Goal: Task Accomplishment & Management: Complete application form

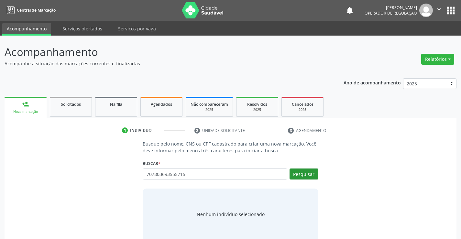
type input "707803693555715"
click at [305, 174] on button "Pesquisar" at bounding box center [304, 174] width 29 height 11
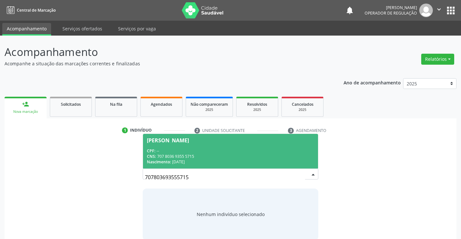
click at [244, 151] on div "CPF: --" at bounding box center [230, 151] width 167 height 6
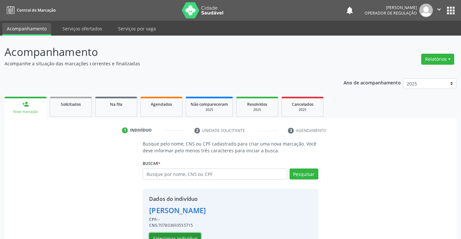
click at [182, 236] on button "Selecionar indivíduo" at bounding box center [175, 238] width 52 height 11
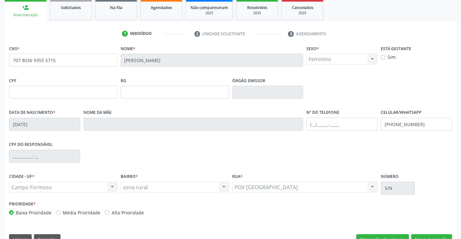
scroll to position [97, 0]
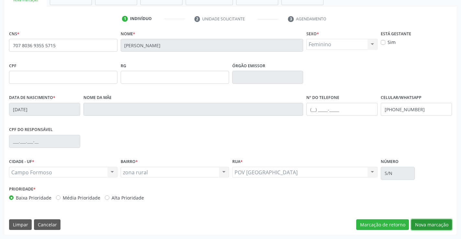
click at [430, 225] on button "Nova marcação" at bounding box center [431, 224] width 41 height 11
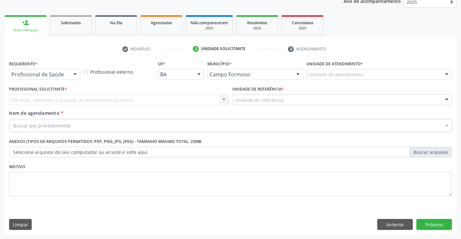
scroll to position [82, 0]
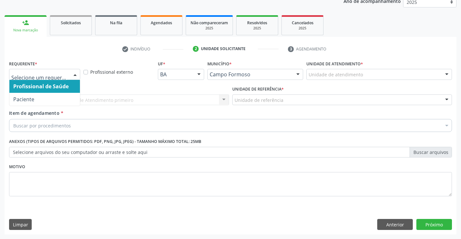
click at [76, 75] on div at bounding box center [75, 74] width 10 height 11
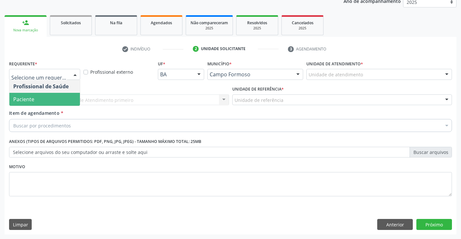
click at [67, 101] on span "Paciente" at bounding box center [44, 99] width 71 height 13
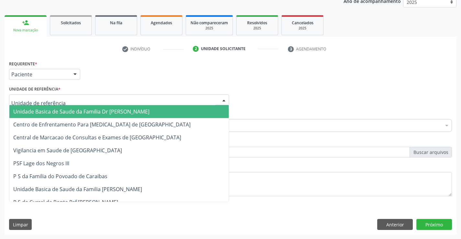
click at [80, 99] on div at bounding box center [119, 99] width 220 height 11
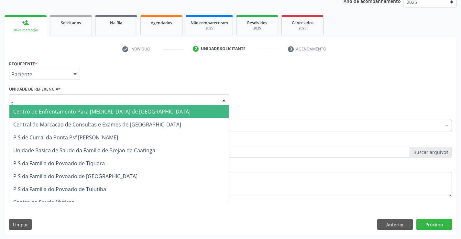
type input "ti"
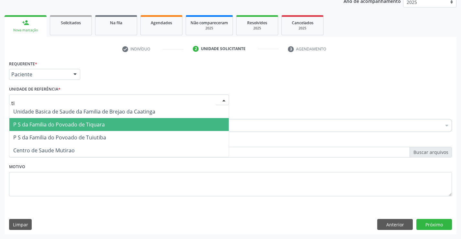
click at [86, 126] on span "P S da Familia do Povoado de Tiquara" at bounding box center [59, 124] width 92 height 7
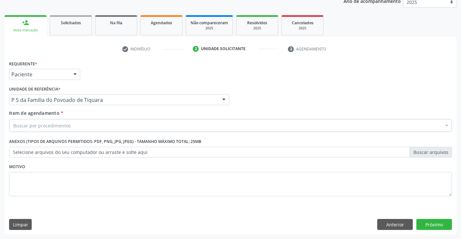
click at [69, 129] on div "Buscar por procedimentos" at bounding box center [230, 125] width 443 height 13
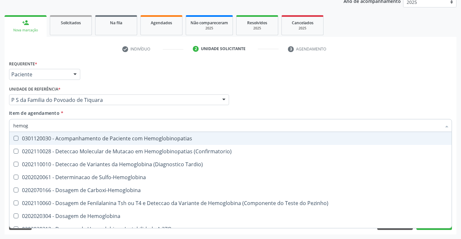
type input "hemogr"
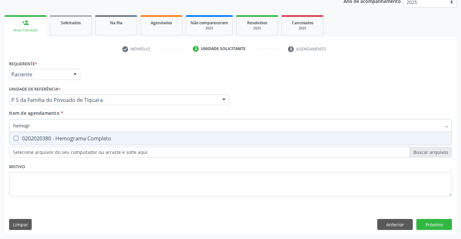
click at [83, 139] on div "0202020380 - Hemograma Completo" at bounding box center [230, 138] width 435 height 5
checkbox Completo "true"
click at [81, 165] on div "Requerente * Paciente Profissional de Saúde Paciente Nenhum resultado encontrad…" at bounding box center [230, 132] width 443 height 147
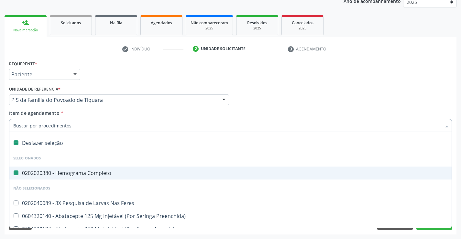
type input "u"
checkbox Completo "false"
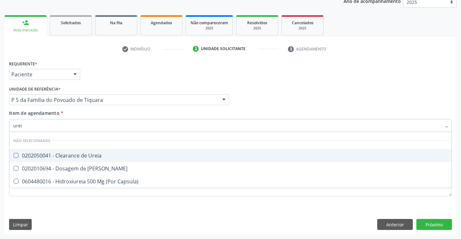
type input "ureia"
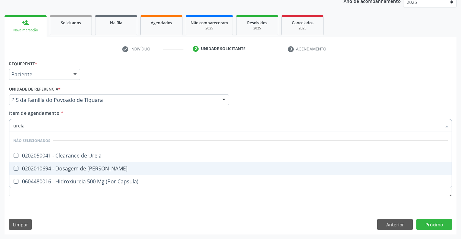
click at [90, 169] on div "0202010694 - Dosagem de [PERSON_NAME]" at bounding box center [230, 168] width 435 height 5
checkbox Ureia "true"
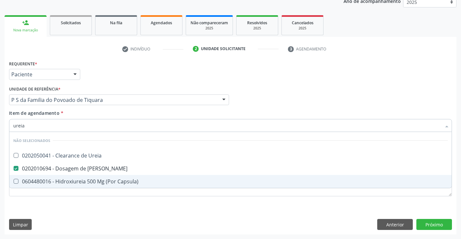
type input "ureia"
click at [91, 209] on div "Requerente * Paciente Profissional de Saúde Paciente Nenhum resultado encontrad…" at bounding box center [231, 147] width 452 height 176
checkbox Ureia "true"
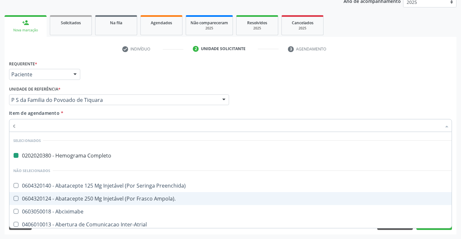
type input "cr"
checkbox Completo "false"
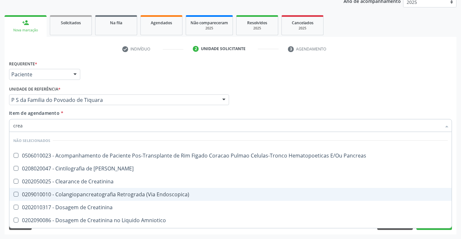
type input "creat"
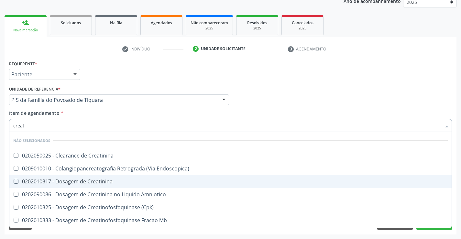
click at [88, 180] on div "0202010317 - Dosagem de Creatinina" at bounding box center [230, 181] width 435 height 5
checkbox Creatinina "true"
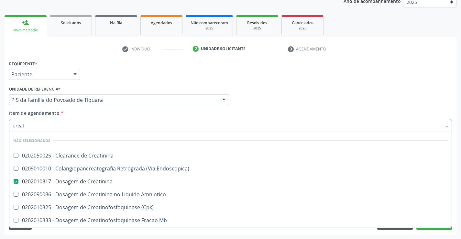
type input "creat"
click at [87, 233] on div "Requerente * Paciente Profissional de Saúde Paciente Nenhum resultado encontrad…" at bounding box center [231, 147] width 452 height 176
checkbox Creatinina "true"
checkbox Endoscopica\) "true"
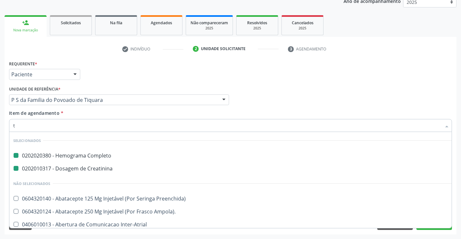
type input "tg"
checkbox Completo "false"
checkbox Creatinina "false"
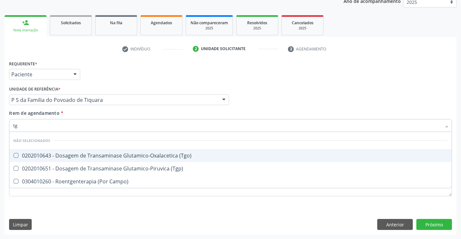
click at [167, 154] on div "0202010643 - Dosagem de Transaminase Glutamico-Oxalacetica (Tgo)" at bounding box center [230, 155] width 435 height 5
checkbox \(Tgo\) "true"
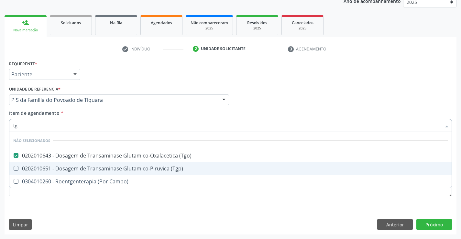
click at [160, 169] on div "0202010651 - Dosagem de Transaminase Glutamico-Piruvica (Tgp)" at bounding box center [230, 168] width 435 height 5
checkbox \(Tgp\) "true"
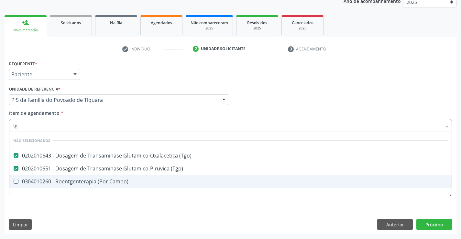
click at [143, 205] on div "Requerente * Paciente Profissional de Saúde Paciente Nenhum resultado encontrad…" at bounding box center [230, 132] width 443 height 147
checkbox Campo\) "true"
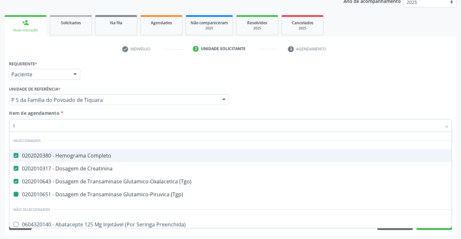
type input "tr"
checkbox \(Tgp\) "false"
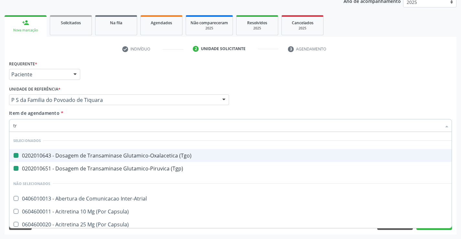
type input "tri"
checkbox \(Tgo\) "false"
checkbox \(Tgp\) "false"
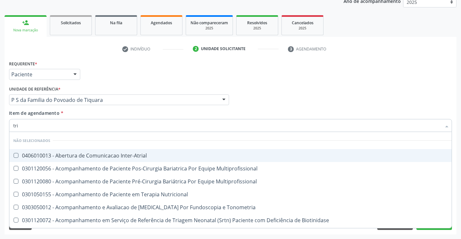
type input "trig"
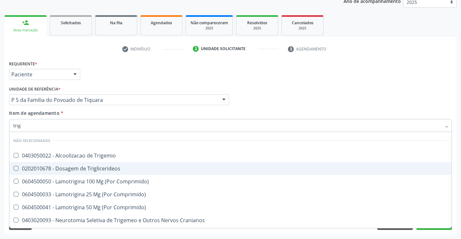
click at [97, 167] on div "0202010678 - Dosagem de Triglicerideos" at bounding box center [230, 168] width 435 height 5
checkbox Triglicerideos "true"
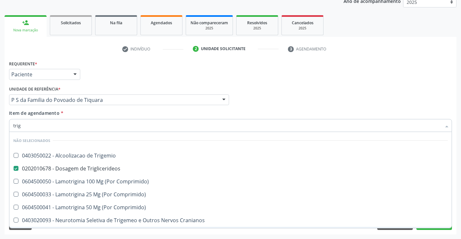
click at [92, 231] on div "Requerente * Paciente Profissional de Saúde Paciente Nenhum resultado encontrad…" at bounding box center [231, 147] width 452 height 176
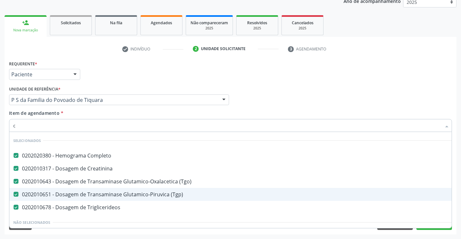
scroll to position [12, 0]
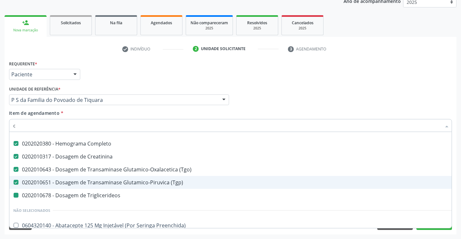
type input "co"
checkbox Triglicerideos "false"
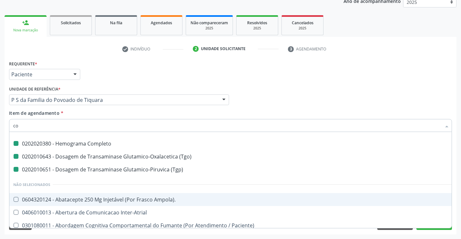
type input "col"
checkbox Completo "false"
checkbox \(Tgo\) "false"
checkbox \(Tgp\) "false"
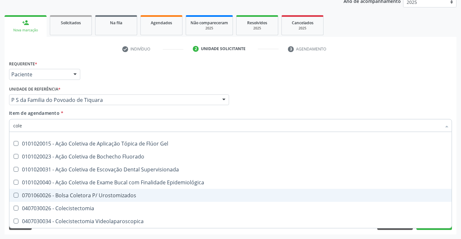
type input "coles"
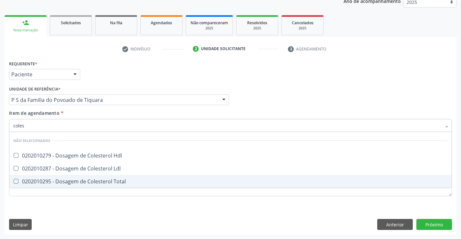
scroll to position [0, 0]
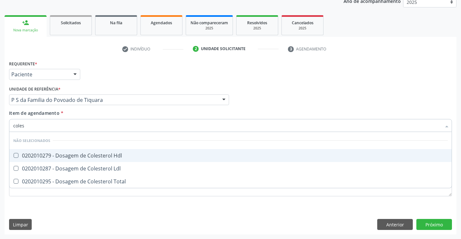
click at [104, 155] on div "0202010279 - Dosagem de Colesterol Hdl" at bounding box center [230, 155] width 435 height 5
checkbox Hdl "true"
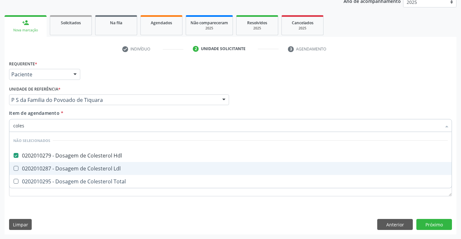
click at [98, 167] on div "0202010287 - Dosagem de Colesterol Ldl" at bounding box center [230, 168] width 435 height 5
checkbox Ldl "true"
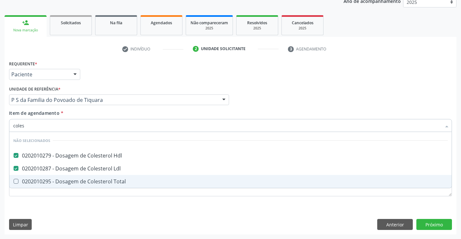
click at [93, 183] on div "0202010295 - Dosagem de Colesterol Total" at bounding box center [230, 181] width 435 height 5
checkbox Total "true"
click at [88, 205] on div "Requerente * Paciente Profissional de Saúde Paciente Nenhum resultado encontrad…" at bounding box center [230, 132] width 443 height 147
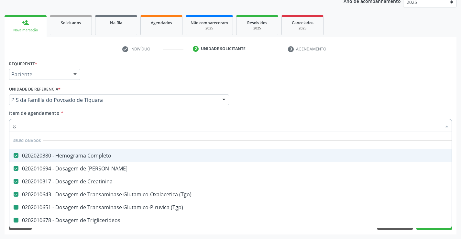
type input "gl"
checkbox \(Tgp\) "false"
checkbox Triglicerideos "false"
checkbox Hdl "false"
checkbox Ldl "false"
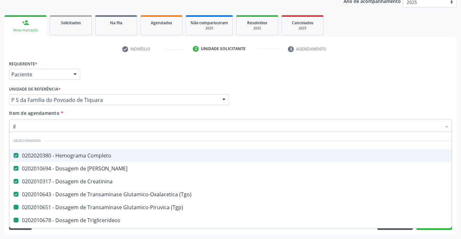
checkbox Total "false"
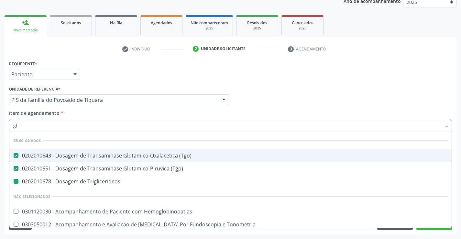
type input "gli"
checkbox Triglicerideos "false"
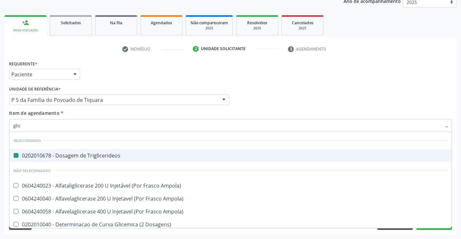
type input "glico"
checkbox Triglicerideos "false"
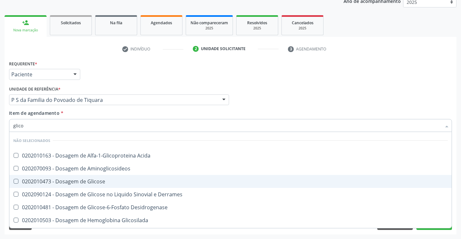
click at [86, 179] on div "0202010473 - Dosagem de Glicose" at bounding box center [230, 181] width 435 height 5
checkbox Glicose "true"
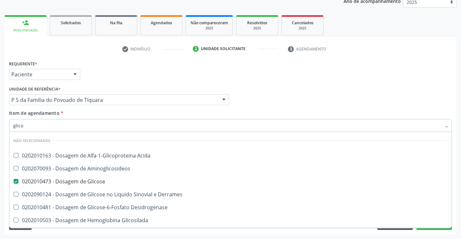
click at [88, 232] on div "Requerente * Paciente Profissional de Saúde Paciente Nenhum resultado encontrad…" at bounding box center [231, 147] width 452 height 176
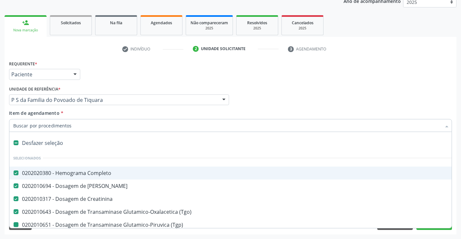
type input "u"
checkbox \(Tgp\) "false"
checkbox Triglicerideos "false"
checkbox Hdl "false"
checkbox Ldl "false"
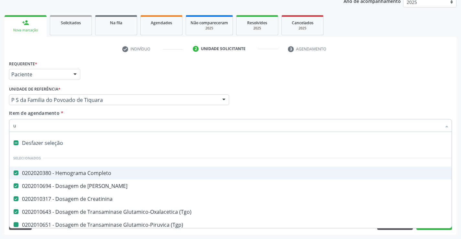
checkbox Total "false"
checkbox Glicose "false"
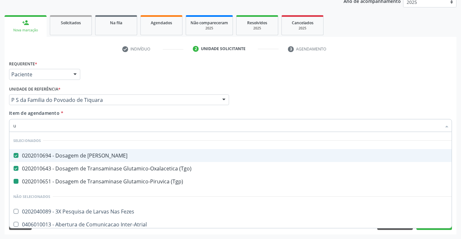
type input "ur"
checkbox \(Tgp\) "false"
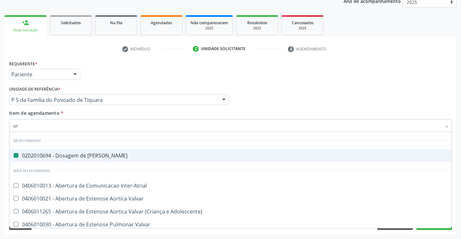
type input "uri"
checkbox Ureia "false"
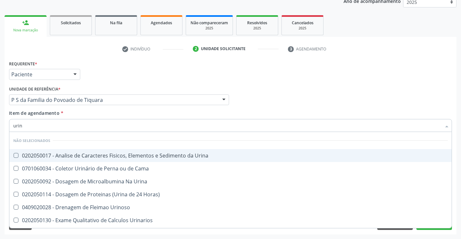
type input "urina"
click at [110, 155] on div "0202050017 - Analise de Caracteres Fisicos, Elementos e Sedimento da Urina" at bounding box center [230, 155] width 435 height 5
checkbox Urina "true"
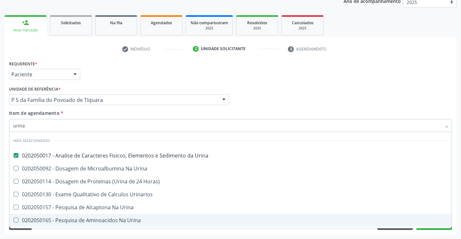
click at [103, 230] on div "Requerente * Paciente Profissional de Saúde Paciente Nenhum resultado encontrad…" at bounding box center [231, 147] width 452 height 176
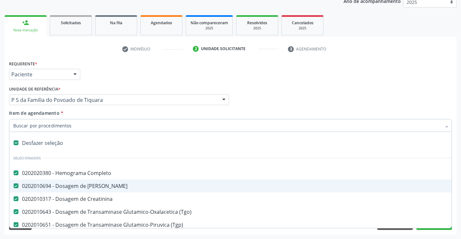
click at [95, 129] on div at bounding box center [230, 125] width 443 height 13
type input "f"
checkbox Creatinina "false"
checkbox \(Tgp\) "false"
checkbox Triglicerideos "false"
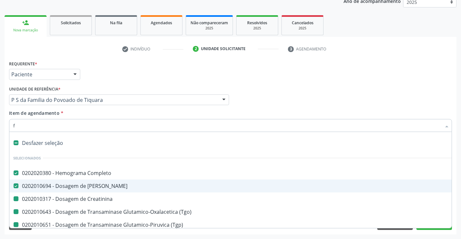
checkbox Hdl "false"
checkbox Ldl "false"
checkbox Total "false"
checkbox Glicose "false"
checkbox Urina "false"
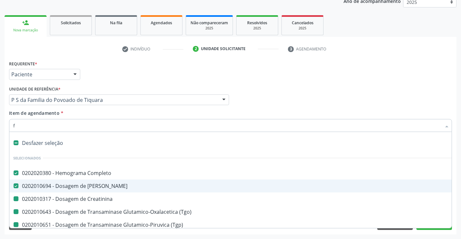
checkbox \(Tgo\) "false"
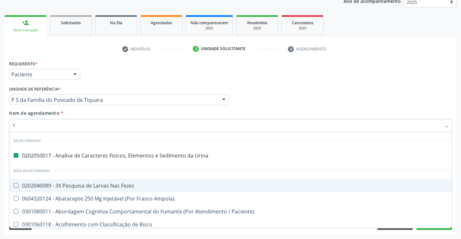
type input "fe"
checkbox Urina "false"
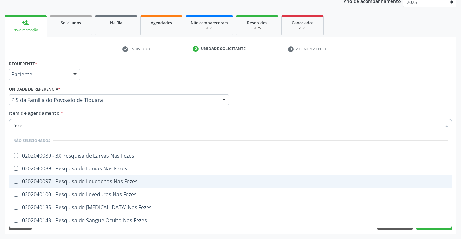
type input "fezes"
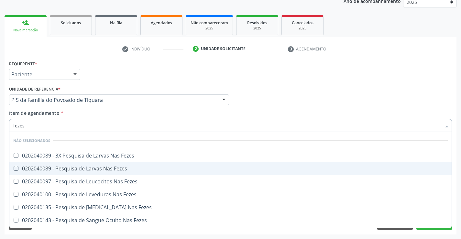
click at [101, 167] on div "0202040089 - Pesquisa de Larvas Nas Fezes" at bounding box center [230, 168] width 435 height 5
checkbox Fezes "true"
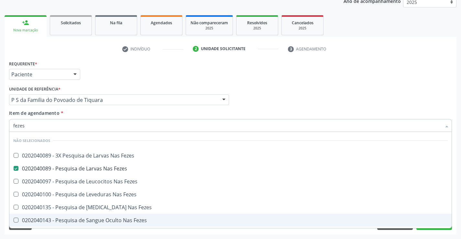
click at [115, 232] on div "Requerente * Paciente Profissional de Saúde Paciente Nenhum resultado encontrad…" at bounding box center [231, 147] width 452 height 176
checkbox Fezes "true"
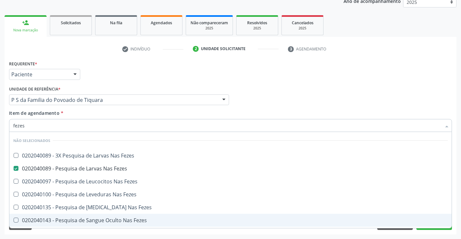
checkbox Fezes "true"
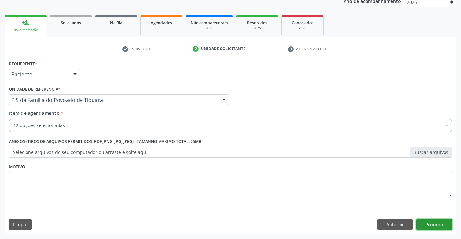
click at [426, 226] on button "Próximo" at bounding box center [434, 224] width 36 height 11
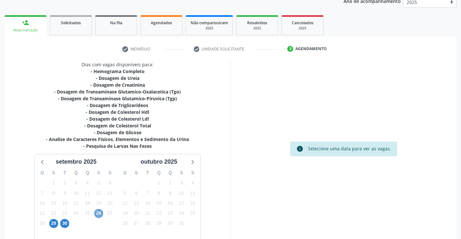
click at [98, 213] on span "26" at bounding box center [98, 213] width 9 height 9
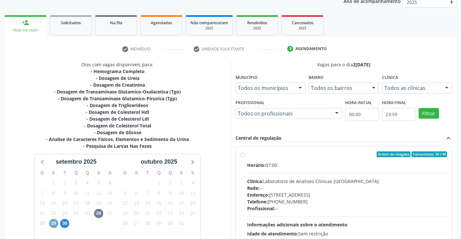
click at [53, 223] on span "29" at bounding box center [53, 223] width 9 height 9
click at [247, 155] on label "Ordem de chegada Consumidos: 2 / 30 Horário: 07:00 Clínica: Laboratorio de Anal…" at bounding box center [347, 200] width 200 height 99
click at [243, 155] on input "Ordem de chegada Consumidos: 2 / 30 Horário: 07:00 Clínica: Laboratorio de Anal…" at bounding box center [242, 154] width 5 height 6
radio input "true"
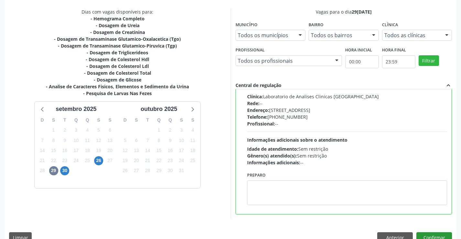
scroll to position [148, 0]
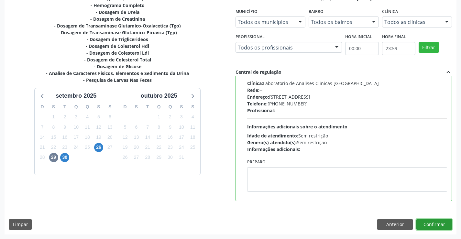
click at [425, 224] on button "Confirmar" at bounding box center [434, 224] width 36 height 11
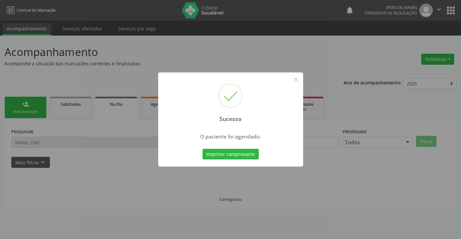
scroll to position [0, 0]
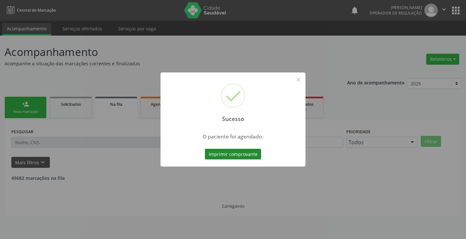
click at [236, 153] on button "Imprimir comprovante" at bounding box center [233, 154] width 56 height 11
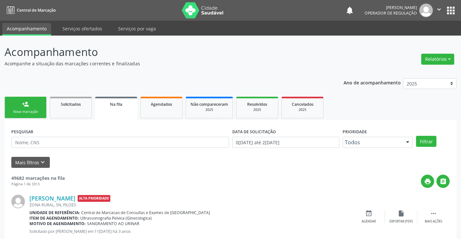
click at [39, 109] on link "person_add Nova marcação" at bounding box center [26, 108] width 42 height 22
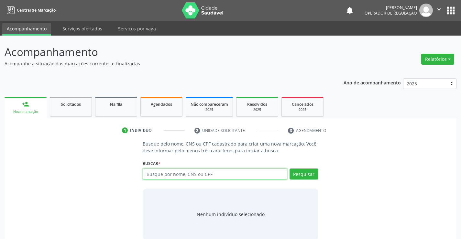
click at [197, 175] on input "text" at bounding box center [215, 174] width 144 height 11
type input "708203199850543"
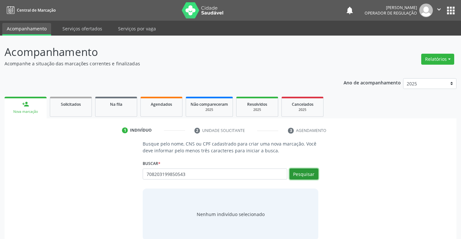
click at [298, 176] on button "Pesquisar" at bounding box center [304, 174] width 29 height 11
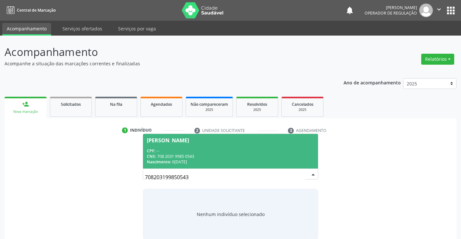
click at [280, 164] on div "Nascimento: 02/12/1966" at bounding box center [230, 162] width 167 height 6
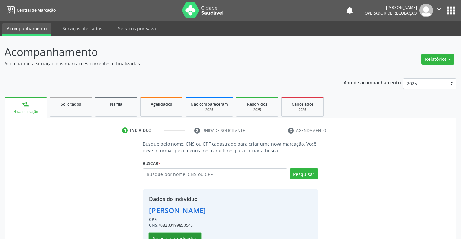
click at [186, 233] on button "Selecionar indivíduo" at bounding box center [175, 238] width 52 height 11
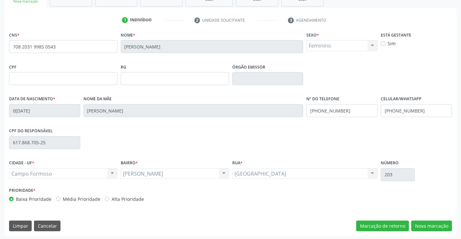
scroll to position [112, 0]
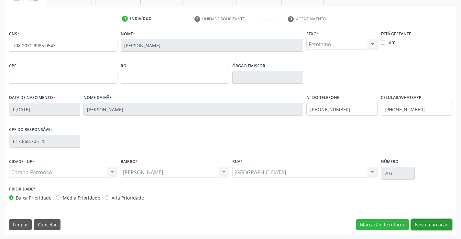
click at [437, 224] on button "Nova marcação" at bounding box center [431, 224] width 41 height 11
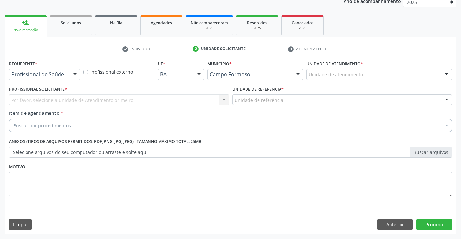
scroll to position [82, 0]
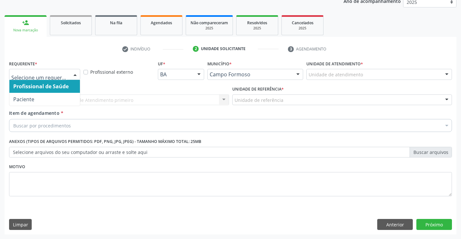
drag, startPoint x: 76, startPoint y: 73, endPoint x: 66, endPoint y: 80, distance: 12.6
click at [74, 74] on div at bounding box center [75, 74] width 10 height 11
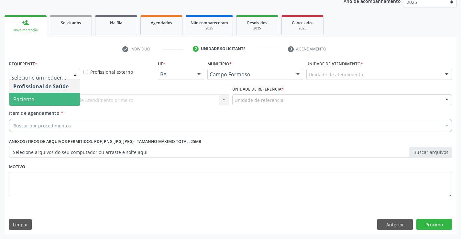
click at [53, 100] on span "Paciente" at bounding box center [44, 99] width 71 height 13
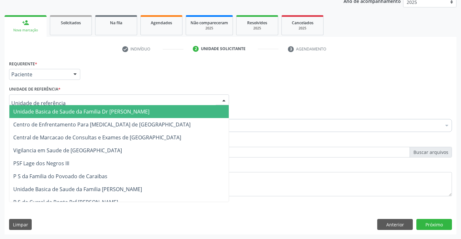
click at [76, 104] on div at bounding box center [119, 99] width 220 height 11
click at [83, 110] on span "Unidade Basica de Saude da Familia Dr [PERSON_NAME]" at bounding box center [81, 111] width 136 height 7
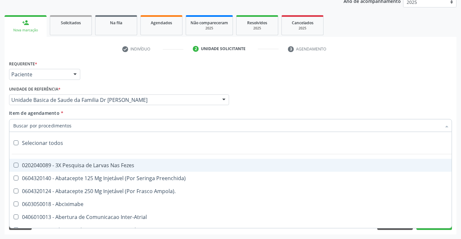
click at [82, 128] on div at bounding box center [230, 125] width 443 height 13
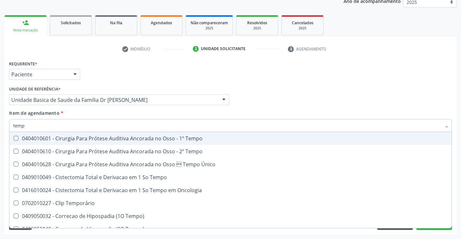
type input "tempo"
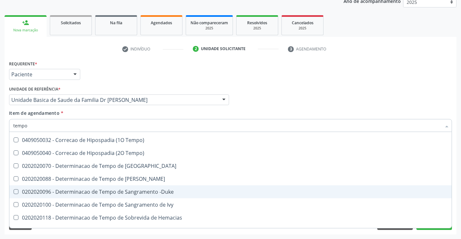
scroll to position [65, 0]
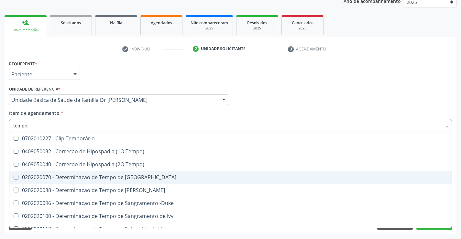
click at [124, 177] on div "0202020070 - Determinacao de Tempo de [GEOGRAPHIC_DATA]" at bounding box center [244, 177] width 463 height 5
checkbox Coagulacao "true"
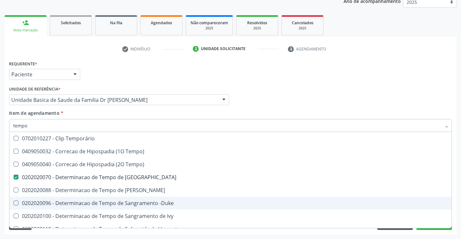
click at [120, 202] on div "0202020096 - Determinacao de Tempo de Sangramento -Duke" at bounding box center [244, 203] width 463 height 5
checkbox -Duke "true"
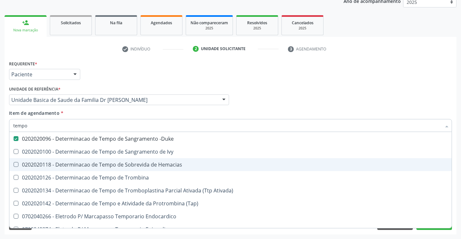
scroll to position [129, 0]
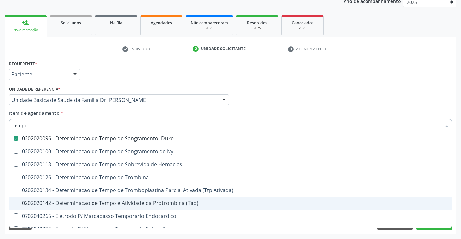
click at [120, 202] on div "0202020142 - Determinacao de Tempo e Atividade da Protrombina (Tap)" at bounding box center [244, 203] width 463 height 5
checkbox \(Tap\) "true"
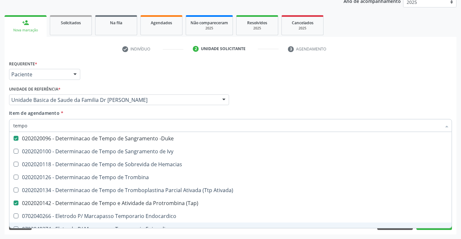
type input "tempo"
click at [112, 234] on div "Requerente * Paciente Profissional de Saúde Paciente Nenhum resultado encontrad…" at bounding box center [231, 147] width 452 height 176
checkbox Tempo "true"
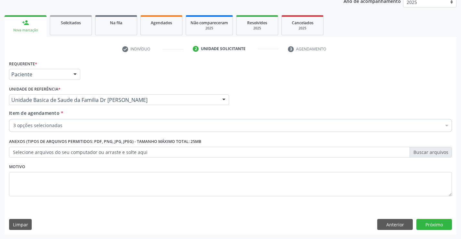
scroll to position [0, 0]
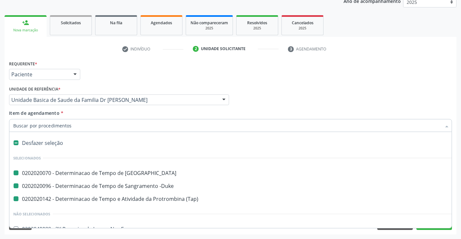
type input "h"
checkbox Coagulacao "false"
checkbox -Duke "false"
checkbox \(Tap\) "false"
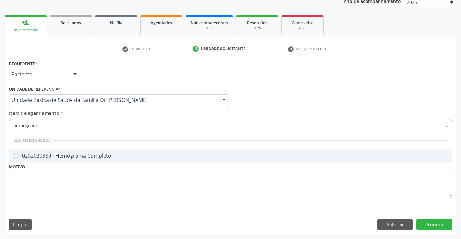
type input "hemograma"
click at [80, 153] on div "0202020380 - Hemograma Completo" at bounding box center [230, 155] width 435 height 5
checkbox Completo "true"
click at [81, 185] on div "Requerente * Paciente Profissional de Saúde Paciente Nenhum resultado encontrad…" at bounding box center [230, 132] width 443 height 147
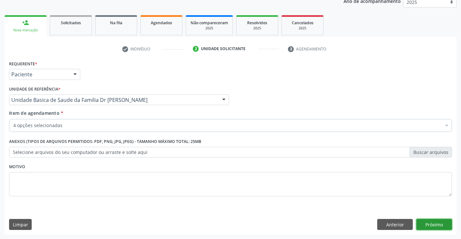
click at [426, 222] on button "Próximo" at bounding box center [434, 224] width 36 height 11
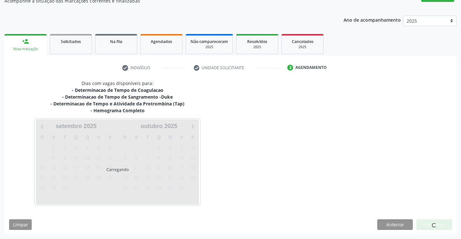
scroll to position [82, 0]
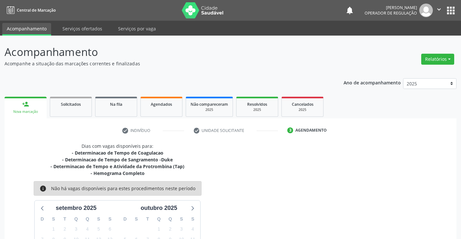
scroll to position [82, 0]
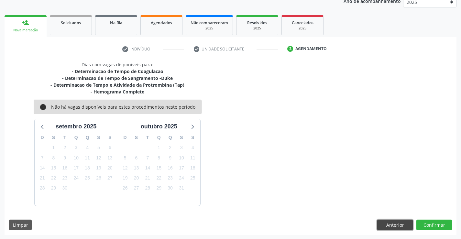
click at [389, 221] on button "Anterior" at bounding box center [395, 225] width 36 height 11
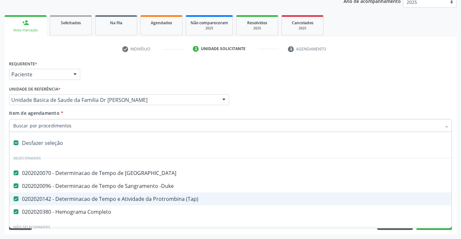
click at [109, 199] on div "0202020142 - Determinacao de Tempo e Atividade da Protrombina (Tap)" at bounding box center [265, 198] width 504 height 5
checkbox \(Tap\) "false"
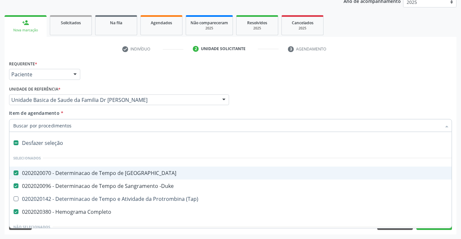
click at [86, 128] on input "Item de agendamento *" at bounding box center [227, 125] width 428 height 13
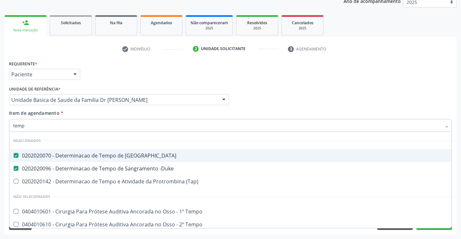
type input "tempo"
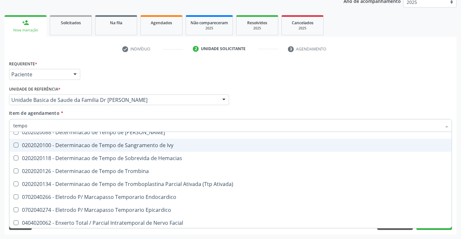
scroll to position [194, 0]
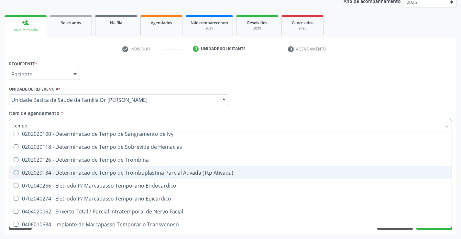
click at [135, 173] on div "0202020134 - Determinacao de Tempo de Tromboplastina Parcial Ativada (Ttp Ativa…" at bounding box center [244, 172] width 463 height 5
checkbox Ativada\) "true"
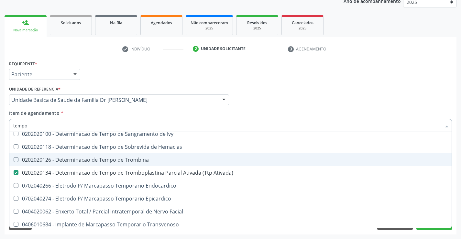
click at [142, 158] on div "0202020126 - Determinacao de Tempo de Trombina" at bounding box center [244, 159] width 463 height 5
checkbox Trombina "true"
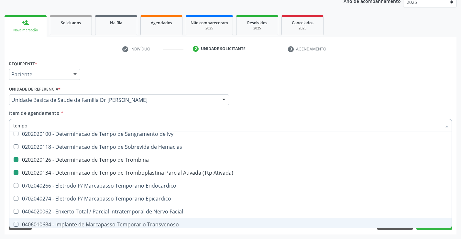
click at [96, 235] on div "Acompanhamento Acompanhe a situação das marcações correntes e finalizadas Relat…" at bounding box center [230, 96] width 461 height 285
checkbox \(Tap\) "true"
checkbox Trombina "false"
checkbox Ativada\) "false"
checkbox Tempo "true"
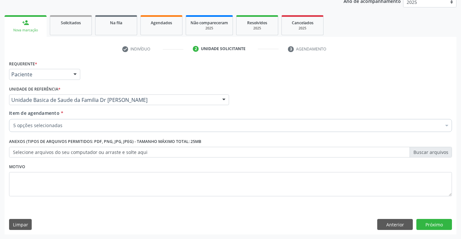
scroll to position [0, 0]
click at [424, 225] on button "Próximo" at bounding box center [434, 224] width 36 height 11
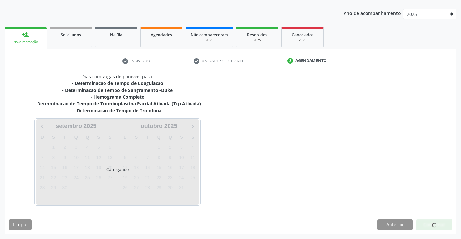
scroll to position [70, 0]
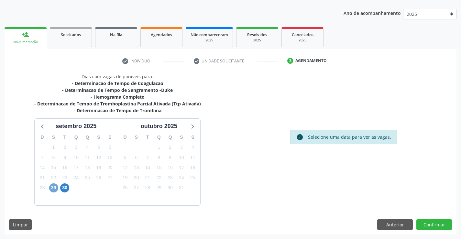
click at [54, 186] on span "29" at bounding box center [53, 187] width 9 height 9
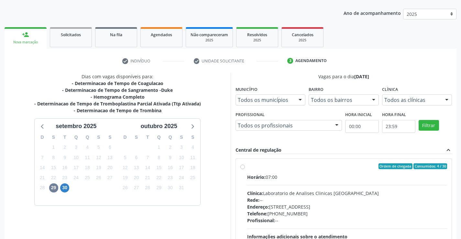
click at [247, 168] on label "Ordem de chegada Consumidos: 4 / 30 Horário: 07:00 Clínica: Laboratorio de Anal…" at bounding box center [347, 212] width 200 height 99
click at [242, 168] on input "Ordem de chegada Consumidos: 4 / 30 Horário: 07:00 Clínica: Laboratorio de Anal…" at bounding box center [242, 166] width 5 height 6
radio input "true"
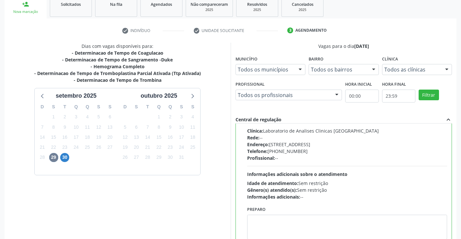
scroll to position [148, 0]
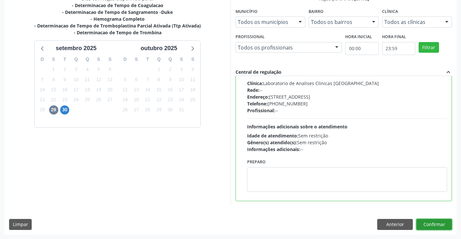
click at [425, 225] on button "Confirmar" at bounding box center [434, 224] width 36 height 11
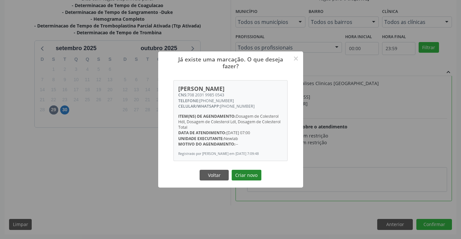
click at [250, 174] on button "Criar novo" at bounding box center [247, 175] width 30 height 11
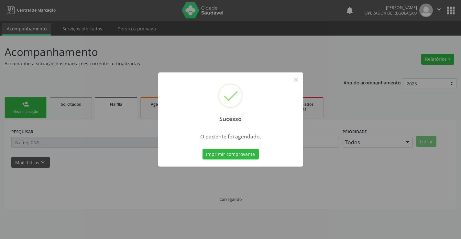
scroll to position [0, 0]
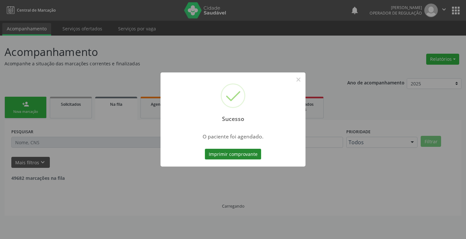
click at [246, 151] on button "Imprimir comprovante" at bounding box center [233, 154] width 56 height 11
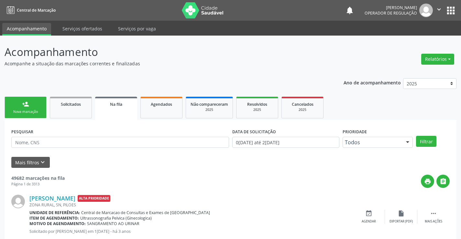
click at [40, 109] on div "Nova marcação" at bounding box center [25, 111] width 32 height 5
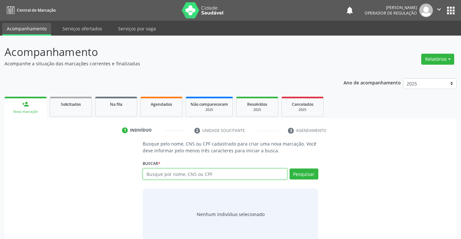
click at [175, 177] on input "text" at bounding box center [215, 174] width 144 height 11
type input "708007837668820"
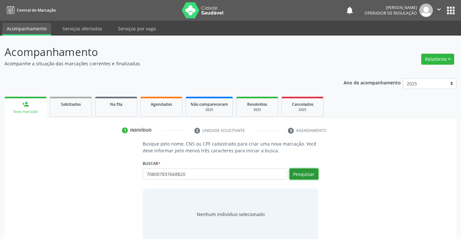
click at [293, 173] on button "Pesquisar" at bounding box center [304, 174] width 29 height 11
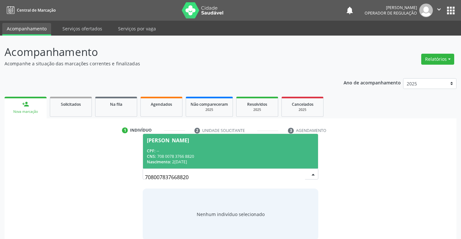
click at [228, 153] on div "CPF: --" at bounding box center [230, 151] width 167 height 6
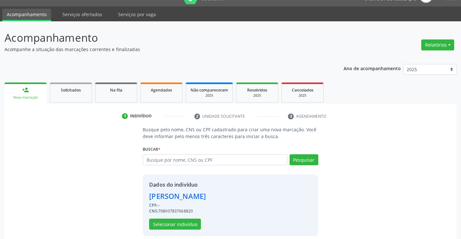
scroll to position [20, 0]
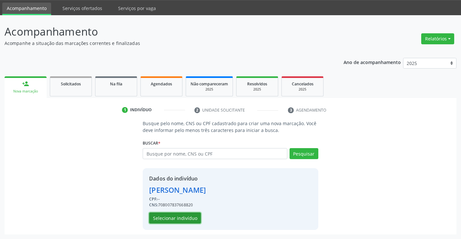
click at [184, 217] on button "Selecionar indivíduo" at bounding box center [175, 218] width 52 height 11
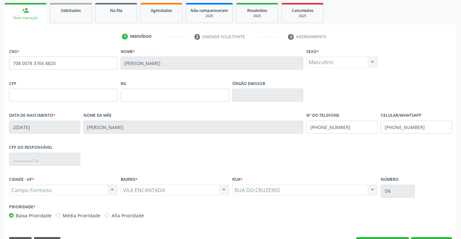
scroll to position [112, 0]
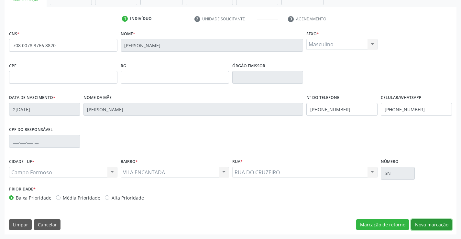
click at [430, 223] on button "Nova marcação" at bounding box center [431, 224] width 41 height 11
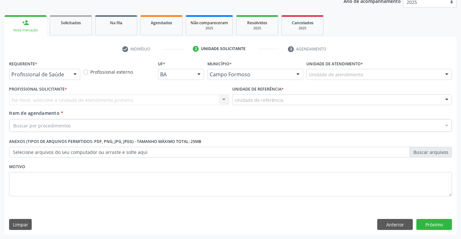
scroll to position [82, 0]
click at [385, 224] on button "Anterior" at bounding box center [395, 224] width 36 height 11
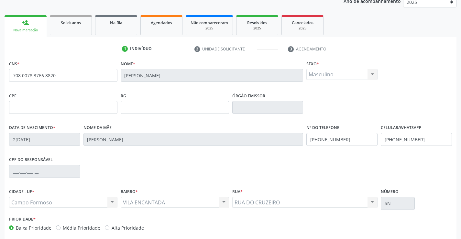
scroll to position [112, 0]
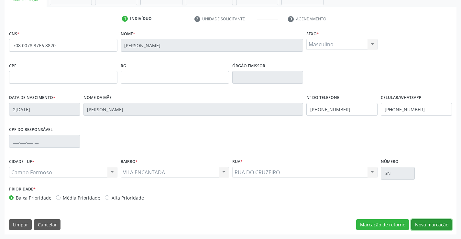
click at [427, 222] on button "Nova marcação" at bounding box center [431, 224] width 41 height 11
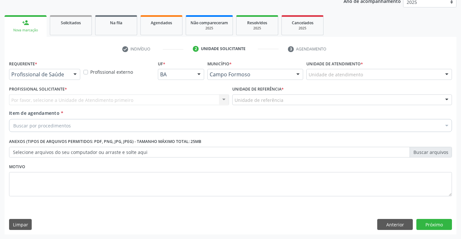
scroll to position [82, 0]
click at [75, 74] on div at bounding box center [75, 74] width 10 height 11
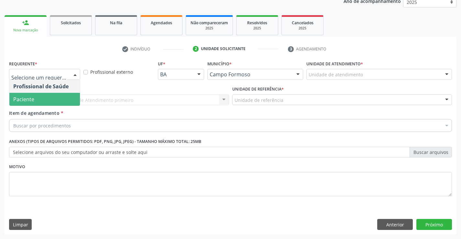
click at [48, 95] on span "Paciente" at bounding box center [44, 99] width 71 height 13
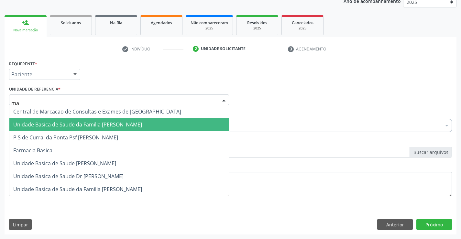
click at [89, 123] on span "Unidade Basica de Saude da Familia [PERSON_NAME]" at bounding box center [77, 124] width 129 height 7
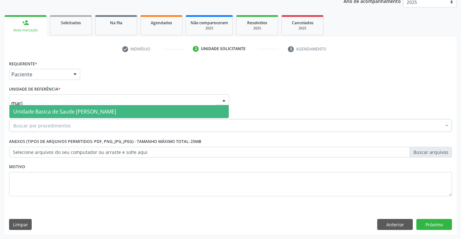
type input "maria"
click at [116, 110] on span "Unidade Basica de Saude [PERSON_NAME]" at bounding box center [64, 111] width 103 height 7
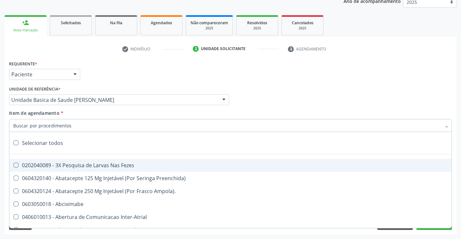
click at [91, 130] on div at bounding box center [230, 125] width 443 height 13
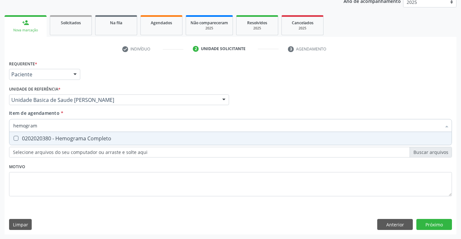
type input "hemograma"
click at [92, 141] on div "0202020380 - Hemograma Completo" at bounding box center [230, 138] width 435 height 5
checkbox Completo "true"
click at [89, 166] on div "Requerente * Paciente Profissional de Saúde Paciente Nenhum resultado encontrad…" at bounding box center [230, 132] width 443 height 147
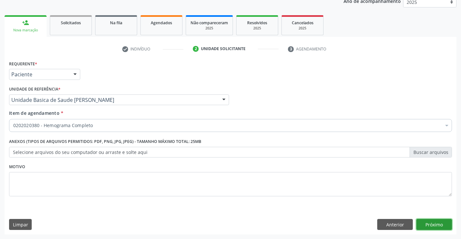
click at [429, 226] on button "Próximo" at bounding box center [434, 224] width 36 height 11
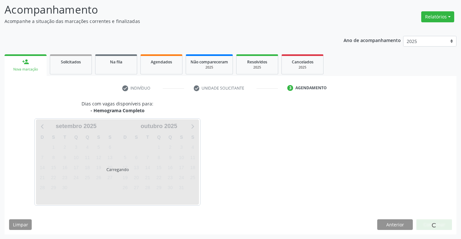
scroll to position [42, 0]
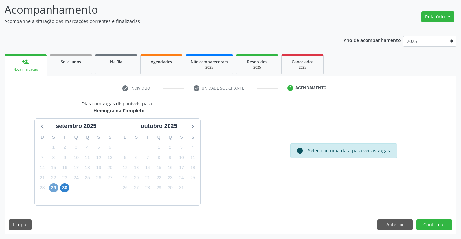
click at [53, 188] on span "29" at bounding box center [53, 187] width 9 height 9
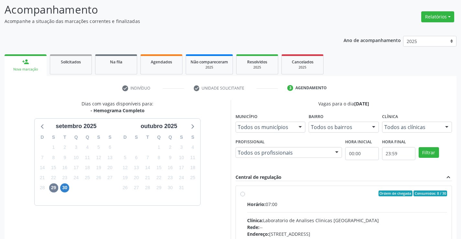
click at [247, 194] on label "Ordem de chegada Consumidos: 8 / 30 Horário: 07:00 Clínica: Laboratorio de Anal…" at bounding box center [347, 240] width 200 height 99
click at [243, 194] on input "Ordem de chegada Consumidos: 8 / 30 Horário: 07:00 Clínica: Laboratorio de Anal…" at bounding box center [242, 194] width 5 height 6
radio input "true"
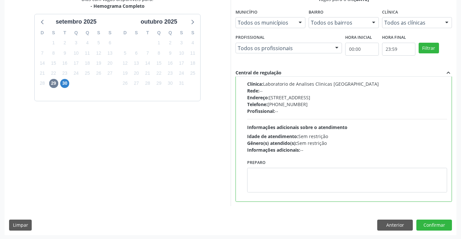
scroll to position [148, 0]
click at [382, 223] on button "Anterior" at bounding box center [395, 224] width 36 height 11
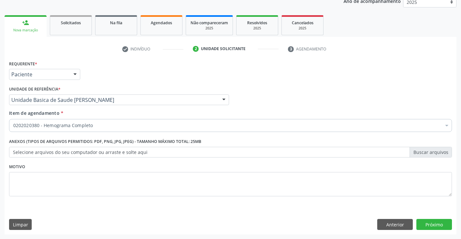
scroll to position [82, 0]
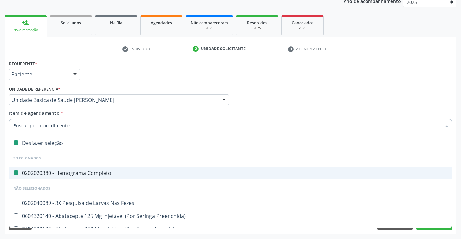
type input "s"
checkbox Completo "false"
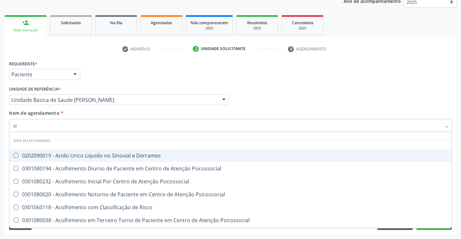
type input "sifilis"
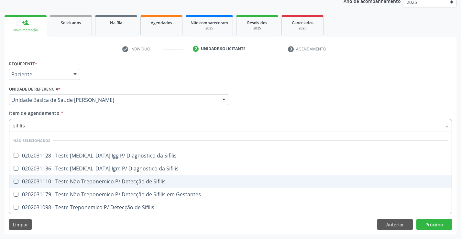
click at [95, 181] on div "0202031110 - Teste Não Treponemico P/ Detecção de Sifilis" at bounding box center [230, 181] width 435 height 5
checkbox Sifilis "true"
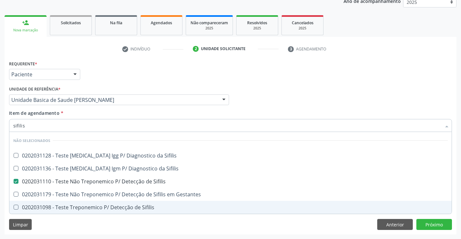
click at [100, 223] on div "Requerente * Paciente Profissional de Saúde Paciente Nenhum resultado encontrad…" at bounding box center [231, 147] width 452 height 176
checkbox Sifilis "true"
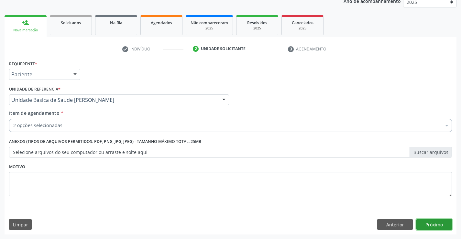
click at [424, 226] on button "Próximo" at bounding box center [434, 224] width 36 height 11
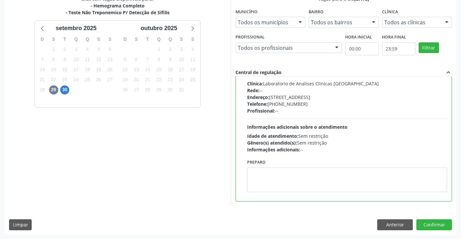
scroll to position [148, 0]
click at [429, 223] on button "Confirmar" at bounding box center [434, 224] width 36 height 11
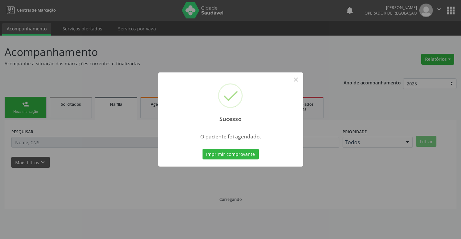
scroll to position [0, 0]
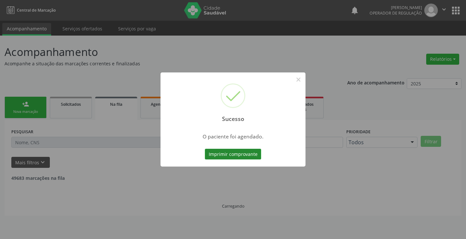
click at [235, 153] on button "Imprimir comprovante" at bounding box center [233, 154] width 56 height 11
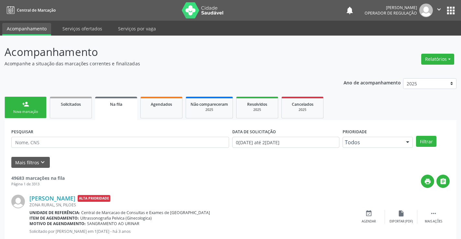
click at [44, 113] on link "person_add Nova marcação" at bounding box center [26, 108] width 42 height 22
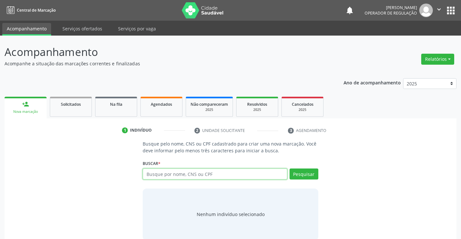
click at [170, 172] on input "text" at bounding box center [215, 174] width 144 height 11
type input "706407142829982"
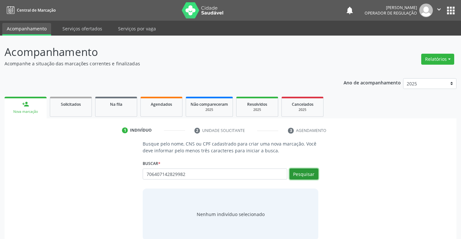
click at [314, 173] on button "Pesquisar" at bounding box center [304, 174] width 29 height 11
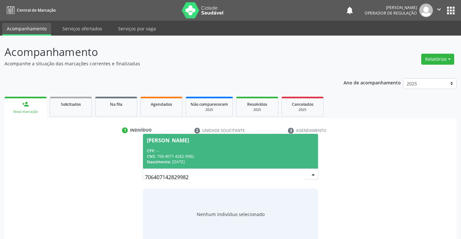
click at [256, 149] on div "CPF: --" at bounding box center [230, 151] width 167 height 6
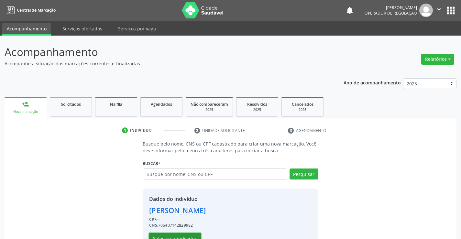
click at [195, 235] on button "Selecionar indivíduo" at bounding box center [175, 238] width 52 height 11
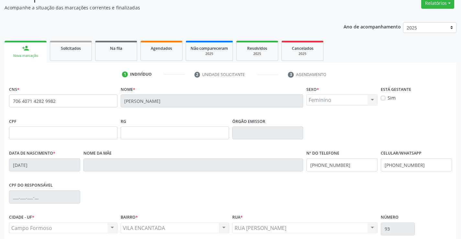
scroll to position [112, 0]
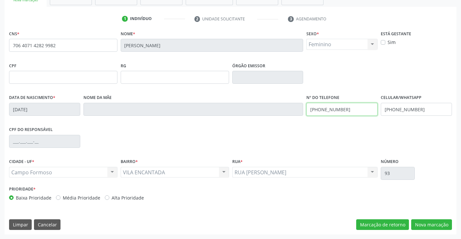
click at [354, 110] on input "(74) 99112-3174" at bounding box center [341, 109] width 71 height 13
type input "(74) 99100-4838"
click at [429, 220] on button "Nova marcação" at bounding box center [431, 224] width 41 height 11
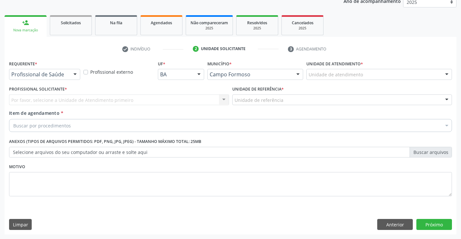
scroll to position [82, 0]
click at [76, 72] on div at bounding box center [75, 74] width 10 height 11
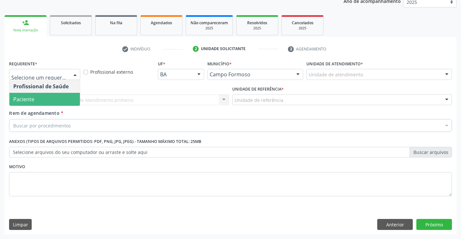
click at [61, 100] on span "Paciente" at bounding box center [44, 99] width 71 height 13
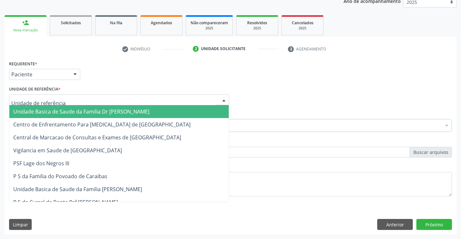
click at [77, 103] on div at bounding box center [119, 99] width 220 height 11
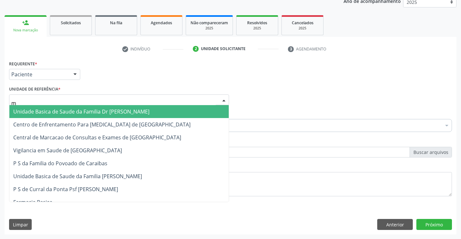
type input "ma"
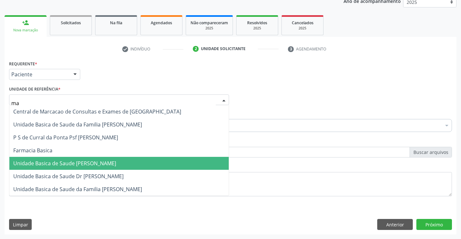
click at [116, 162] on span "Unidade Basica de Saude [PERSON_NAME]" at bounding box center [64, 163] width 103 height 7
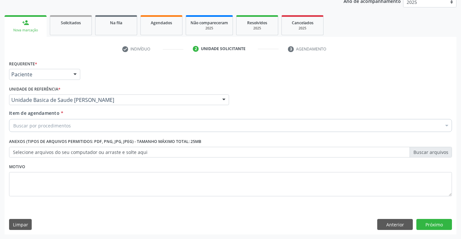
click at [88, 126] on div "Buscar por procedimentos" at bounding box center [230, 125] width 443 height 13
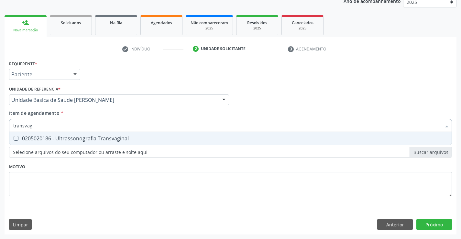
type input "transvagi"
click at [88, 136] on div "0205020186 - Ultrassonografia Transvaginal" at bounding box center [230, 138] width 435 height 5
checkbox Transvaginal "true"
click at [87, 168] on div "Requerente * Paciente Profissional de Saúde Paciente Nenhum resultado encontrad…" at bounding box center [230, 132] width 443 height 147
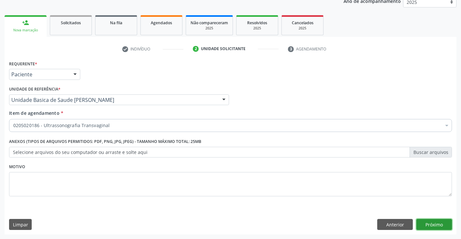
click at [436, 225] on button "Próximo" at bounding box center [434, 224] width 36 height 11
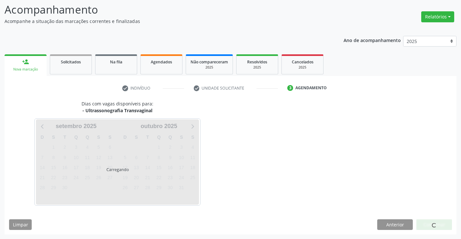
scroll to position [42, 0]
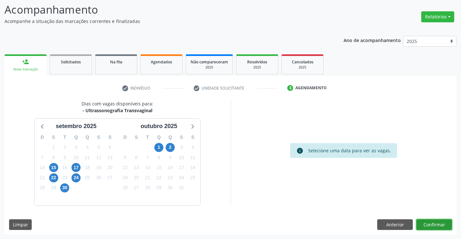
click at [436, 225] on button "Confirmar" at bounding box center [434, 224] width 36 height 11
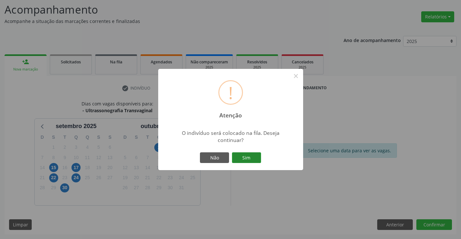
click at [247, 153] on button "Sim" at bounding box center [246, 157] width 29 height 11
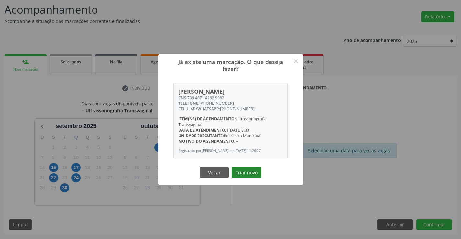
click at [247, 170] on button "Criar novo" at bounding box center [247, 172] width 30 height 11
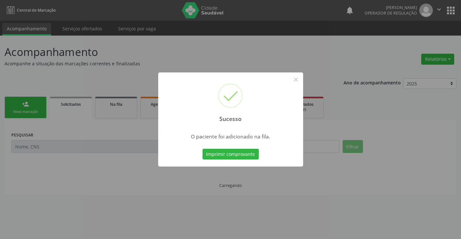
scroll to position [0, 0]
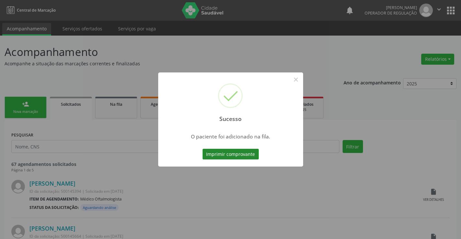
click at [246, 159] on button "Imprimir comprovante" at bounding box center [231, 154] width 56 height 11
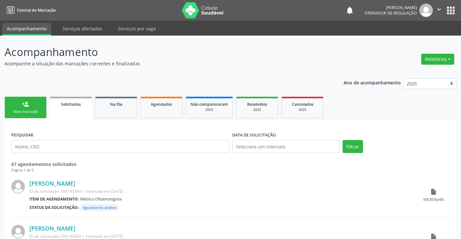
click at [41, 115] on link "person_add Nova marcação" at bounding box center [26, 108] width 42 height 22
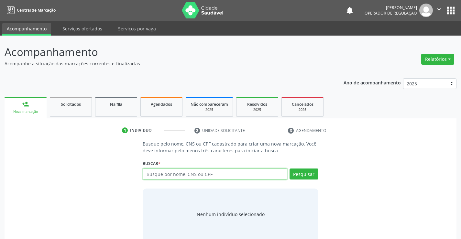
click at [197, 173] on input "text" at bounding box center [215, 174] width 144 height 11
type input "702401080277525"
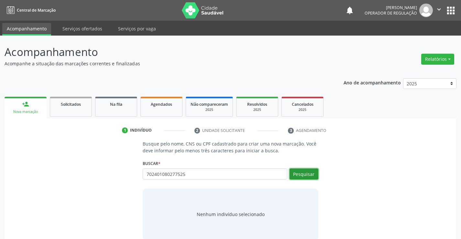
click at [307, 175] on button "Pesquisar" at bounding box center [304, 174] width 29 height 11
type input "702401080277525"
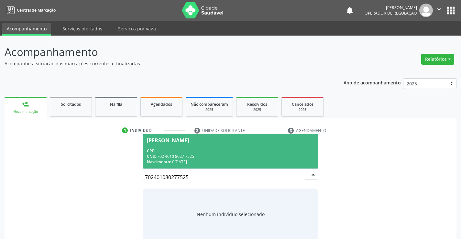
click at [250, 149] on div "CPF: --" at bounding box center [230, 151] width 167 height 6
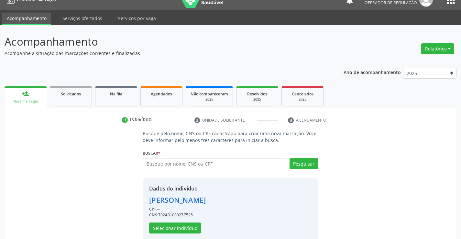
scroll to position [20, 0]
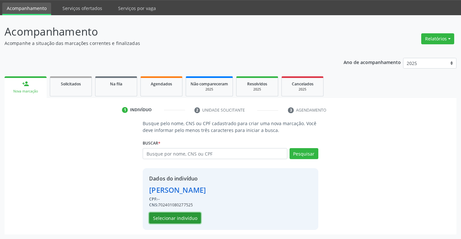
click at [186, 218] on button "Selecionar indivíduo" at bounding box center [175, 218] width 52 height 11
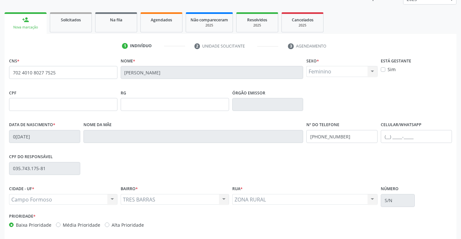
scroll to position [112, 0]
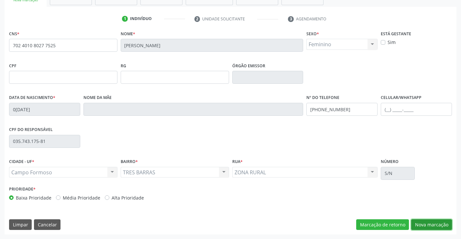
click at [434, 227] on button "Nova marcação" at bounding box center [431, 224] width 41 height 11
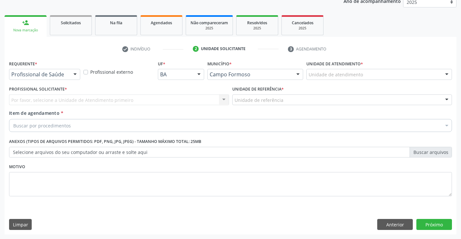
scroll to position [82, 0]
click at [76, 73] on div at bounding box center [75, 74] width 10 height 11
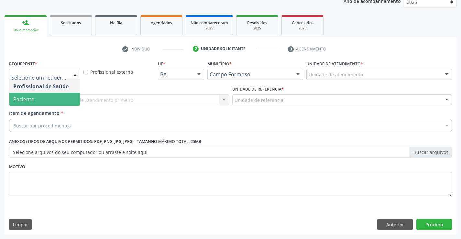
click at [58, 98] on span "Paciente" at bounding box center [44, 99] width 71 height 13
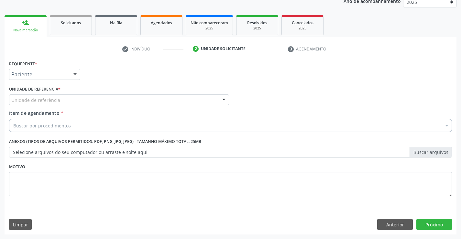
click at [67, 99] on div "Unidade de referência" at bounding box center [119, 99] width 220 height 11
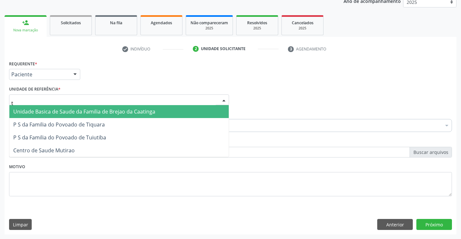
type input "ti"
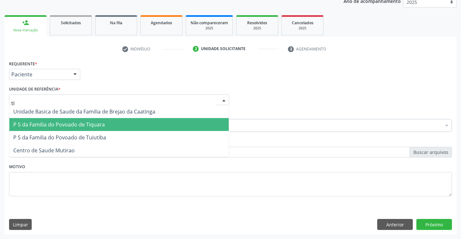
click at [78, 124] on span "P S da Familia do Povoado de Tiquara" at bounding box center [59, 124] width 92 height 7
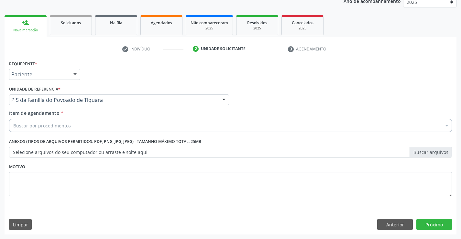
click at [78, 124] on div "Buscar por procedimentos" at bounding box center [230, 125] width 443 height 13
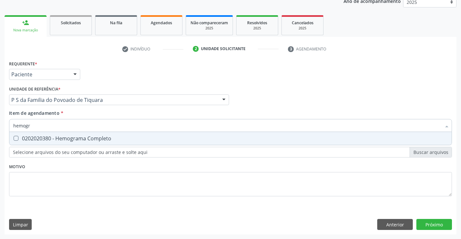
type input "hemogra"
click at [81, 135] on span "0202020380 - Hemograma Completo" at bounding box center [230, 138] width 442 height 13
checkbox Completo "true"
type input "hemogra"
click at [74, 167] on div "Requerente * Paciente Profissional de Saúde Paciente Nenhum resultado encontrad…" at bounding box center [230, 132] width 443 height 147
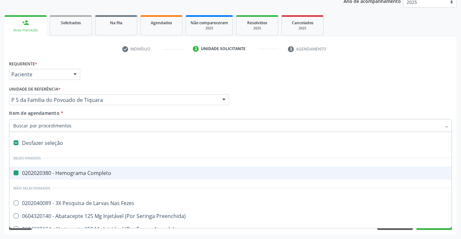
type input "u"
checkbox Completo "false"
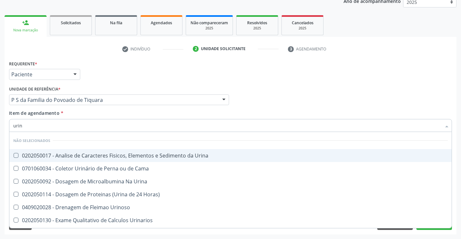
type input "urina"
click at [116, 155] on div "0202050017 - Analise de Caracteres Fisicos, Elementos e Sedimento da Urina" at bounding box center [230, 155] width 435 height 5
checkbox Urina "true"
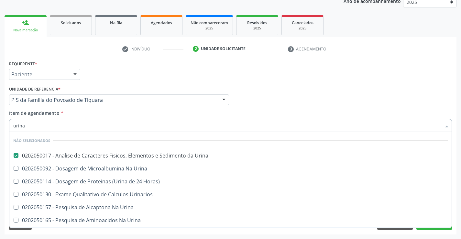
type input "urina"
click at [117, 234] on div "Requerente * Paciente Profissional de Saúde Paciente Nenhum resultado encontrad…" at bounding box center [231, 147] width 452 height 176
checkbox Urina "true"
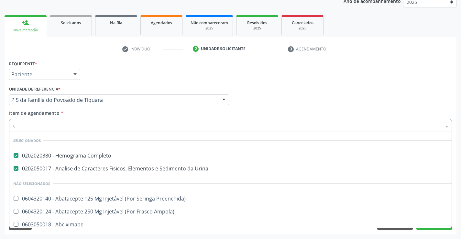
type input "co"
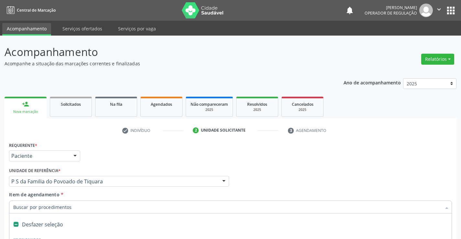
scroll to position [82, 0]
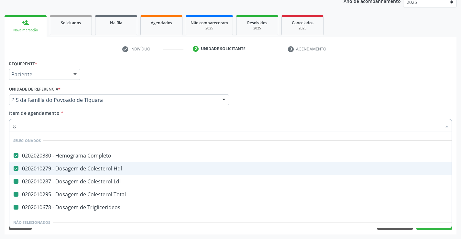
type input "gl"
checkbox Ldl "false"
checkbox Total "false"
checkbox Triglicerideos "false"
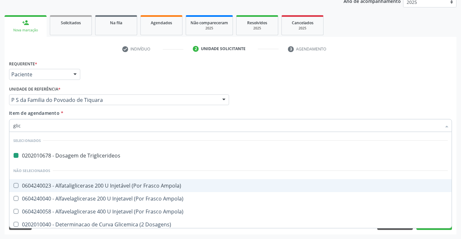
type input "glico"
checkbox Triglicerideos "false"
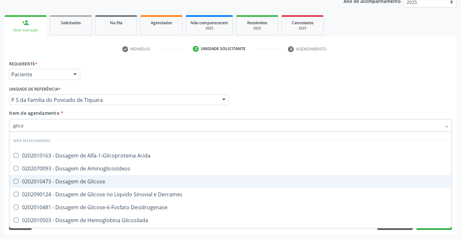
click at [76, 182] on div "0202010473 - Dosagem de Glicose" at bounding box center [230, 181] width 435 height 5
checkbox Glicose "true"
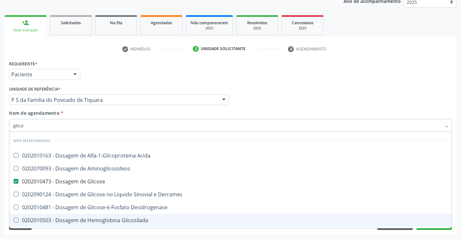
type input "glico"
click at [69, 234] on div "Requerente * Paciente Profissional de Saúde Paciente Nenhum resultado encontrad…" at bounding box center [231, 147] width 452 height 176
checkbox Acida "true"
checkbox Derrames "true"
checkbox Desidrogenase "true"
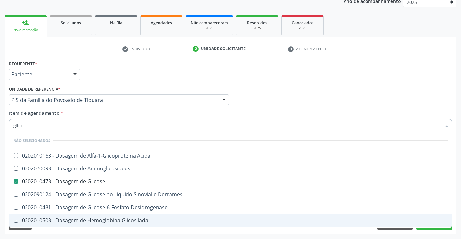
checkbox Quantitativa "true"
checkbox Glicosilada "true"
checkbox Aminoglicosideos "true"
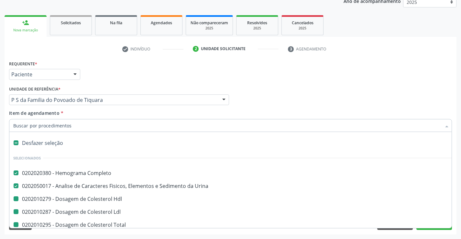
type input "u"
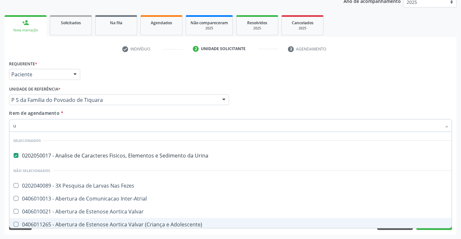
checkbox Fezes "false"
checkbox Inter-Atrial "false"
checkbox Valvar "false"
checkbox Adolescente\) "false"
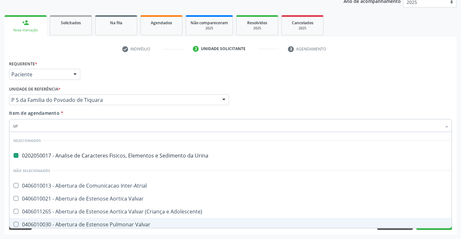
type input "ure"
checkbox Urina "false"
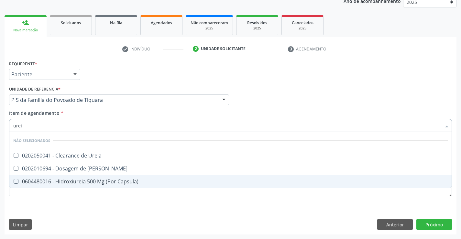
type input "ureia"
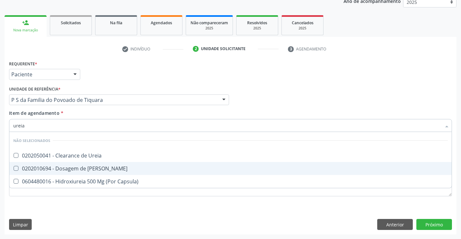
click at [81, 167] on div "0202010694 - Dosagem de [PERSON_NAME]" at bounding box center [230, 168] width 435 height 5
checkbox Ureia "true"
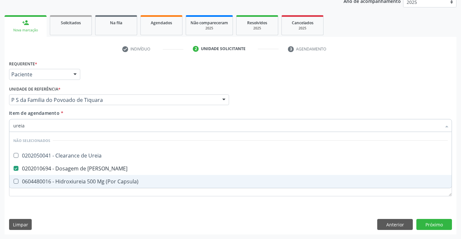
type input "ureia"
click at [80, 205] on div "Requerente * Paciente Profissional de Saúde Paciente Nenhum resultado encontrad…" at bounding box center [230, 132] width 443 height 147
checkbox Ureia "true"
checkbox Capsula\) "true"
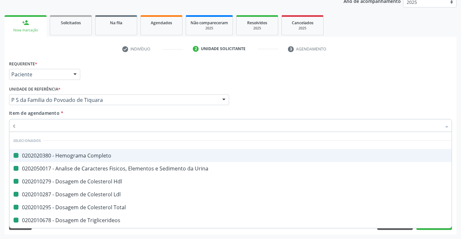
type input "cr"
checkbox Completo "false"
checkbox Hdl "false"
checkbox Urina "false"
checkbox Ldl "false"
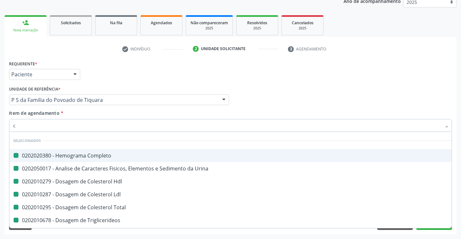
checkbox Total "false"
checkbox Triglicerideos "false"
checkbox Glicose "false"
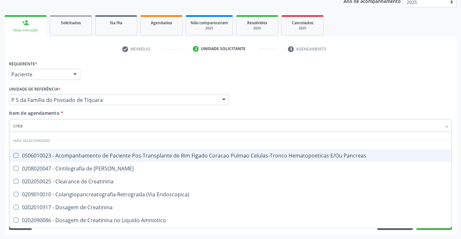
type input "creat"
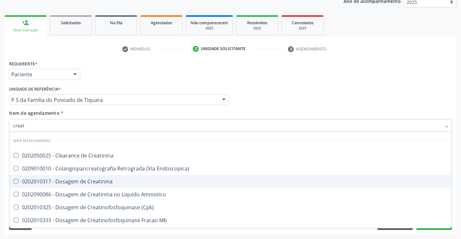
click at [88, 181] on div "0202010317 - Dosagem de Creatinina" at bounding box center [230, 181] width 435 height 5
checkbox Creatinina "true"
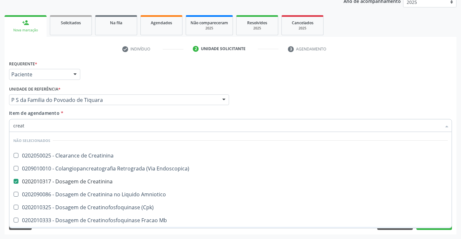
type input "creat"
click at [86, 235] on div "Acompanhamento Acompanhe a situação das marcações correntes e finalizadas Relat…" at bounding box center [230, 96] width 461 height 285
checkbox Creatinina "true"
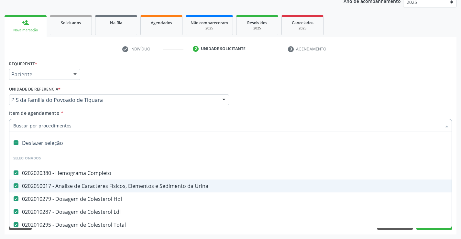
type input "t"
checkbox Creatinina "false"
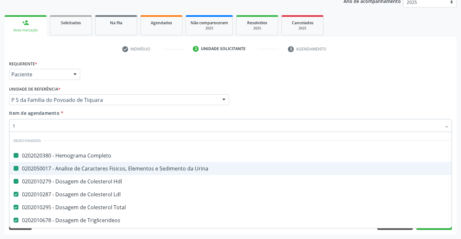
type input "tg"
checkbox Completo "false"
checkbox Hdl "false"
checkbox Urina "false"
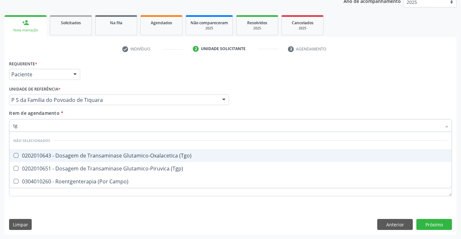
drag, startPoint x: 141, startPoint y: 155, endPoint x: 137, endPoint y: 161, distance: 7.6
click at [141, 155] on div "0202010643 - Dosagem de Transaminase Glutamico-Oxalacetica (Tgo)" at bounding box center [230, 155] width 435 height 5
checkbox \(Tgo\) "true"
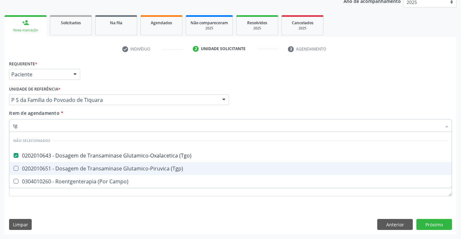
click at [133, 168] on div "0202010651 - Dosagem de Transaminase Glutamico-Piruvica (Tgp)" at bounding box center [230, 168] width 435 height 5
checkbox \(Tgp\) "true"
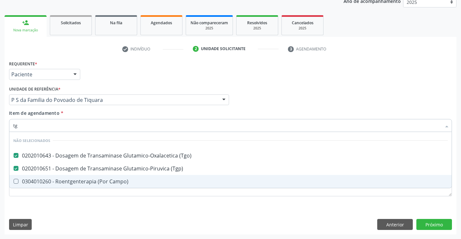
type input "tg"
click at [130, 202] on div "Requerente * Paciente Profissional de Saúde Paciente Nenhum resultado encontrad…" at bounding box center [230, 132] width 443 height 147
checkbox Campo\) "true"
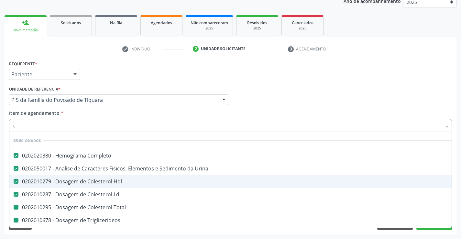
type input "ca"
checkbox Total "false"
checkbox Triglicerideos "false"
checkbox Glicose "false"
checkbox Creatinina "false"
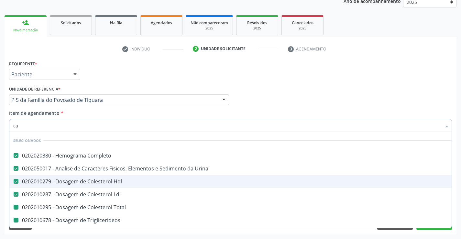
checkbox \(Tgo\) "false"
checkbox \(Tgp\) "false"
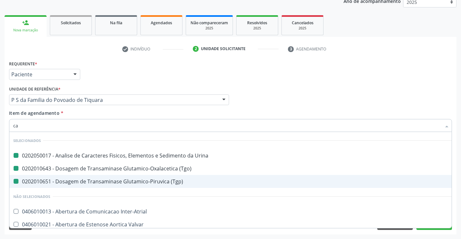
type input "cal"
checkbox Urina "false"
checkbox \(Tgp\) "false"
checkbox \(Tgo\) "false"
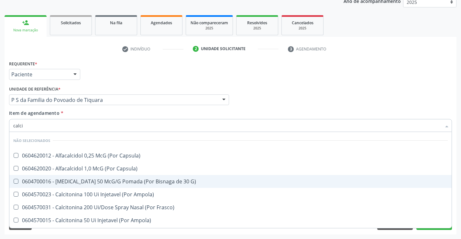
type input "calcio"
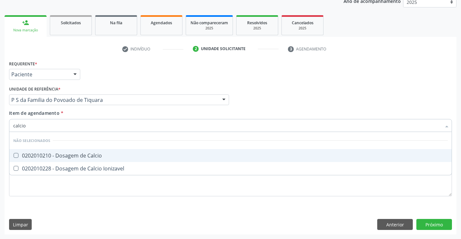
click at [76, 157] on div "0202010210 - Dosagem de Calcio" at bounding box center [230, 155] width 435 height 5
checkbox Calcio "true"
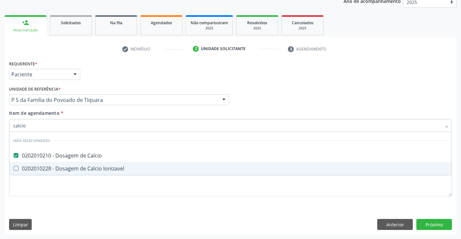
type input "calcio"
click at [69, 196] on div "Requerente * Paciente Profissional de Saúde Paciente Nenhum resultado encontrad…" at bounding box center [230, 132] width 443 height 147
checkbox Ionizavel "true"
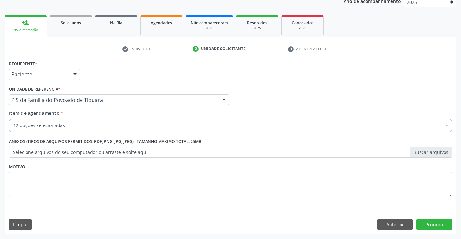
click at [69, 130] on div "12 opções selecionadas" at bounding box center [230, 125] width 443 height 13
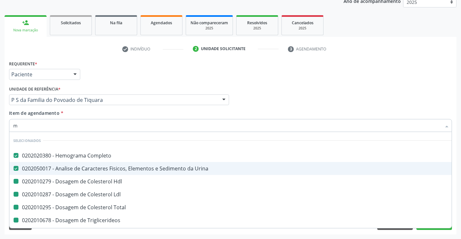
type input "ma"
checkbox Hdl "false"
checkbox Ldl "false"
checkbox Total "false"
checkbox Triglicerideos "false"
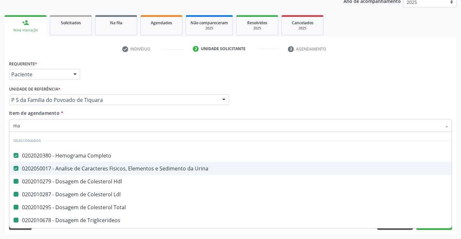
checkbox Glicose "false"
checkbox Ureia "false"
checkbox Creatinina "false"
checkbox \(Tgo\) "false"
checkbox \(Tgp\) "false"
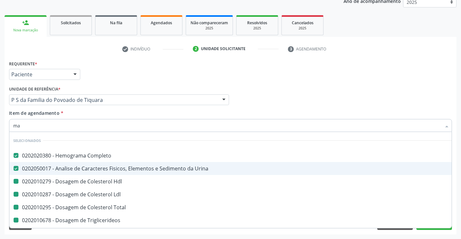
checkbox Calcio "false"
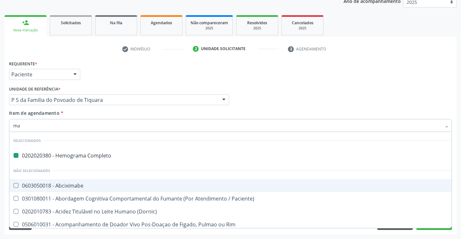
type input "mag"
checkbox Completo "false"
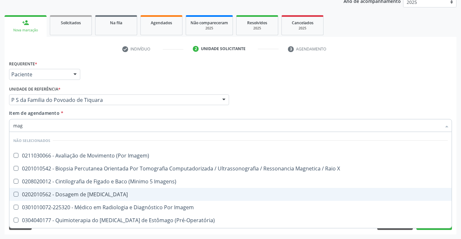
click at [84, 196] on div "0202010562 - Dosagem de [MEDICAL_DATA]" at bounding box center [230, 194] width 435 height 5
checkbox Magnesio "true"
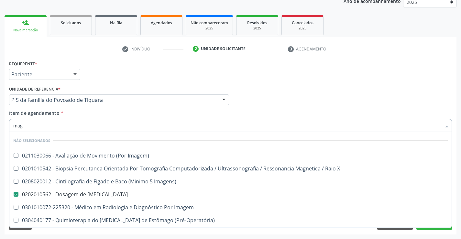
click at [85, 230] on div "Requerente * Paciente Profissional de Saúde Paciente Nenhum resultado encontrad…" at bounding box center [231, 147] width 452 height 176
checkbox Imagem\) "true"
checkbox Imagens\) "true"
checkbox Imagem "true"
checkbox \(Pré-Operatória\) "true"
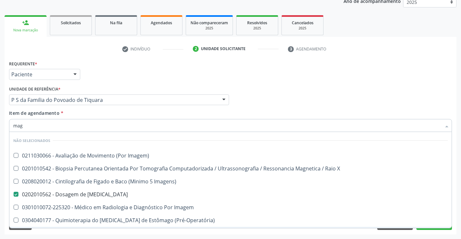
checkbox Operatória\) "true"
checkbox Avançado "true"
checkbox Duodeno "true"
checkbox Superior "true"
checkbox \(Bilateral\) "true"
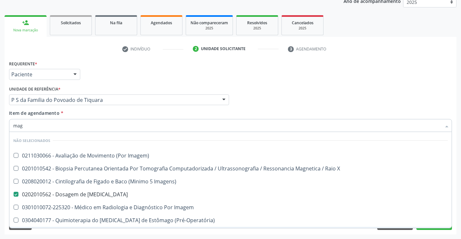
checkbox Inferior "true"
checkbox Cervical\/Pescoço "true"
checkbox X "true"
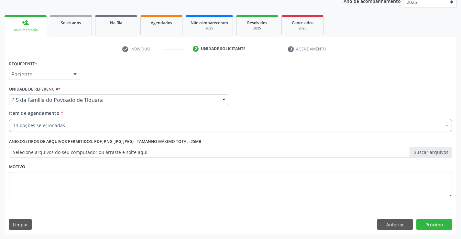
scroll to position [0, 0]
click at [237, 232] on div "Requerente * Paciente Profissional de Saúde Paciente Nenhum resultado encontrad…" at bounding box center [231, 147] width 452 height 176
click at [434, 227] on button "Próximo" at bounding box center [434, 224] width 36 height 11
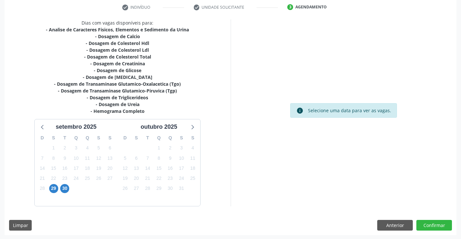
scroll to position [124, 0]
click at [54, 187] on span "29" at bounding box center [53, 187] width 9 height 9
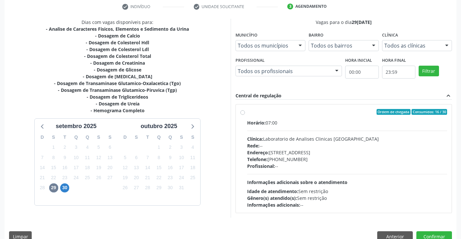
click at [247, 112] on label "Ordem de chegada Consumidos: 16 / 30 Horário: 07:00 Clínica: Laboratorio de Ana…" at bounding box center [347, 158] width 200 height 99
click at [242, 112] on input "Ordem de chegada Consumidos: 16 / 30 Horário: 07:00 Clínica: Laboratorio de Ana…" at bounding box center [242, 112] width 5 height 6
radio input "true"
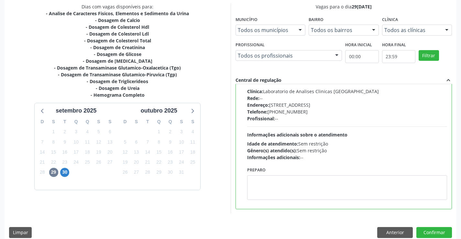
scroll to position [148, 0]
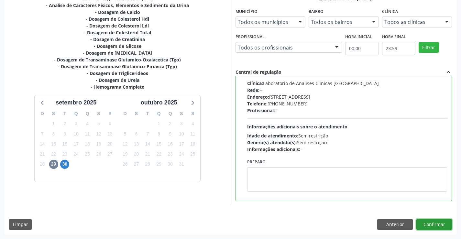
click at [431, 222] on button "Confirmar" at bounding box center [434, 224] width 36 height 11
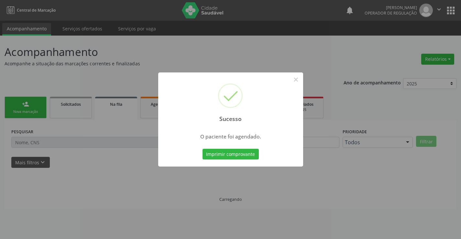
scroll to position [0, 0]
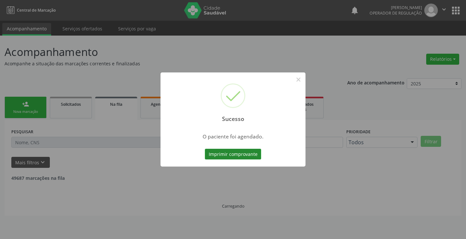
click at [252, 155] on button "Imprimir comprovante" at bounding box center [233, 154] width 56 height 11
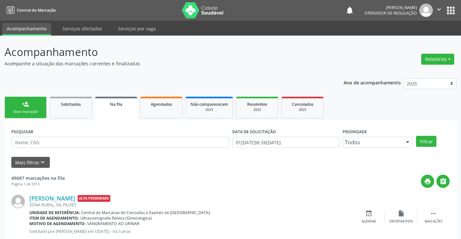
click at [36, 110] on div "Nova marcação" at bounding box center [25, 111] width 32 height 5
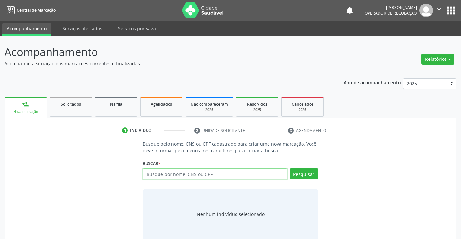
click at [161, 175] on input "text" at bounding box center [215, 174] width 144 height 11
type input "705302412734790"
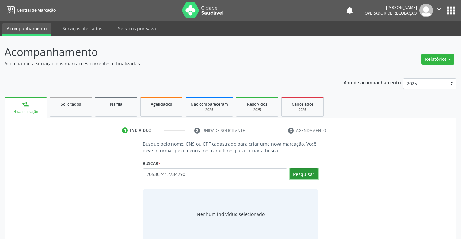
click at [303, 173] on button "Pesquisar" at bounding box center [304, 174] width 29 height 11
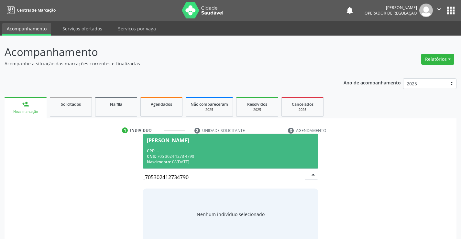
click at [231, 147] on span "Jose Valdete Rodrigues Silva CPF: -- CNS: 705 3024 1273 4790 Nascimento: 08/08/…" at bounding box center [230, 151] width 175 height 35
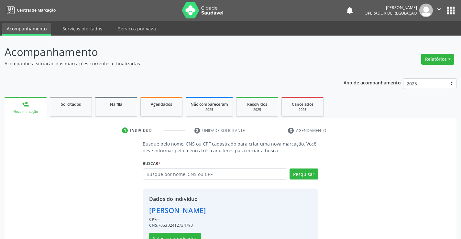
click at [187, 233] on div "Dados do indivíduo Jose Valdete Rodrigues Silva CPF: -- CNS: 705302412734790 Se…" at bounding box center [177, 219] width 57 height 49
click at [187, 235] on button "Selecionar indivíduo" at bounding box center [175, 238] width 52 height 11
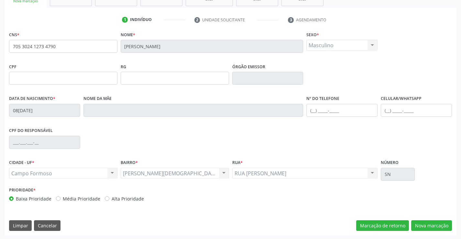
scroll to position [112, 0]
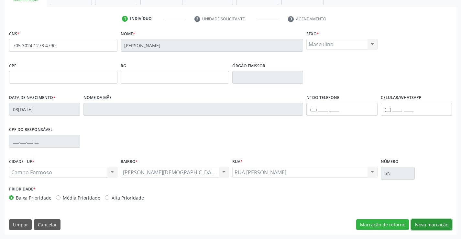
click at [423, 223] on button "Nova marcação" at bounding box center [431, 224] width 41 height 11
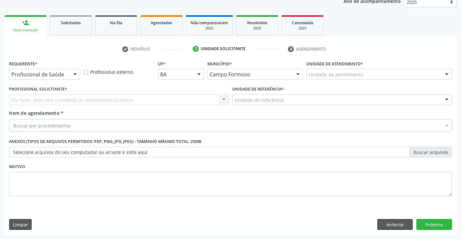
scroll to position [82, 0]
click at [75, 74] on div at bounding box center [75, 74] width 10 height 11
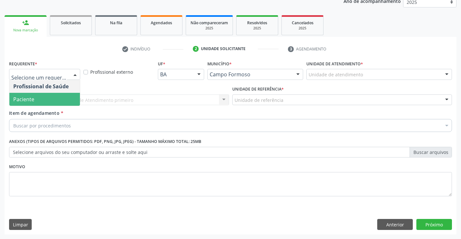
click at [70, 98] on span "Paciente" at bounding box center [44, 99] width 71 height 13
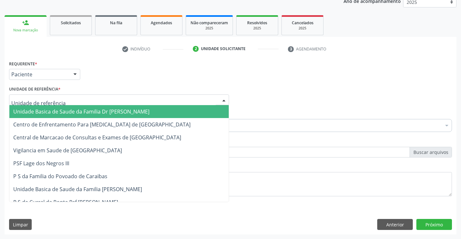
click at [75, 103] on div at bounding box center [119, 99] width 220 height 11
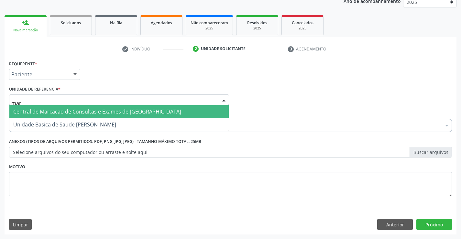
type input "mari"
click at [80, 112] on span "Unidade Basica de Saude [PERSON_NAME]" at bounding box center [64, 111] width 103 height 7
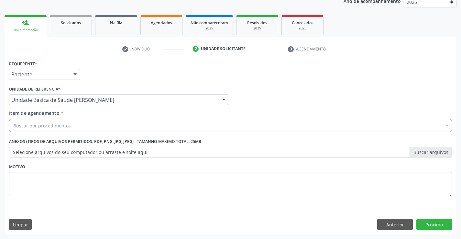
click at [78, 128] on div "Buscar por procedimentos" at bounding box center [230, 125] width 443 height 13
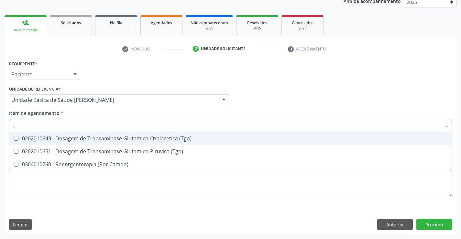
type input "tg"
click at [174, 137] on div "0202010643 - Dosagem de Transaminase Glutamico-Oxalacetica (Tgo)" at bounding box center [230, 138] width 435 height 5
checkbox \(Tgo\) "true"
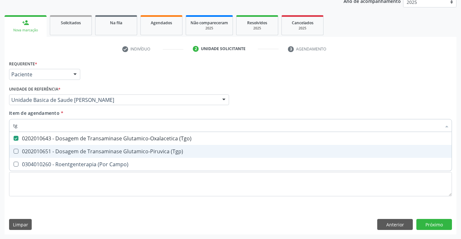
drag, startPoint x: 166, startPoint y: 151, endPoint x: 155, endPoint y: 186, distance: 37.0
click at [166, 151] on div "0202010651 - Dosagem de Transaminase Glutamico-Piruvica (Tgp)" at bounding box center [230, 151] width 435 height 5
checkbox \(Tgp\) "true"
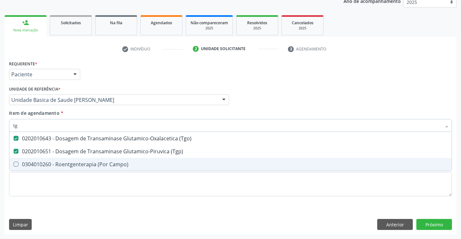
type input "tg"
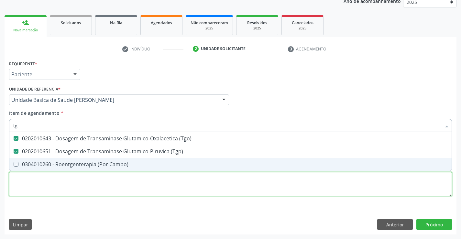
click at [154, 188] on div "Requerente * Paciente Profissional de Saúde Paciente Nenhum resultado encontrad…" at bounding box center [230, 132] width 443 height 147
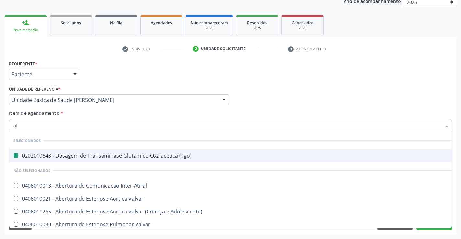
type input "alc"
checkbox \(Tgo\) "false"
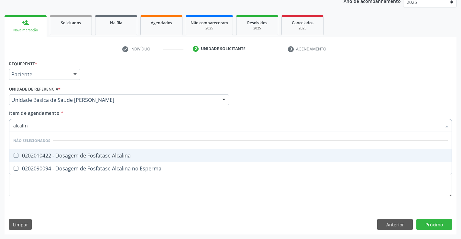
type input "alcalina"
click at [116, 155] on div "0202010422 - Dosagem de Fosfatase Alcalina" at bounding box center [230, 155] width 435 height 5
checkbox Alcalina "true"
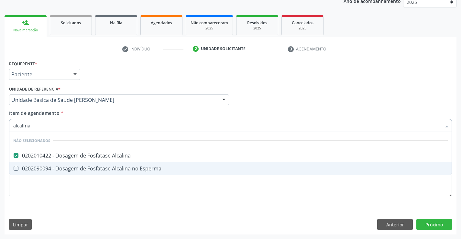
type input "alcalina"
click at [114, 189] on div "Requerente * Paciente Profissional de Saúde Paciente Nenhum resultado encontrad…" at bounding box center [230, 132] width 443 height 147
checkbox Esperma "true"
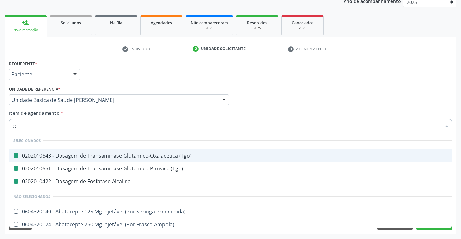
type input "ga"
checkbox \(Tgo\) "false"
checkbox \(Tgp\) "false"
checkbox Alcalina "false"
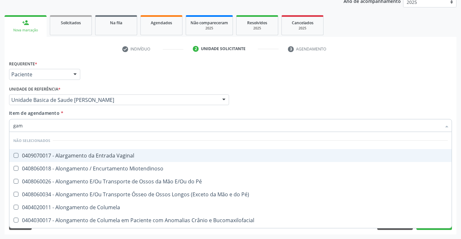
type input "gama"
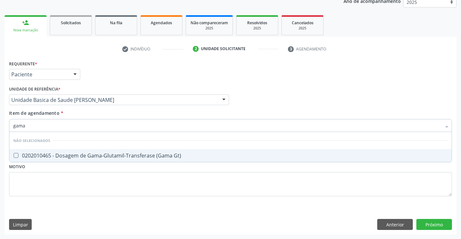
click at [105, 154] on div "0202010465 - Dosagem de Gama-Glutamil-Transferase (Gama Gt)" at bounding box center [230, 155] width 435 height 5
checkbox Gt\) "true"
click at [105, 177] on div "Requerente * Paciente Profissional de Saúde Paciente Nenhum resultado encontrad…" at bounding box center [230, 132] width 443 height 147
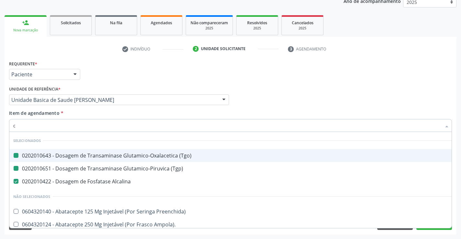
type input "cp"
checkbox \(Tgo\) "false"
checkbox \(Tgp\) "false"
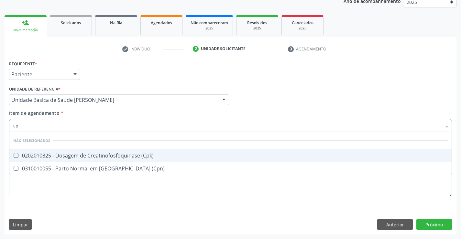
type input "c"
checkbox \(Cpk\) "true"
checkbox \(Cpn\) "true"
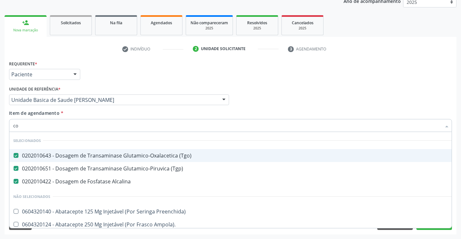
type input "col"
checkbox \(Tgo\) "false"
checkbox \(Tgp\) "false"
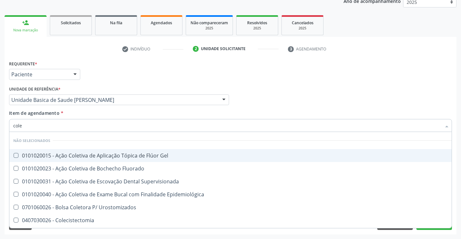
type input "coles"
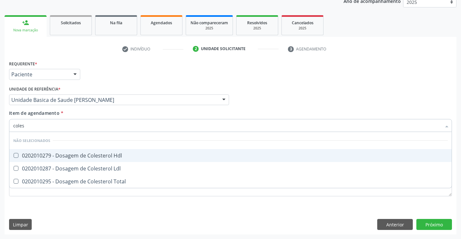
click at [89, 154] on div "0202010279 - Dosagem de Colesterol Hdl" at bounding box center [230, 155] width 435 height 5
checkbox Hdl "true"
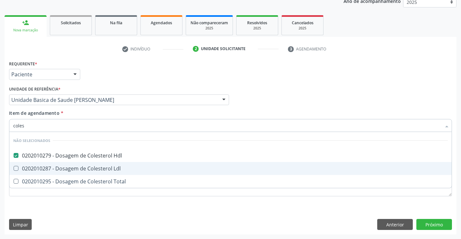
click at [88, 167] on div "0202010287 - Dosagem de Colesterol Ldl" at bounding box center [230, 168] width 435 height 5
checkbox Ldl "true"
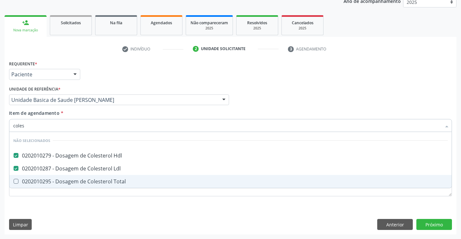
click at [80, 181] on div "0202010295 - Dosagem de Colesterol Total" at bounding box center [230, 181] width 435 height 5
checkbox Total "true"
click at [76, 209] on div "Requerente * Paciente Profissional de Saúde Paciente Nenhum resultado encontrad…" at bounding box center [231, 147] width 452 height 176
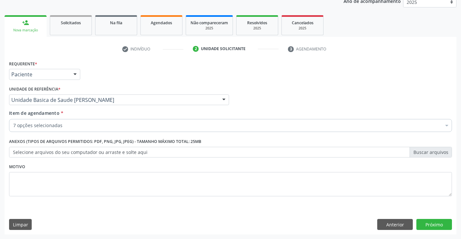
click at [69, 129] on div "7 opções selecionadas" at bounding box center [230, 125] width 443 height 13
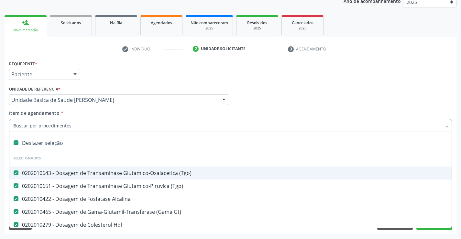
type input "t"
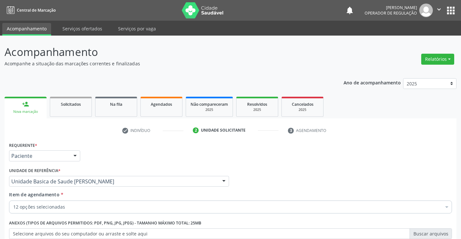
scroll to position [82, 0]
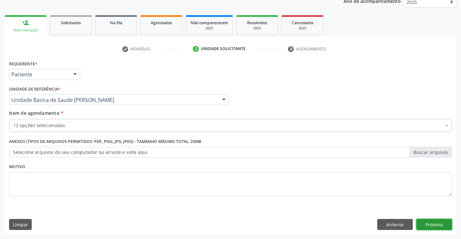
click at [436, 226] on button "Próximo" at bounding box center [434, 224] width 36 height 11
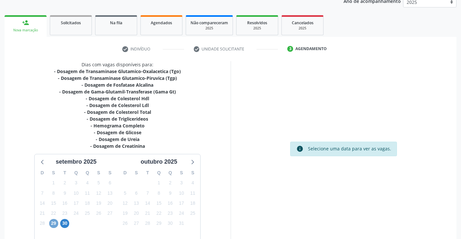
click at [53, 222] on span "29" at bounding box center [53, 223] width 9 height 9
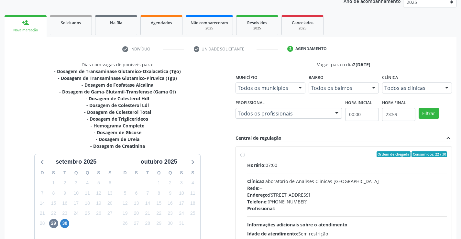
click at [247, 155] on label "Ordem de chegada Consumidos: 22 / 30 Horário: 07:00 Clínica: Laboratorio de Ana…" at bounding box center [347, 200] width 200 height 99
click at [243, 155] on input "Ordem de chegada Consumidos: 22 / 30 Horário: 07:00 Clínica: Laboratorio de Ana…" at bounding box center [242, 154] width 5 height 6
radio input "true"
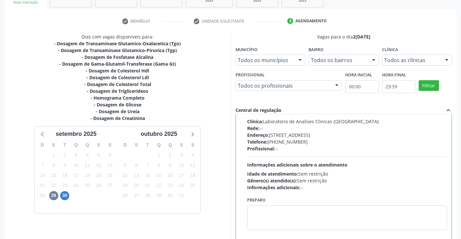
scroll to position [146, 0]
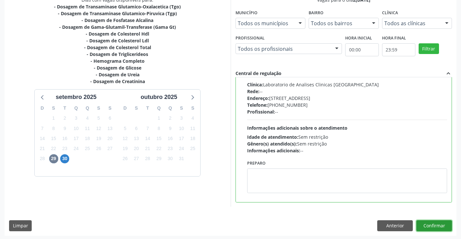
click at [430, 227] on button "Confirmar" at bounding box center [434, 225] width 36 height 11
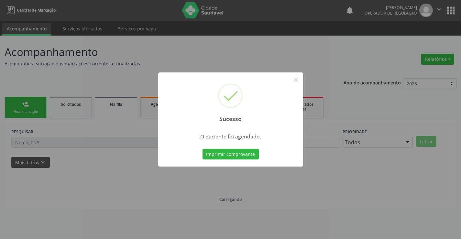
scroll to position [0, 0]
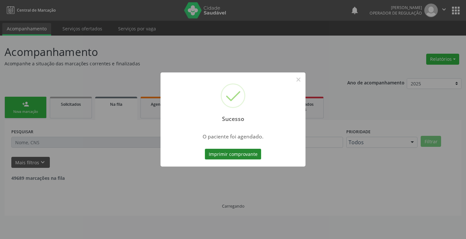
click at [246, 152] on button "Imprimir comprovante" at bounding box center [233, 154] width 56 height 11
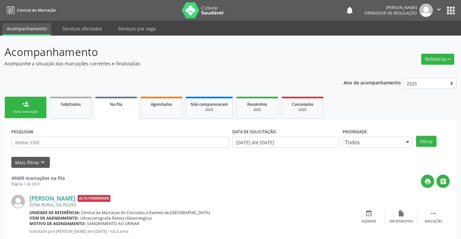
click at [38, 109] on link "person_add Nova marcação" at bounding box center [26, 108] width 42 height 22
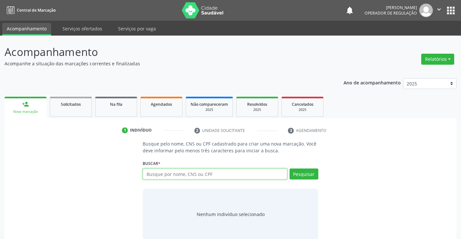
click at [167, 171] on input "text" at bounding box center [215, 174] width 144 height 11
type input "705302412734790"
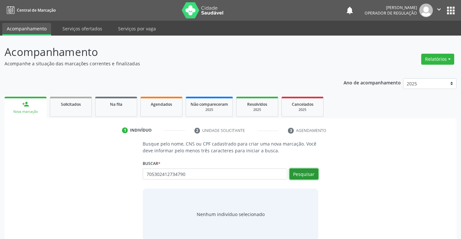
click at [308, 171] on button "Pesquisar" at bounding box center [304, 174] width 29 height 11
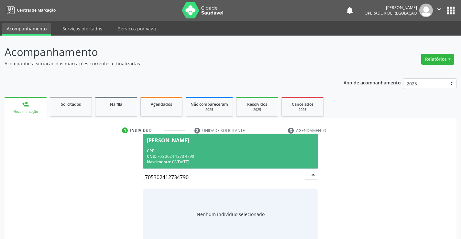
click at [251, 153] on div "CPF: --" at bounding box center [230, 151] width 167 height 6
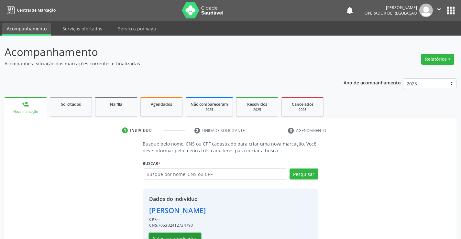
click at [181, 235] on button "Selecionar indivíduo" at bounding box center [175, 238] width 52 height 11
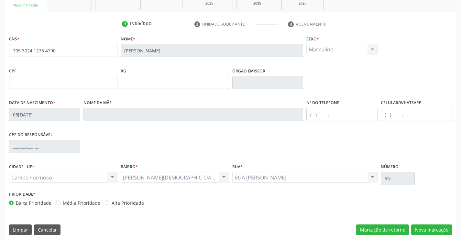
scroll to position [112, 0]
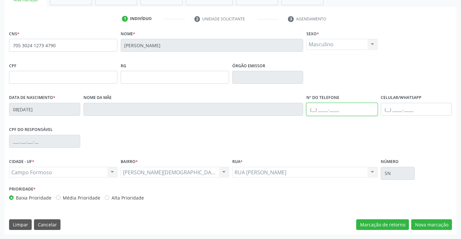
click at [314, 110] on input "text" at bounding box center [341, 109] width 71 height 13
type input "(74) 99134-8629"
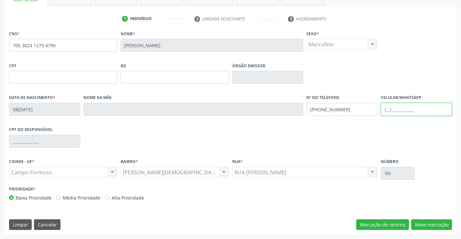
click at [387, 110] on input "text" at bounding box center [416, 109] width 71 height 13
type input "(74) 99193-2847"
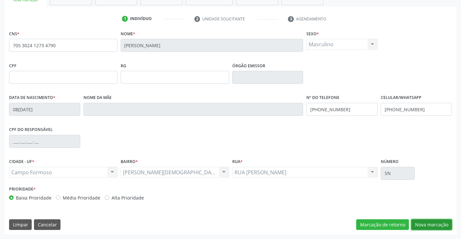
click at [422, 222] on button "Nova marcação" at bounding box center [431, 224] width 41 height 11
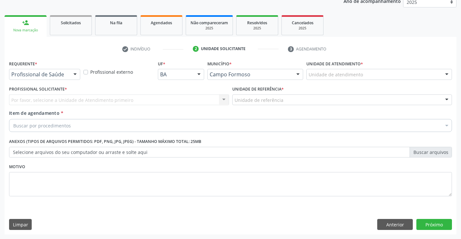
scroll to position [82, 0]
click at [75, 74] on div at bounding box center [75, 74] width 10 height 11
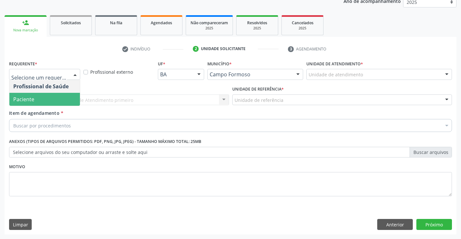
click at [54, 98] on span "Paciente" at bounding box center [44, 99] width 71 height 13
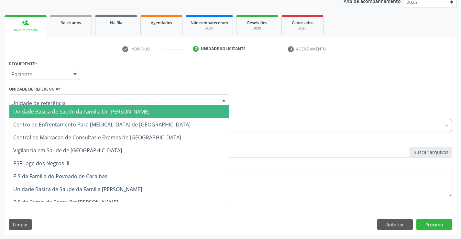
click at [68, 105] on div at bounding box center [119, 99] width 220 height 11
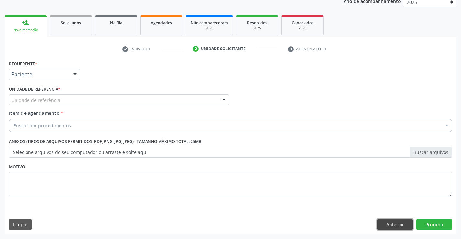
click at [389, 226] on button "Anterior" at bounding box center [395, 224] width 36 height 11
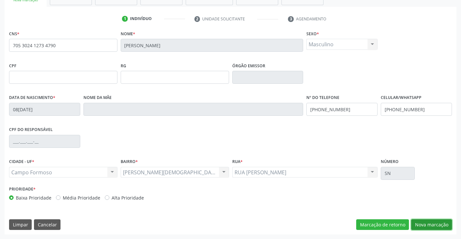
click at [421, 225] on button "Nova marcação" at bounding box center [431, 224] width 41 height 11
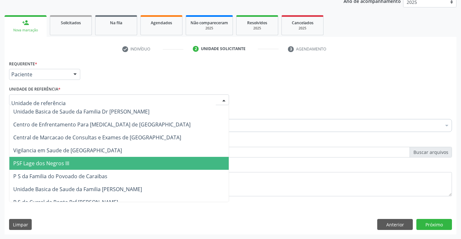
click at [71, 104] on div at bounding box center [119, 99] width 220 height 11
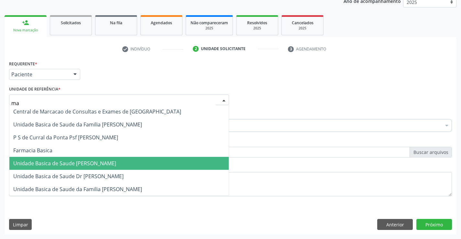
type input "mar"
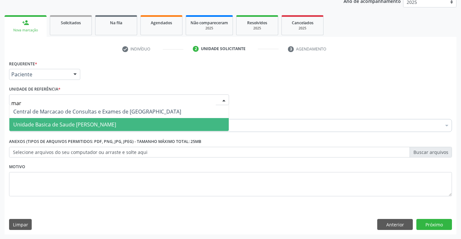
click at [92, 122] on span "Unidade Basica de Saude [PERSON_NAME]" at bounding box center [64, 124] width 103 height 7
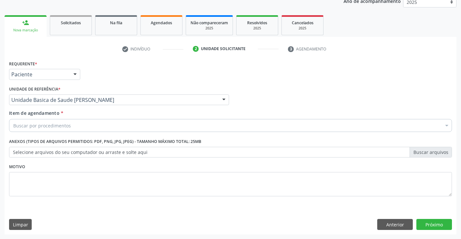
click at [83, 125] on div "Buscar por procedimentos" at bounding box center [230, 125] width 443 height 13
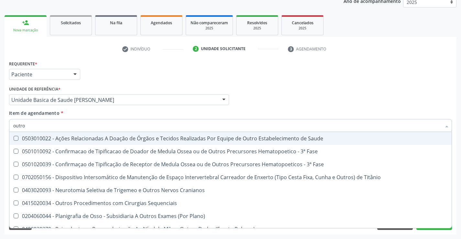
type input "outros"
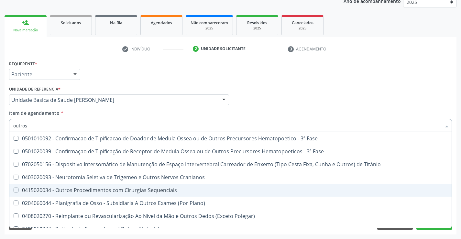
click at [118, 191] on div "0415020034 - Outros Procedimentos com Cirurgias Sequenciais" at bounding box center [230, 190] width 435 height 5
checkbox Sequenciais "true"
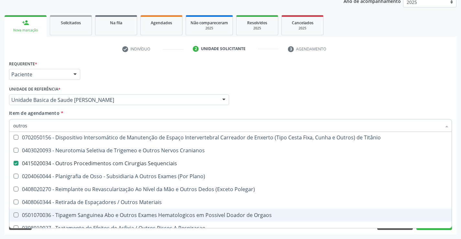
scroll to position [72, 0]
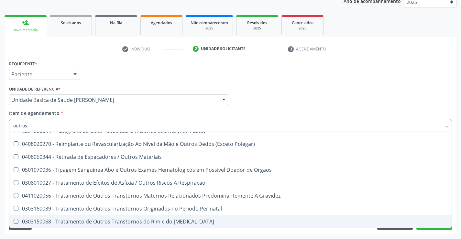
click at [90, 233] on div "Requerente * Paciente Profissional de Saúde Paciente Nenhum resultado encontrad…" at bounding box center [231, 147] width 452 height 176
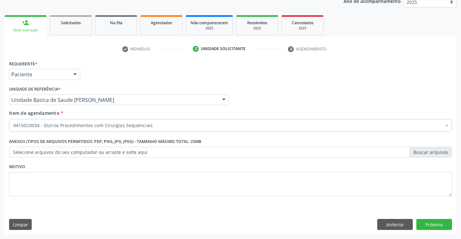
scroll to position [0, 0]
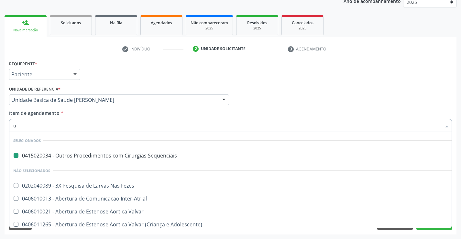
type input "us"
checkbox Sequenciais "false"
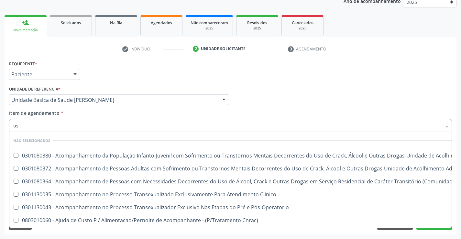
type input "usg"
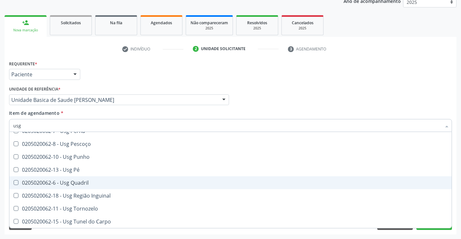
scroll to position [135, 0]
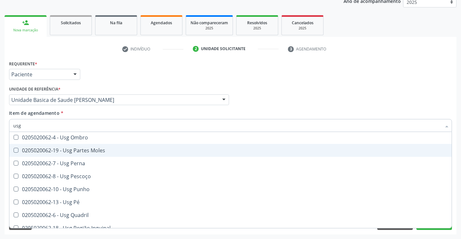
click at [84, 151] on div "0205020062-19 - Usg Partes Moles" at bounding box center [230, 150] width 435 height 5
checkbox Moles "true"
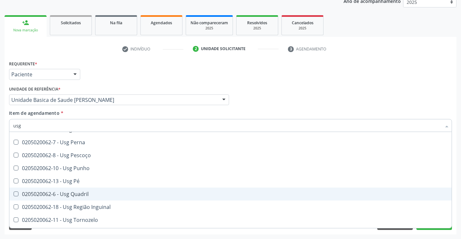
scroll to position [167, 0]
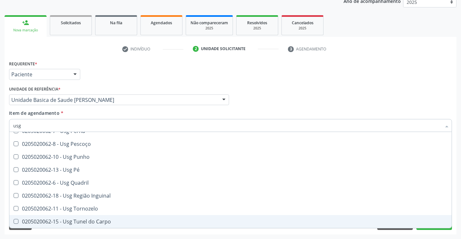
click at [64, 234] on div "Requerente * Paciente Profissional de Saúde Paciente Nenhum resultado encontrad…" at bounding box center [231, 147] width 452 height 176
checkbox Axila "true"
checkbox Moles "false"
checkbox Braço "true"
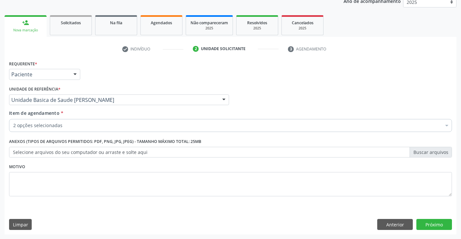
scroll to position [0, 0]
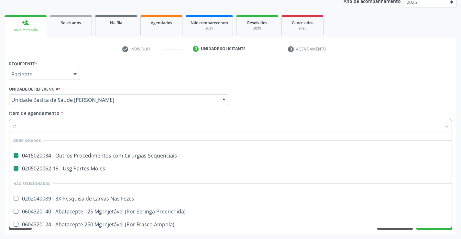
type input "el"
checkbox Sequenciais "false"
checkbox Moles "false"
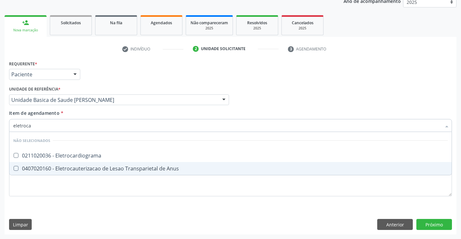
type input "eletrocar"
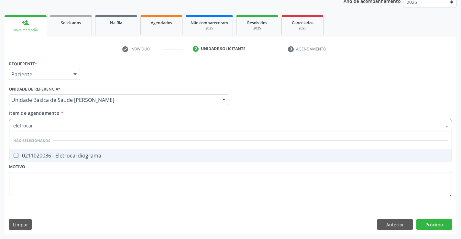
click at [74, 158] on div "0211020036 - Eletrocardiograma" at bounding box center [230, 155] width 435 height 5
checkbox Eletrocardiograma "true"
click at [54, 181] on div "Requerente * Paciente Profissional de Saúde Paciente Nenhum resultado encontrad…" at bounding box center [230, 132] width 443 height 147
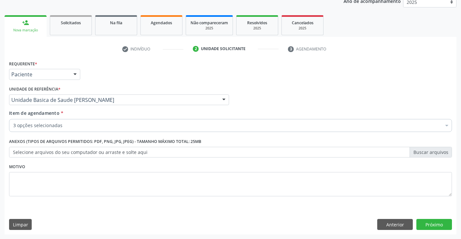
click at [76, 129] on div "3 opções selecionadas" at bounding box center [230, 125] width 443 height 13
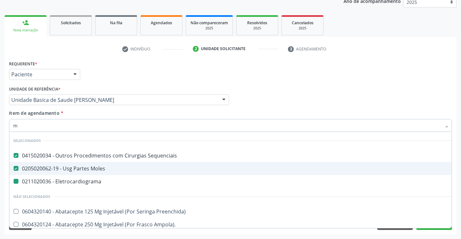
type input "mo"
checkbox Eletrocardiograma "false"
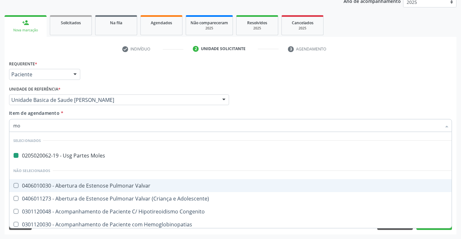
type input "mom"
checkbox Moles "false"
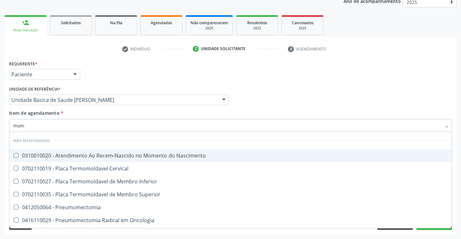
type input "mo"
checkbox Nascimento "true"
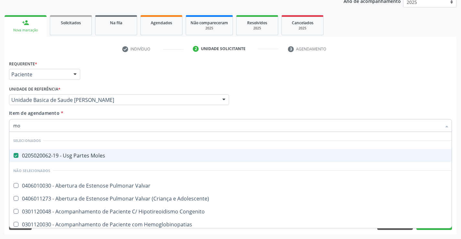
type input "MONITORI"
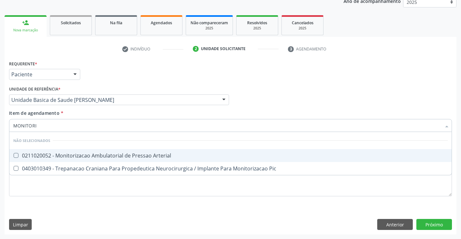
click at [76, 154] on div "0211020052 - Monitorizacao Ambulatorial de Pressao Arterial" at bounding box center [230, 155] width 435 height 5
checkbox Arterial "true"
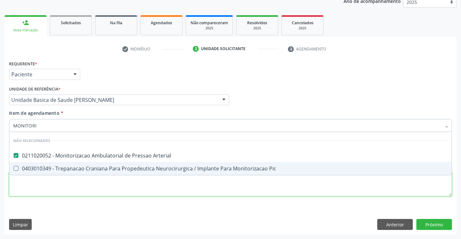
click at [67, 182] on div "Requerente * Paciente Profissional de Saúde Paciente Nenhum resultado encontrad…" at bounding box center [230, 132] width 443 height 147
checkbox Pic "true"
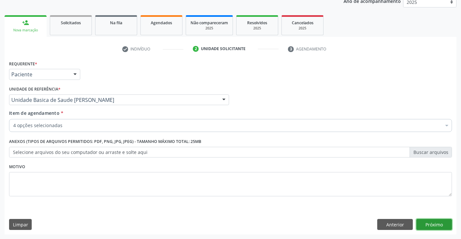
click at [429, 223] on button "Próximo" at bounding box center [434, 224] width 36 height 11
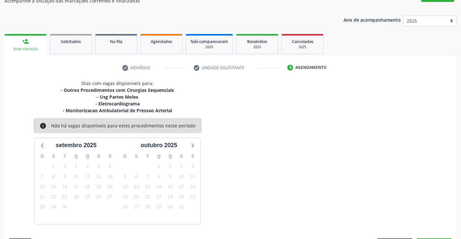
scroll to position [82, 0]
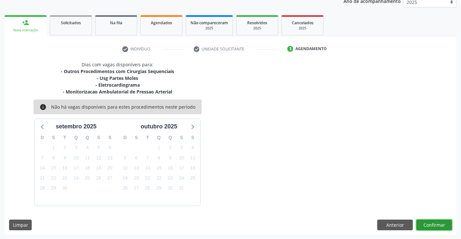
click at [436, 224] on button "Confirmar" at bounding box center [434, 225] width 36 height 11
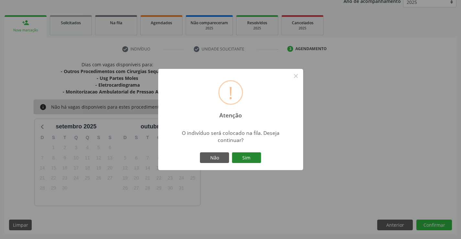
click at [250, 159] on button "Sim" at bounding box center [246, 157] width 29 height 11
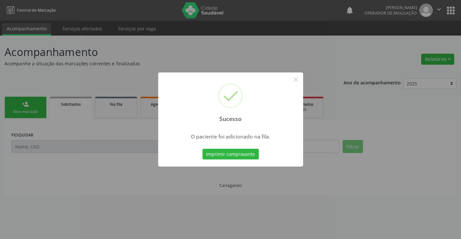
scroll to position [0, 0]
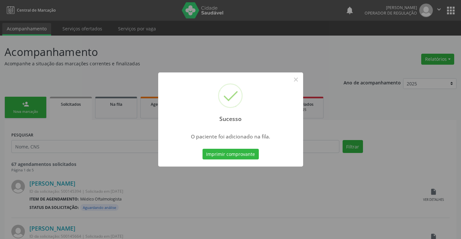
click at [203, 149] on button "Imprimir comprovante" at bounding box center [231, 154] width 56 height 11
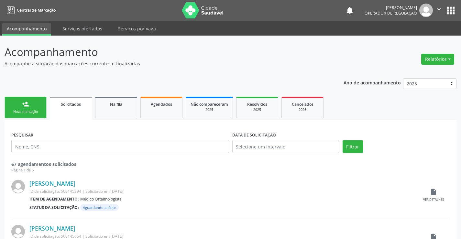
click at [37, 110] on div "Nova marcação" at bounding box center [25, 111] width 32 height 5
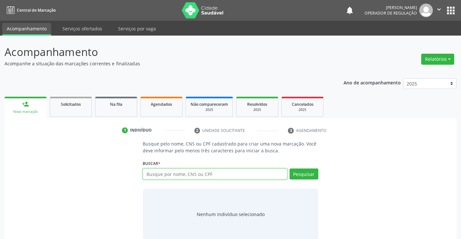
click at [164, 174] on input "text" at bounding box center [215, 174] width 144 height 11
type input "706201014864560"
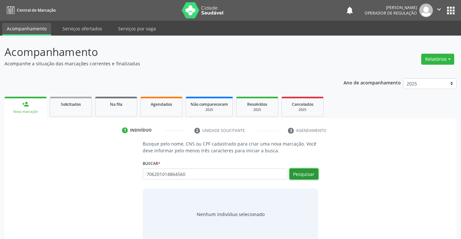
click at [304, 174] on button "Pesquisar" at bounding box center [304, 174] width 29 height 11
type input "706201014864560"
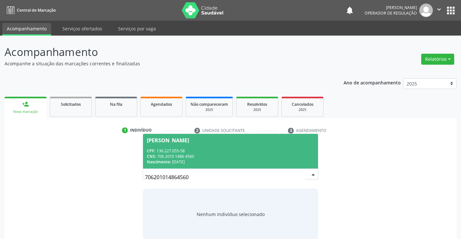
click at [280, 154] on div "CNS: 706 2010 1486 4560" at bounding box center [230, 157] width 167 height 6
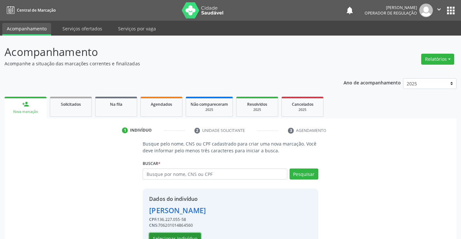
click at [179, 237] on button "Selecionar indivíduo" at bounding box center [175, 238] width 52 height 11
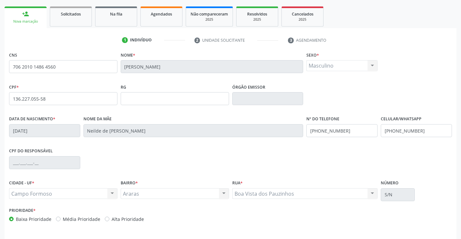
scroll to position [112, 0]
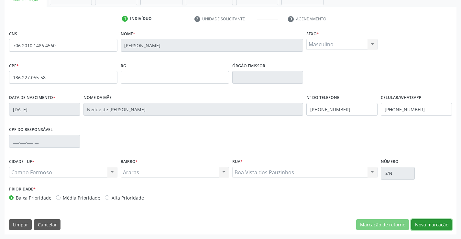
click at [429, 225] on button "Nova marcação" at bounding box center [431, 224] width 41 height 11
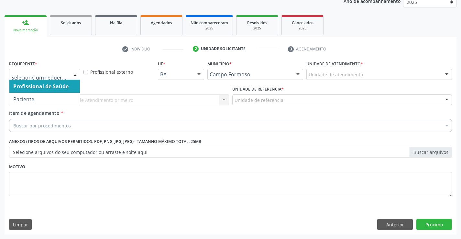
click at [76, 73] on div at bounding box center [75, 74] width 10 height 11
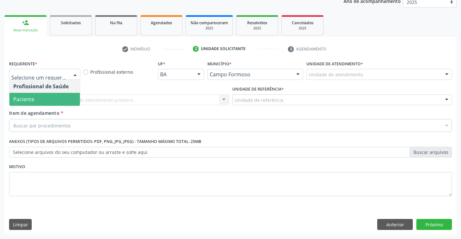
click at [56, 98] on span "Paciente" at bounding box center [44, 99] width 71 height 13
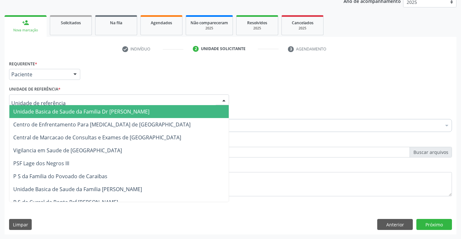
click at [80, 102] on div at bounding box center [119, 99] width 220 height 11
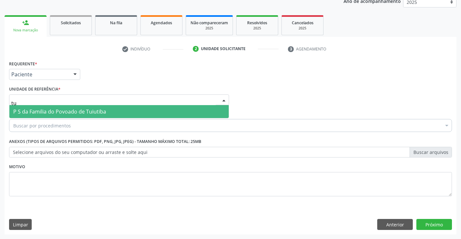
type input "tui"
click at [85, 108] on span "P S da Familia do Povoado de Tuiutiba" at bounding box center [59, 111] width 93 height 7
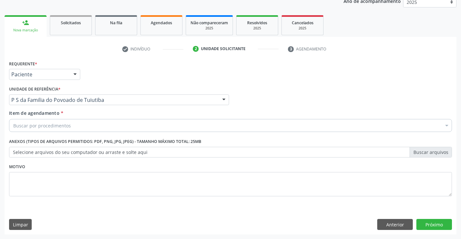
click at [74, 129] on div "Buscar por procedimentos" at bounding box center [230, 125] width 443 height 13
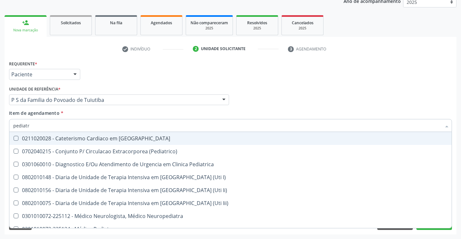
type input "pediatra"
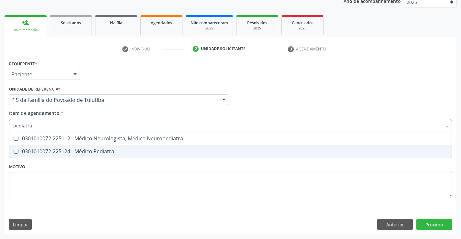
click at [98, 149] on div "0301010072-225124 - Médico Pediatra" at bounding box center [230, 151] width 435 height 5
checkbox Pediatra "true"
click at [100, 169] on div "Requerente * Paciente Profissional de Saúde Paciente Nenhum resultado encontrad…" at bounding box center [230, 132] width 443 height 147
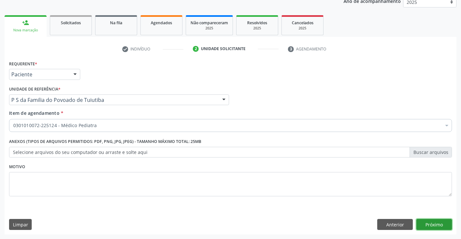
click at [427, 224] on button "Próximo" at bounding box center [434, 224] width 36 height 11
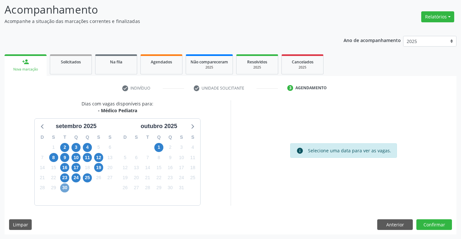
click at [66, 188] on span "30" at bounding box center [64, 187] width 9 height 9
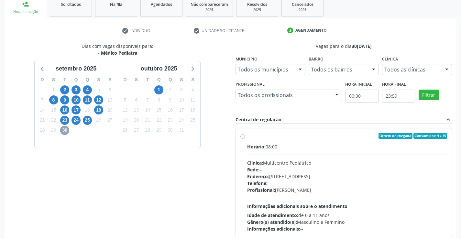
scroll to position [136, 0]
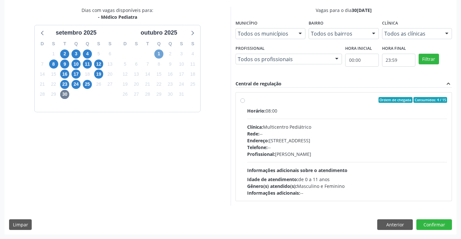
click at [160, 52] on span "1" at bounding box center [158, 54] width 9 height 9
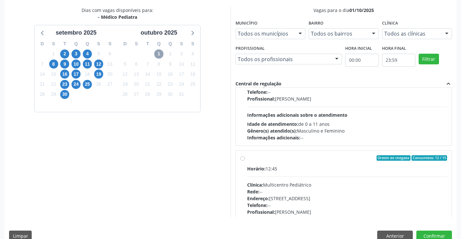
scroll to position [70, 0]
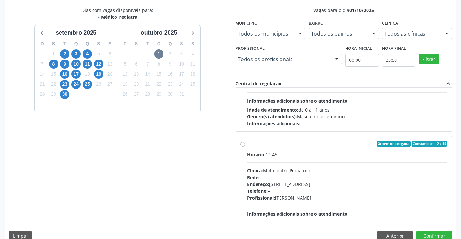
click at [247, 143] on label "Ordem de chegada Consumidos: 12 / 15 Horário: 12:45 Clínica: Multicentro Pediát…" at bounding box center [347, 190] width 200 height 99
click at [243, 143] on input "Ordem de chegada Consumidos: 12 / 15 Horário: 12:45 Clínica: Multicentro Pediát…" at bounding box center [242, 144] width 5 height 6
radio input "true"
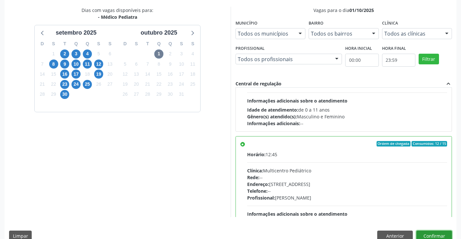
click at [438, 233] on button "Confirmar" at bounding box center [434, 236] width 36 height 11
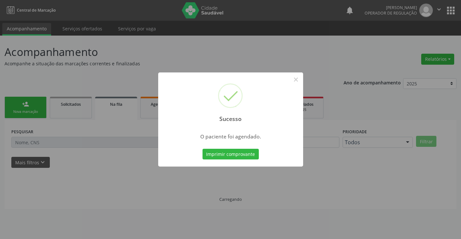
scroll to position [0, 0]
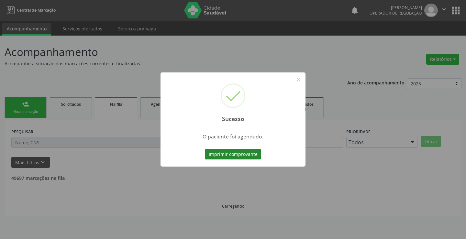
click at [240, 152] on button "Imprimir comprovante" at bounding box center [233, 154] width 56 height 11
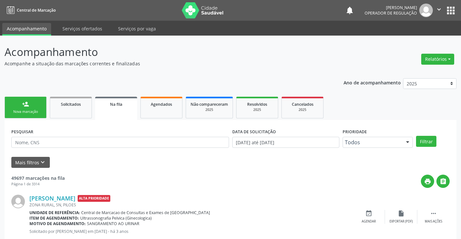
click at [44, 115] on link "person_add Nova marcação" at bounding box center [26, 108] width 42 height 22
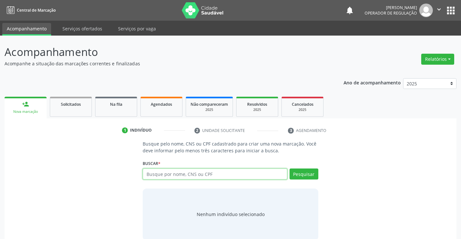
click at [196, 175] on input "text" at bounding box center [215, 174] width 144 height 11
type input "704108833082950"
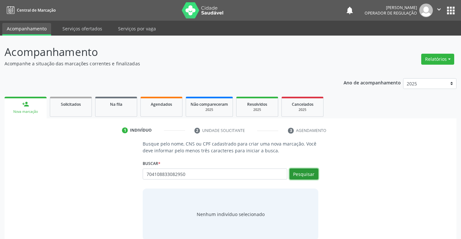
click at [310, 174] on button "Pesquisar" at bounding box center [304, 174] width 29 height 11
type input "704108833082950"
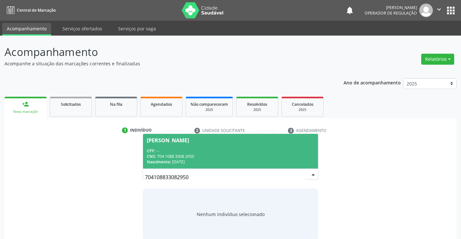
click at [280, 154] on div "CNS: 704 1088 3308 2950" at bounding box center [230, 157] width 167 height 6
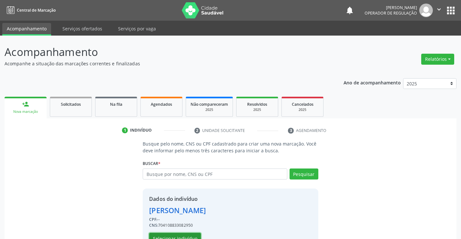
click at [189, 237] on button "Selecionar indivíduo" at bounding box center [175, 238] width 52 height 11
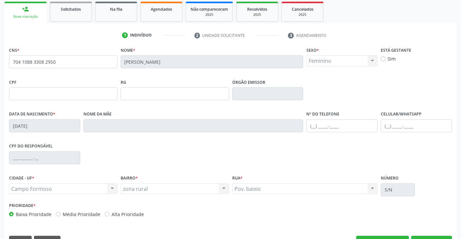
scroll to position [97, 0]
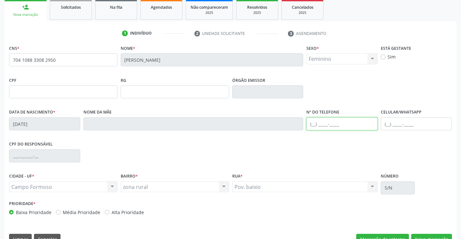
click at [311, 124] on input "text" at bounding box center [341, 123] width 71 height 13
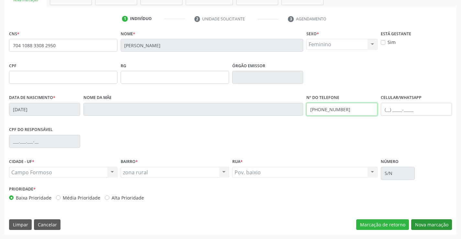
type input "(74) 98832-1817"
click at [430, 225] on button "Nova marcação" at bounding box center [431, 224] width 41 height 11
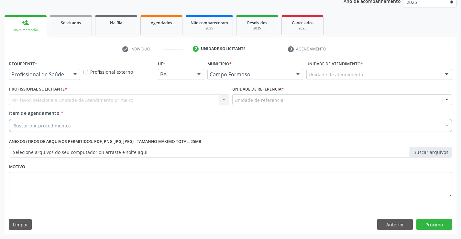
scroll to position [82, 0]
drag, startPoint x: 75, startPoint y: 73, endPoint x: 71, endPoint y: 81, distance: 8.5
click at [75, 74] on div at bounding box center [75, 74] width 10 height 11
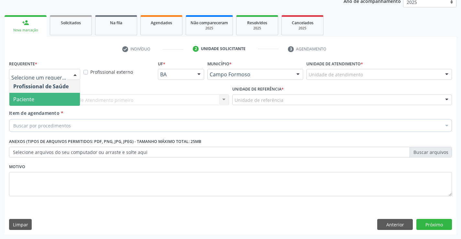
click at [62, 101] on span "Paciente" at bounding box center [44, 99] width 71 height 13
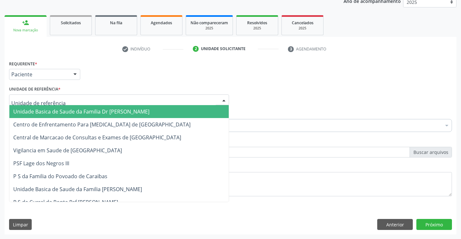
click at [90, 98] on div at bounding box center [119, 99] width 220 height 11
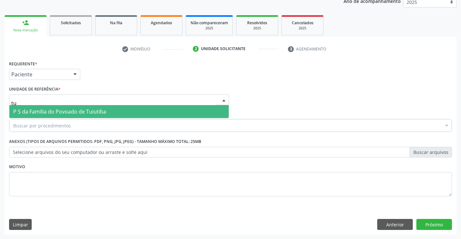
type input "tui"
click at [105, 109] on span "P S da Familia do Povoado de Tuiutiba" at bounding box center [118, 111] width 219 height 13
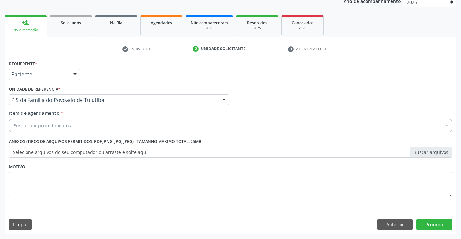
click at [87, 126] on div "Buscar por procedimentos" at bounding box center [230, 125] width 443 height 13
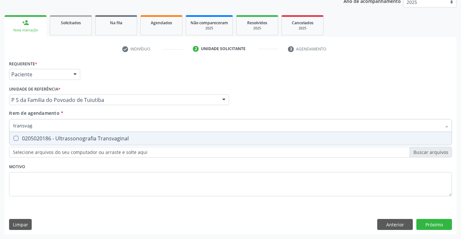
type input "transvagi"
click at [100, 139] on div "0205020186 - Ultrassonografia Transvaginal" at bounding box center [230, 138] width 435 height 5
checkbox Transvaginal "true"
click at [104, 168] on div "Requerente * Paciente Profissional de Saúde Paciente Nenhum resultado encontrad…" at bounding box center [230, 132] width 443 height 147
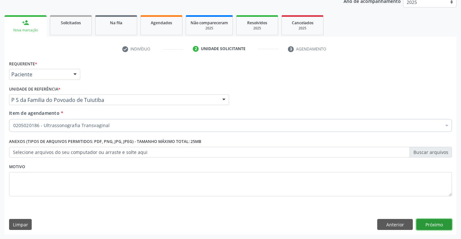
click at [430, 226] on button "Próximo" at bounding box center [434, 224] width 36 height 11
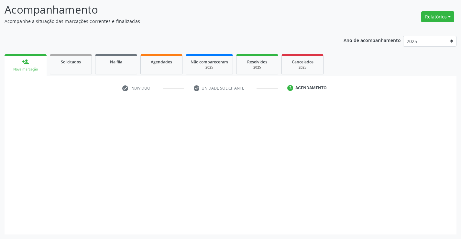
scroll to position [42, 0]
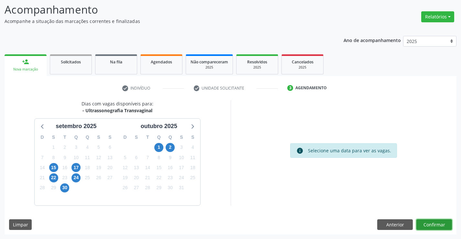
click at [430, 226] on button "Confirmar" at bounding box center [434, 224] width 36 height 11
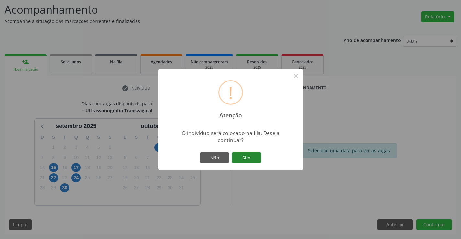
click at [257, 157] on button "Sim" at bounding box center [246, 157] width 29 height 11
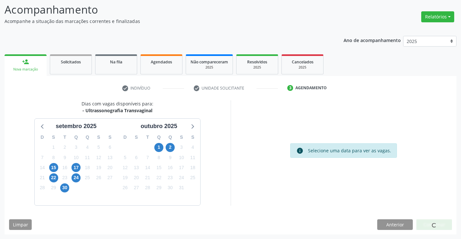
scroll to position [0, 0]
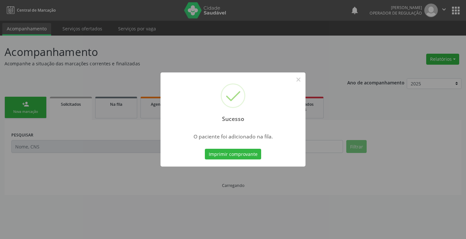
click at [257, 157] on button "Imprimir comprovante" at bounding box center [233, 154] width 56 height 11
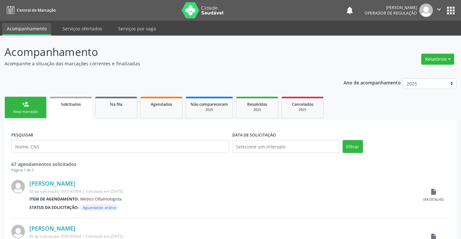
click at [39, 113] on div "Nova marcação" at bounding box center [25, 111] width 32 height 5
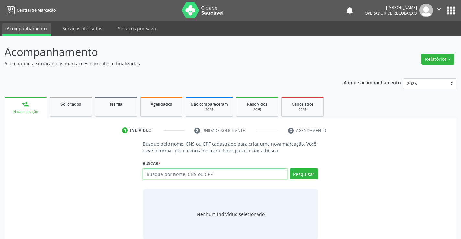
click at [186, 173] on input "text" at bounding box center [215, 174] width 144 height 11
type input "700204415261720"
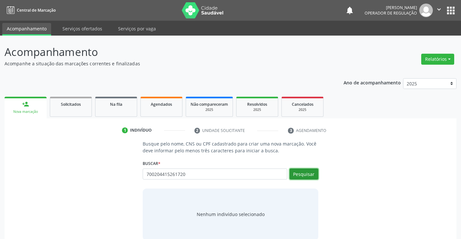
click at [298, 176] on button "Pesquisar" at bounding box center [304, 174] width 29 height 11
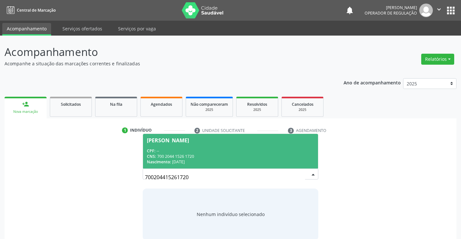
click at [243, 156] on div "CNS: 700 2044 1526 1720" at bounding box center [230, 157] width 167 height 6
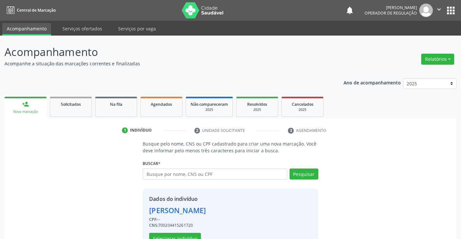
scroll to position [20, 0]
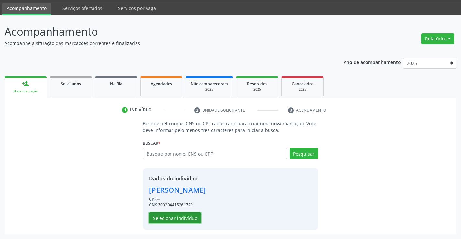
click at [195, 216] on button "Selecionar indivíduo" at bounding box center [175, 218] width 52 height 11
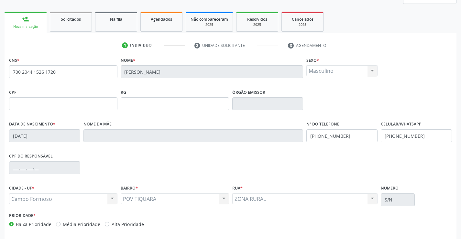
scroll to position [112, 0]
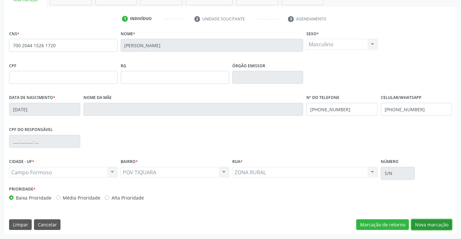
click at [423, 225] on button "Nova marcação" at bounding box center [431, 224] width 41 height 11
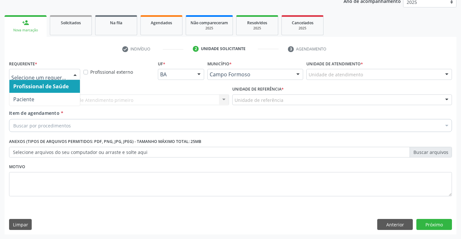
click at [73, 74] on div at bounding box center [75, 74] width 10 height 11
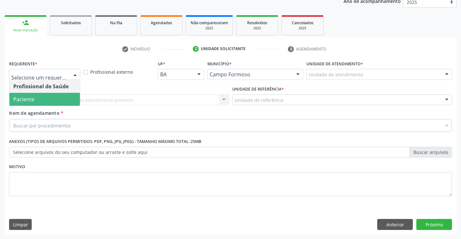
click at [26, 98] on span "Paciente" at bounding box center [23, 99] width 21 height 7
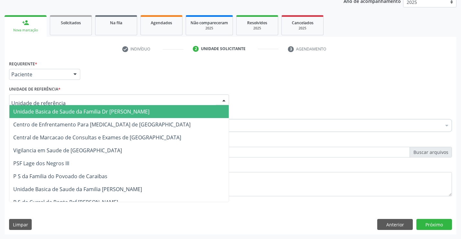
click at [63, 101] on div at bounding box center [119, 99] width 220 height 11
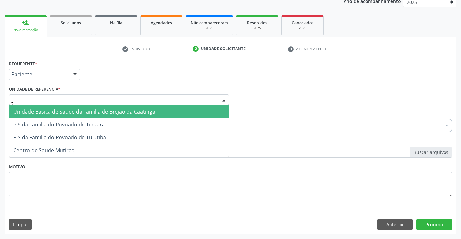
type input "tiq"
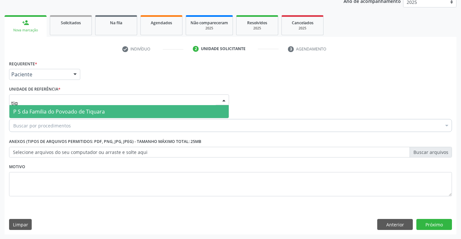
click at [76, 113] on span "P S da Familia do Povoado de Tiquara" at bounding box center [59, 111] width 92 height 7
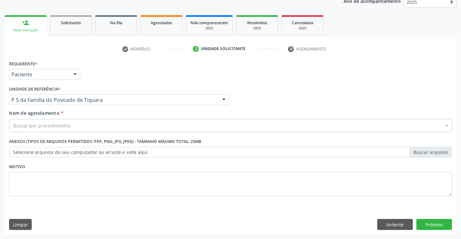
click at [76, 127] on div "Buscar por procedimentos" at bounding box center [230, 125] width 443 height 13
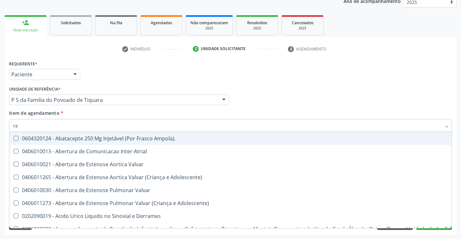
type input "rad"
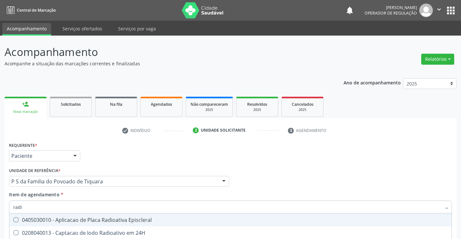
scroll to position [82, 0]
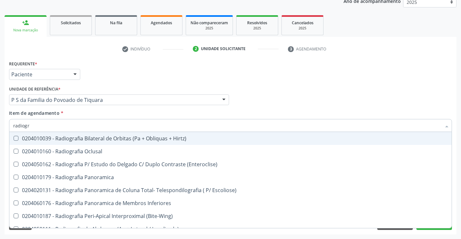
type input "radiogra"
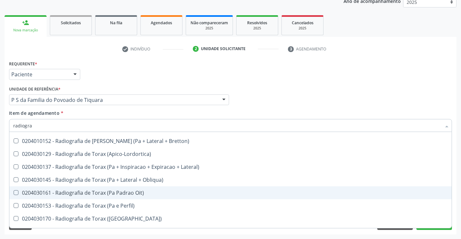
scroll to position [823, 0]
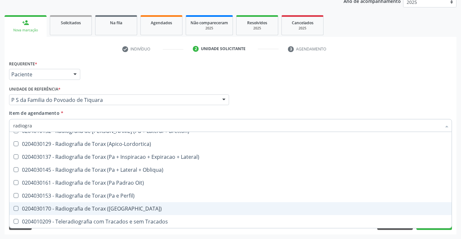
click at [124, 210] on div "0204030170 - Radiografia de Torax ([GEOGRAPHIC_DATA])" at bounding box center [230, 208] width 435 height 5
checkbox \(Pa\) "true"
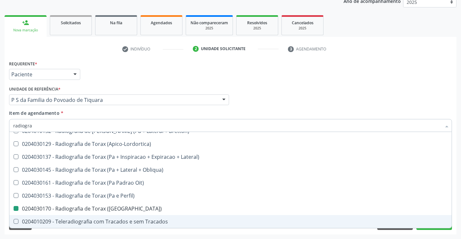
click at [141, 235] on div "Acompanhamento Acompanhe a situação das marcações correntes e finalizadas Relat…" at bounding box center [230, 96] width 461 height 285
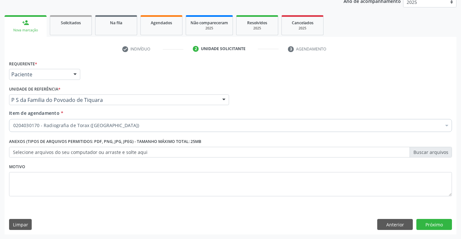
scroll to position [0, 0]
drag, startPoint x: 436, startPoint y: 218, endPoint x: 433, endPoint y: 224, distance: 6.4
click at [434, 224] on div "Requerente * Paciente Profissional de Saúde Paciente Nenhum resultado encontrad…" at bounding box center [231, 147] width 452 height 176
click at [433, 225] on button "Próximo" at bounding box center [434, 224] width 36 height 11
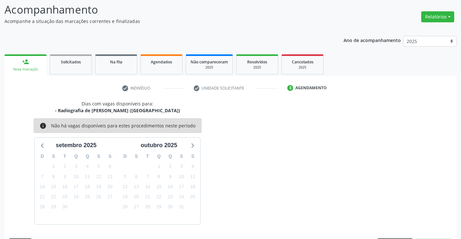
scroll to position [61, 0]
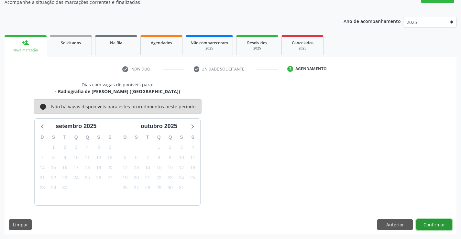
click at [433, 225] on button "Confirmar" at bounding box center [434, 224] width 36 height 11
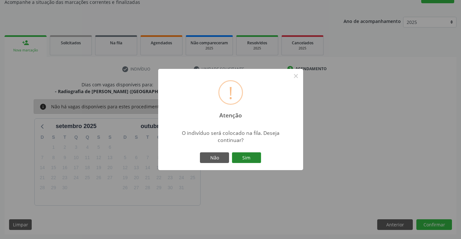
click at [243, 154] on button "Sim" at bounding box center [246, 157] width 29 height 11
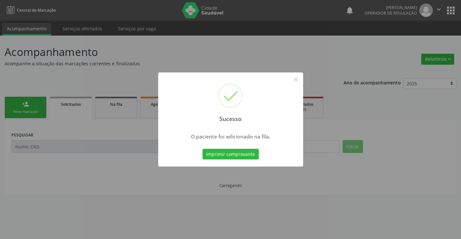
scroll to position [0, 0]
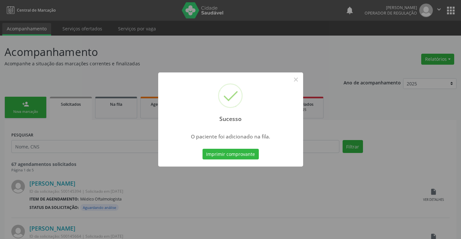
click at [243, 154] on button "Imprimir comprovante" at bounding box center [231, 154] width 56 height 11
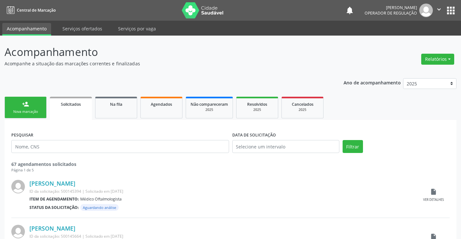
click at [34, 111] on div "Nova marcação" at bounding box center [25, 111] width 32 height 5
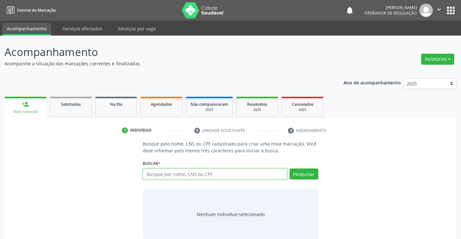
click at [209, 177] on input "text" at bounding box center [215, 174] width 144 height 11
type input "709200266022231"
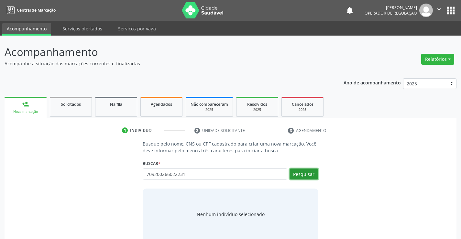
click at [303, 173] on button "Pesquisar" at bounding box center [304, 174] width 29 height 11
type input "709200266022231"
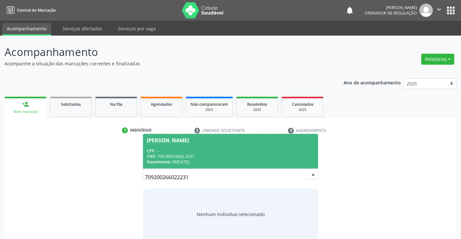
click at [265, 152] on div "CPF: --" at bounding box center [230, 151] width 167 height 6
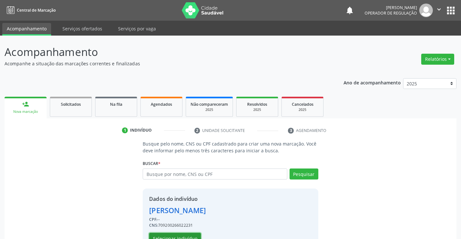
click at [189, 234] on button "Selecionar indivíduo" at bounding box center [175, 238] width 52 height 11
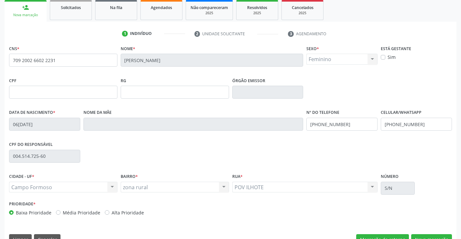
scroll to position [97, 0]
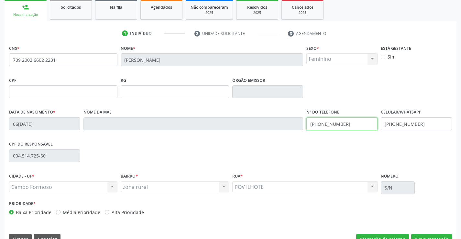
click at [344, 124] on input "(74) 98101-5840" at bounding box center [341, 123] width 71 height 13
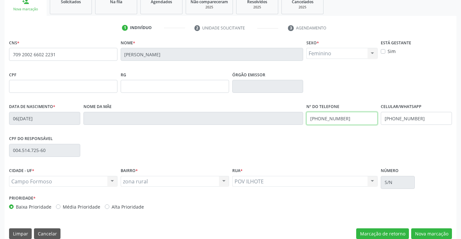
scroll to position [112, 0]
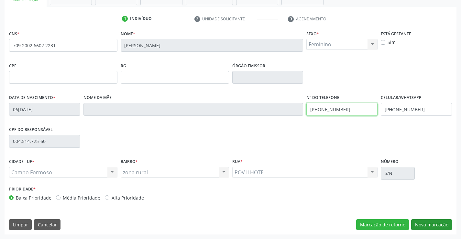
type input "(71) 99994-7944"
click at [427, 226] on button "Nova marcação" at bounding box center [431, 224] width 41 height 11
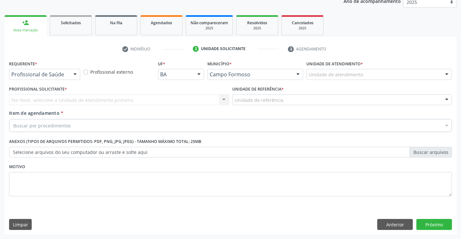
scroll to position [82, 0]
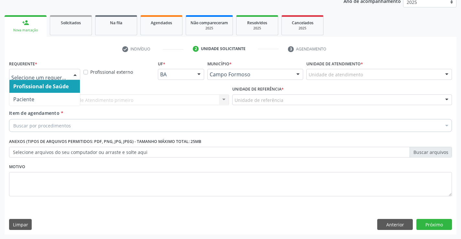
click at [75, 74] on div at bounding box center [75, 74] width 10 height 11
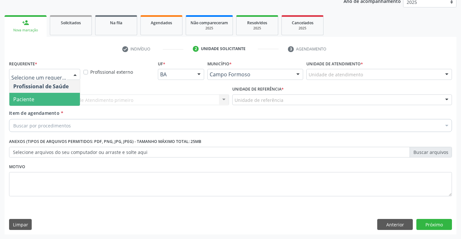
click at [62, 101] on span "Paciente" at bounding box center [44, 99] width 71 height 13
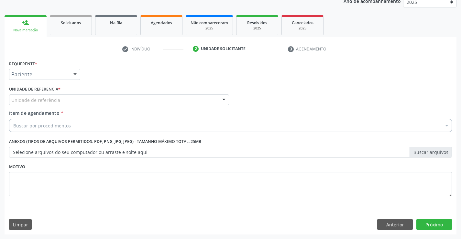
click at [64, 101] on div "Unidade de referência" at bounding box center [119, 99] width 220 height 11
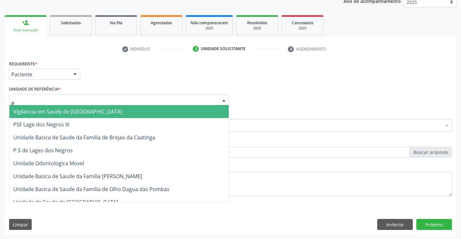
type input "go"
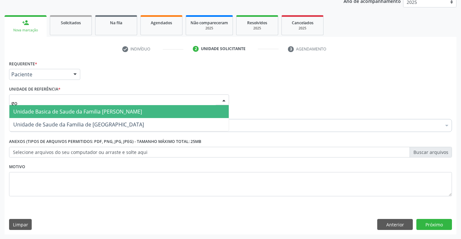
click at [97, 111] on span "Unidade Basica de Saude da Familia [PERSON_NAME]" at bounding box center [77, 111] width 129 height 7
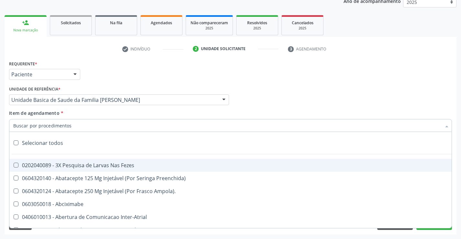
click at [89, 130] on div at bounding box center [230, 125] width 443 height 13
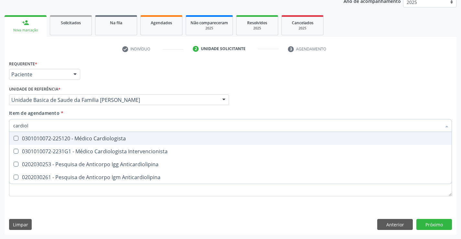
type input "cardiolo"
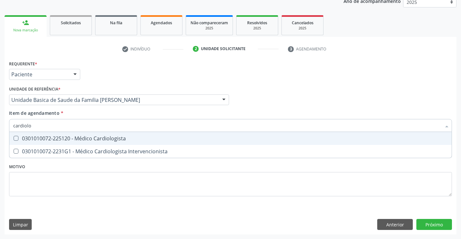
click at [110, 137] on div "0301010072-225120 - Médico Cardiologista" at bounding box center [230, 138] width 435 height 5
checkbox Cardiologista "true"
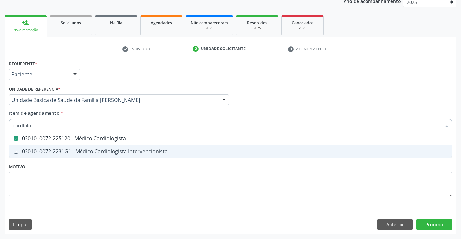
click at [111, 170] on div "Requerente * Paciente Profissional de Saúde Paciente Nenhum resultado encontrad…" at bounding box center [230, 132] width 443 height 147
checkbox Intervencionista "true"
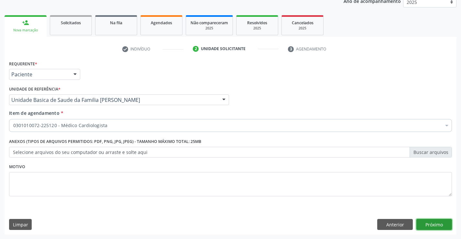
click at [437, 226] on button "Próximo" at bounding box center [434, 224] width 36 height 11
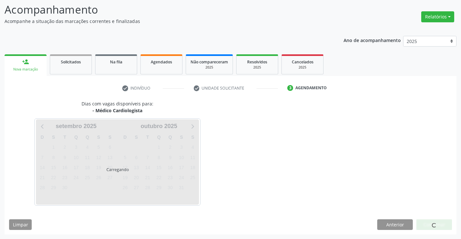
scroll to position [42, 0]
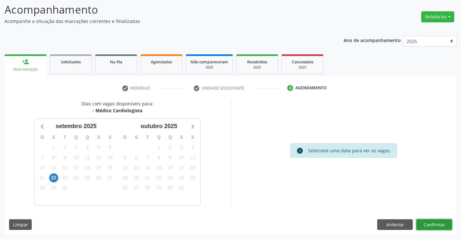
click at [437, 226] on button "Confirmar" at bounding box center [434, 224] width 36 height 11
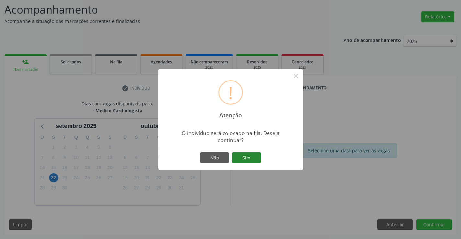
click at [251, 155] on button "Sim" at bounding box center [246, 157] width 29 height 11
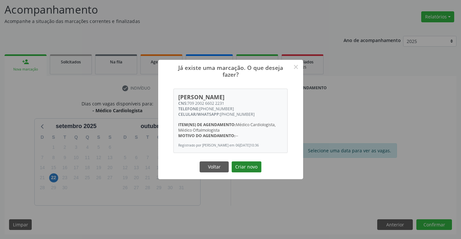
click at [247, 169] on button "Criar novo" at bounding box center [247, 166] width 30 height 11
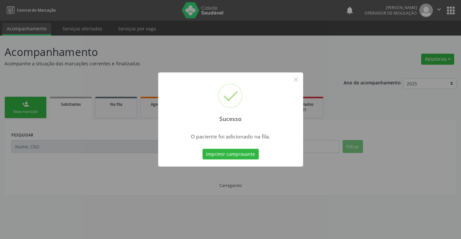
scroll to position [0, 0]
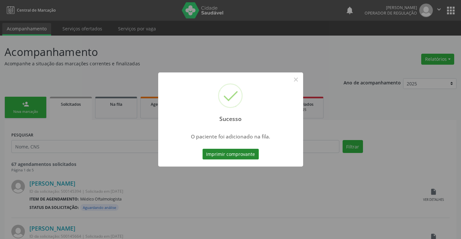
click at [248, 153] on button "Imprimir comprovante" at bounding box center [231, 154] width 56 height 11
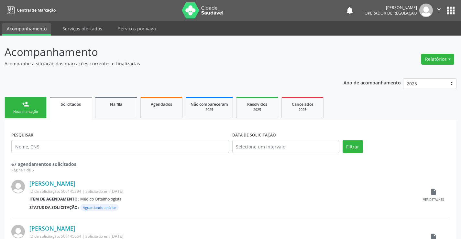
click at [39, 113] on div "Nova marcação" at bounding box center [25, 111] width 32 height 5
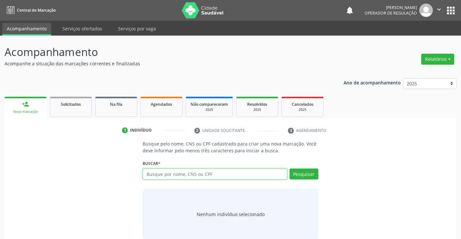
click at [170, 177] on input "text" at bounding box center [215, 174] width 144 height 11
type input "704107242414780"
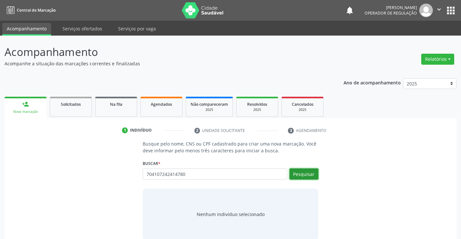
click at [303, 172] on button "Pesquisar" at bounding box center [304, 174] width 29 height 11
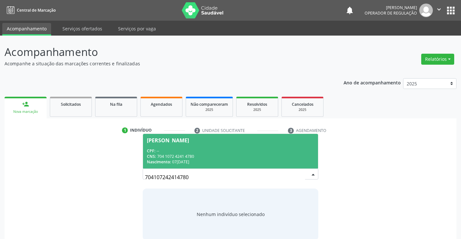
click at [221, 157] on div "CNS: 704 1072 4241 4780" at bounding box center [230, 157] width 167 height 6
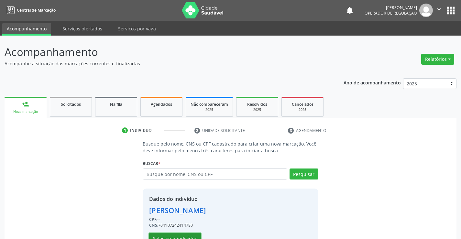
click at [188, 237] on button "Selecionar indivíduo" at bounding box center [175, 238] width 52 height 11
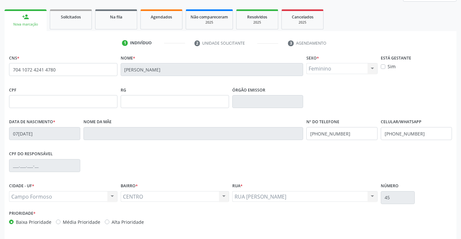
scroll to position [112, 0]
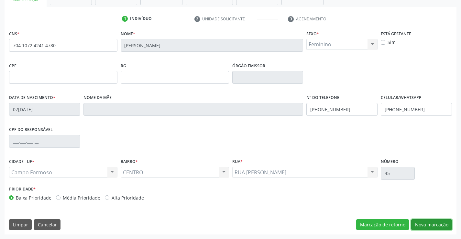
click at [431, 222] on button "Nova marcação" at bounding box center [431, 224] width 41 height 11
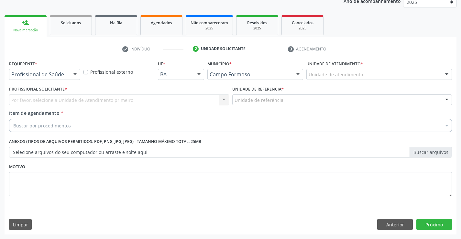
click at [74, 74] on div at bounding box center [75, 74] width 10 height 11
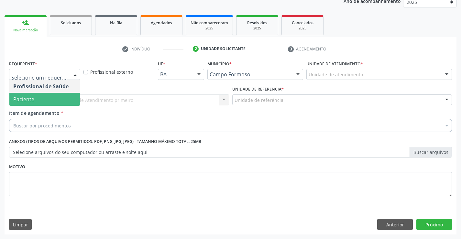
click at [57, 99] on span "Paciente" at bounding box center [44, 99] width 71 height 13
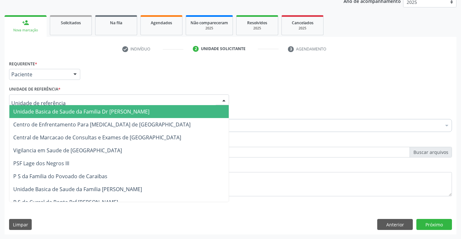
click at [78, 102] on div at bounding box center [119, 99] width 220 height 11
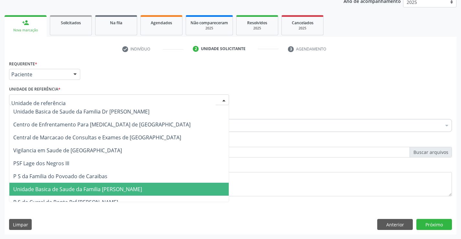
click at [96, 188] on span "Unidade Basica de Saude da Familia [PERSON_NAME]" at bounding box center [77, 189] width 129 height 7
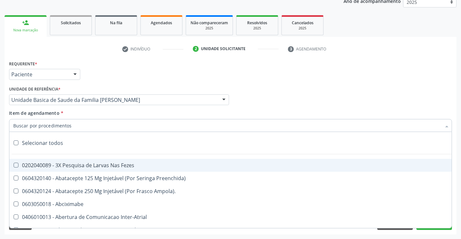
click at [87, 126] on div at bounding box center [230, 125] width 443 height 13
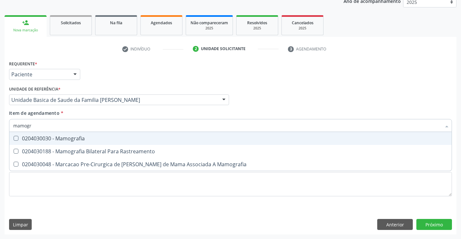
type input "mamogra"
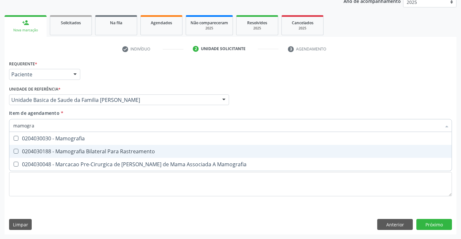
drag, startPoint x: 109, startPoint y: 149, endPoint x: 109, endPoint y: 157, distance: 7.4
click at [109, 155] on span "0204030188 - Mamografia Bilateral Para Rastreamento" at bounding box center [230, 151] width 442 height 13
checkbox Rastreamento "true"
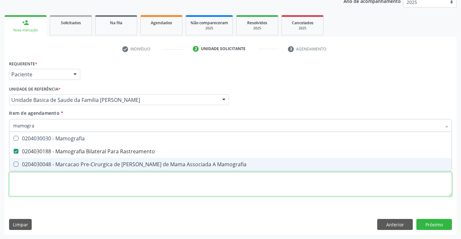
click at [109, 184] on div "Requerente * Paciente Profissional de Saúde Paciente Nenhum resultado encontrad…" at bounding box center [230, 132] width 443 height 147
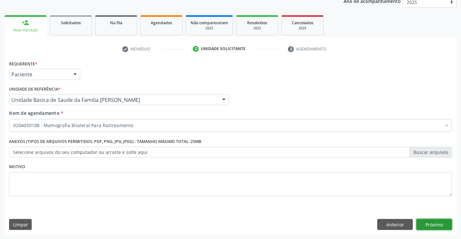
click at [425, 225] on button "Próximo" at bounding box center [434, 224] width 36 height 11
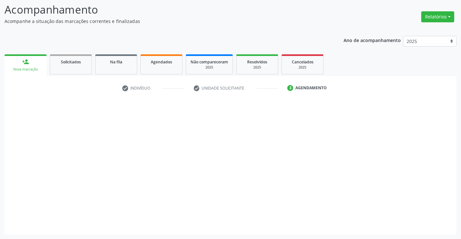
scroll to position [42, 0]
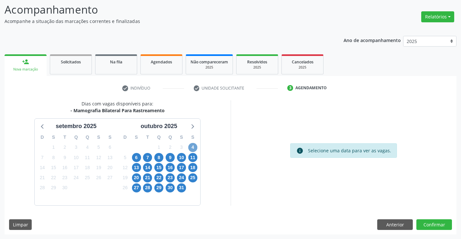
click at [192, 148] on span "4" at bounding box center [192, 147] width 9 height 9
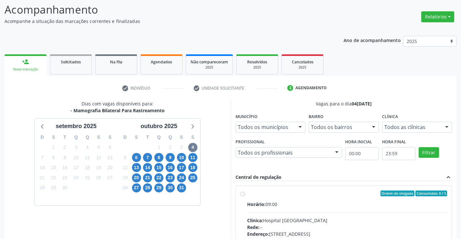
click at [247, 195] on label "Ordem de chegada Consumidos: 0 / 5 Horário: 09:00 Clínica: Hospital Sao Francis…" at bounding box center [347, 240] width 200 height 99
click at [243, 195] on input "Ordem de chegada Consumidos: 0 / 5 Horário: 09:00 Clínica: Hospital Sao Francis…" at bounding box center [242, 194] width 5 height 6
radio input "true"
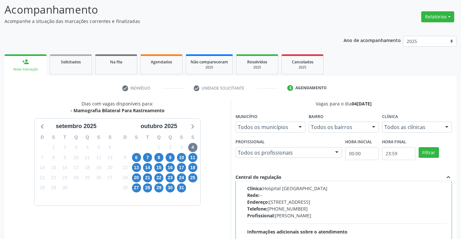
scroll to position [148, 0]
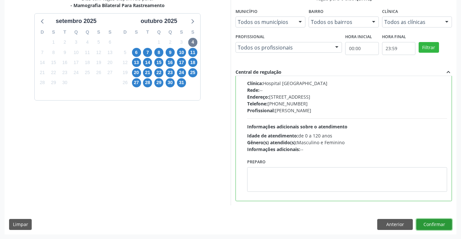
click at [424, 222] on button "Confirmar" at bounding box center [434, 224] width 36 height 11
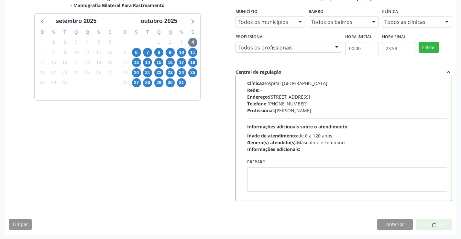
scroll to position [0, 0]
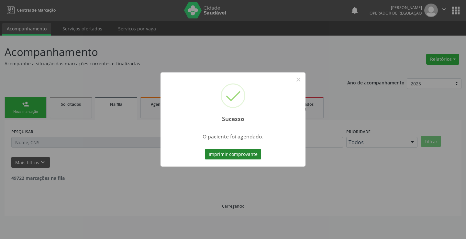
click at [232, 155] on button "Imprimir comprovante" at bounding box center [233, 154] width 56 height 11
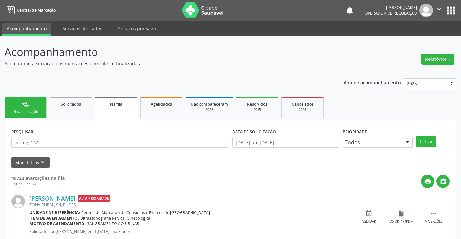
click at [41, 112] on div "Nova marcação" at bounding box center [25, 111] width 32 height 5
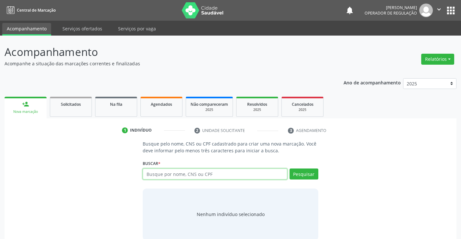
click at [180, 175] on input "text" at bounding box center [215, 174] width 144 height 11
type input "704107242414780"
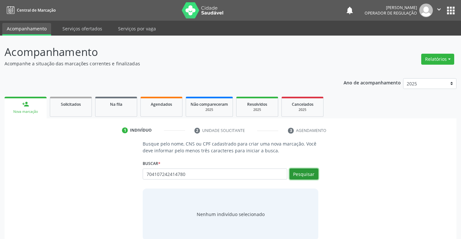
click at [304, 173] on button "Pesquisar" at bounding box center [304, 174] width 29 height 11
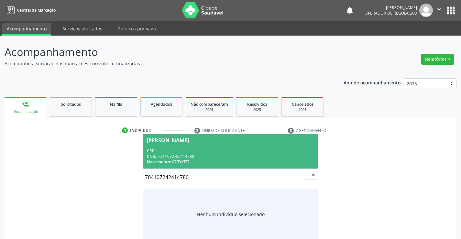
click at [239, 154] on div "CNS: 704 1072 4241 4780" at bounding box center [230, 157] width 167 height 6
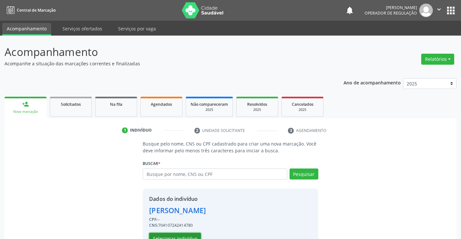
click at [188, 236] on button "Selecionar indivíduo" at bounding box center [175, 238] width 52 height 11
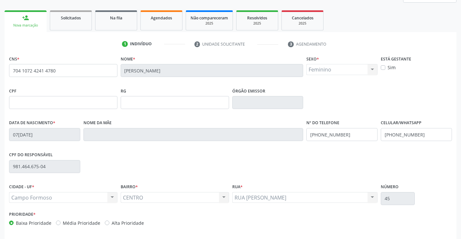
scroll to position [112, 0]
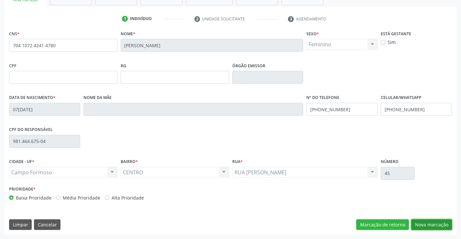
click at [422, 224] on button "Nova marcação" at bounding box center [431, 224] width 41 height 11
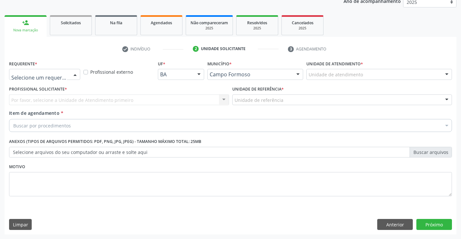
click at [73, 73] on div at bounding box center [75, 74] width 10 height 11
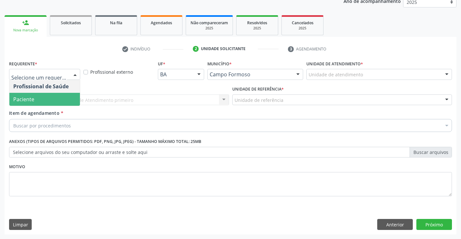
click at [53, 98] on span "Paciente" at bounding box center [44, 99] width 71 height 13
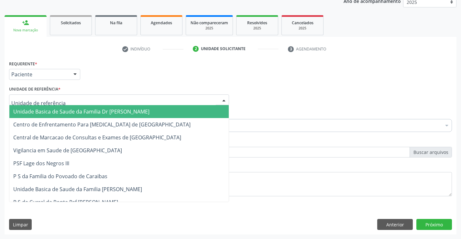
click at [69, 97] on div at bounding box center [119, 99] width 220 height 11
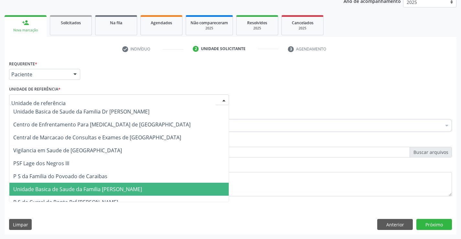
click at [92, 188] on span "Unidade Basica de Saude da Familia [PERSON_NAME]" at bounding box center [77, 189] width 129 height 7
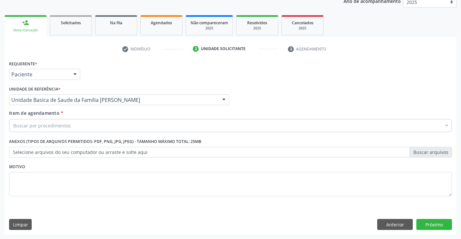
click at [74, 128] on div "Buscar por procedimentos" at bounding box center [230, 125] width 443 height 13
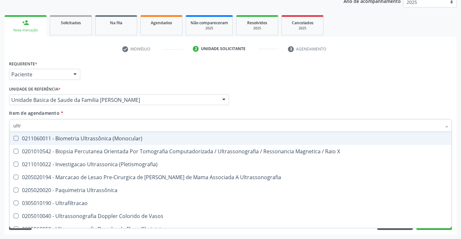
type input "ultra"
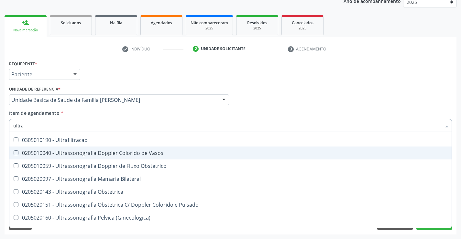
scroll to position [65, 0]
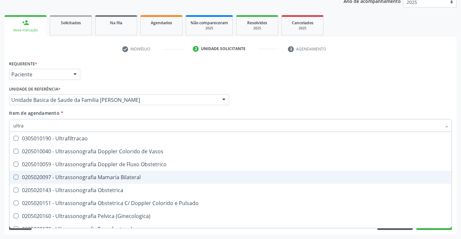
click at [113, 176] on div "0205020097 - Ultrassonografia Mamaria Bilateral" at bounding box center [230, 177] width 435 height 5
checkbox Bilateral "true"
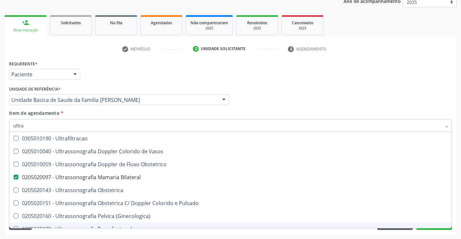
type input "ultra"
click at [121, 232] on div "Requerente * Paciente Profissional de Saúde Paciente Nenhum resultado encontrad…" at bounding box center [231, 147] width 452 height 176
checkbox X "true"
checkbox Bilateral "false"
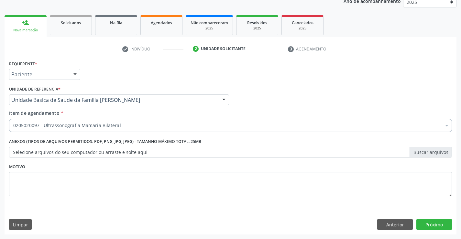
scroll to position [0, 0]
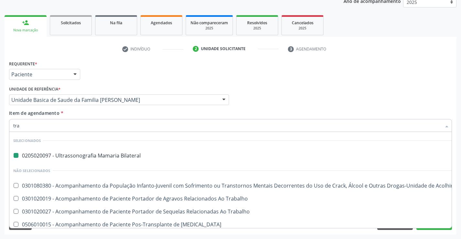
type input "tran"
checkbox Bilateral "false"
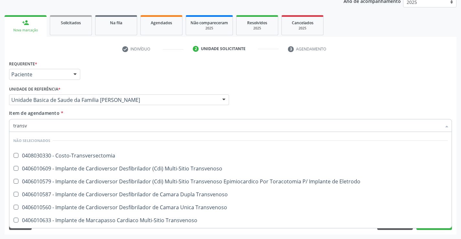
type input "transva"
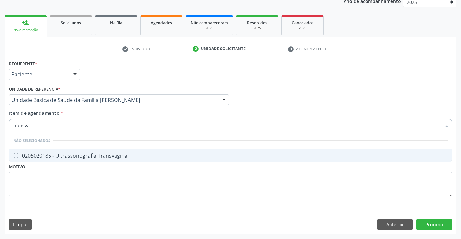
click at [109, 155] on div "0205020186 - Ultrassonografia Transvaginal" at bounding box center [230, 155] width 435 height 5
checkbox Transvaginal "true"
click at [119, 182] on div "Requerente * Paciente Profissional de Saúde Paciente Nenhum resultado encontrad…" at bounding box center [230, 132] width 443 height 147
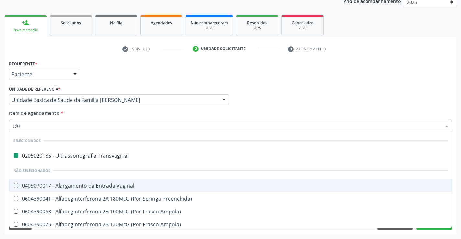
type input "gine"
checkbox Transvaginal "false"
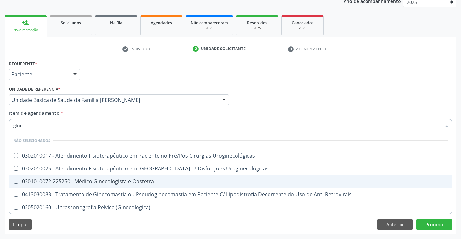
type input "ginec"
click at [105, 182] on div "0301010072-225250 - Médico Ginecologista e Obstetra" at bounding box center [230, 181] width 435 height 5
checkbox Obstetra "true"
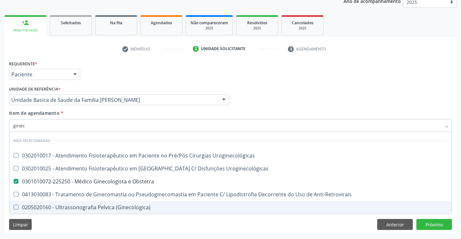
click at [108, 225] on div "Requerente * Paciente Profissional de Saúde Paciente Nenhum resultado encontrad…" at bounding box center [231, 147] width 452 height 176
checkbox Uroginecológicas "true"
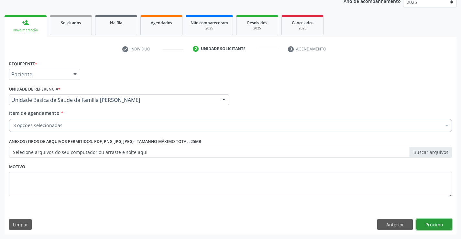
click at [434, 223] on button "Próximo" at bounding box center [434, 224] width 36 height 11
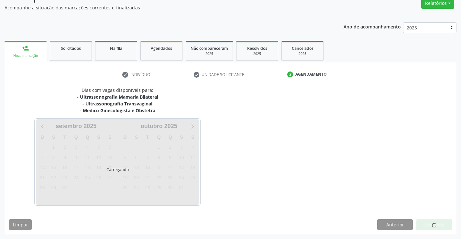
scroll to position [75, 0]
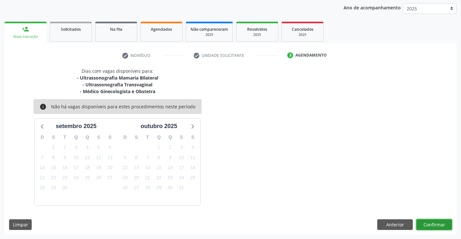
click at [434, 222] on button "Confirmar" at bounding box center [434, 224] width 36 height 11
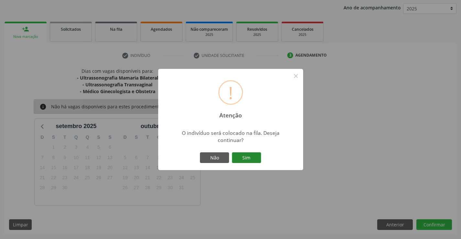
click at [253, 155] on button "Sim" at bounding box center [246, 157] width 29 height 11
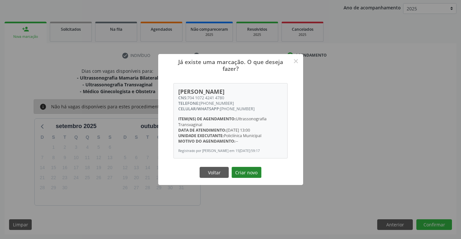
click at [247, 172] on button "Criar novo" at bounding box center [247, 172] width 30 height 11
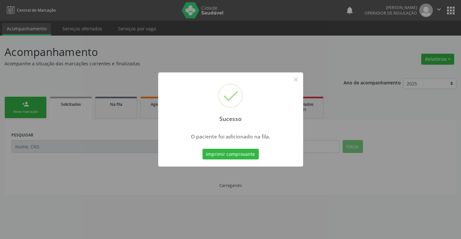
scroll to position [0, 0]
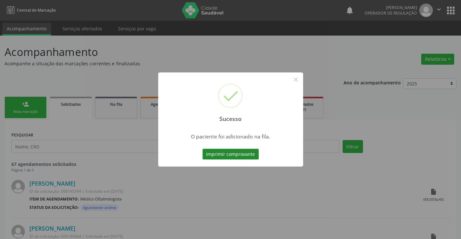
click at [241, 151] on button "Imprimir comprovante" at bounding box center [231, 154] width 56 height 11
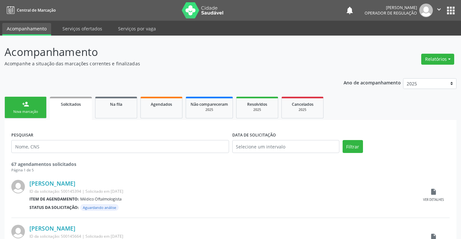
click at [35, 111] on div "Nova marcação" at bounding box center [25, 111] width 32 height 5
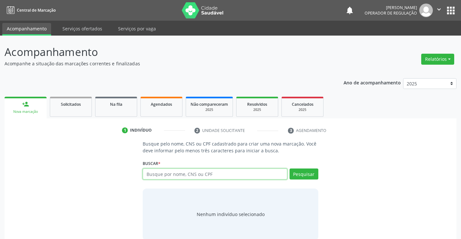
click at [162, 175] on input "text" at bounding box center [215, 174] width 144 height 11
type input "703608052806937"
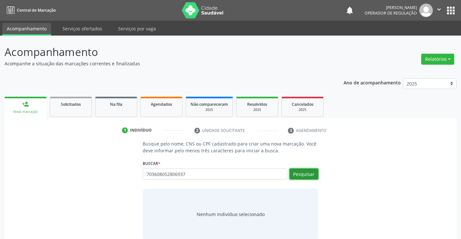
click at [309, 174] on button "Pesquisar" at bounding box center [304, 174] width 29 height 11
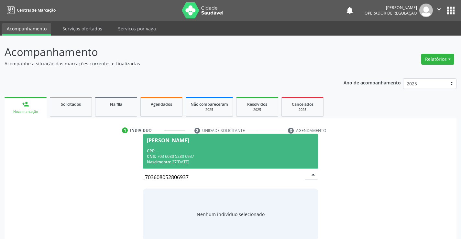
click at [248, 164] on div "Nascimento: 27/08/1964" at bounding box center [230, 162] width 167 height 6
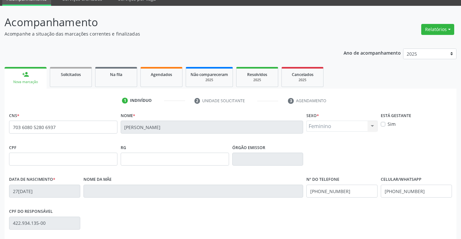
scroll to position [65, 0]
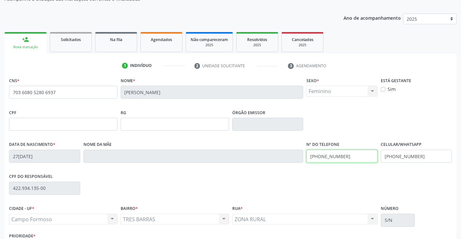
click at [346, 156] on input "[PHONE_NUMBER]" at bounding box center [341, 156] width 71 height 13
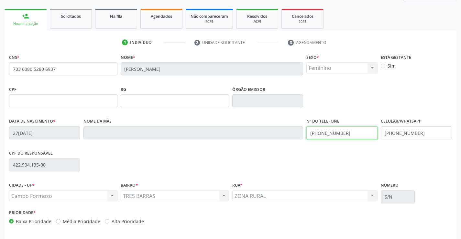
scroll to position [112, 0]
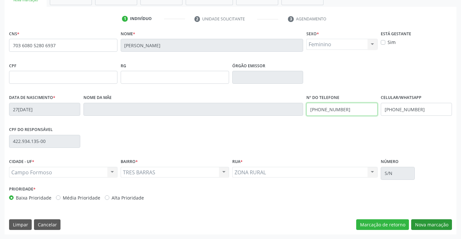
type input "[PHONE_NUMBER]"
click at [420, 222] on button "Nova marcação" at bounding box center [431, 224] width 41 height 11
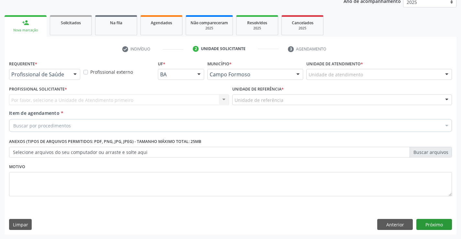
scroll to position [82, 0]
click at [75, 74] on div at bounding box center [75, 74] width 10 height 11
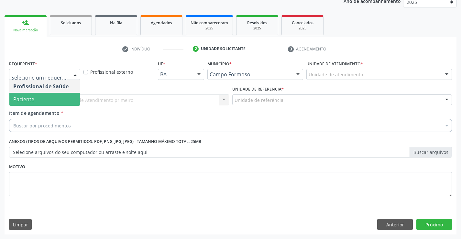
click at [62, 101] on span "Paciente" at bounding box center [44, 99] width 71 height 13
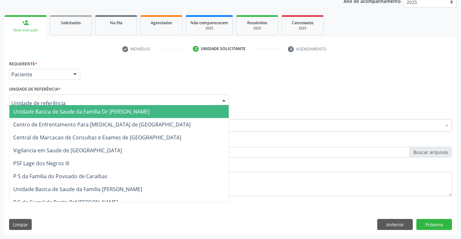
click at [71, 103] on div at bounding box center [119, 99] width 220 height 11
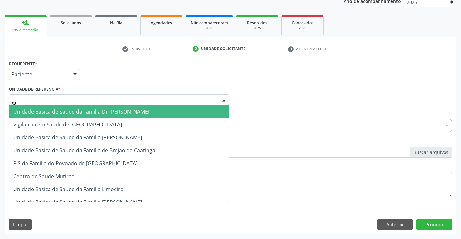
type input "sao"
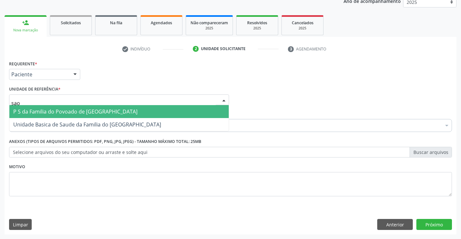
click at [72, 109] on span "P S da Familia do Povoado de [GEOGRAPHIC_DATA]" at bounding box center [75, 111] width 124 height 7
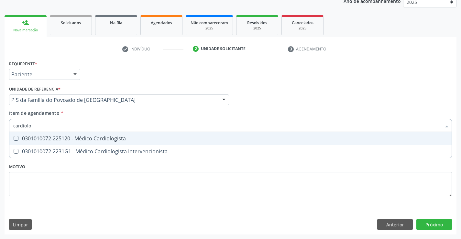
type input "cardiolog"
click at [77, 139] on div "0301010072-225120 - Médico Cardiologista" at bounding box center [230, 138] width 435 height 5
checkbox Cardiologista "true"
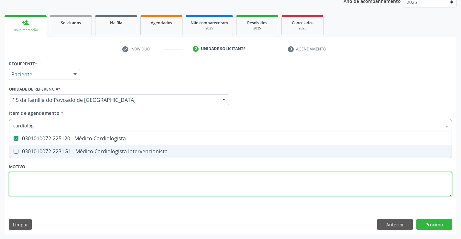
click at [70, 174] on div "Requerente * Paciente Profissional de Saúde Paciente Nenhum resultado encontrad…" at bounding box center [230, 132] width 443 height 147
checkbox Intervencionista "true"
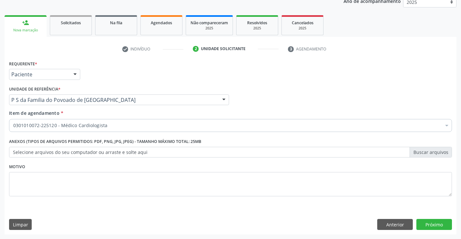
click at [94, 164] on div "Motivo" at bounding box center [230, 179] width 443 height 34
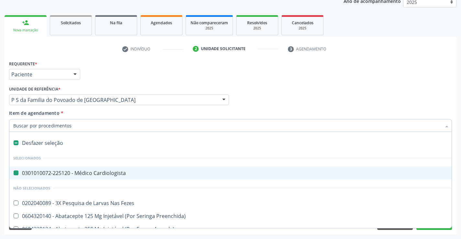
type input "u"
checkbox Cardiologista "false"
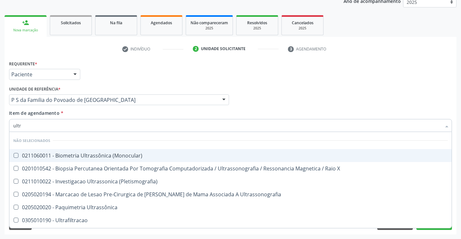
type input "ultra"
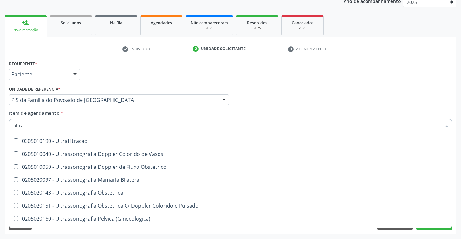
scroll to position [97, 0]
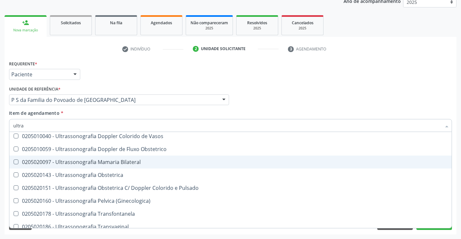
click at [105, 162] on div "0205020097 - Ultrassonografia Mamaria Bilateral" at bounding box center [230, 162] width 435 height 5
checkbox Bilateral "true"
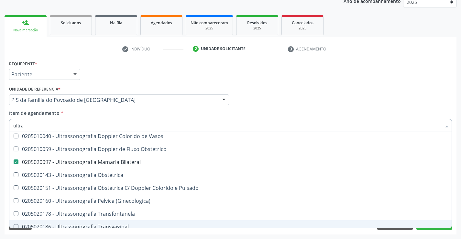
type input "ultra"
click at [80, 232] on div "Requerente * Paciente Profissional de Saúde Paciente Nenhum resultado encontrad…" at bounding box center [231, 147] width 452 height 176
checkbox \(Monocular\) "true"
checkbox Bilateral "false"
checkbox X "true"
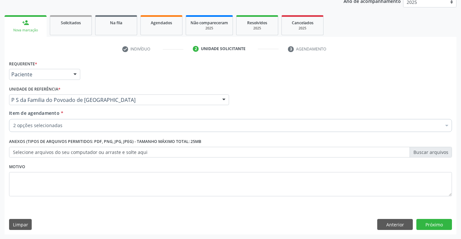
scroll to position [0, 0]
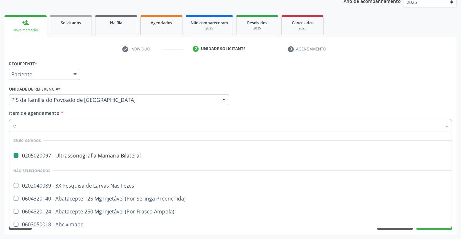
type input "el"
checkbox Bilateral "false"
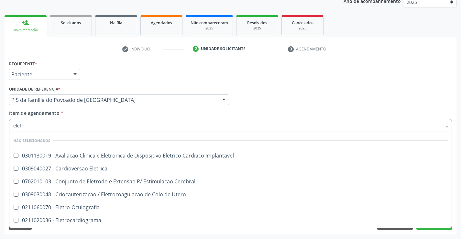
type input "eletro"
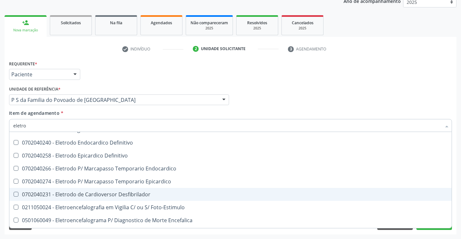
scroll to position [97, 0]
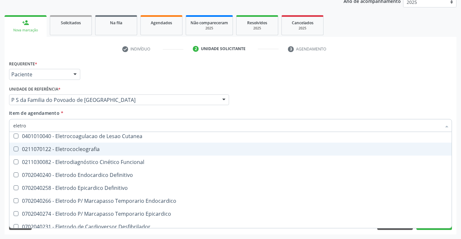
click at [99, 150] on div "0211070122 - Eletrococleografia" at bounding box center [230, 149] width 435 height 5
checkbox Eletrococleografia "true"
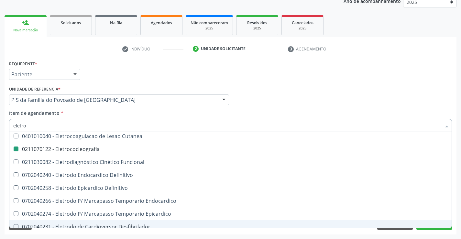
click at [104, 233] on div "Requerente * Paciente Profissional de Saúde Paciente Nenhum resultado encontrad…" at bounding box center [231, 147] width 452 height 176
checkbox Implantavel "true"
checkbox Eletrococleografia "false"
checkbox Utero "true"
checkbox Cerebral "true"
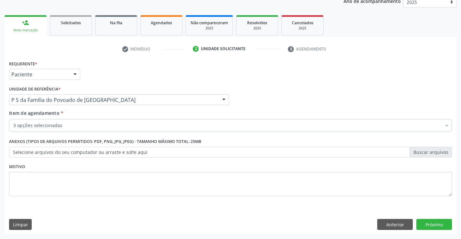
scroll to position [0, 0]
click at [419, 225] on button "Próximo" at bounding box center [434, 224] width 36 height 11
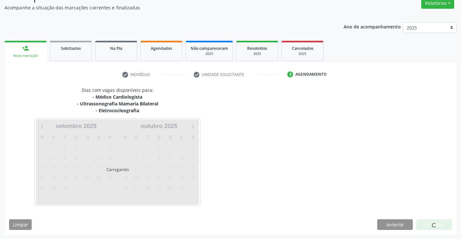
scroll to position [75, 0]
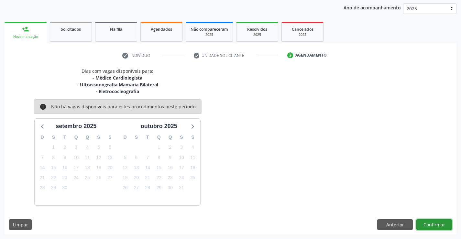
click at [421, 225] on button "Confirmar" at bounding box center [434, 224] width 36 height 11
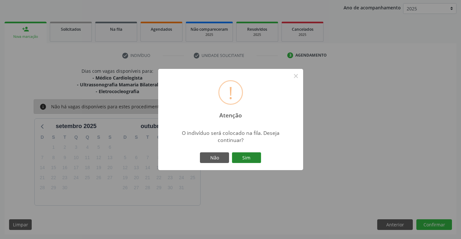
click at [243, 156] on button "Sim" at bounding box center [246, 157] width 29 height 11
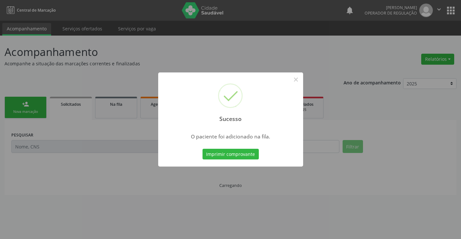
scroll to position [0, 0]
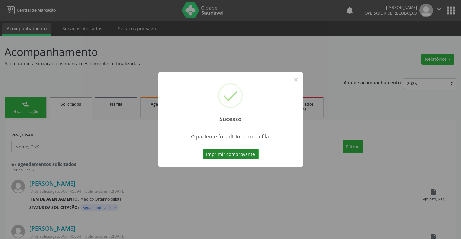
click at [243, 151] on button "Imprimir comprovante" at bounding box center [231, 154] width 56 height 11
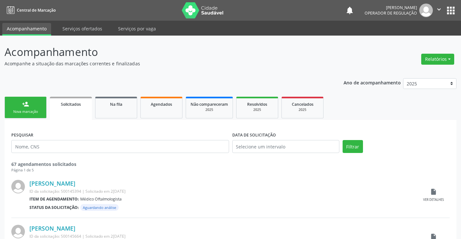
click at [38, 112] on div "Nova marcação" at bounding box center [25, 111] width 32 height 5
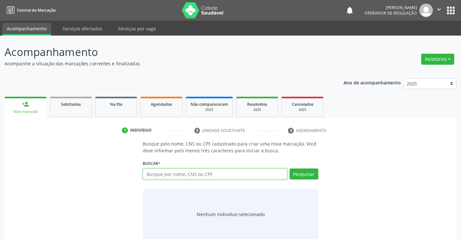
click at [172, 173] on input "text" at bounding box center [215, 174] width 144 height 11
type input "702905535644776"
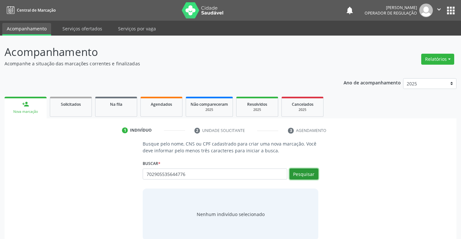
click at [307, 172] on button "Pesquisar" at bounding box center [304, 174] width 29 height 11
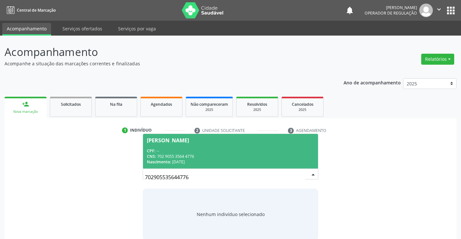
click at [260, 151] on div "CPF: --" at bounding box center [230, 151] width 167 height 6
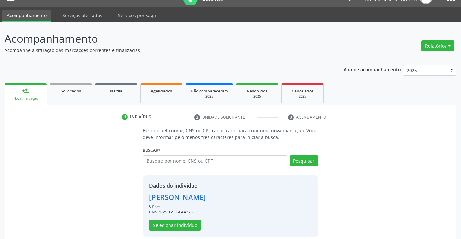
scroll to position [20, 0]
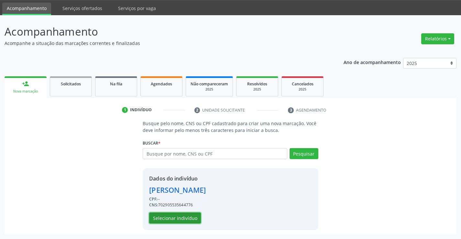
click at [167, 218] on button "Selecionar indivíduo" at bounding box center [175, 218] width 52 height 11
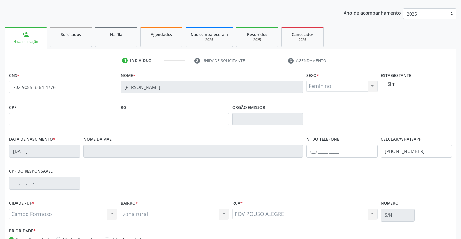
scroll to position [85, 0]
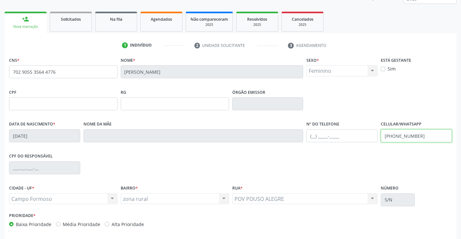
click at [423, 139] on input "[PHONE_NUMBER]" at bounding box center [416, 135] width 71 height 13
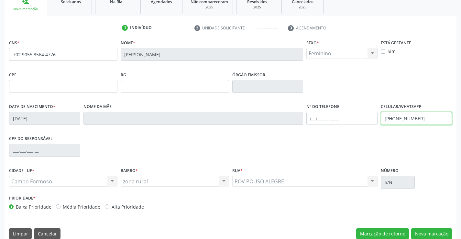
scroll to position [112, 0]
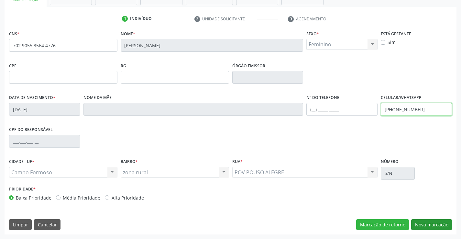
type input "[PHONE_NUMBER]"
click at [419, 222] on button "Nova marcação" at bounding box center [431, 224] width 41 height 11
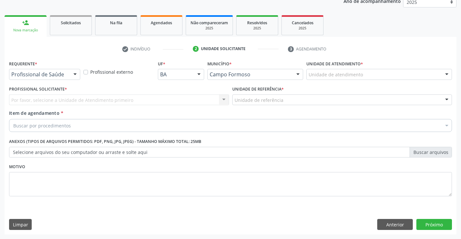
scroll to position [82, 0]
click at [76, 74] on div at bounding box center [75, 74] width 10 height 11
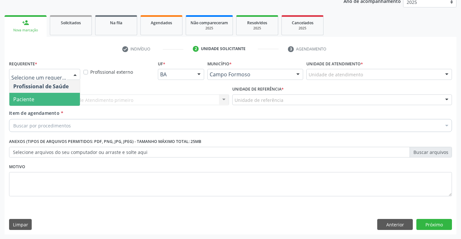
click at [55, 100] on span "Paciente" at bounding box center [44, 99] width 71 height 13
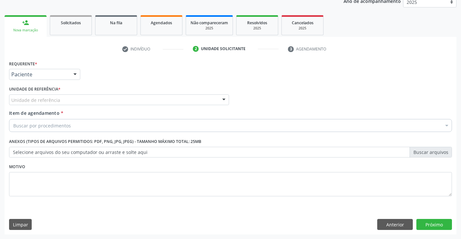
click at [64, 101] on div "Unidade de referência" at bounding box center [119, 99] width 220 height 11
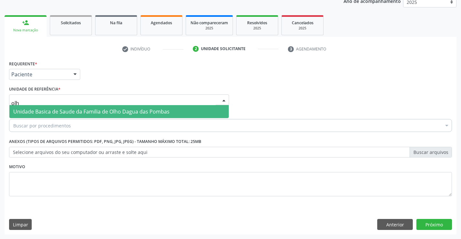
type input "olho"
click at [71, 107] on span "Unidade Basica de Saude da Familia de Olho Dagua das Pombas" at bounding box center [118, 111] width 219 height 13
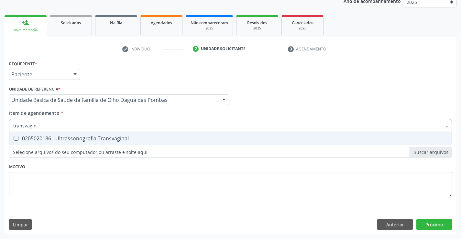
type input "transvagina"
click at [91, 137] on div "0205020186 - Ultrassonografia Transvaginal" at bounding box center [230, 138] width 435 height 5
checkbox Transvaginal "true"
click at [92, 185] on div "Requerente * Paciente Profissional de Saúde Paciente Nenhum resultado encontrad…" at bounding box center [230, 132] width 443 height 147
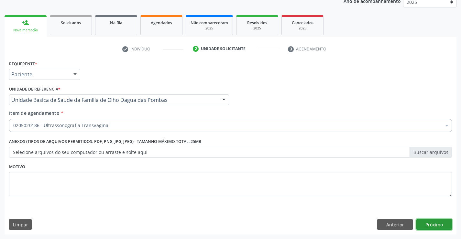
click at [425, 222] on button "Próximo" at bounding box center [434, 224] width 36 height 11
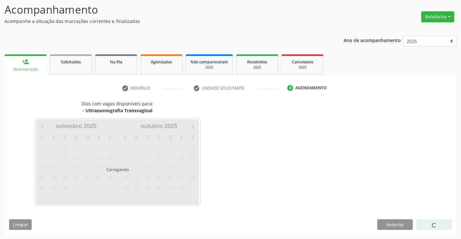
scroll to position [42, 0]
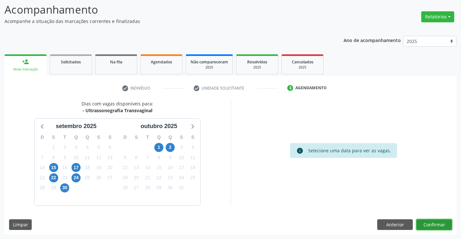
click at [434, 224] on button "Confirmar" at bounding box center [434, 224] width 36 height 11
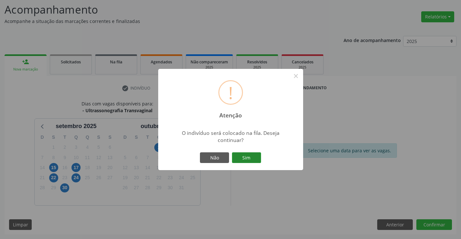
click at [245, 156] on button "Sim" at bounding box center [246, 157] width 29 height 11
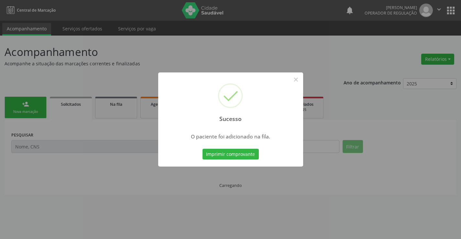
scroll to position [0, 0]
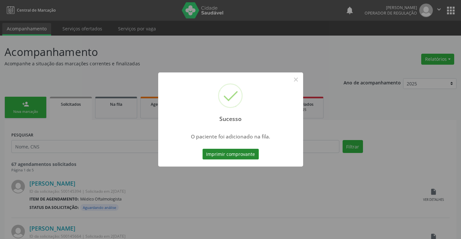
click at [245, 154] on button "Imprimir comprovante" at bounding box center [231, 154] width 56 height 11
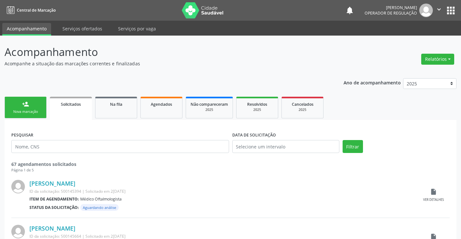
click at [35, 107] on link "person_add Nova marcação" at bounding box center [26, 108] width 42 height 22
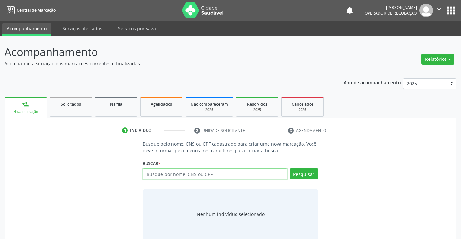
click at [181, 172] on input "text" at bounding box center [215, 174] width 144 height 11
type input "702002369366886"
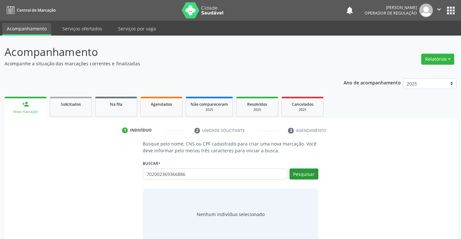
drag, startPoint x: 298, startPoint y: 167, endPoint x: 298, endPoint y: 172, distance: 5.9
click at [298, 172] on div "Buscar * Busque por nome, CNS ou CPF Nenhum resultado encontrado para: " " Não …" at bounding box center [230, 171] width 175 height 25
click at [298, 172] on button "Pesquisar" at bounding box center [304, 174] width 29 height 11
type input "702002369366886"
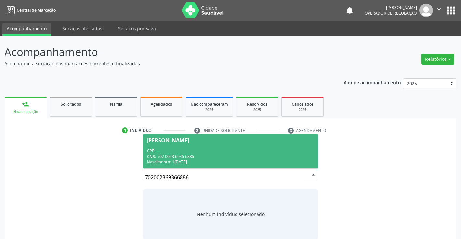
click at [218, 151] on div "CPF: --" at bounding box center [230, 151] width 167 height 6
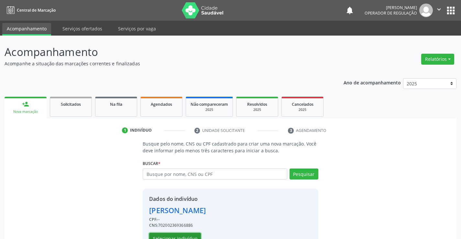
click at [182, 236] on button "Selecionar indivíduo" at bounding box center [175, 238] width 52 height 11
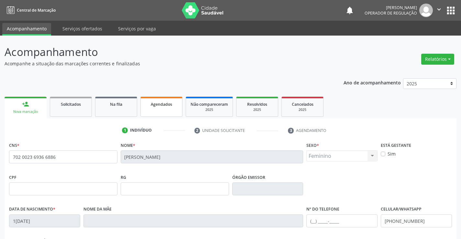
click at [157, 109] on link "Agendados" at bounding box center [161, 107] width 42 height 20
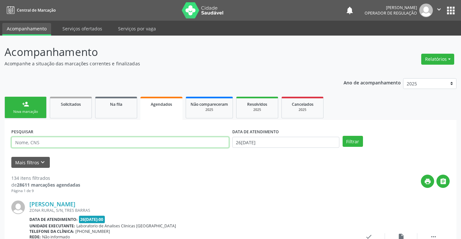
click at [63, 140] on input "text" at bounding box center [120, 142] width 218 height 11
type input "702002369366886"
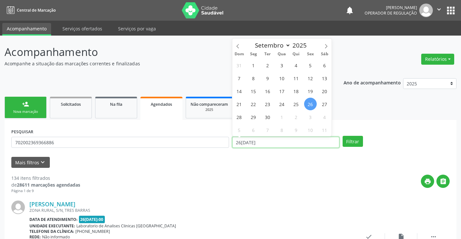
click at [271, 142] on input "26/09/2025" at bounding box center [285, 142] width 107 height 11
click at [326, 45] on icon at bounding box center [326, 46] width 2 height 4
select select "9"
click at [310, 64] on span "3" at bounding box center [310, 65] width 13 height 13
type input "03/10/2025"
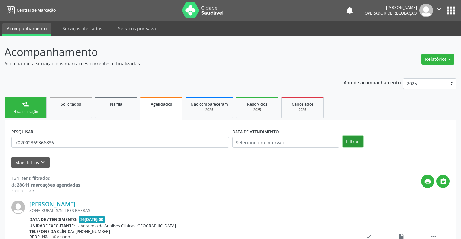
click at [351, 142] on button "Filtrar" at bounding box center [353, 141] width 20 height 11
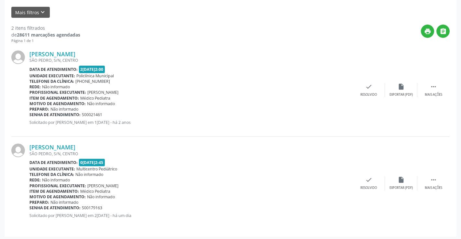
scroll to position [152, 0]
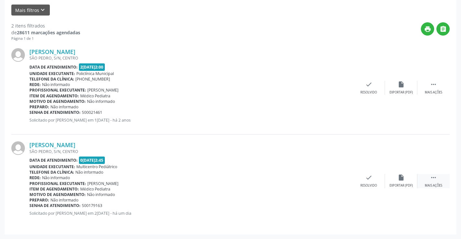
click at [435, 178] on icon "" at bounding box center [433, 177] width 7 height 7
click at [303, 176] on icon "print" at bounding box center [304, 177] width 7 height 7
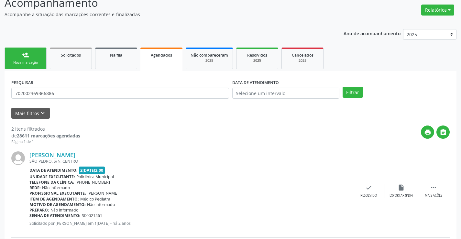
scroll to position [0, 0]
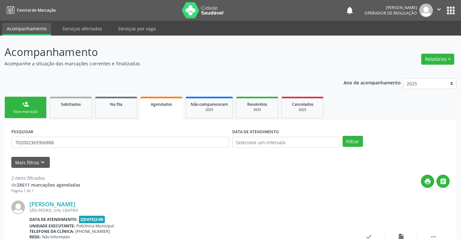
click at [33, 109] on link "person_add Nova marcação" at bounding box center [26, 108] width 42 height 22
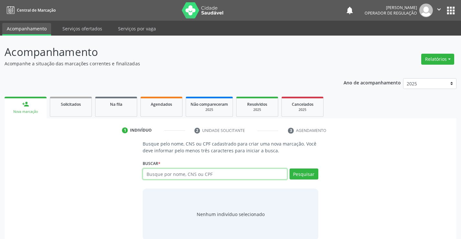
click at [184, 176] on input "text" at bounding box center [215, 174] width 144 height 11
type input "708005334690727"
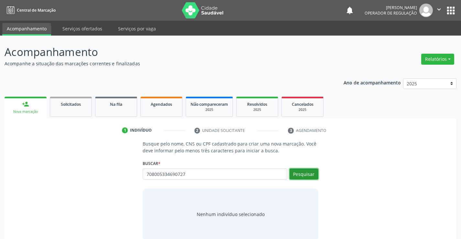
click at [304, 172] on button "Pesquisar" at bounding box center [304, 174] width 29 height 11
type input "708005334690727"
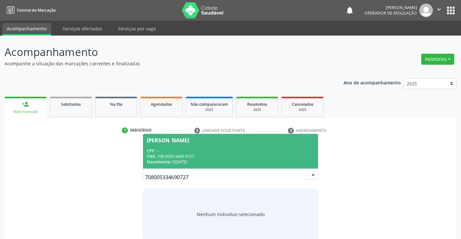
click at [229, 158] on div "CNS: 708 0053 3469 0727" at bounding box center [230, 157] width 167 height 6
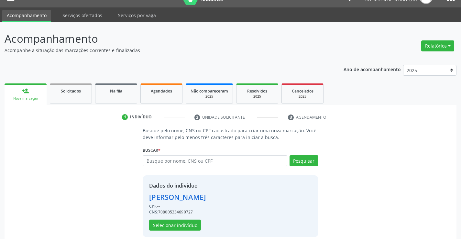
scroll to position [20, 0]
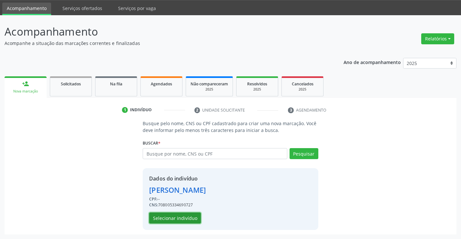
click at [185, 216] on button "Selecionar indivíduo" at bounding box center [175, 218] width 52 height 11
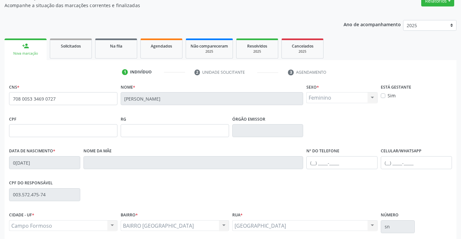
scroll to position [112, 0]
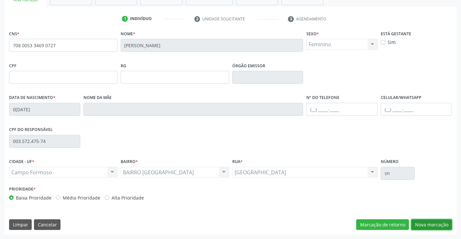
click at [429, 225] on button "Nova marcação" at bounding box center [431, 224] width 41 height 11
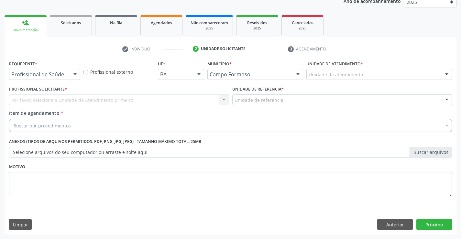
scroll to position [82, 0]
click at [75, 75] on div at bounding box center [75, 74] width 10 height 11
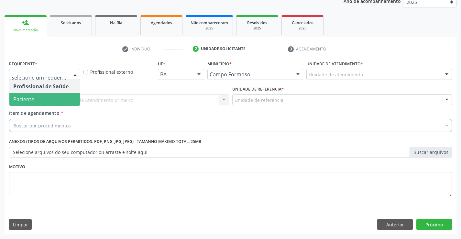
click at [60, 99] on span "Paciente" at bounding box center [44, 99] width 71 height 13
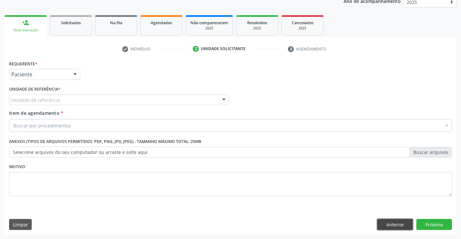
click at [381, 227] on button "Anterior" at bounding box center [395, 224] width 36 height 11
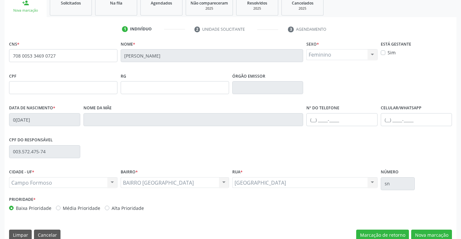
scroll to position [112, 0]
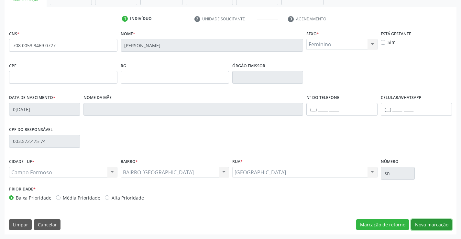
click at [430, 224] on button "Nova marcação" at bounding box center [431, 224] width 41 height 11
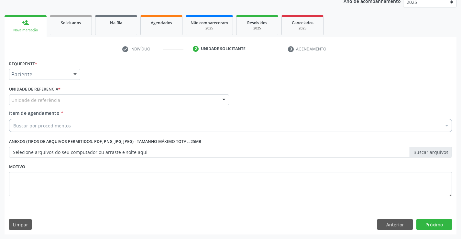
scroll to position [82, 0]
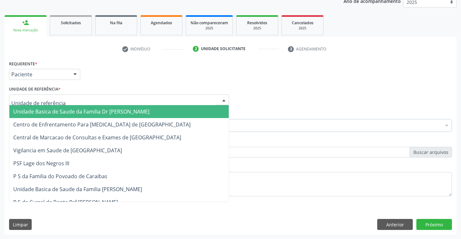
click at [105, 101] on div at bounding box center [119, 99] width 220 height 11
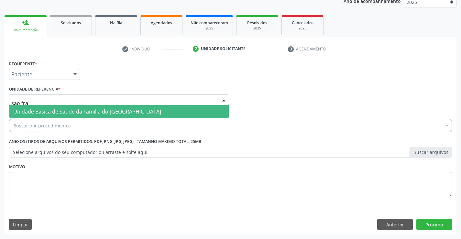
type input "sao fran"
click at [107, 110] on span "Unidade Basica de Saude da Familia do [GEOGRAPHIC_DATA]" at bounding box center [87, 111] width 148 height 7
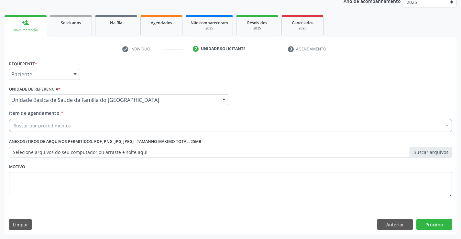
click at [84, 127] on div "Buscar por procedimentos" at bounding box center [230, 125] width 443 height 13
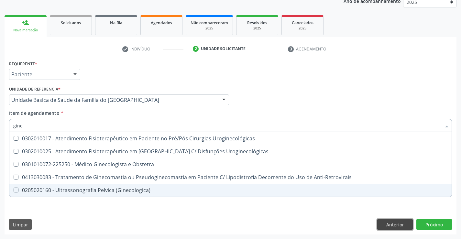
click at [388, 225] on div "Requerente * Paciente Profissional de Saúde Paciente Nenhum resultado encontrad…" at bounding box center [231, 147] width 452 height 176
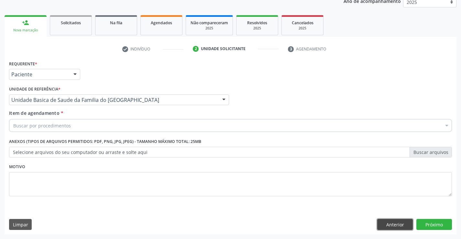
click at [388, 225] on button "Anterior" at bounding box center [395, 224] width 36 height 11
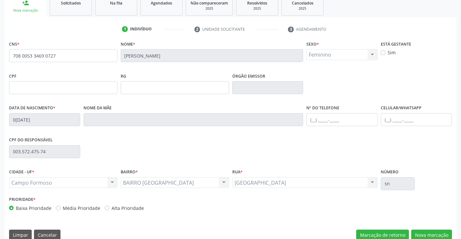
scroll to position [112, 0]
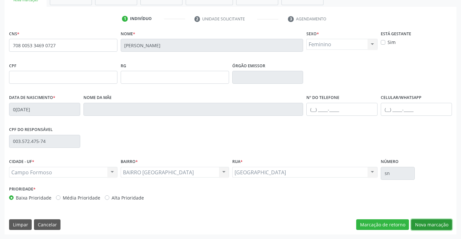
click at [437, 224] on button "Nova marcação" at bounding box center [431, 224] width 41 height 11
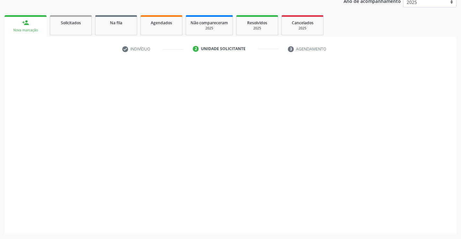
scroll to position [82, 0]
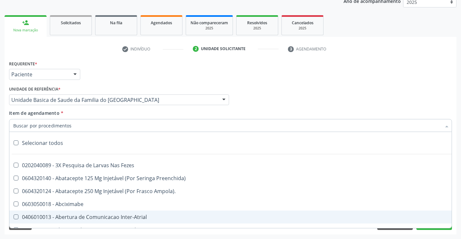
click at [74, 127] on div at bounding box center [230, 125] width 443 height 13
click at [74, 127] on input "Item de agendamento *" at bounding box center [227, 125] width 428 height 13
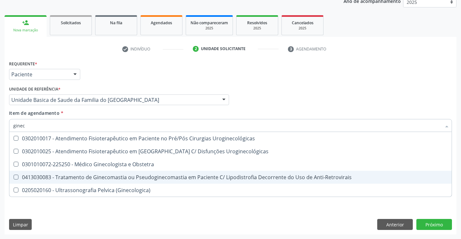
type input "gineco"
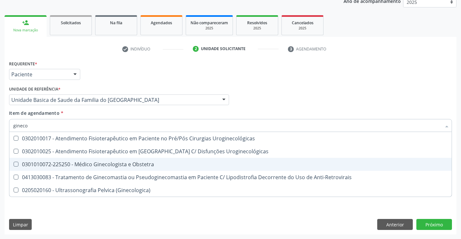
click at [127, 165] on div "0301010072-225250 - Médico Ginecologista e Obstetra" at bounding box center [230, 164] width 435 height 5
checkbox Obstetra "true"
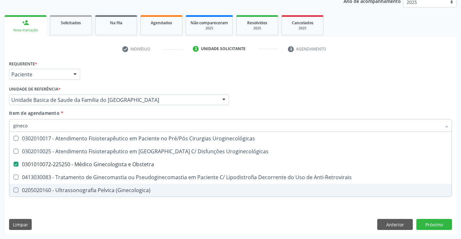
click at [123, 211] on div "Requerente * Paciente Profissional de Saúde Paciente Nenhum resultado encontrad…" at bounding box center [231, 147] width 452 height 176
checkbox Uroginecológicas "true"
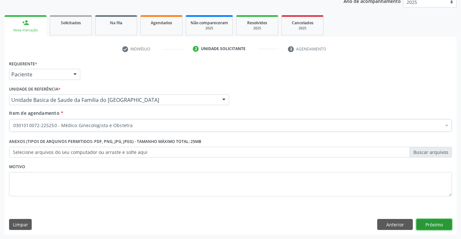
click at [425, 226] on button "Próximo" at bounding box center [434, 224] width 36 height 11
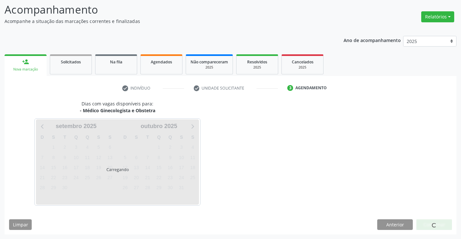
scroll to position [42, 0]
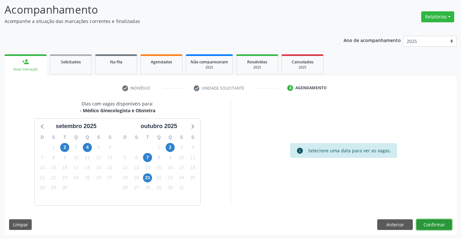
click at [431, 224] on button "Confirmar" at bounding box center [434, 224] width 36 height 11
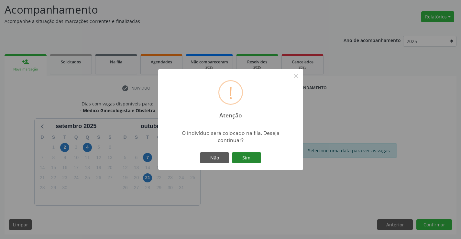
click at [249, 158] on button "Sim" at bounding box center [246, 157] width 29 height 11
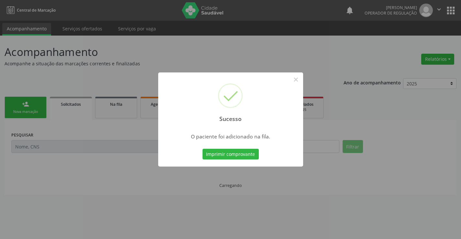
scroll to position [0, 0]
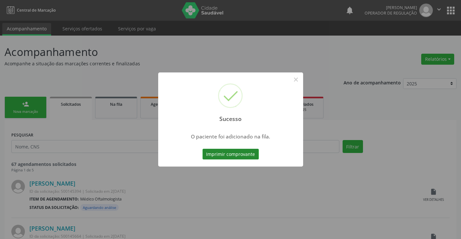
click at [249, 154] on button "Imprimir comprovante" at bounding box center [231, 154] width 56 height 11
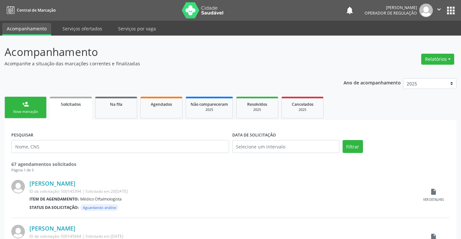
click at [40, 111] on div "Nova marcação" at bounding box center [25, 111] width 32 height 5
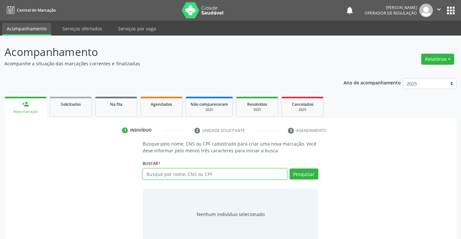
click at [179, 173] on input "text" at bounding box center [215, 174] width 144 height 11
type input "707800624697371"
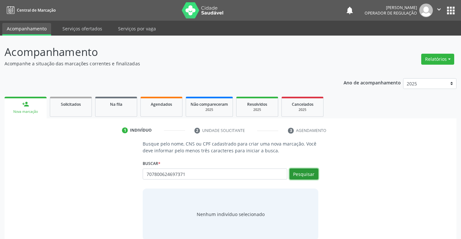
click at [298, 174] on button "Pesquisar" at bounding box center [304, 174] width 29 height 11
type input "707800624697371"
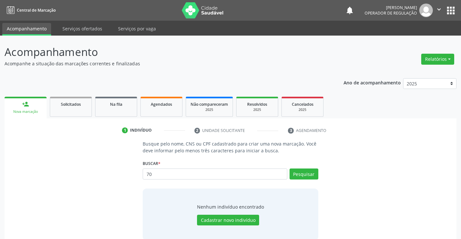
type input "7"
type input "707800624697317"
click at [241, 218] on button "Cadastrar novo indivíduo" at bounding box center [228, 220] width 62 height 11
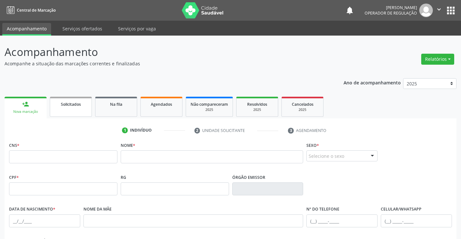
click at [78, 109] on link "Solicitados" at bounding box center [71, 107] width 42 height 20
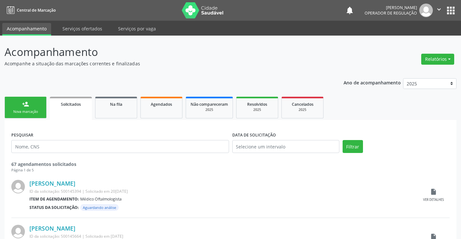
click at [39, 106] on link "person_add Nova marcação" at bounding box center [26, 108] width 42 height 22
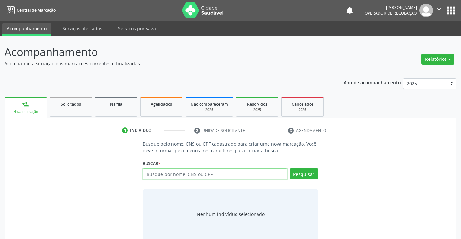
click at [160, 175] on input "text" at bounding box center [215, 174] width 144 height 11
type input "707800624697317"
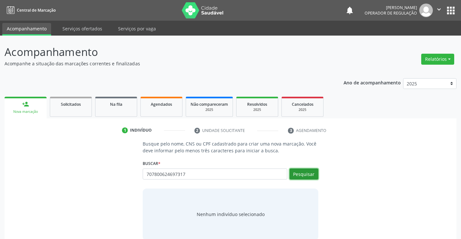
click at [300, 171] on button "Pesquisar" at bounding box center [304, 174] width 29 height 11
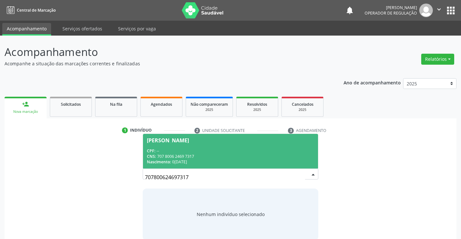
click at [250, 154] on div "CNS: 707 8006 2469 7317" at bounding box center [230, 157] width 167 height 6
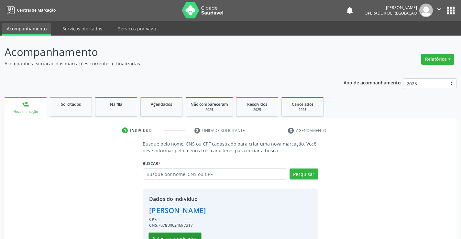
click at [189, 236] on button "Selecionar indivíduo" at bounding box center [175, 238] width 52 height 11
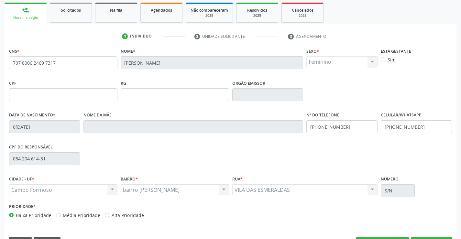
scroll to position [97, 0]
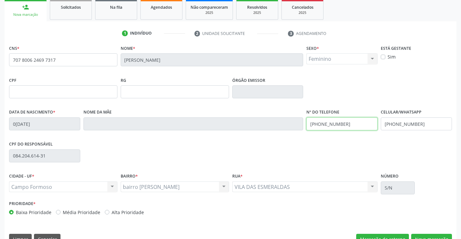
click at [350, 124] on input "[PHONE_NUMBER]" at bounding box center [341, 123] width 71 height 13
type input "[PHONE_NUMBER]"
click at [419, 123] on input "[PHONE_NUMBER]" at bounding box center [416, 123] width 71 height 13
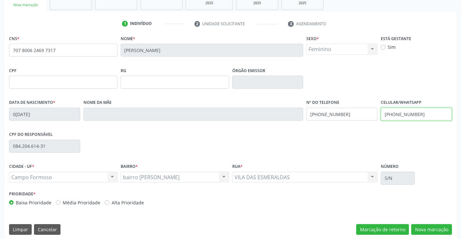
scroll to position [112, 0]
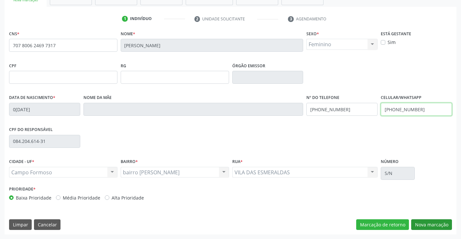
type input "[PHONE_NUMBER]"
click at [428, 222] on button "Nova marcação" at bounding box center [431, 224] width 41 height 11
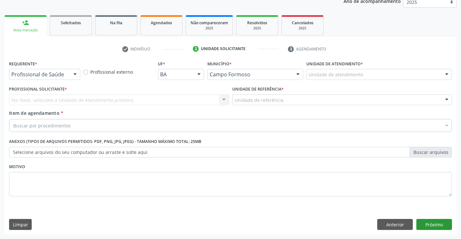
scroll to position [82, 0]
click at [74, 74] on div at bounding box center [75, 74] width 10 height 11
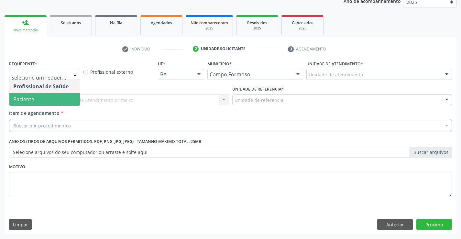
click at [58, 101] on span "Paciente" at bounding box center [44, 99] width 71 height 13
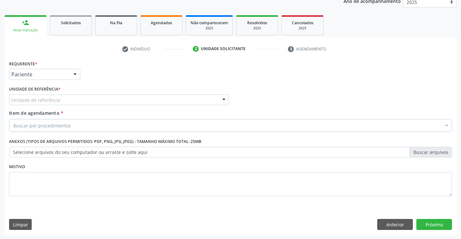
click at [68, 100] on div "Unidade de referência" at bounding box center [119, 99] width 220 height 11
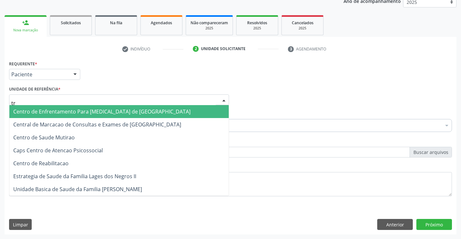
type input "tra"
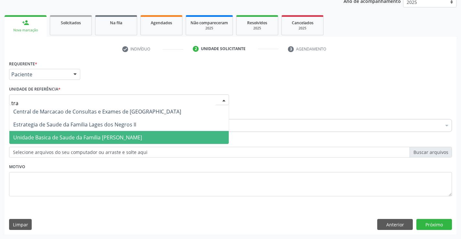
click at [82, 136] on span "Unidade Basica de Saude da Familia [PERSON_NAME]" at bounding box center [77, 137] width 129 height 7
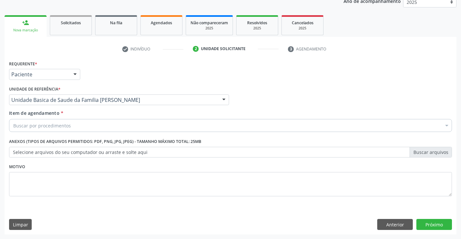
click at [81, 130] on div "Buscar por procedimentos" at bounding box center [230, 125] width 443 height 13
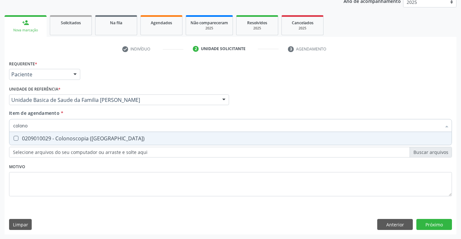
type input "colonos"
click at [93, 139] on div "0209010029 - Colonoscopia ([GEOGRAPHIC_DATA])" at bounding box center [230, 138] width 435 height 5
checkbox \(Coloscopia\) "true"
click at [104, 168] on div "Requerente * Paciente Profissional de Saúde Paciente Nenhum resultado encontrad…" at bounding box center [230, 132] width 443 height 147
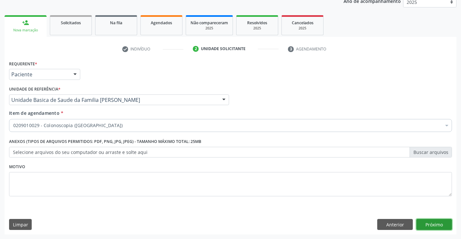
click at [422, 224] on button "Próximo" at bounding box center [434, 224] width 36 height 11
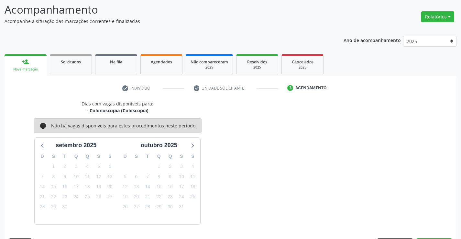
scroll to position [61, 0]
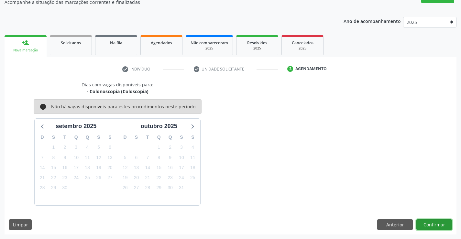
click at [425, 222] on button "Confirmar" at bounding box center [434, 224] width 36 height 11
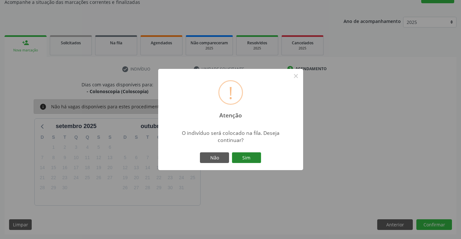
click at [250, 155] on button "Sim" at bounding box center [246, 157] width 29 height 11
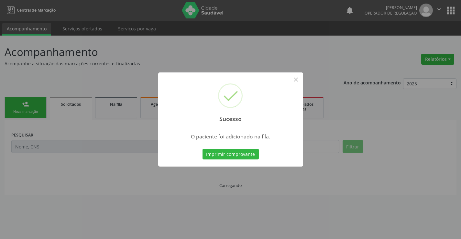
scroll to position [0, 0]
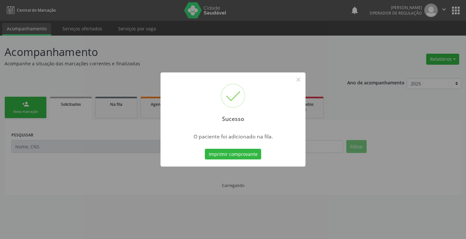
click at [250, 155] on button "Imprimir comprovante" at bounding box center [233, 154] width 56 height 11
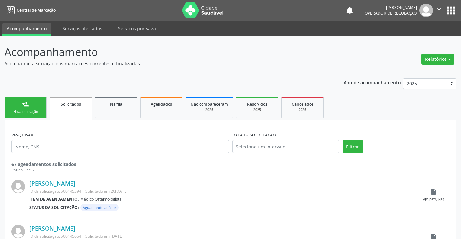
click at [37, 110] on div "Nova marcação" at bounding box center [25, 111] width 32 height 5
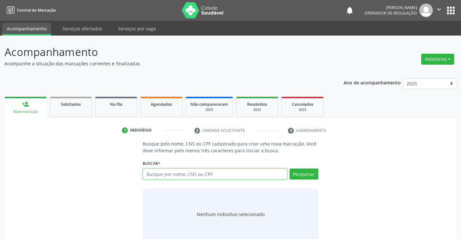
click at [175, 177] on input "text" at bounding box center [215, 174] width 144 height 11
type input "700101997786811"
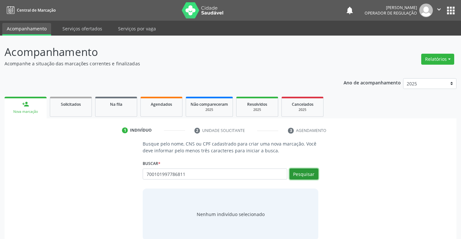
click at [307, 175] on button "Pesquisar" at bounding box center [304, 174] width 29 height 11
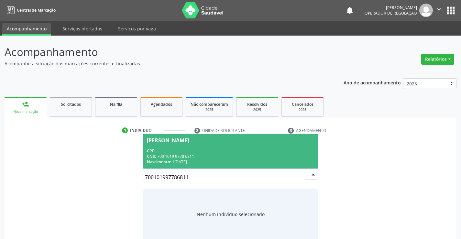
click at [254, 153] on div "CPF: --" at bounding box center [230, 151] width 167 height 6
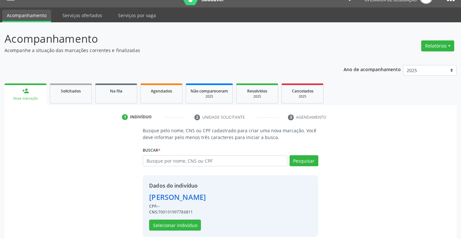
scroll to position [20, 0]
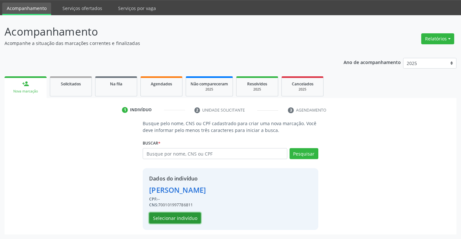
click at [182, 217] on button "Selecionar indivíduo" at bounding box center [175, 218] width 52 height 11
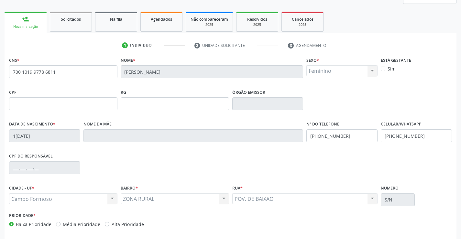
scroll to position [112, 0]
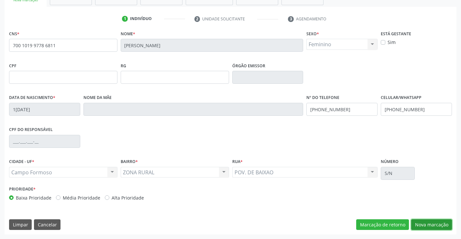
click at [433, 225] on button "Nova marcação" at bounding box center [431, 224] width 41 height 11
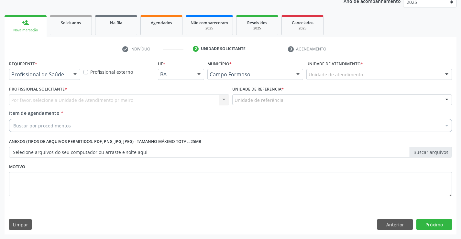
scroll to position [82, 0]
click at [433, 225] on button "Próximo" at bounding box center [434, 224] width 36 height 11
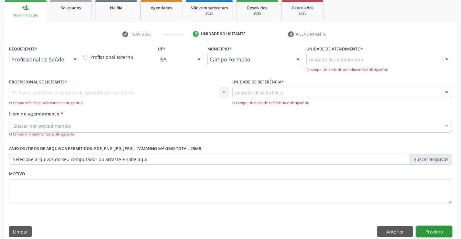
scroll to position [104, 0]
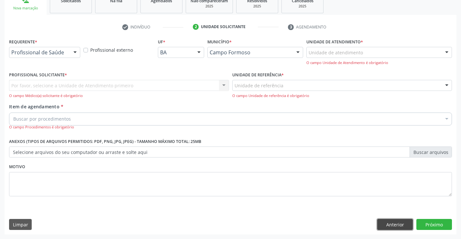
click at [386, 224] on button "Anterior" at bounding box center [395, 224] width 36 height 11
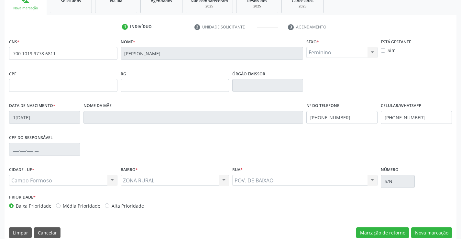
scroll to position [112, 0]
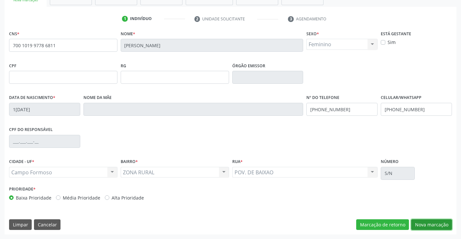
click at [425, 224] on button "Nova marcação" at bounding box center [431, 224] width 41 height 11
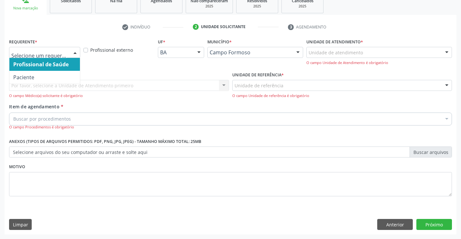
click at [74, 53] on div at bounding box center [75, 52] width 10 height 11
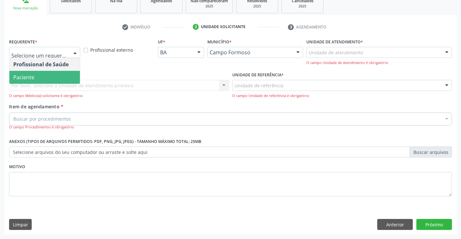
click at [59, 81] on span "Paciente" at bounding box center [44, 77] width 71 height 13
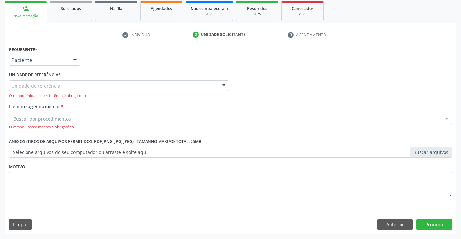
scroll to position [96, 0]
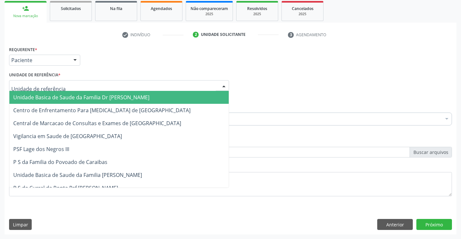
click at [64, 85] on div at bounding box center [119, 85] width 220 height 11
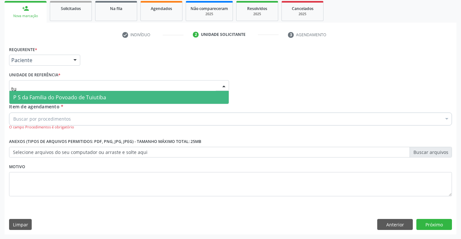
type input "tui"
click at [72, 97] on span "P S da Familia do Povoado de Tuiutiba" at bounding box center [59, 97] width 93 height 7
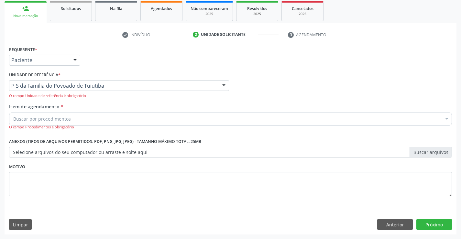
click at [70, 121] on div "Buscar por procedimentos" at bounding box center [230, 119] width 443 height 13
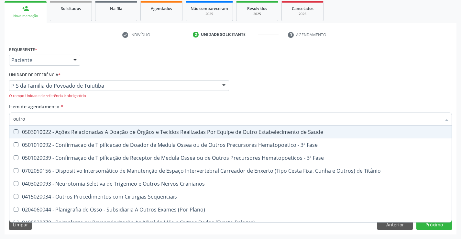
type input "outros"
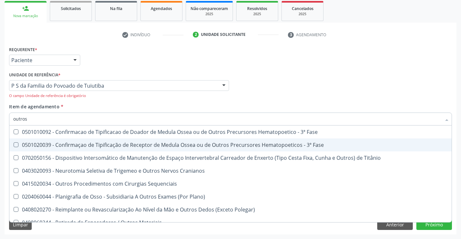
scroll to position [32, 0]
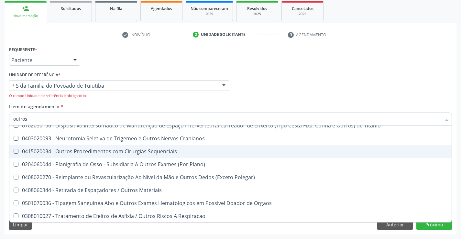
click at [84, 151] on div "0415020034 - Outros Procedimentos com Cirurgias Sequenciais" at bounding box center [230, 151] width 435 height 5
checkbox Sequenciais "true"
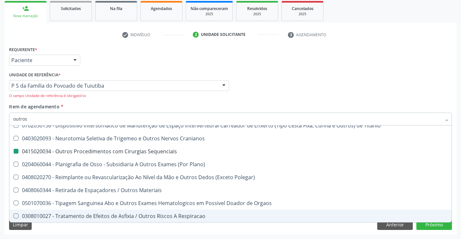
click at [176, 229] on div "Limpar Anterior Próximo" at bounding box center [230, 224] width 443 height 11
checkbox Fase "true"
checkbox Sequenciais "false"
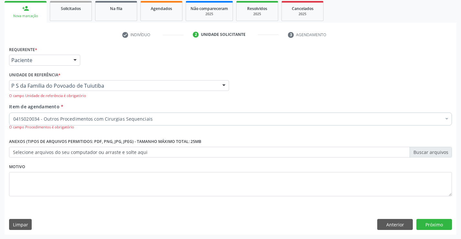
scroll to position [0, 0]
click at [427, 226] on button "Próximo" at bounding box center [434, 224] width 36 height 11
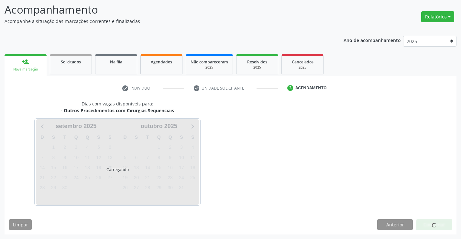
scroll to position [61, 0]
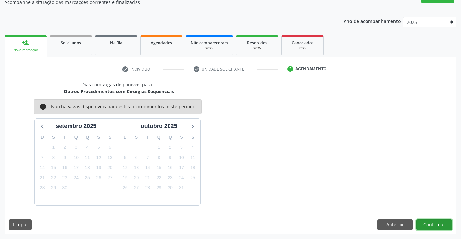
click at [427, 226] on button "Confirmar" at bounding box center [434, 224] width 36 height 11
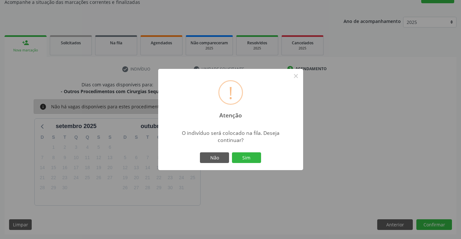
click at [232, 152] on button "Sim" at bounding box center [246, 157] width 29 height 11
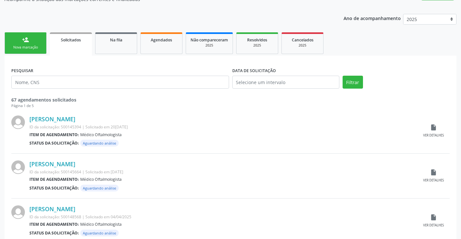
scroll to position [65, 0]
click at [126, 44] on link "Na fila" at bounding box center [116, 43] width 42 height 22
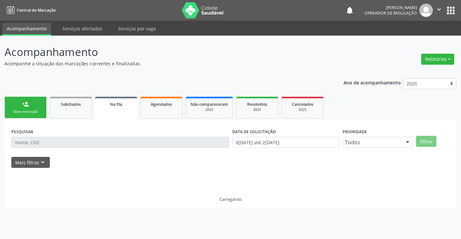
scroll to position [0, 0]
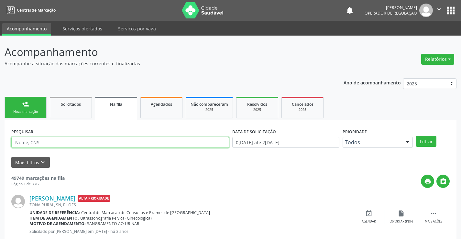
click at [103, 142] on input "text" at bounding box center [120, 142] width 218 height 11
click at [431, 141] on button "Filtrar" at bounding box center [426, 141] width 20 height 11
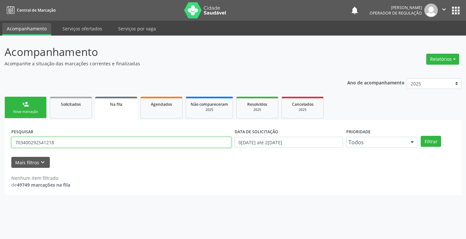
click at [67, 143] on input "703400292541218" at bounding box center [121, 142] width 220 height 11
click at [107, 107] on link "Na fila" at bounding box center [116, 108] width 42 height 23
click at [68, 145] on input "703400292541218" at bounding box center [121, 142] width 220 height 11
type input "7"
type input "703400290541218"
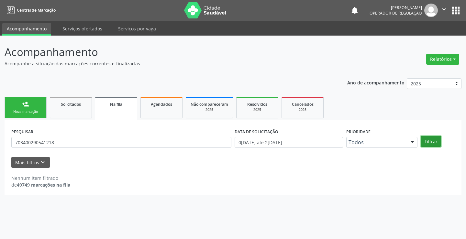
click at [425, 139] on button "Filtrar" at bounding box center [431, 141] width 20 height 11
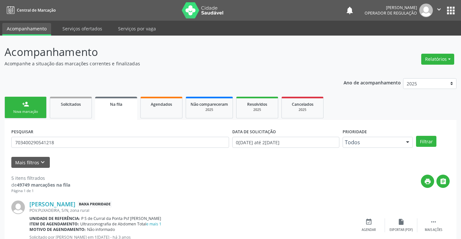
click at [34, 107] on link "person_add Nova marcação" at bounding box center [26, 108] width 42 height 22
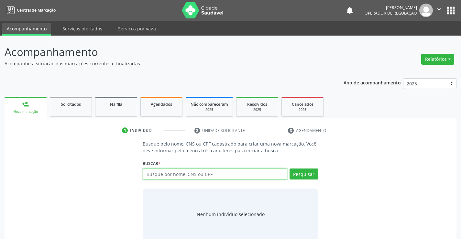
click at [176, 174] on input "text" at bounding box center [215, 174] width 144 height 11
type input "705209470603978"
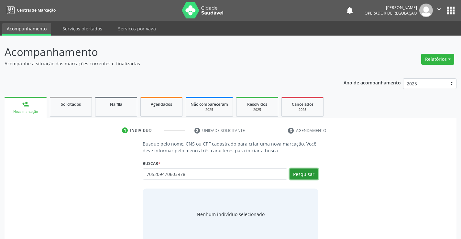
click at [309, 174] on button "Pesquisar" at bounding box center [304, 174] width 29 height 11
type input "705209470603978"
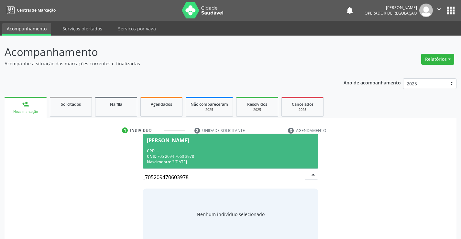
click at [225, 153] on div "CPF: --" at bounding box center [230, 151] width 167 height 6
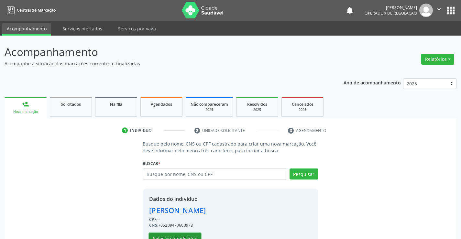
click at [191, 234] on button "Selecionar indivíduo" at bounding box center [175, 238] width 52 height 11
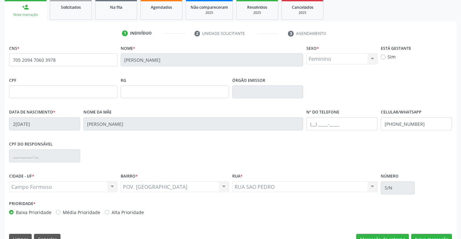
scroll to position [112, 0]
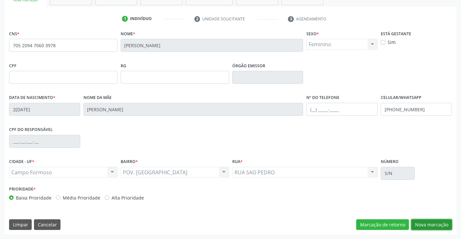
click at [432, 224] on button "Nova marcação" at bounding box center [431, 224] width 41 height 11
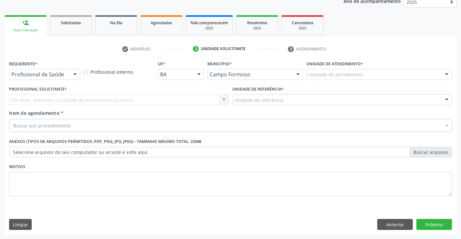
click at [75, 74] on div at bounding box center [75, 74] width 10 height 11
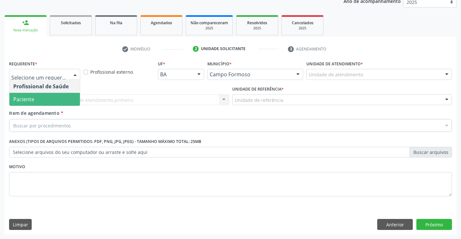
click at [60, 98] on span "Paciente" at bounding box center [44, 99] width 71 height 13
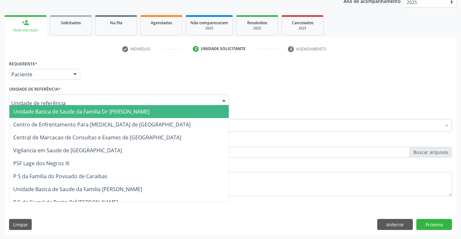
click at [125, 103] on div at bounding box center [119, 99] width 220 height 11
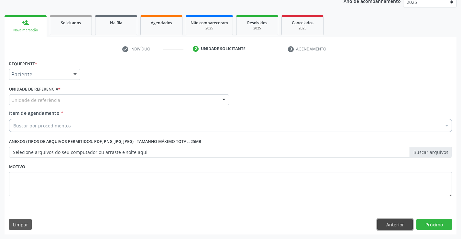
click at [385, 226] on button "Anterior" at bounding box center [395, 224] width 36 height 11
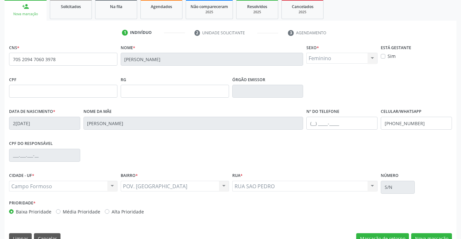
scroll to position [112, 0]
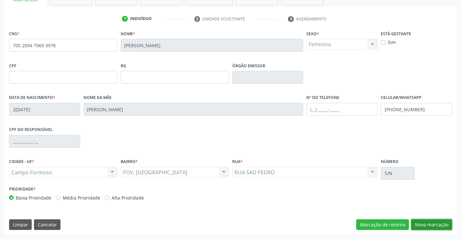
click at [439, 223] on button "Nova marcação" at bounding box center [431, 224] width 41 height 11
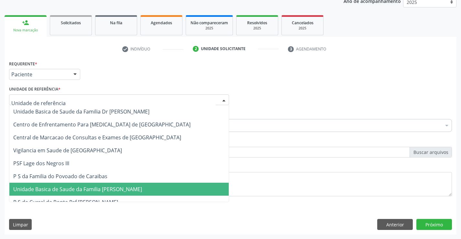
click at [78, 100] on div at bounding box center [119, 99] width 220 height 11
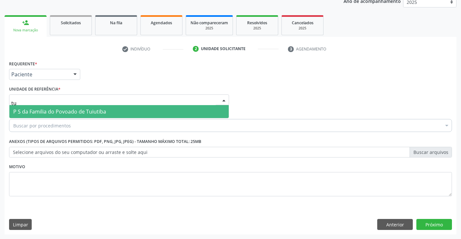
type input "tui"
click at [127, 111] on span "P S da Familia do Povoado de Tuiutiba" at bounding box center [118, 111] width 219 height 13
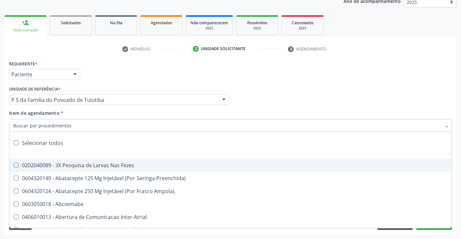
click at [82, 127] on div at bounding box center [230, 125] width 443 height 13
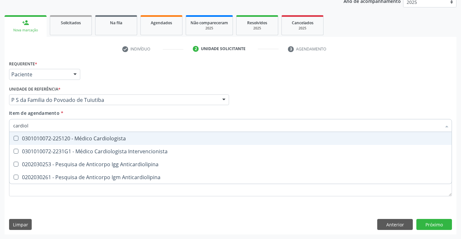
type input "cardiolo"
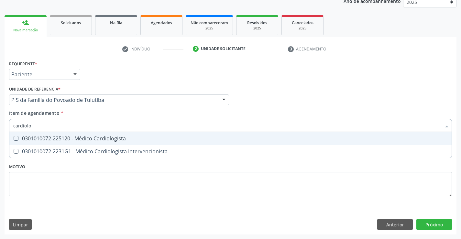
click at [125, 140] on div "0301010072-225120 - Médico Cardiologista" at bounding box center [230, 138] width 435 height 5
checkbox Cardiologista "true"
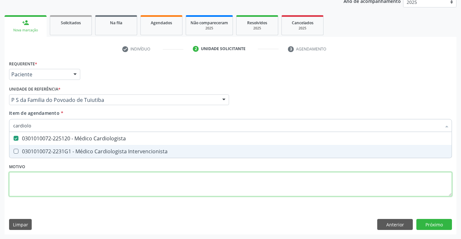
click at [112, 177] on div "Requerente * Paciente Profissional de Saúde Paciente Nenhum resultado encontrad…" at bounding box center [230, 132] width 443 height 147
checkbox Intervencionista "true"
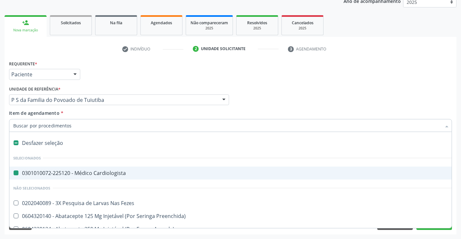
type input "h"
checkbox Cardiologista "false"
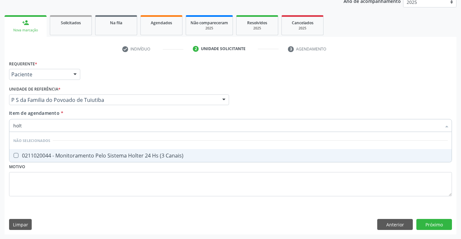
type input "holte"
click at [125, 157] on div "0211020044 - Monitoramento Pelo Sistema Holter 24 Hs (3 Canais)" at bounding box center [230, 155] width 435 height 5
checkbox Canais\) "true"
click at [122, 177] on div "Requerente * Paciente Profissional de Saúde Paciente Nenhum resultado encontrad…" at bounding box center [230, 132] width 443 height 147
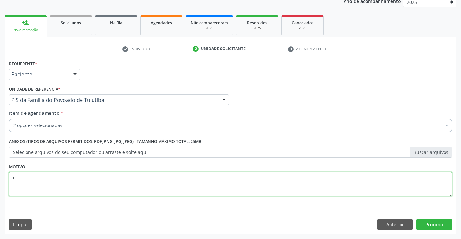
type textarea "e"
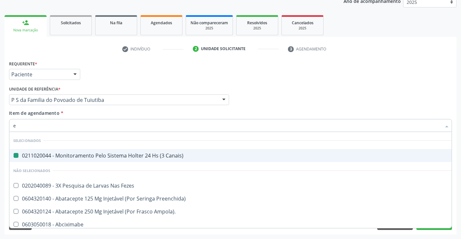
type input "ec"
checkbox Canais\) "false"
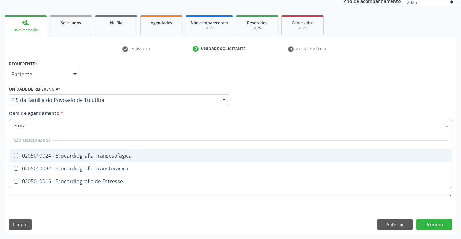
type input "ecocar"
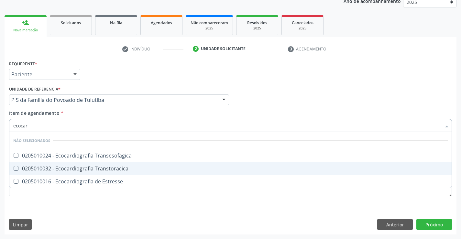
click at [102, 167] on div "0205010032 - Ecocardiografia Transtoracica" at bounding box center [230, 168] width 435 height 5
checkbox Transtoracica "true"
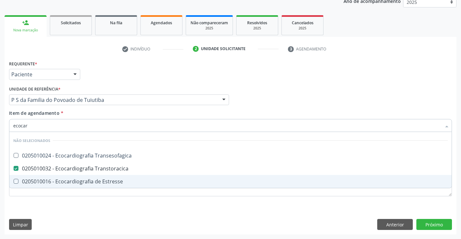
click at [124, 209] on div "Requerente * Paciente Profissional de Saúde Paciente Nenhum resultado encontrad…" at bounding box center [231, 147] width 452 height 176
checkbox Transesofagica "true"
checkbox Estresse "true"
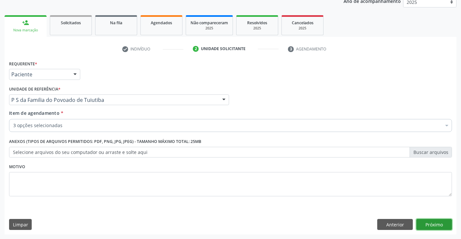
click at [429, 223] on button "Próximo" at bounding box center [434, 224] width 36 height 11
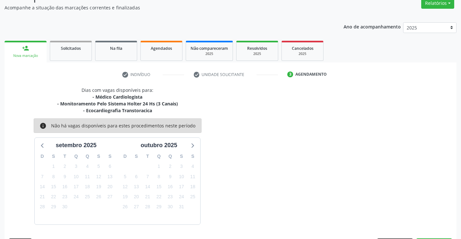
scroll to position [75, 0]
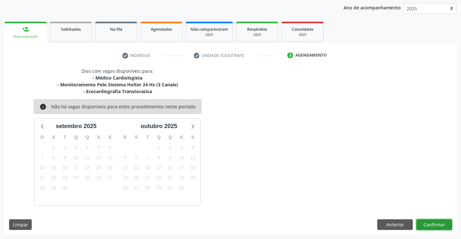
click at [429, 223] on button "Confirmar" at bounding box center [434, 224] width 36 height 11
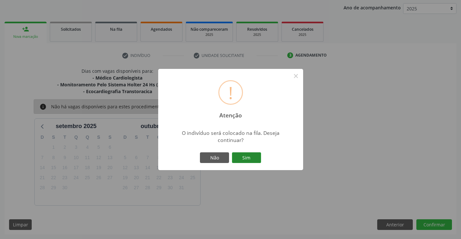
click at [246, 160] on button "Sim" at bounding box center [246, 157] width 29 height 11
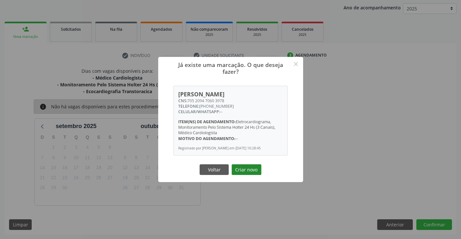
click at [249, 172] on button "Criar novo" at bounding box center [247, 169] width 30 height 11
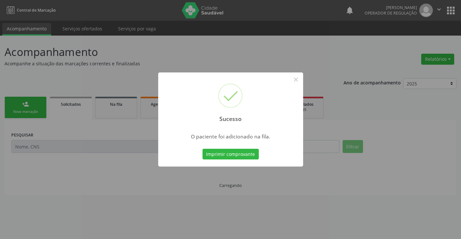
scroll to position [0, 0]
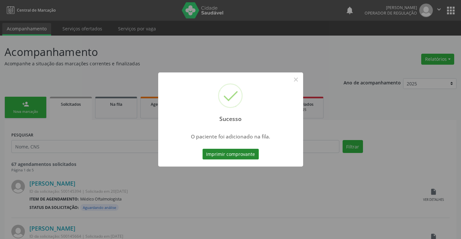
click at [239, 153] on button "Imprimir comprovante" at bounding box center [231, 154] width 56 height 11
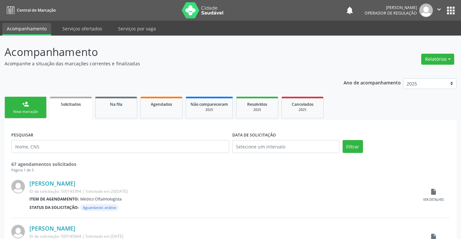
click at [40, 108] on link "person_add Nova marcação" at bounding box center [26, 108] width 42 height 22
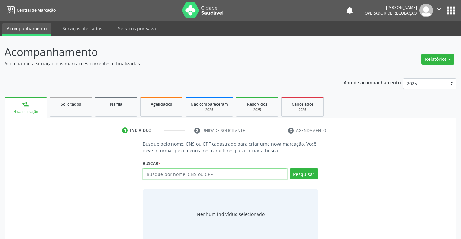
click at [176, 174] on input "text" at bounding box center [215, 174] width 144 height 11
type input "706001872906544"
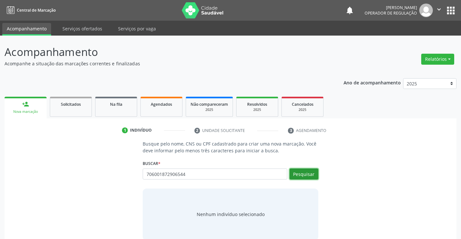
click at [300, 173] on button "Pesquisar" at bounding box center [304, 174] width 29 height 11
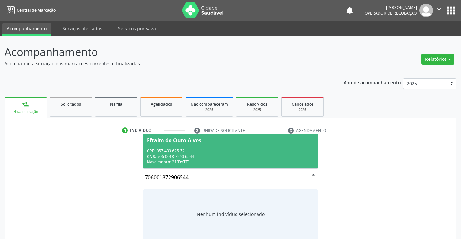
click at [262, 150] on div "CPF: 057.433.625-72" at bounding box center [230, 151] width 167 height 6
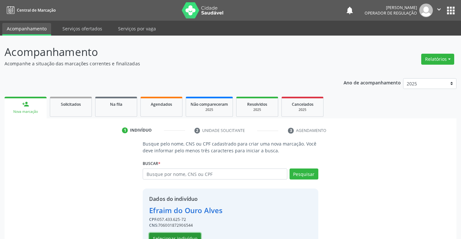
click at [193, 234] on button "Selecionar indivíduo" at bounding box center [175, 238] width 52 height 11
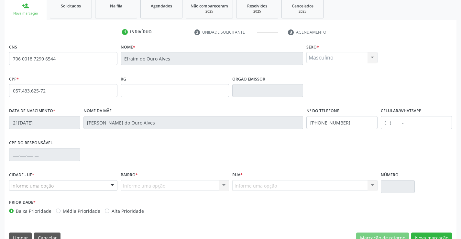
scroll to position [112, 0]
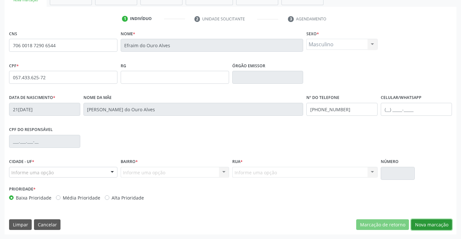
click at [432, 225] on button "Nova marcação" at bounding box center [431, 224] width 41 height 11
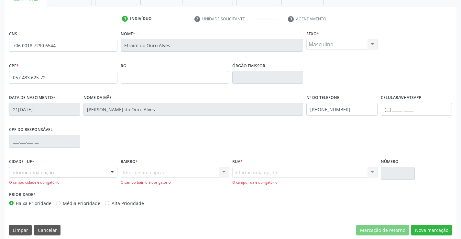
click at [110, 172] on div at bounding box center [112, 172] width 10 height 11
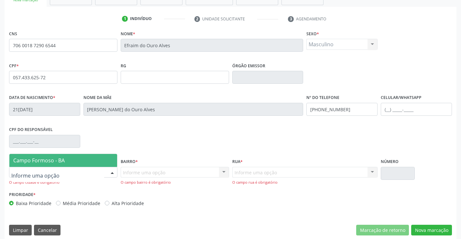
click at [91, 161] on span "Campo Formoso - BA" at bounding box center [63, 160] width 108 height 13
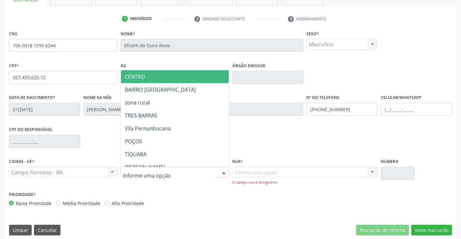
click at [191, 174] on div at bounding box center [175, 172] width 108 height 11
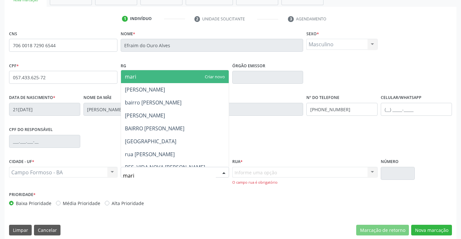
type input "maria"
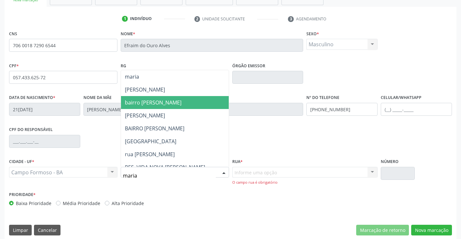
click at [160, 103] on span "bairro maria joana" at bounding box center [153, 102] width 57 height 7
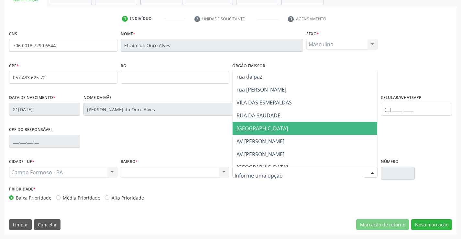
click at [267, 126] on span "RUA DA VITORIA" at bounding box center [262, 128] width 51 height 7
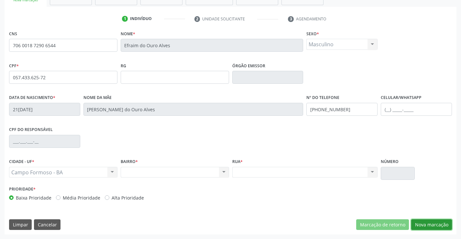
click at [425, 221] on button "Nova marcação" at bounding box center [431, 224] width 41 height 11
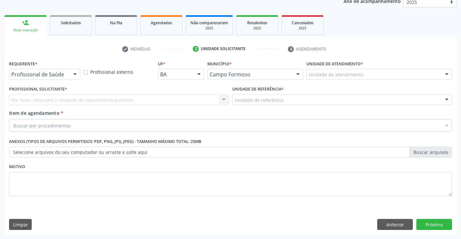
scroll to position [82, 0]
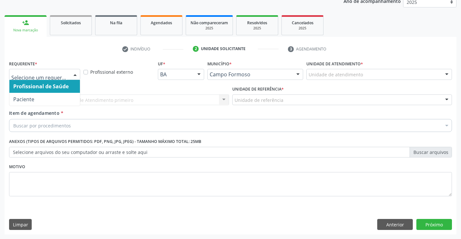
click at [73, 74] on div at bounding box center [75, 74] width 10 height 11
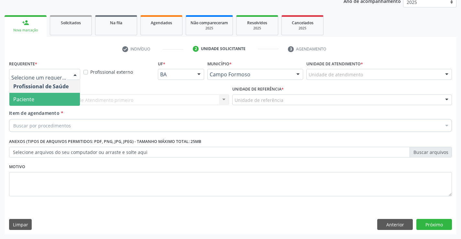
click at [62, 102] on span "Paciente" at bounding box center [44, 99] width 71 height 13
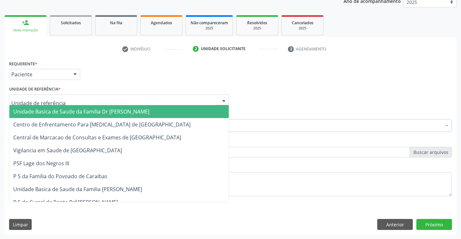
click at [72, 96] on div at bounding box center [119, 99] width 220 height 11
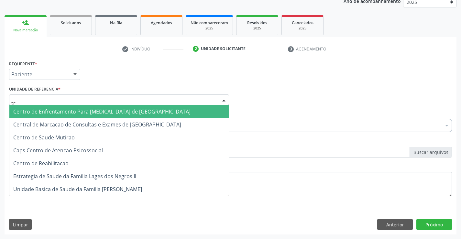
type input "tra"
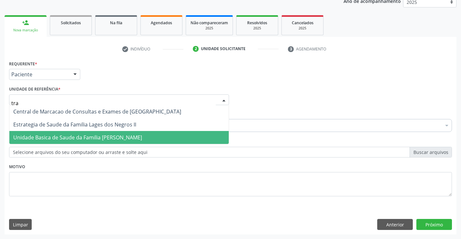
click at [84, 136] on span "Unidade Basica de Saude da Familia [PERSON_NAME]" at bounding box center [77, 137] width 129 height 7
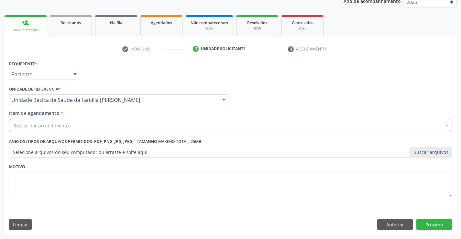
click at [102, 127] on div "Buscar por procedimentos" at bounding box center [230, 125] width 443 height 13
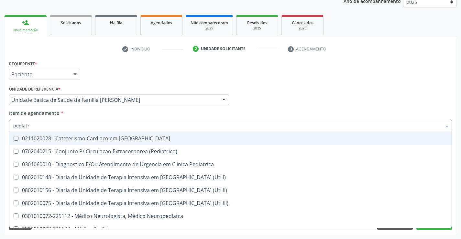
type input "pediatra"
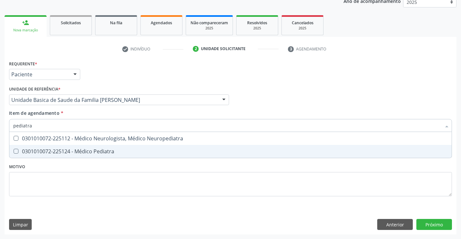
click at [103, 152] on div "0301010072-225124 - Médico Pediatra" at bounding box center [230, 151] width 435 height 5
checkbox Pediatra "true"
click at [102, 172] on div "Requerente * Paciente Profissional de Saúde Paciente Nenhum resultado encontrad…" at bounding box center [230, 132] width 443 height 147
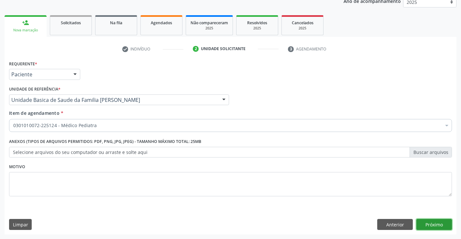
click at [432, 222] on button "Próximo" at bounding box center [434, 224] width 36 height 11
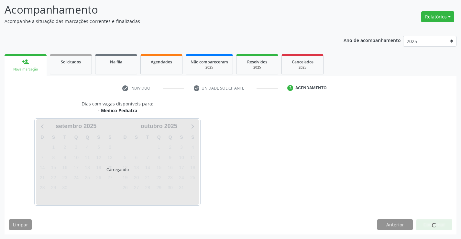
scroll to position [42, 0]
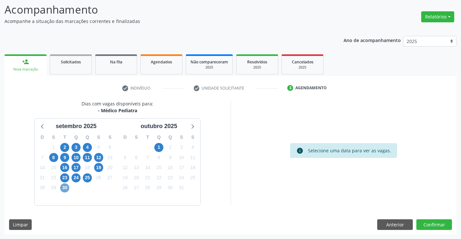
click at [65, 188] on span "30" at bounding box center [64, 187] width 9 height 9
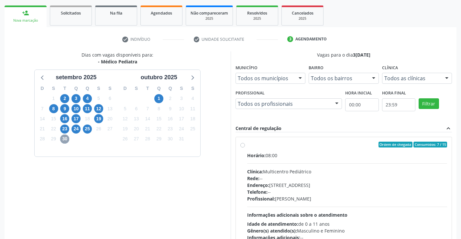
scroll to position [107, 0]
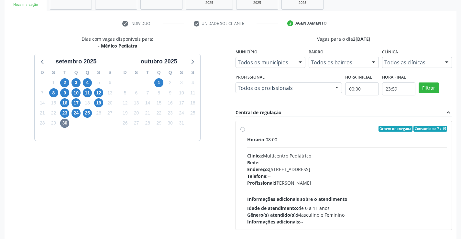
click at [247, 129] on label "Ordem de chegada Consumidos: 7 / 15 Horário: 08:00 Clínica: Multicentro Pediátr…" at bounding box center [347, 175] width 200 height 99
click at [243, 129] on input "Ordem de chegada Consumidos: 7 / 15 Horário: 08:00 Clínica: Multicentro Pediátr…" at bounding box center [242, 129] width 5 height 6
radio input "true"
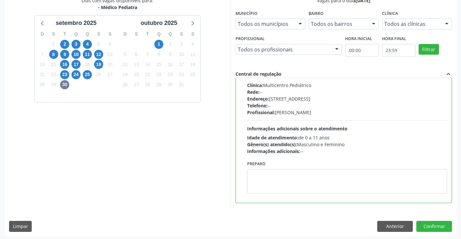
scroll to position [148, 0]
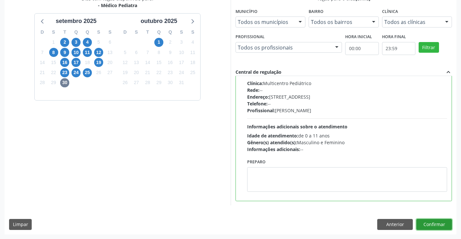
click at [430, 223] on button "Confirmar" at bounding box center [434, 224] width 36 height 11
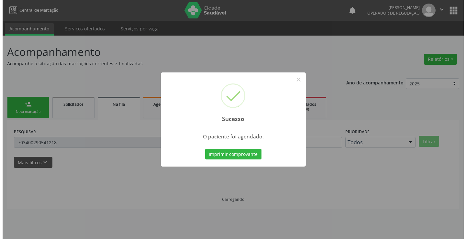
scroll to position [0, 0]
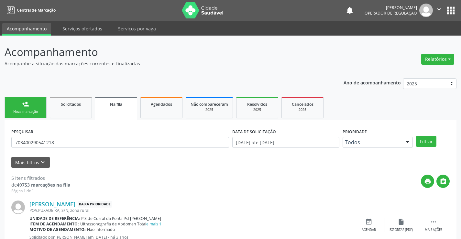
click at [40, 111] on div "Nova marcação" at bounding box center [25, 111] width 32 height 5
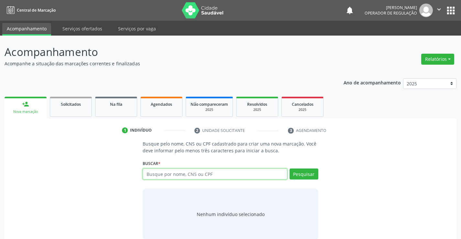
click at [173, 176] on input "text" at bounding box center [215, 174] width 144 height 11
type input "706206582249969"
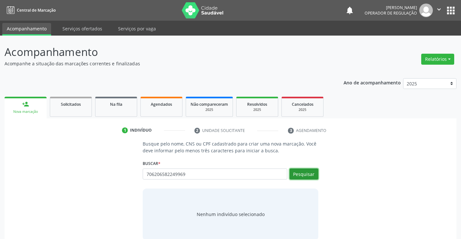
click at [300, 172] on button "Pesquisar" at bounding box center [304, 174] width 29 height 11
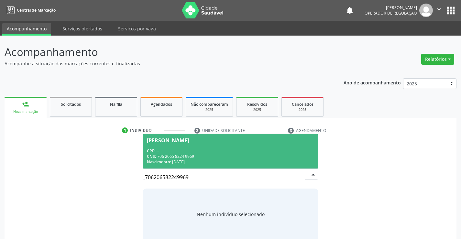
click at [244, 143] on span "Lunna Maria Cerqueira Santos CPF: -- CNS: 706 2065 8224 9969 Nascimento: 04/07/…" at bounding box center [230, 151] width 175 height 35
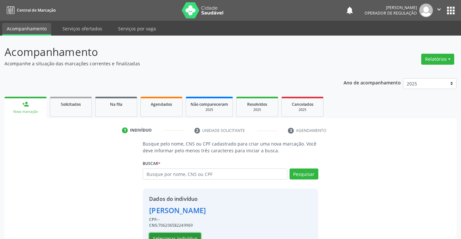
click at [188, 235] on button "Selecionar indivíduo" at bounding box center [175, 238] width 52 height 11
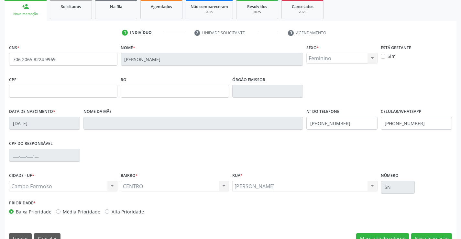
scroll to position [112, 0]
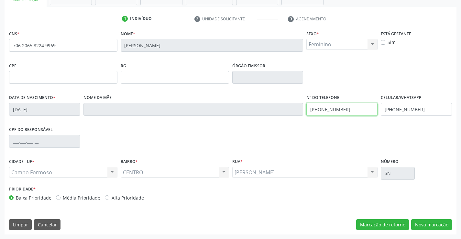
click at [348, 108] on input "(74) 99161-0594" at bounding box center [341, 109] width 71 height 13
type input "(74) 99161-4114"
click at [422, 110] on input "(74) 99161-0594" at bounding box center [416, 109] width 71 height 13
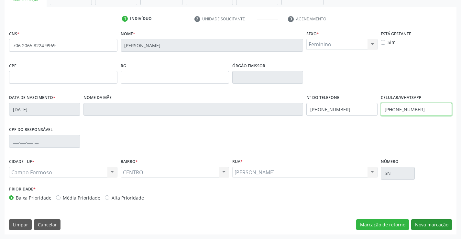
type input "(74) 99161-4114"
click at [424, 222] on button "Nova marcação" at bounding box center [431, 224] width 41 height 11
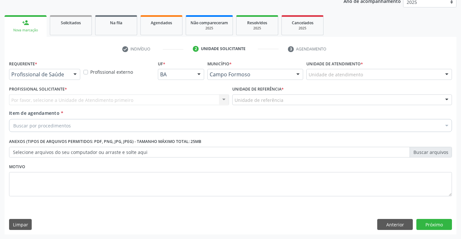
scroll to position [82, 0]
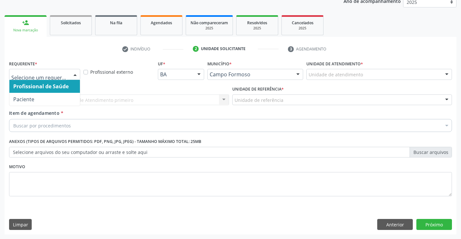
drag, startPoint x: 75, startPoint y: 74, endPoint x: 62, endPoint y: 90, distance: 20.4
click at [71, 80] on div "Profissional de Saúde Paciente Nenhum resultado encontrado para: " " Não há nen…" at bounding box center [44, 74] width 71 height 11
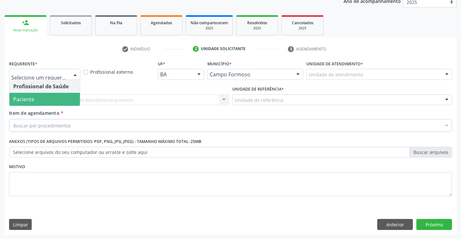
click at [55, 98] on span "Paciente" at bounding box center [44, 99] width 71 height 13
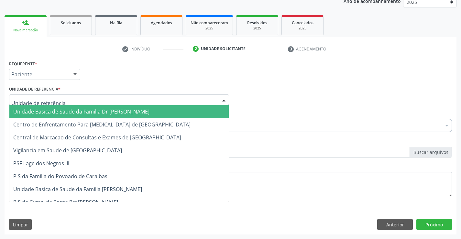
click at [61, 102] on div at bounding box center [119, 99] width 220 height 11
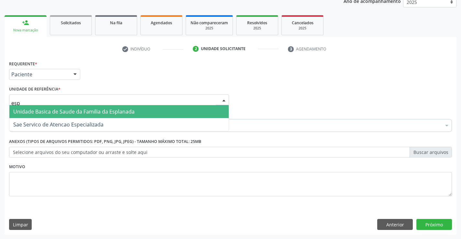
type input "espl"
drag, startPoint x: 93, startPoint y: 110, endPoint x: 93, endPoint y: 117, distance: 7.4
click at [93, 112] on span "Unidade Basica de Saude da Familia da Esplanada" at bounding box center [73, 111] width 121 height 7
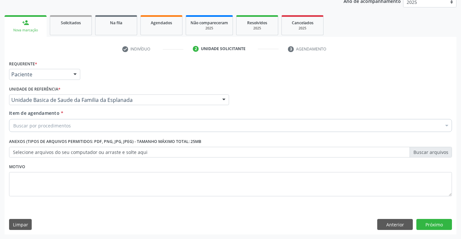
click at [92, 126] on div "Buscar por procedimentos" at bounding box center [230, 125] width 443 height 13
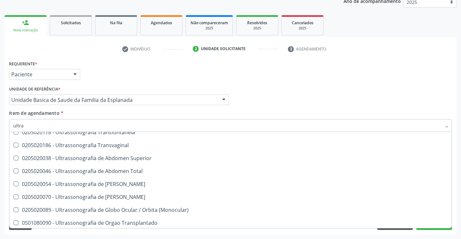
scroll to position [162, 0]
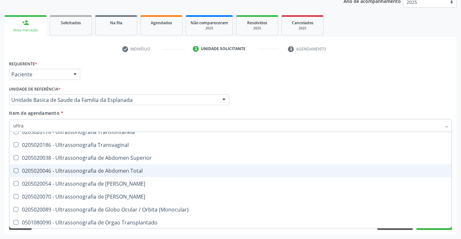
drag, startPoint x: 138, startPoint y: 169, endPoint x: 161, endPoint y: 215, distance: 52.0
click at [139, 177] on ul "Selecionar todos 0211060011 - Biometria Ultrassônica (Monocular) 0201010542 - B…" at bounding box center [230, 125] width 442 height 311
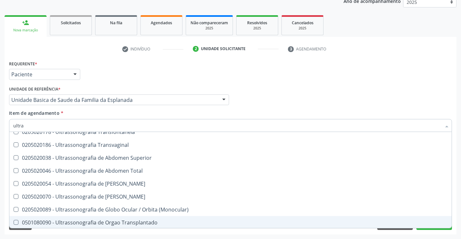
click at [166, 236] on div "Acompanhamento Acompanhe a situação das marcações correntes e finalizadas Relat…" at bounding box center [230, 96] width 461 height 285
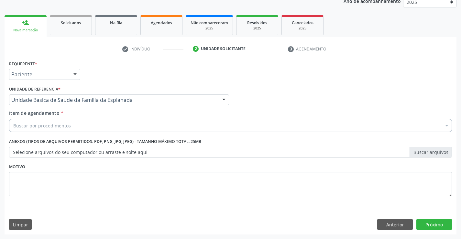
scroll to position [0, 0]
click at [422, 224] on button "Próximo" at bounding box center [434, 224] width 36 height 11
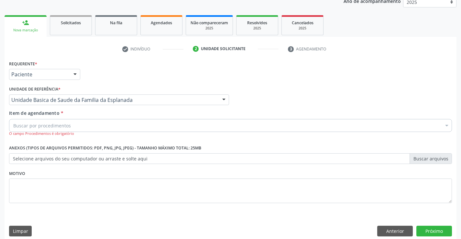
click at [80, 127] on div "Buscar por procedimentos" at bounding box center [230, 125] width 443 height 13
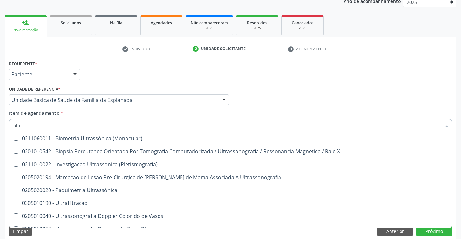
type input "ultra"
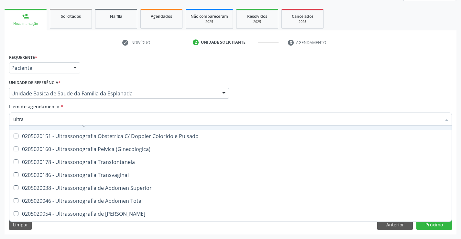
scroll to position [129, 0]
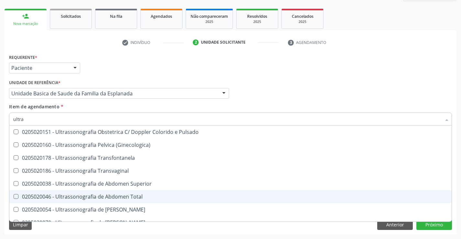
click at [111, 195] on div "0205020046 - Ultrassonografia de Abdomen Total" at bounding box center [230, 196] width 435 height 5
checkbox Total "true"
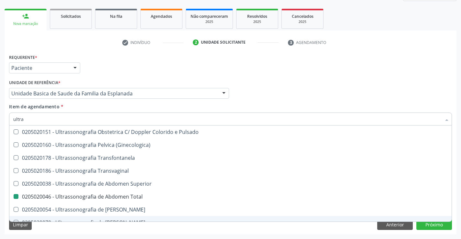
click at [108, 237] on div "Acompanhamento Acompanhe a situação das marcações correntes e finalizadas Relat…" at bounding box center [230, 94] width 461 height 292
checkbox X "true"
checkbox Total "false"
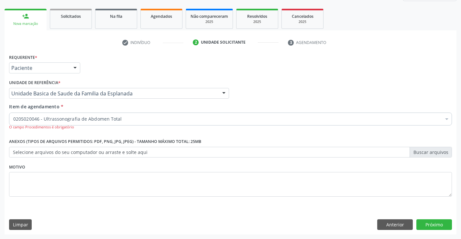
scroll to position [0, 0]
click at [436, 217] on div "Requerente * Paciente Profissional de Saúde Paciente Nenhum resultado encontrad…" at bounding box center [231, 143] width 452 height 182
click at [436, 223] on button "Próximo" at bounding box center [434, 224] width 36 height 11
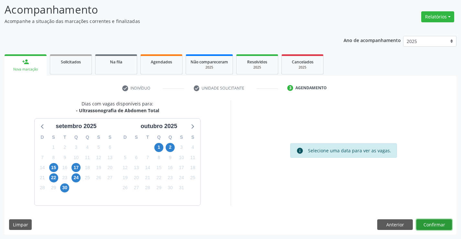
click at [436, 226] on button "Confirmar" at bounding box center [434, 224] width 36 height 11
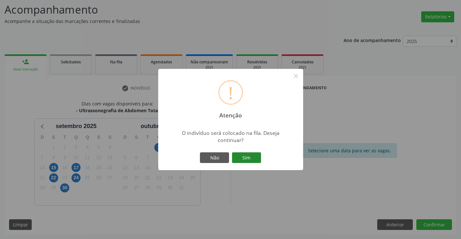
click at [254, 154] on button "Sim" at bounding box center [246, 157] width 29 height 11
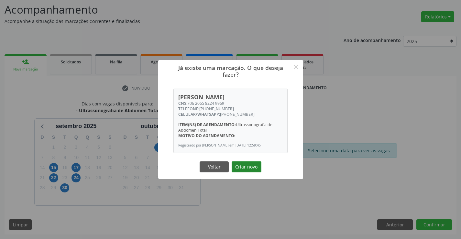
click at [249, 165] on button "Criar novo" at bounding box center [247, 166] width 30 height 11
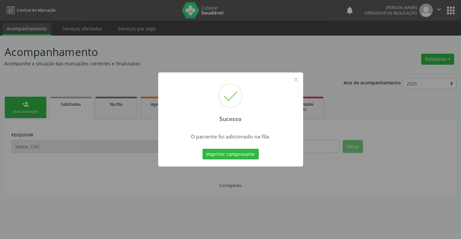
scroll to position [0, 0]
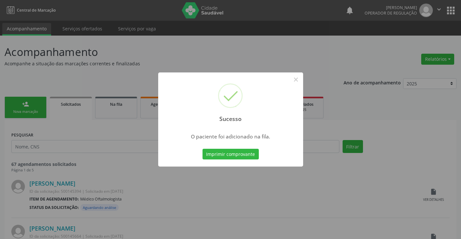
click at [203, 149] on button "Imprimir comprovante" at bounding box center [231, 154] width 56 height 11
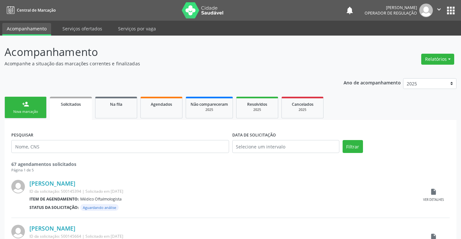
click at [42, 108] on link "person_add Nova marcação" at bounding box center [26, 108] width 42 height 22
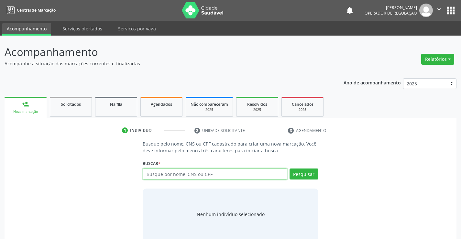
click at [170, 175] on input "text" at bounding box center [215, 174] width 144 height 11
type input "709709065274490"
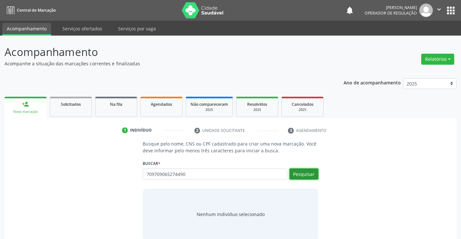
click at [306, 173] on button "Pesquisar" at bounding box center [304, 174] width 29 height 11
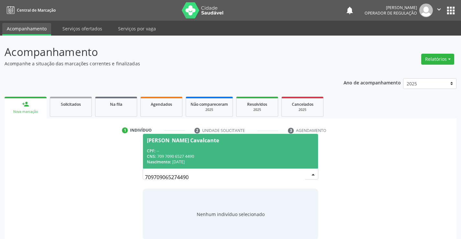
click at [276, 147] on span "Maria Vanda Viana Cavalcante CPF: -- CNS: 709 7090 6527 4490 Nascimento: 26/01/…" at bounding box center [230, 151] width 175 height 35
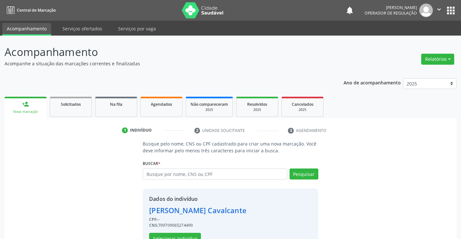
scroll to position [20, 0]
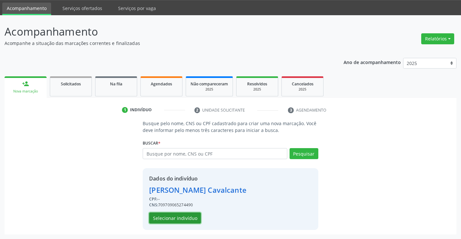
click at [181, 217] on button "Selecionar indivíduo" at bounding box center [175, 218] width 52 height 11
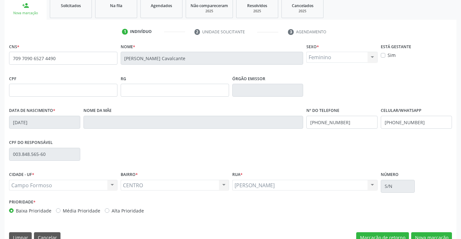
scroll to position [112, 0]
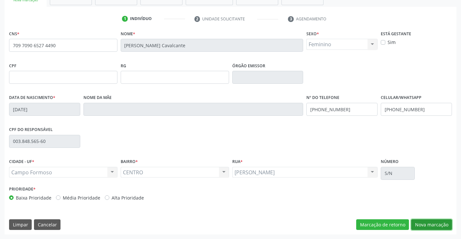
click at [426, 223] on button "Nova marcação" at bounding box center [431, 224] width 41 height 11
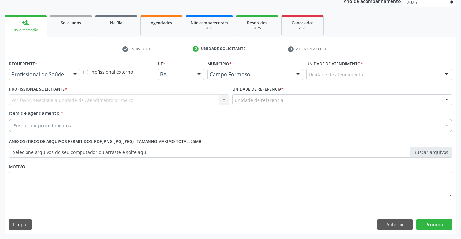
scroll to position [82, 0]
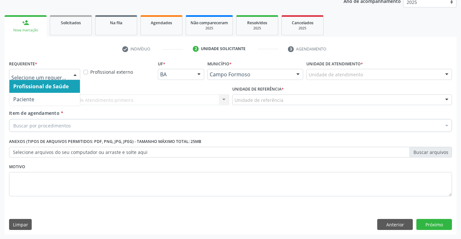
click at [74, 72] on div at bounding box center [75, 74] width 10 height 11
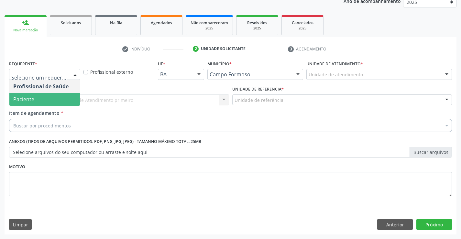
click at [68, 99] on span "Paciente" at bounding box center [44, 99] width 71 height 13
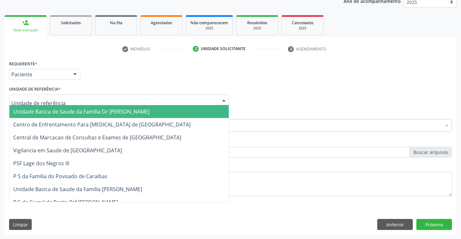
click at [72, 99] on div at bounding box center [119, 99] width 220 height 11
click at [73, 109] on span "Unidade Basica de Saude da Familia Dr [PERSON_NAME]" at bounding box center [81, 111] width 136 height 7
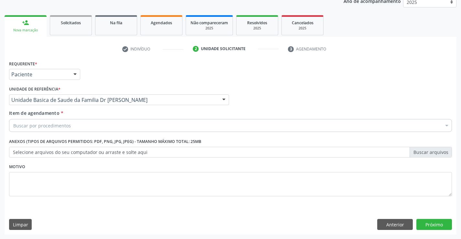
click at [72, 128] on div "Buscar por procedimentos" at bounding box center [230, 125] width 443 height 13
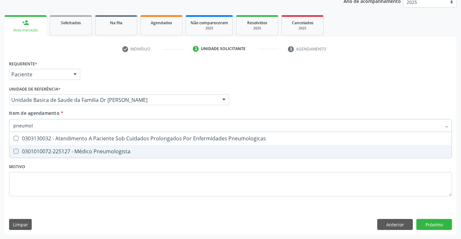
type input "pneumolo"
click at [100, 151] on div "0301010072-225127 - Médico Pneumologista" at bounding box center [230, 151] width 435 height 5
checkbox Pneumologista "true"
click at [102, 171] on div "Requerente * Paciente Profissional de Saúde Paciente Nenhum resultado encontrad…" at bounding box center [230, 132] width 443 height 147
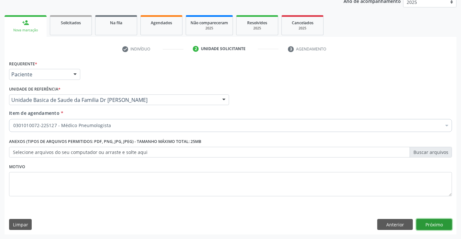
click at [431, 224] on button "Próximo" at bounding box center [434, 224] width 36 height 11
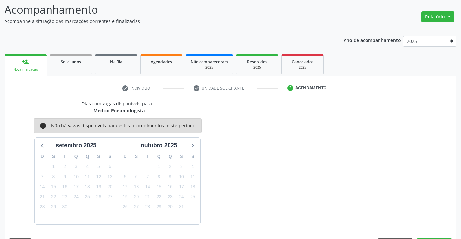
scroll to position [61, 0]
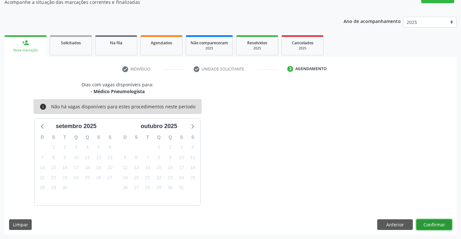
click at [431, 224] on button "Confirmar" at bounding box center [434, 224] width 36 height 11
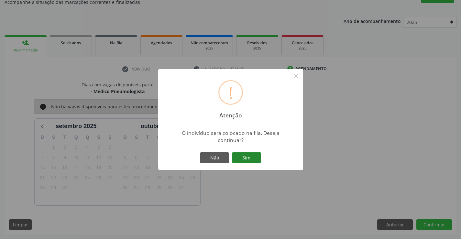
click at [248, 157] on button "Sim" at bounding box center [246, 157] width 29 height 11
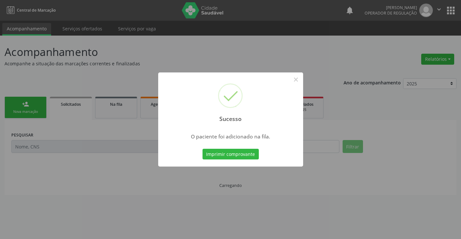
scroll to position [0, 0]
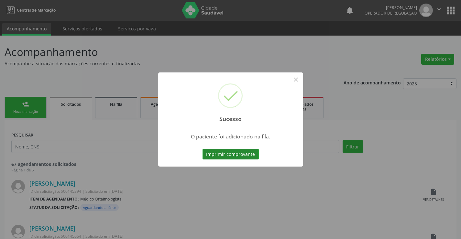
click at [248, 153] on button "Imprimir comprovante" at bounding box center [231, 154] width 56 height 11
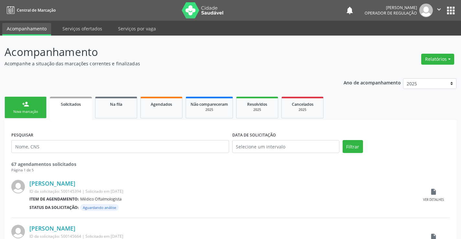
click at [43, 117] on link "person_add Nova marcação" at bounding box center [26, 108] width 42 height 22
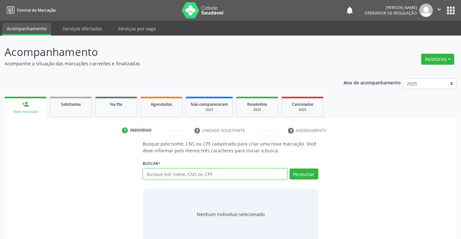
click at [170, 172] on input "text" at bounding box center [215, 174] width 144 height 11
click at [187, 175] on input "text" at bounding box center [215, 174] width 144 height 11
click at [124, 110] on link "Na fila" at bounding box center [116, 107] width 42 height 20
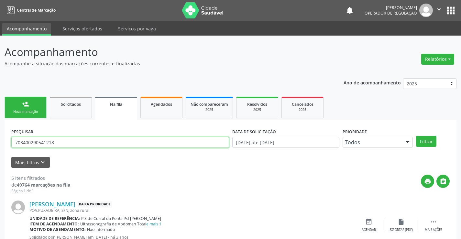
click at [75, 142] on input "703400290541218" at bounding box center [120, 142] width 218 height 11
type input "7"
type input "timoteo cruz de souza"
click at [427, 142] on button "Filtrar" at bounding box center [426, 141] width 20 height 11
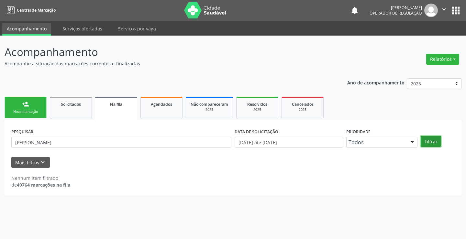
click at [430, 140] on button "Filtrar" at bounding box center [431, 141] width 20 height 11
click at [39, 114] on div "Nova marcação" at bounding box center [25, 111] width 32 height 5
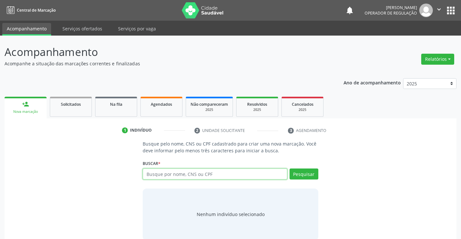
click at [176, 174] on input "text" at bounding box center [215, 174] width 144 height 11
type input "700009617795404"
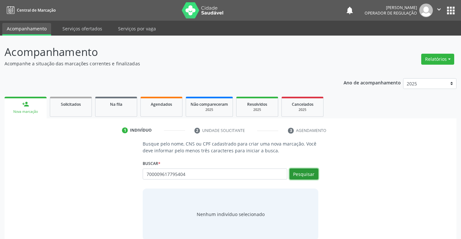
click at [305, 173] on button "Pesquisar" at bounding box center [304, 174] width 29 height 11
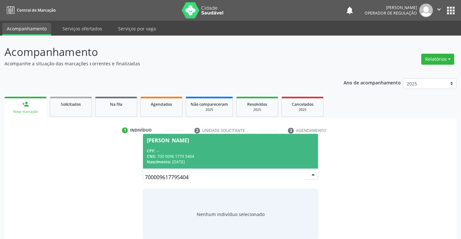
click at [251, 150] on div "CPF: --" at bounding box center [230, 151] width 167 height 6
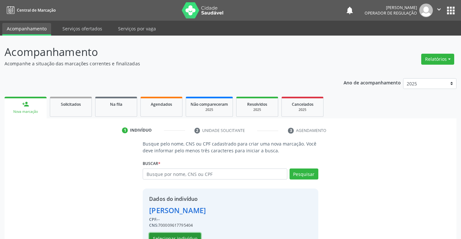
click at [175, 236] on button "Selecionar indivíduo" at bounding box center [175, 238] width 52 height 11
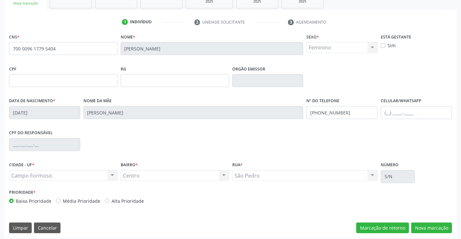
scroll to position [112, 0]
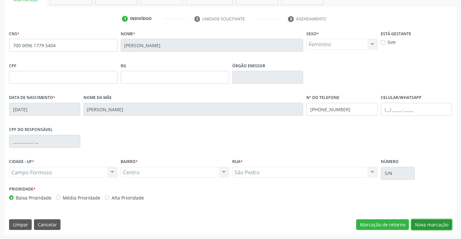
click at [427, 221] on button "Nova marcação" at bounding box center [431, 224] width 41 height 11
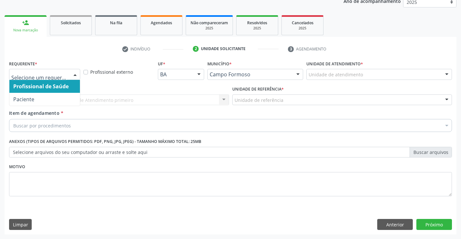
click at [76, 74] on div at bounding box center [75, 74] width 10 height 11
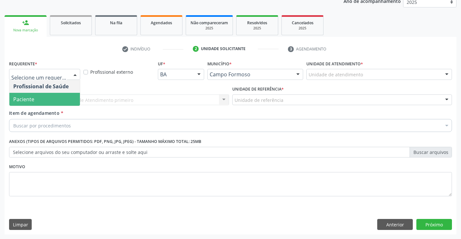
click at [56, 101] on span "Paciente" at bounding box center [44, 99] width 71 height 13
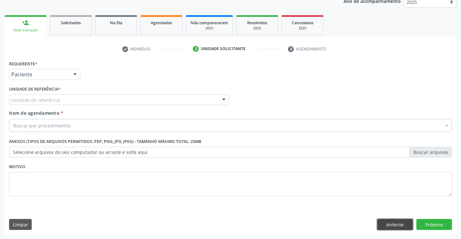
click at [381, 225] on button "Anterior" at bounding box center [395, 224] width 36 height 11
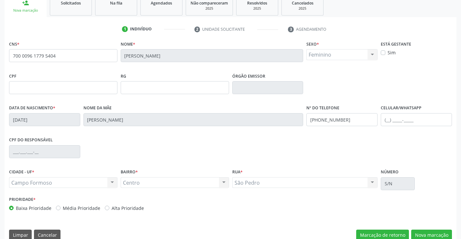
scroll to position [112, 0]
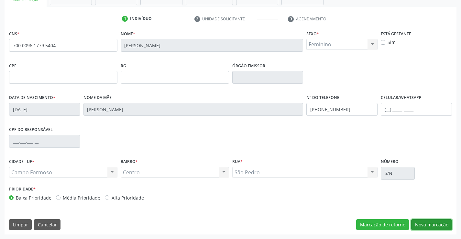
click at [424, 226] on button "Nova marcação" at bounding box center [431, 224] width 41 height 11
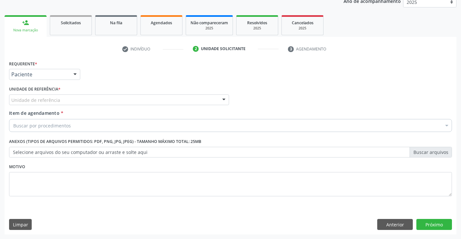
scroll to position [82, 0]
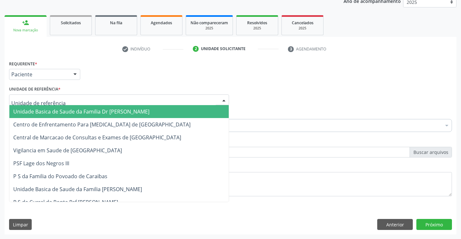
click at [76, 101] on div at bounding box center [119, 99] width 220 height 11
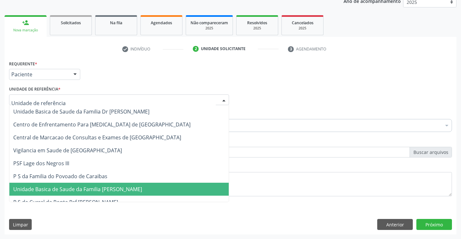
click at [99, 188] on span "Unidade Basica de Saude da Familia [PERSON_NAME]" at bounding box center [77, 189] width 129 height 7
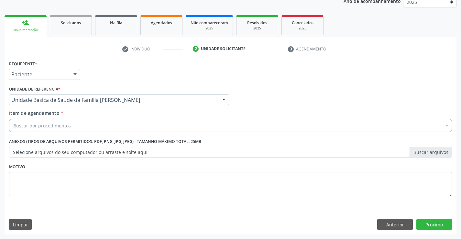
click at [74, 128] on div "Buscar por procedimentos" at bounding box center [230, 125] width 443 height 13
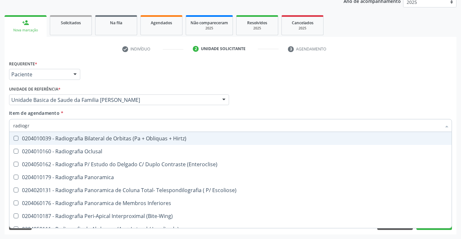
type input "radiogra"
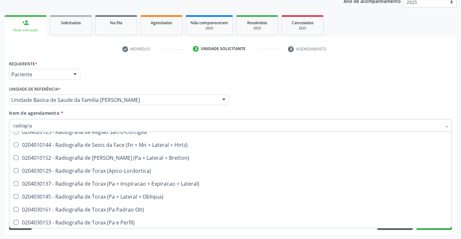
scroll to position [823, 0]
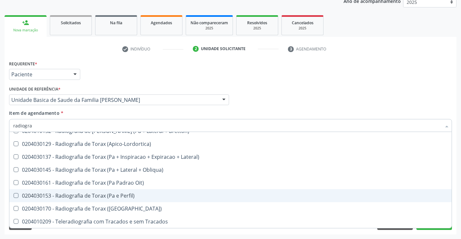
click at [98, 197] on div "0204030153 - Radiografia de Torax (Pa e Perfil)" at bounding box center [230, 195] width 435 height 5
checkbox Perfil\) "true"
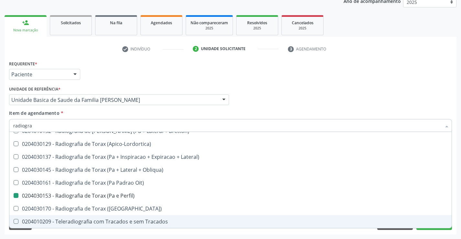
click at [110, 234] on div "Requerente * Paciente Profissional de Saúde Paciente Nenhum resultado encontrad…" at bounding box center [231, 147] width 452 height 176
checkbox Oclusal "true"
checkbox Perfil\) "false"
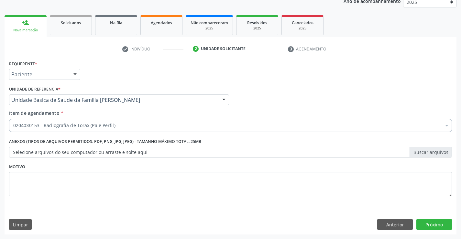
scroll to position [0, 0]
click at [434, 226] on button "Próximo" at bounding box center [434, 224] width 36 height 11
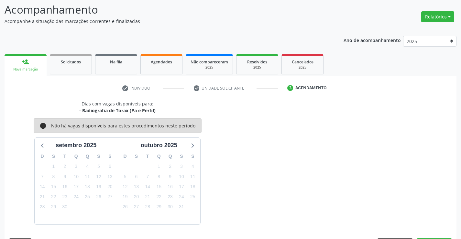
scroll to position [61, 0]
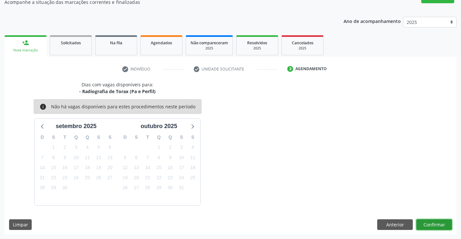
click at [434, 226] on button "Confirmar" at bounding box center [434, 224] width 36 height 11
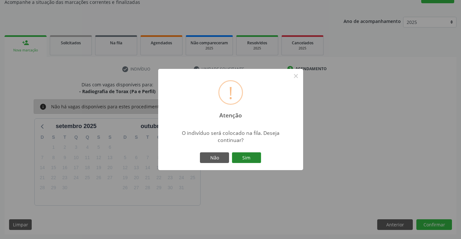
click at [254, 155] on button "Sim" at bounding box center [246, 157] width 29 height 11
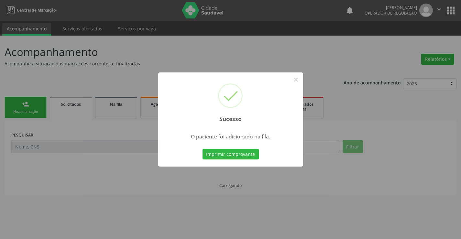
scroll to position [0, 0]
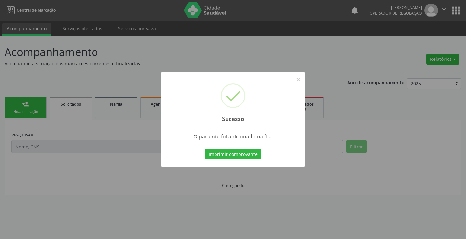
click at [254, 155] on button "Imprimir comprovante" at bounding box center [233, 154] width 56 height 11
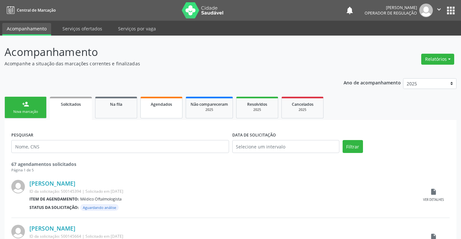
click at [168, 111] on link "Agendados" at bounding box center [161, 108] width 42 height 22
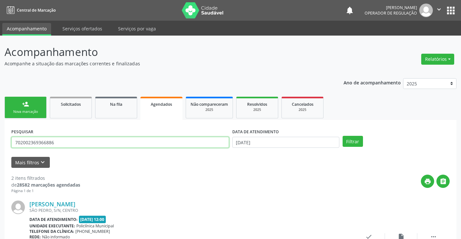
click at [65, 145] on input "702002369366886" at bounding box center [120, 142] width 218 height 11
click at [158, 110] on link "Agendados" at bounding box center [161, 108] width 42 height 23
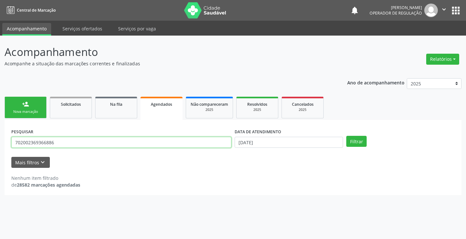
click at [62, 145] on input "702002369366886" at bounding box center [121, 142] width 220 height 11
type input "7"
type input "708603044664580"
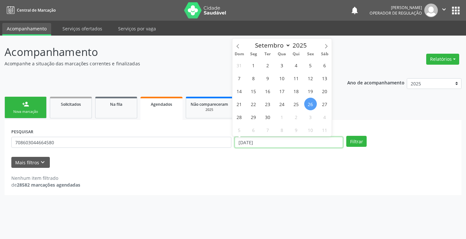
click at [305, 141] on input "26/09/2025" at bounding box center [289, 142] width 108 height 11
click at [310, 105] on span "26" at bounding box center [310, 104] width 13 height 13
type input "26/09/2025"
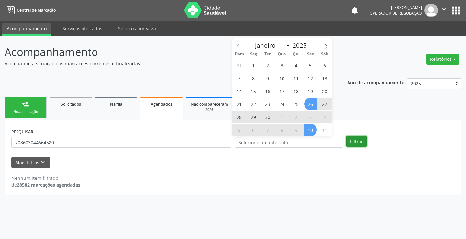
click at [355, 139] on button "Filtrar" at bounding box center [356, 141] width 20 height 11
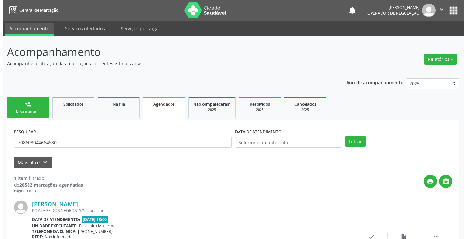
scroll to position [59, 0]
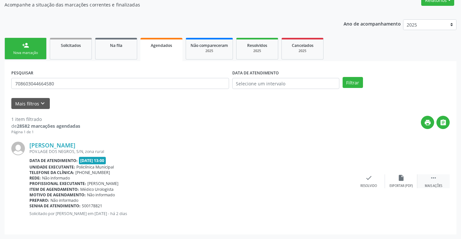
click at [434, 177] on icon "" at bounding box center [433, 177] width 7 height 7
click at [336, 179] on icon "cancel" at bounding box center [336, 177] width 7 height 7
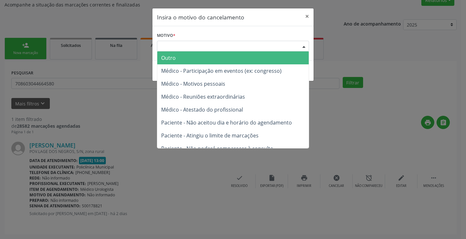
click at [276, 45] on div "Escolha o motivo" at bounding box center [233, 46] width 152 height 11
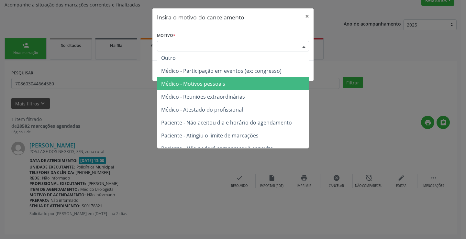
click at [237, 84] on span "Médico - Motivos pessoais" at bounding box center [232, 83] width 151 height 13
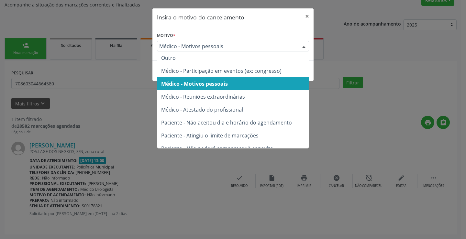
click at [256, 47] on span "Médico - Motivos pessoais" at bounding box center [227, 46] width 137 height 6
click at [222, 83] on span "Médico - Motivos pessoais" at bounding box center [194, 83] width 67 height 7
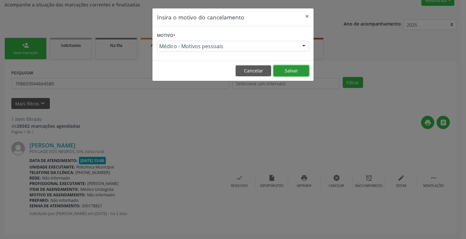
click at [290, 71] on button "Salvar" at bounding box center [291, 70] width 36 height 11
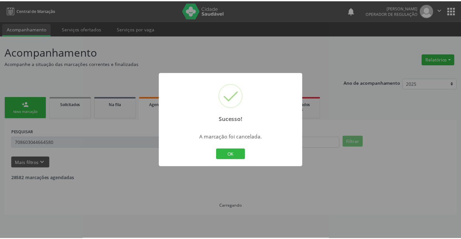
scroll to position [0, 0]
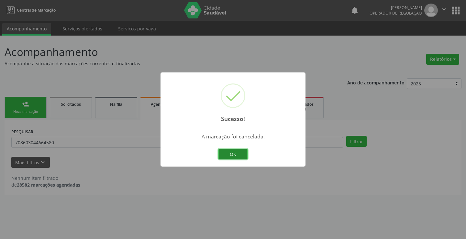
click at [236, 155] on button "OK" at bounding box center [232, 154] width 29 height 11
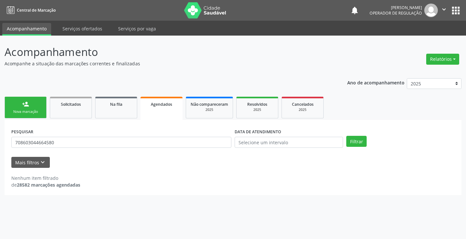
click at [37, 110] on div "Nova marcação" at bounding box center [25, 111] width 32 height 5
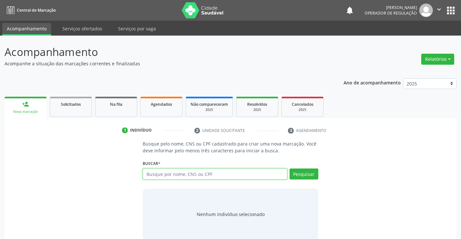
click at [167, 175] on input "text" at bounding box center [215, 174] width 144 height 11
type input "700007355346703"
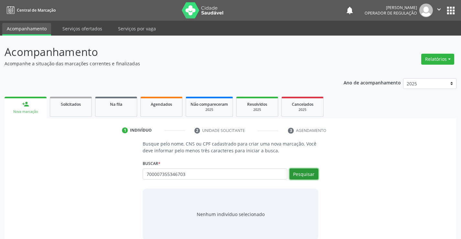
click at [307, 172] on button "Pesquisar" at bounding box center [304, 174] width 29 height 11
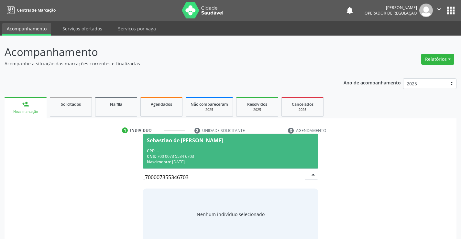
click at [253, 151] on div "CPF: --" at bounding box center [230, 151] width 167 height 6
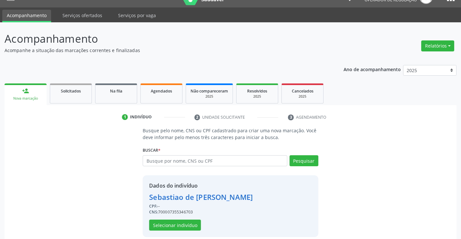
scroll to position [20, 0]
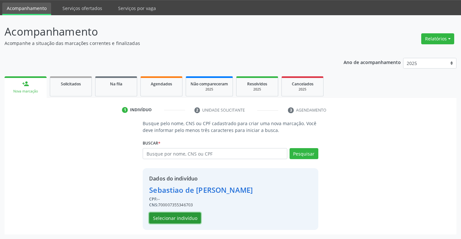
click at [182, 216] on button "Selecionar indivíduo" at bounding box center [175, 218] width 52 height 11
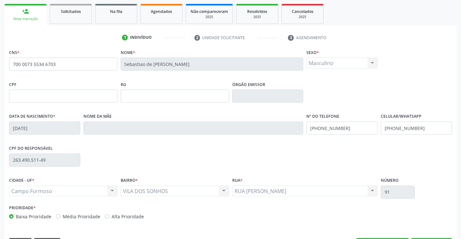
scroll to position [112, 0]
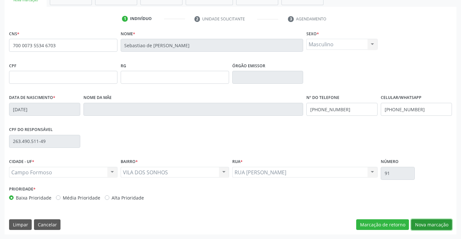
click at [434, 224] on button "Nova marcação" at bounding box center [431, 224] width 41 height 11
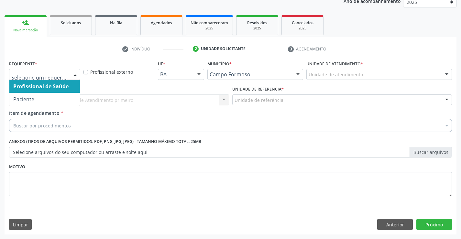
click at [76, 72] on div at bounding box center [75, 74] width 10 height 11
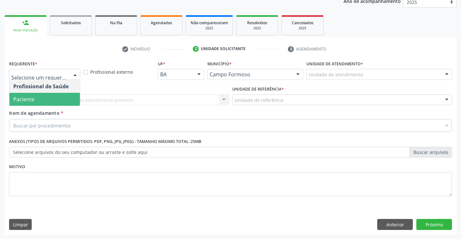
click at [64, 99] on span "Paciente" at bounding box center [44, 99] width 71 height 13
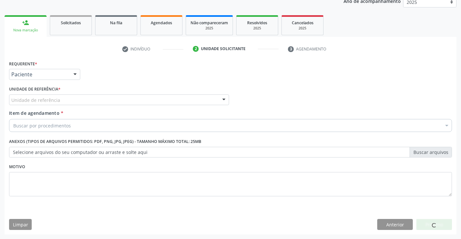
click at [72, 104] on div "Unidade de referência" at bounding box center [119, 99] width 220 height 11
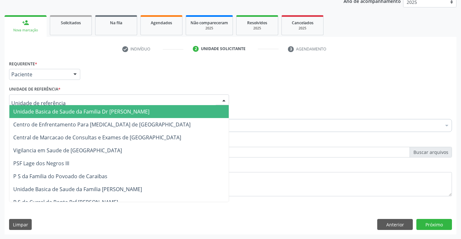
click at [77, 112] on span "Unidade Basica de Saude da Familia Dr [PERSON_NAME]" at bounding box center [81, 111] width 136 height 7
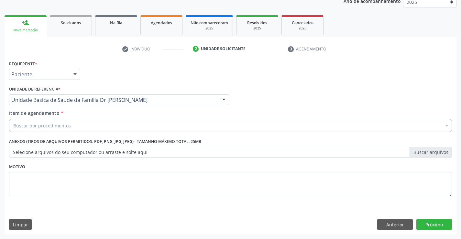
click at [73, 128] on div "Buscar por procedimentos" at bounding box center [230, 125] width 443 height 13
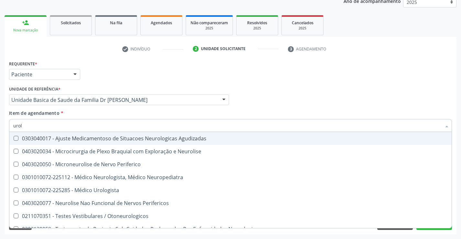
type input "urolo"
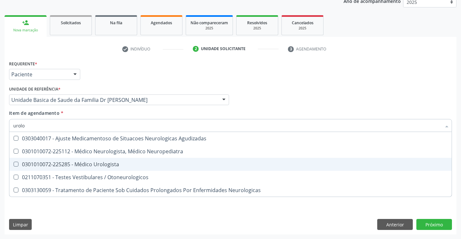
click at [93, 163] on div "0301010072-225285 - Médico Urologista" at bounding box center [230, 164] width 435 height 5
checkbox Urologista "true"
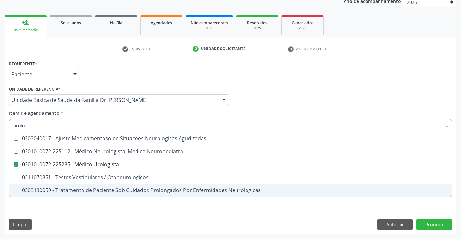
click at [92, 211] on div "Requerente * Paciente Profissional de Saúde Paciente Nenhum resultado encontrad…" at bounding box center [231, 147] width 452 height 176
checkbox Neuropediatra "true"
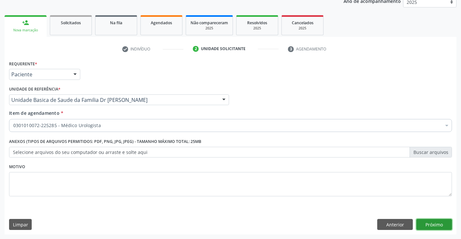
click at [420, 225] on button "Próximo" at bounding box center [434, 224] width 36 height 11
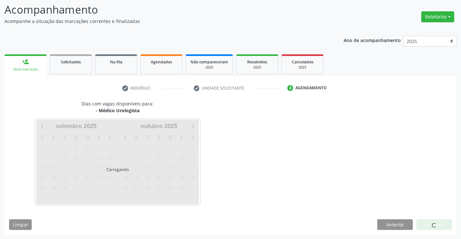
scroll to position [42, 0]
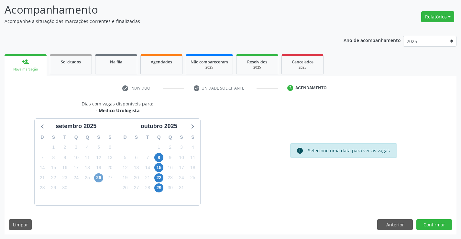
click at [97, 177] on span "26" at bounding box center [98, 177] width 9 height 9
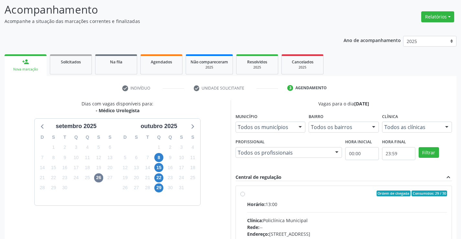
click at [247, 194] on label "Ordem de chegada Consumidos: 29 / 30 Horário: 13:00 Clínica: Policlínica Munici…" at bounding box center [347, 240] width 200 height 99
click at [243, 194] on input "Ordem de chegada Consumidos: 29 / 30 Horário: 13:00 Clínica: Policlínica Munici…" at bounding box center [242, 194] width 5 height 6
radio input "true"
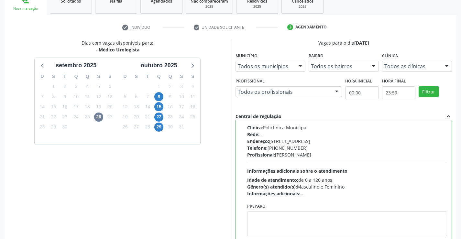
scroll to position [148, 0]
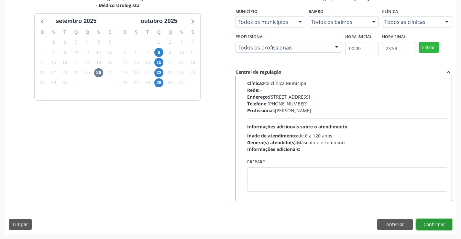
click at [436, 224] on button "Confirmar" at bounding box center [434, 224] width 36 height 11
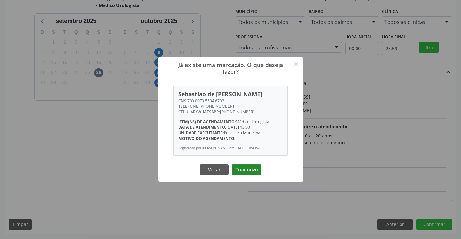
click at [255, 170] on button "Criar novo" at bounding box center [247, 169] width 30 height 11
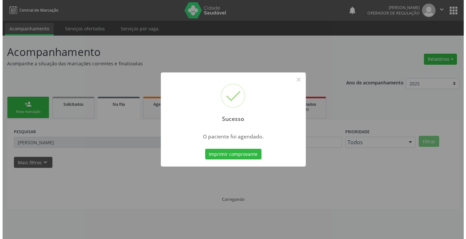
scroll to position [0, 0]
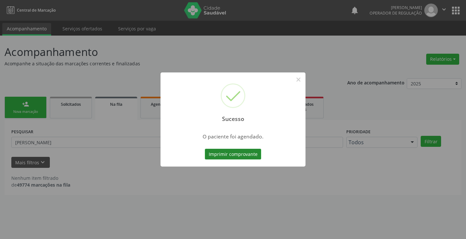
click at [254, 155] on button "Imprimir comprovante" at bounding box center [233, 154] width 56 height 11
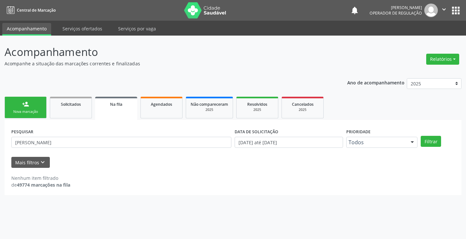
click at [39, 110] on div "Nova marcação" at bounding box center [25, 111] width 32 height 5
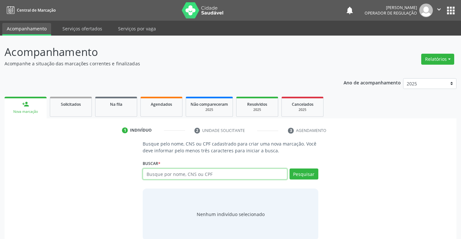
click at [228, 173] on input "text" at bounding box center [215, 174] width 144 height 11
type input "700406443323247"
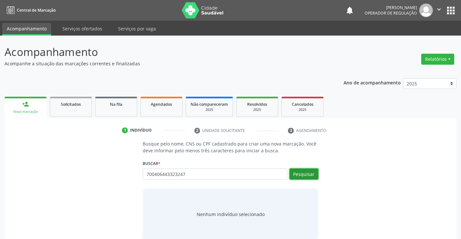
click at [307, 171] on button "Pesquisar" at bounding box center [304, 174] width 29 height 11
type input "700406443323247"
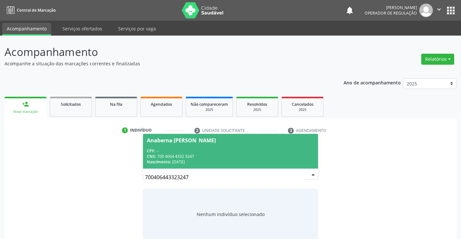
click at [273, 149] on div "CPF: --" at bounding box center [230, 151] width 167 height 6
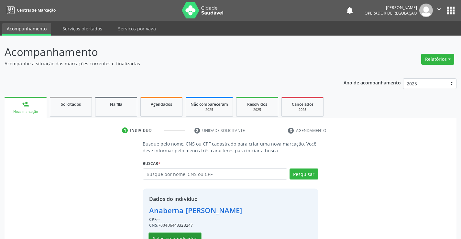
click at [187, 236] on button "Selecionar indivíduo" at bounding box center [175, 238] width 52 height 11
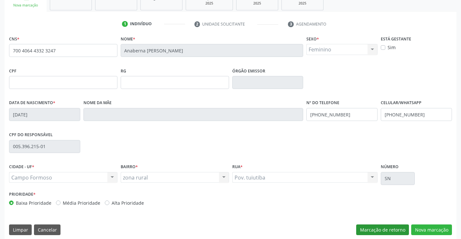
scroll to position [112, 0]
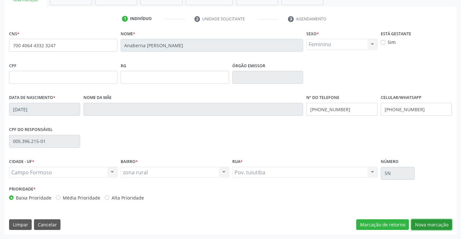
click at [434, 221] on button "Nova marcação" at bounding box center [431, 224] width 41 height 11
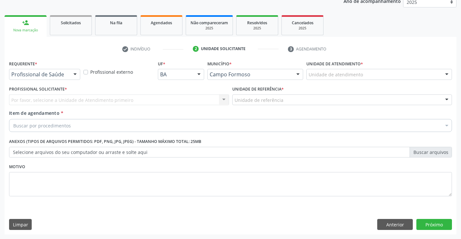
scroll to position [82, 0]
click at [382, 226] on button "Anterior" at bounding box center [395, 224] width 36 height 11
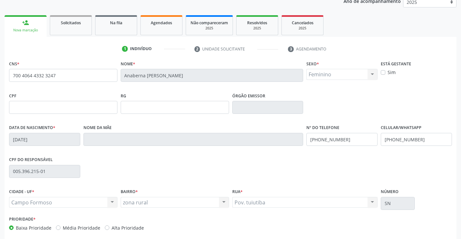
scroll to position [112, 0]
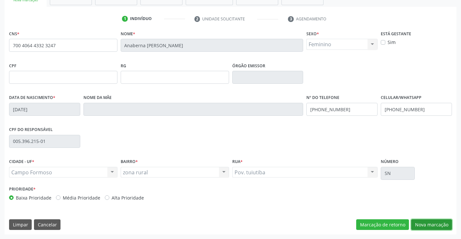
click at [432, 226] on button "Nova marcação" at bounding box center [431, 224] width 41 height 11
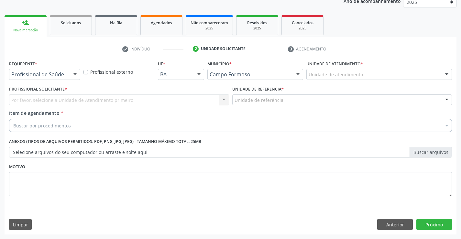
scroll to position [82, 0]
click at [75, 74] on div at bounding box center [75, 74] width 10 height 11
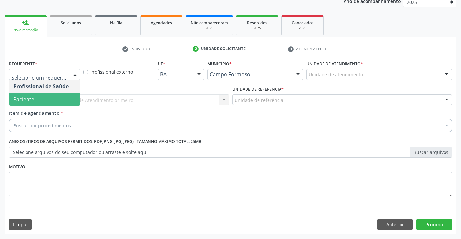
click at [63, 106] on div "Profissional Solicitante * Por favor, selecione a Unidade de Atendimento primei…" at bounding box center [118, 96] width 223 height 25
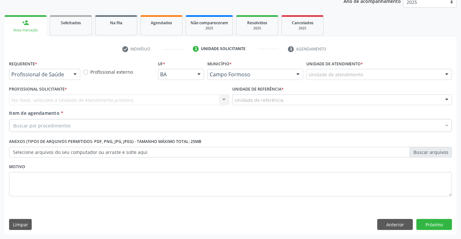
click at [78, 98] on div "Por favor, selecione a Unidade de Atendimento primeiro Nenhum resultado encontr…" at bounding box center [119, 99] width 220 height 11
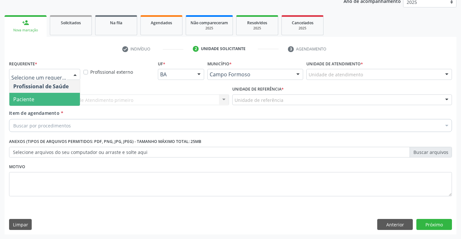
click at [77, 74] on div at bounding box center [75, 74] width 10 height 11
click at [53, 101] on span "Paciente" at bounding box center [44, 99] width 71 height 13
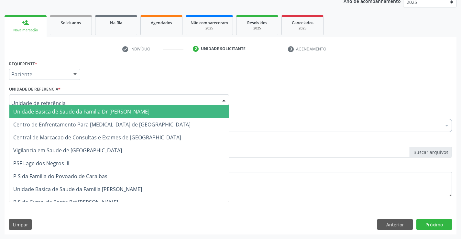
click at [68, 100] on div at bounding box center [119, 99] width 220 height 11
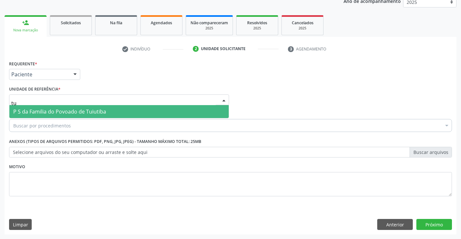
type input "tui"
click at [86, 111] on span "P S da Familia do Povoado de Tuiutiba" at bounding box center [59, 111] width 93 height 7
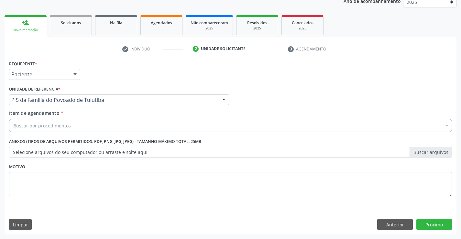
click at [87, 127] on div "Buscar por procedimentos" at bounding box center [230, 125] width 443 height 13
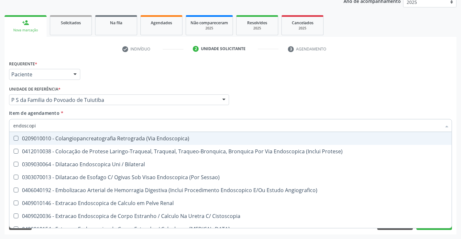
type input "endoscopia"
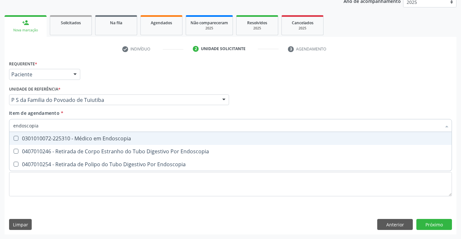
drag, startPoint x: 129, startPoint y: 140, endPoint x: 116, endPoint y: 152, distance: 17.4
click at [129, 140] on div "0301010072-225310 - Médico em Endoscopia" at bounding box center [230, 138] width 435 height 5
checkbox Endoscopia "true"
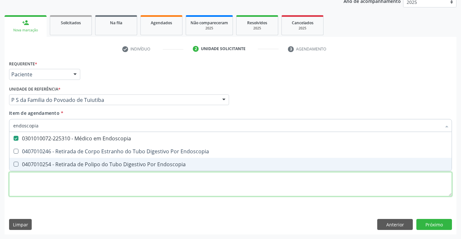
click at [121, 187] on div "Requerente * Paciente Profissional de Saúde Paciente Nenhum resultado encontrad…" at bounding box center [230, 132] width 443 height 147
checkbox Endoscopia "true"
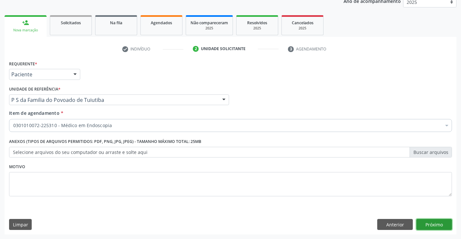
click at [436, 223] on button "Próximo" at bounding box center [434, 224] width 36 height 11
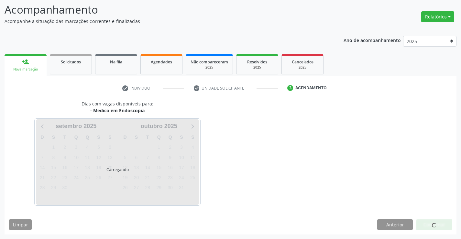
scroll to position [61, 0]
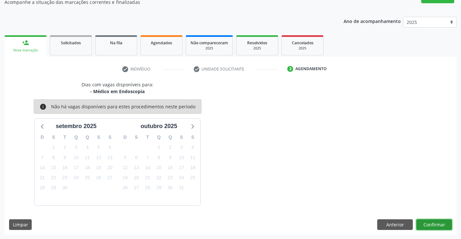
click at [437, 225] on button "Confirmar" at bounding box center [434, 224] width 36 height 11
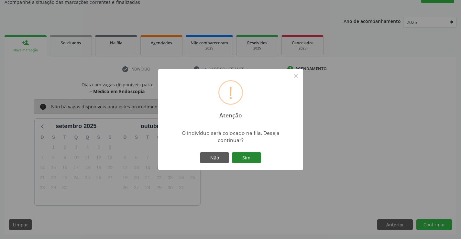
click at [254, 153] on button "Sim" at bounding box center [246, 157] width 29 height 11
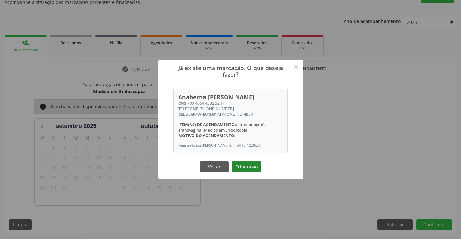
click at [251, 167] on button "Criar novo" at bounding box center [247, 166] width 30 height 11
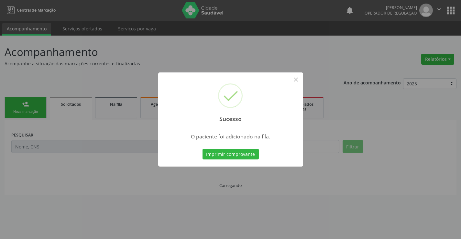
scroll to position [0, 0]
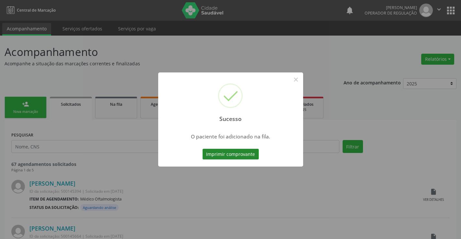
click at [246, 155] on button "Imprimir comprovante" at bounding box center [231, 154] width 56 height 11
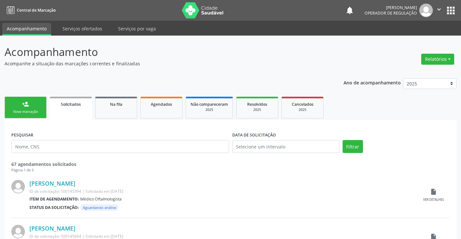
click at [42, 110] on link "person_add Nova marcação" at bounding box center [26, 108] width 42 height 22
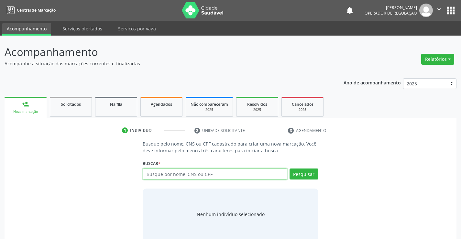
click at [193, 173] on input "text" at bounding box center [215, 174] width 144 height 11
type input "700406443323247"
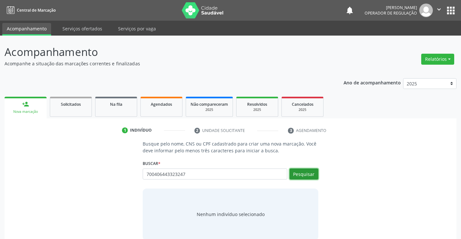
click at [307, 172] on button "Pesquisar" at bounding box center [304, 174] width 29 height 11
type input "700406443323247"
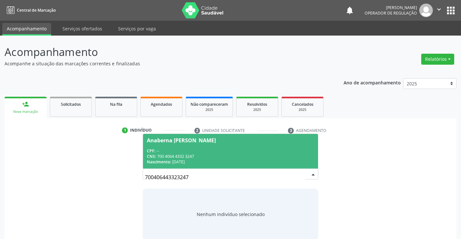
click at [257, 155] on div "CNS: 700 4064 4332 3247" at bounding box center [230, 157] width 167 height 6
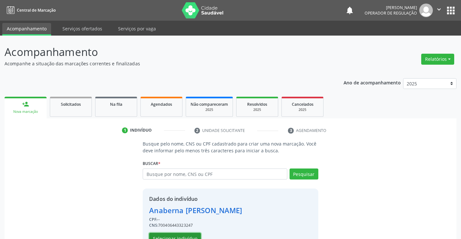
click at [191, 234] on button "Selecionar indivíduo" at bounding box center [175, 238] width 52 height 11
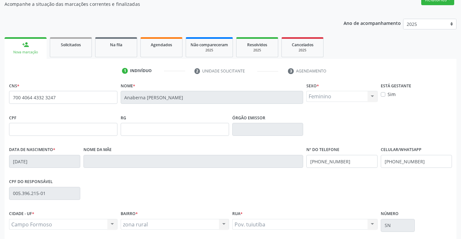
scroll to position [65, 0]
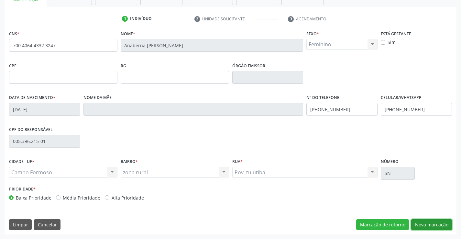
click at [433, 224] on button "Nova marcação" at bounding box center [431, 224] width 41 height 11
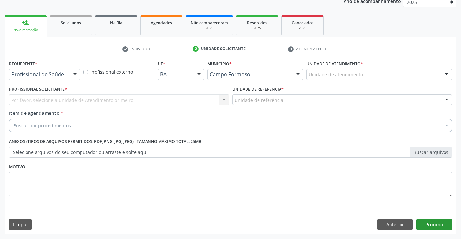
scroll to position [82, 0]
click at [74, 72] on div at bounding box center [75, 74] width 10 height 11
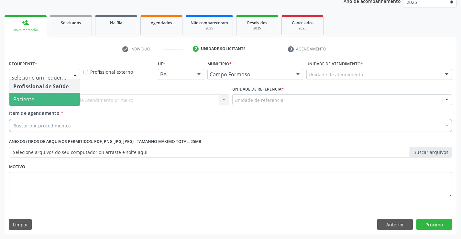
click at [56, 102] on span "Paciente" at bounding box center [44, 99] width 71 height 13
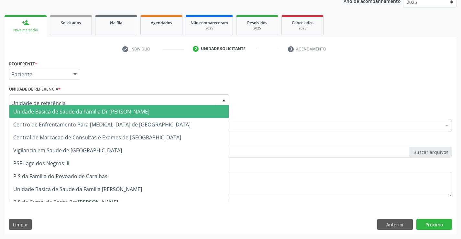
click at [65, 99] on div at bounding box center [119, 99] width 220 height 11
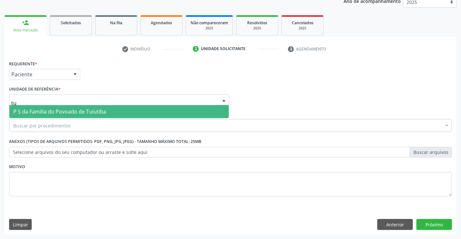
type input "tui"
click at [64, 106] on span "P S da Familia do Povoado de Tuiutiba" at bounding box center [118, 111] width 219 height 13
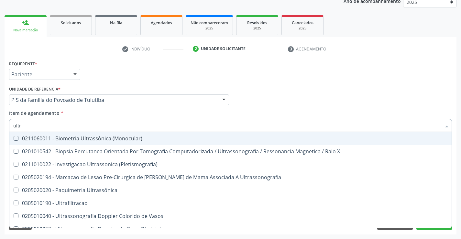
type input "ultra"
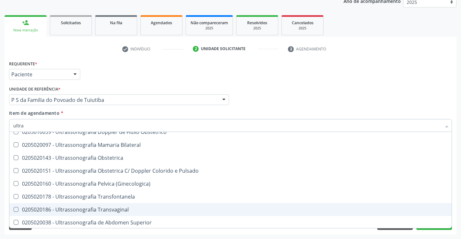
scroll to position [129, 0]
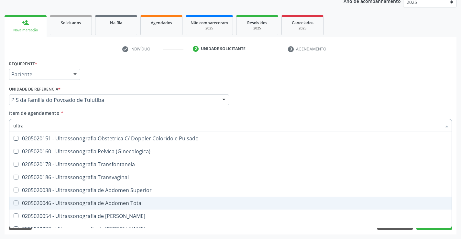
click at [140, 204] on div "0205020046 - Ultrassonografia de Abdomen Total" at bounding box center [230, 203] width 435 height 5
checkbox Total "true"
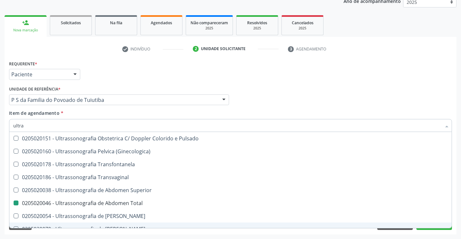
click at [139, 232] on div "Requerente * Paciente Profissional de Saúde Paciente Nenhum resultado encontrad…" at bounding box center [231, 147] width 452 height 176
checkbox X "true"
checkbox Total "false"
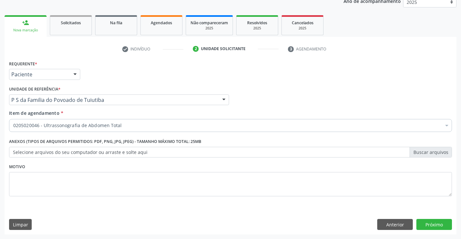
scroll to position [0, 0]
click at [433, 224] on button "Próximo" at bounding box center [434, 224] width 36 height 11
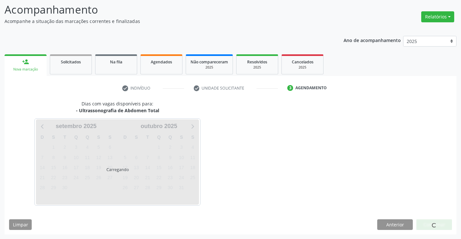
scroll to position [42, 0]
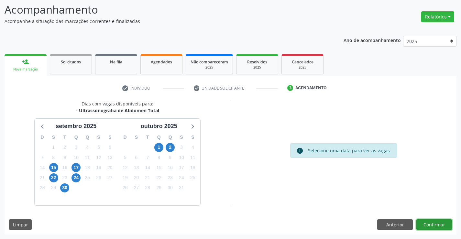
click at [433, 224] on button "Confirmar" at bounding box center [434, 224] width 36 height 11
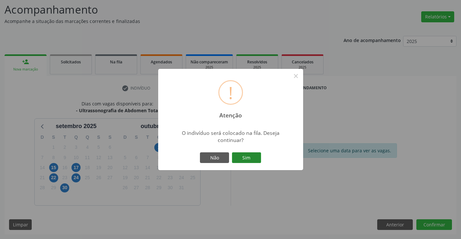
click at [244, 156] on button "Sim" at bounding box center [246, 157] width 29 height 11
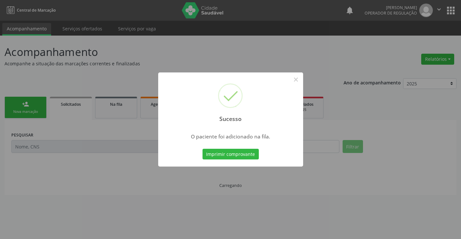
scroll to position [0, 0]
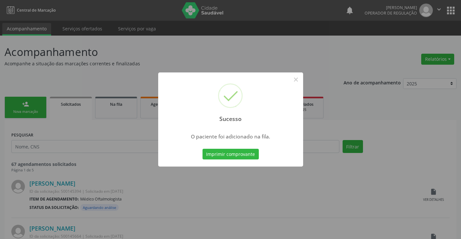
click at [203, 149] on button "Imprimir comprovante" at bounding box center [231, 154] width 56 height 11
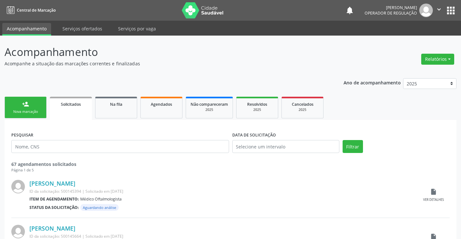
click at [37, 110] on div "Nova marcação" at bounding box center [25, 111] width 32 height 5
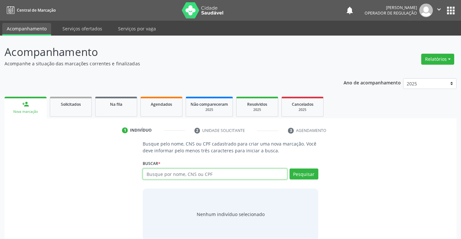
click at [210, 174] on input "text" at bounding box center [215, 174] width 144 height 11
type input "70760222582422593"
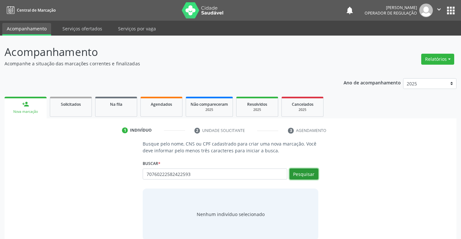
click at [306, 172] on button "Pesquisar" at bounding box center [304, 174] width 29 height 11
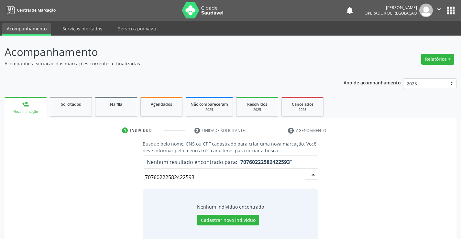
click at [297, 171] on input "70760222582422593" at bounding box center [225, 177] width 160 height 13
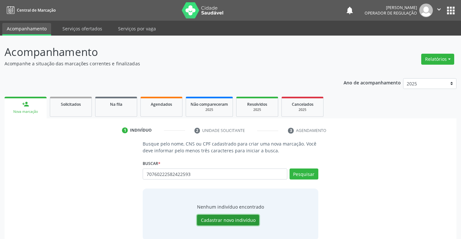
click at [228, 221] on button "Cadastrar novo indivíduo" at bounding box center [228, 220] width 62 height 11
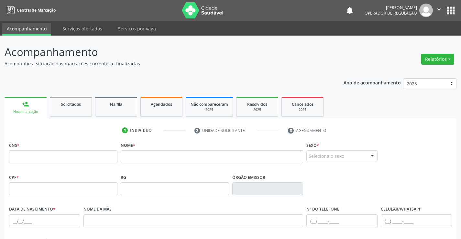
click at [40, 108] on link "person_add Nova marcação" at bounding box center [26, 108] width 42 height 22
click at [120, 109] on link "Na fila" at bounding box center [116, 107] width 42 height 20
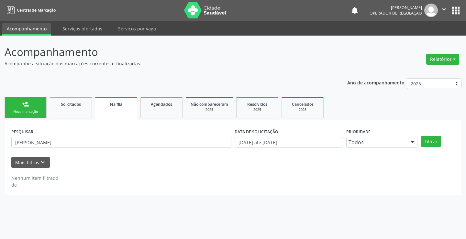
click at [35, 109] on link "person_add Nova marcação" at bounding box center [26, 108] width 42 height 22
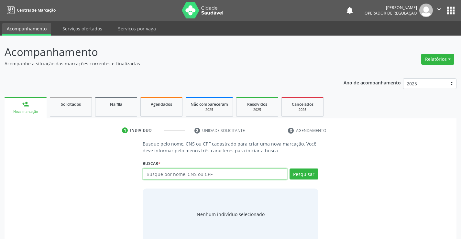
click at [170, 175] on input "text" at bounding box center [215, 174] width 144 height 11
type input "707602282422593"
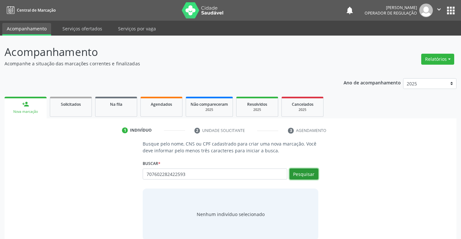
click at [301, 171] on button "Pesquisar" at bounding box center [304, 174] width 29 height 11
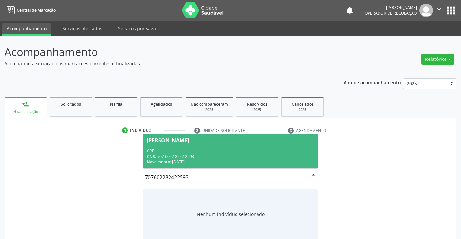
click at [230, 151] on div "CPF: --" at bounding box center [230, 151] width 167 height 6
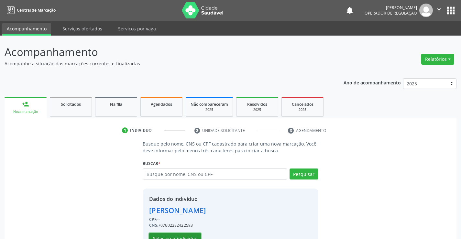
click at [193, 236] on button "Selecionar indivíduo" at bounding box center [175, 238] width 52 height 11
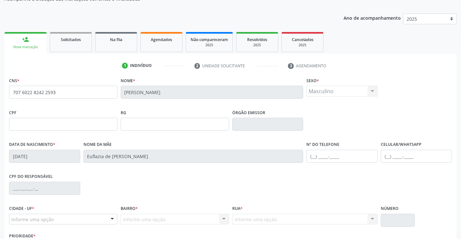
scroll to position [97, 0]
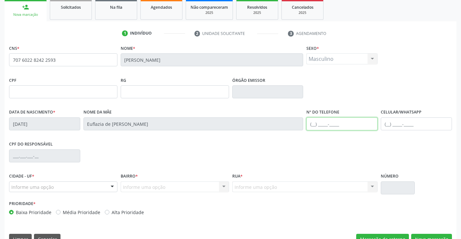
click at [313, 124] on input "text" at bounding box center [341, 123] width 71 height 13
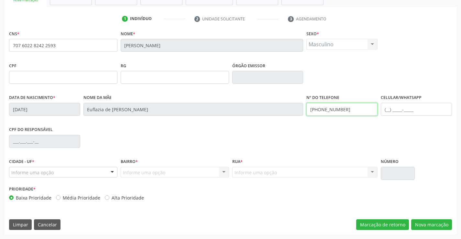
type input "(74) 99116-5968"
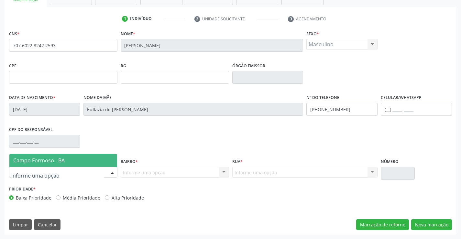
click at [112, 172] on div at bounding box center [112, 172] width 10 height 11
click at [97, 159] on span "Campo Formoso - BA" at bounding box center [63, 160] width 108 height 13
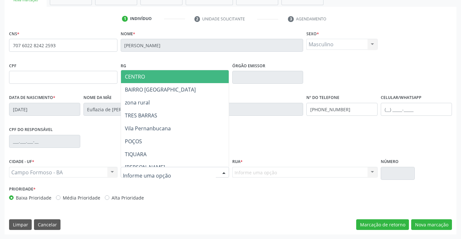
click at [223, 171] on div at bounding box center [224, 172] width 10 height 11
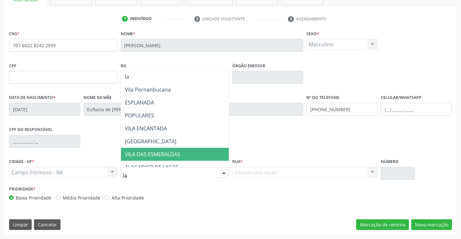
type input "lag"
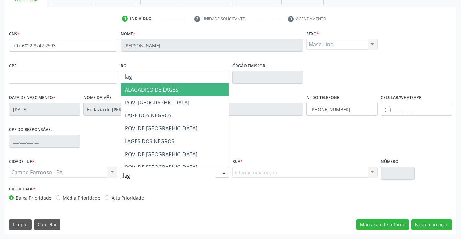
click at [165, 92] on span "ALAGADIÇO DE LAGES" at bounding box center [151, 89] width 53 height 7
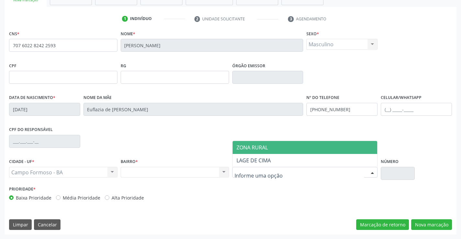
click at [372, 171] on div at bounding box center [373, 172] width 10 height 11
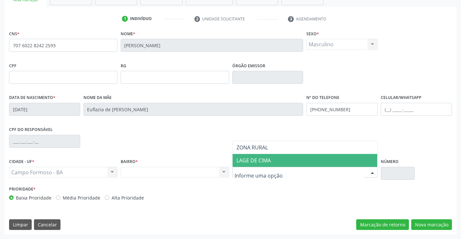
click at [340, 161] on span "LAGE DE CIMA" at bounding box center [305, 160] width 145 height 13
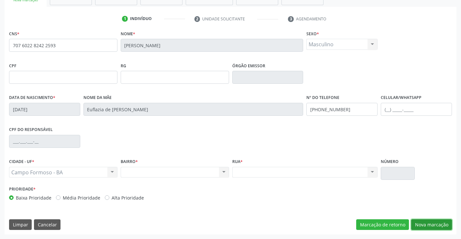
click at [426, 225] on button "Nova marcação" at bounding box center [431, 224] width 41 height 11
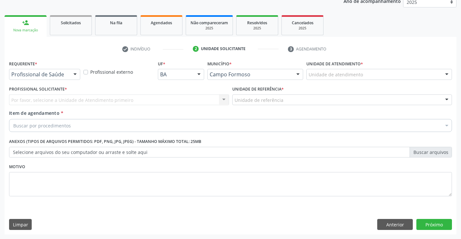
scroll to position [82, 0]
click at [391, 226] on button "Anterior" at bounding box center [395, 224] width 36 height 11
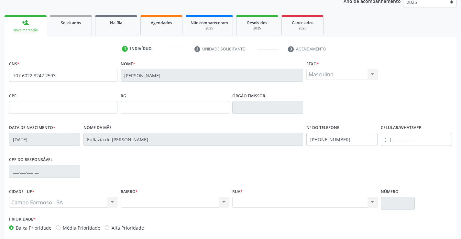
click at [288, 202] on div "Nenhum resultado encontrado para: " " Não há nenhuma opção para ser exibida." at bounding box center [305, 202] width 146 height 11
click at [371, 202] on div "Nenhum resultado encontrado para: " " Não há nenhuma opção para ser exibida." at bounding box center [305, 202] width 146 height 11
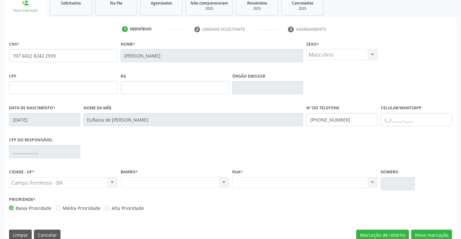
scroll to position [112, 0]
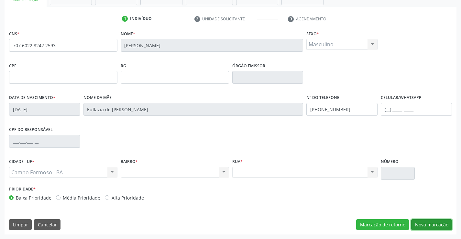
click at [439, 226] on button "Nova marcação" at bounding box center [431, 224] width 41 height 11
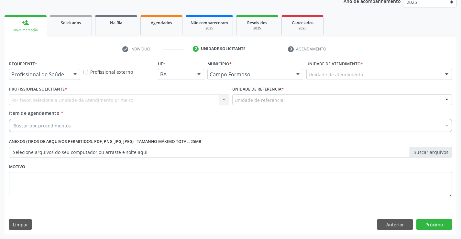
scroll to position [82, 0]
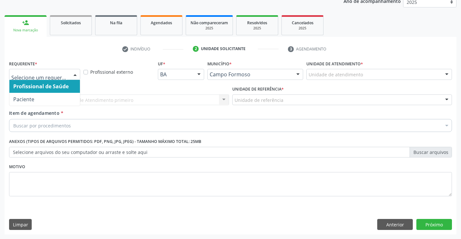
click at [75, 74] on div at bounding box center [75, 74] width 10 height 11
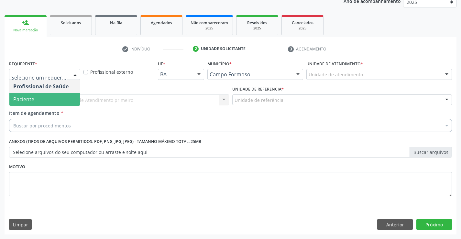
click at [56, 105] on span "Paciente" at bounding box center [44, 99] width 71 height 13
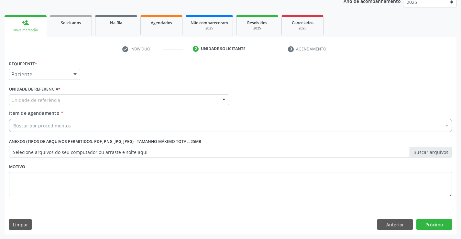
click at [76, 101] on div "Unidade de referência" at bounding box center [119, 99] width 220 height 11
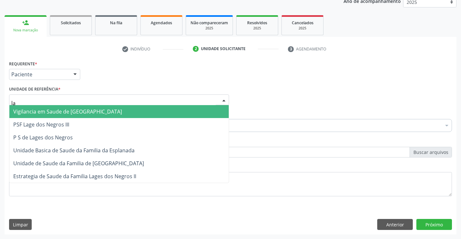
type input "lag"
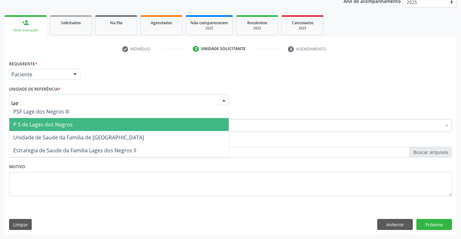
click at [78, 123] on span "P S de Lages dos Negros" at bounding box center [118, 124] width 219 height 13
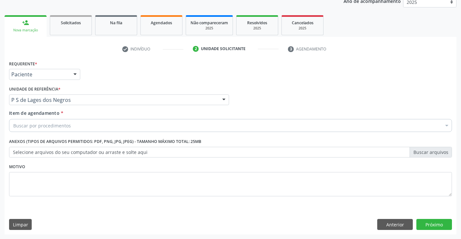
click at [80, 127] on div "Buscar por procedimentos" at bounding box center [230, 125] width 443 height 13
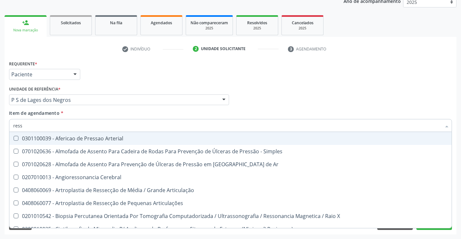
type input "resso"
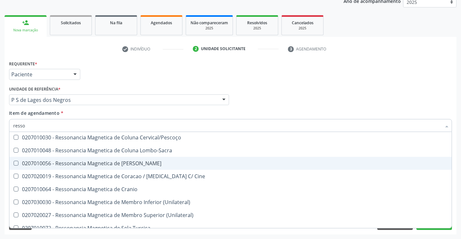
scroll to position [33, 0]
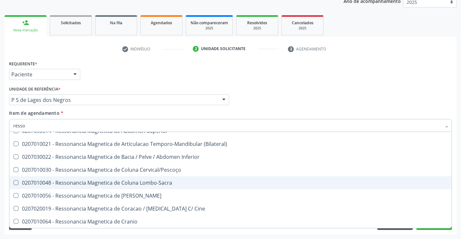
click at [167, 185] on div "0207010048 - Ressonancia Magnetica de Coluna Lombo-Sacra" at bounding box center [230, 182] width 435 height 5
checkbox Lombo-Sacra "true"
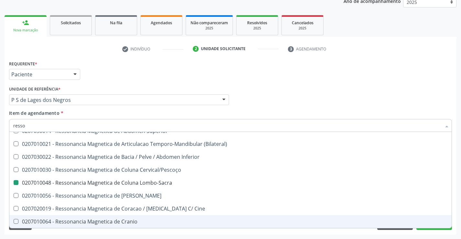
click at [194, 234] on div "Requerente * Paciente Profissional de Saúde Paciente Nenhum resultado encontrad…" at bounding box center [231, 147] width 452 height 176
checkbox X "true"
checkbox Lombo-Sacra "false"
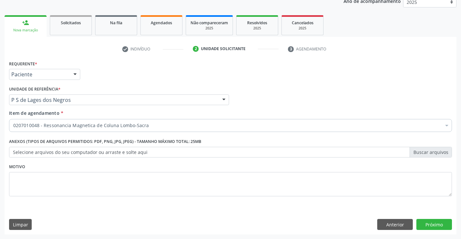
scroll to position [0, 0]
click at [428, 224] on button "Próximo" at bounding box center [434, 224] width 36 height 11
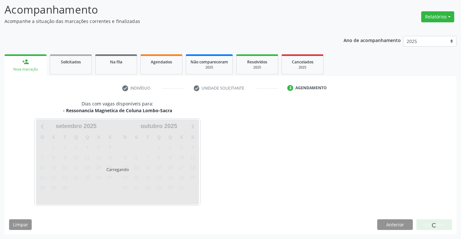
scroll to position [61, 0]
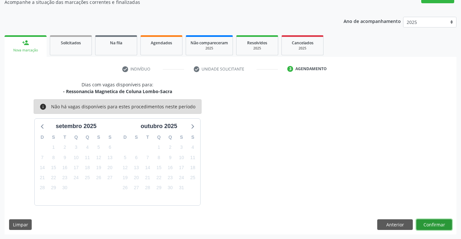
click at [428, 224] on button "Confirmar" at bounding box center [434, 224] width 36 height 11
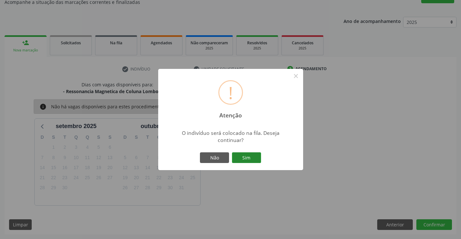
click at [254, 158] on button "Sim" at bounding box center [246, 157] width 29 height 11
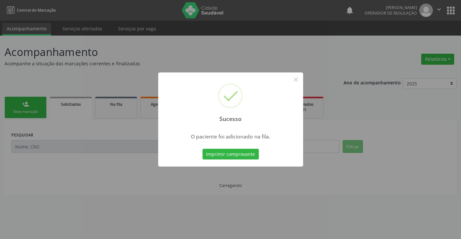
scroll to position [0, 0]
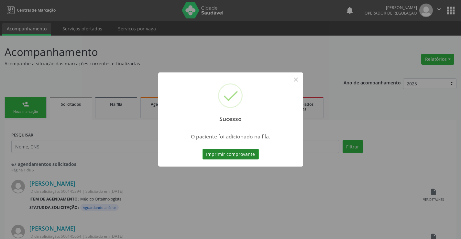
click at [252, 152] on button "Imprimir comprovante" at bounding box center [231, 154] width 56 height 11
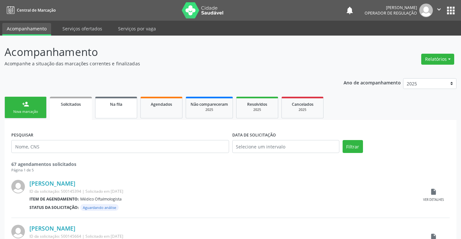
click at [127, 105] on div "Na fila" at bounding box center [116, 104] width 32 height 7
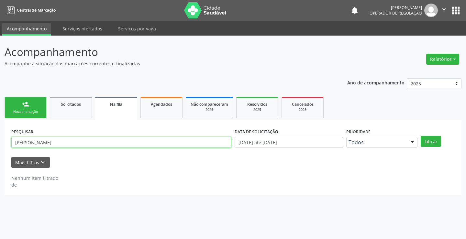
click at [89, 142] on input "timoteo cruz de souza" at bounding box center [121, 142] width 220 height 11
type input "t"
type input "702002856275487"
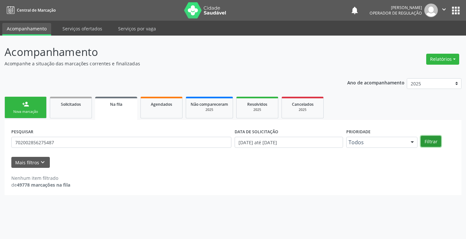
click at [429, 142] on button "Filtrar" at bounding box center [431, 141] width 20 height 11
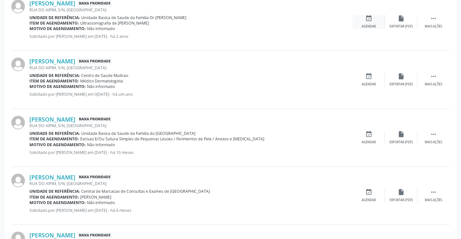
scroll to position [314, 0]
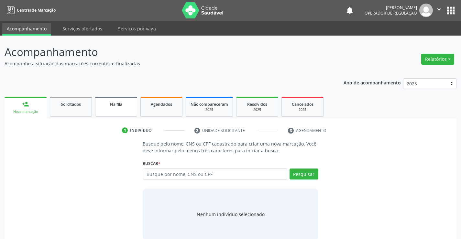
click at [116, 112] on link "Na fila" at bounding box center [116, 107] width 42 height 20
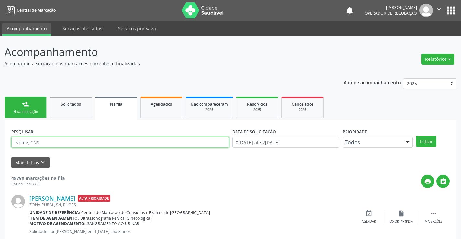
click at [52, 141] on input "text" at bounding box center [120, 142] width 218 height 11
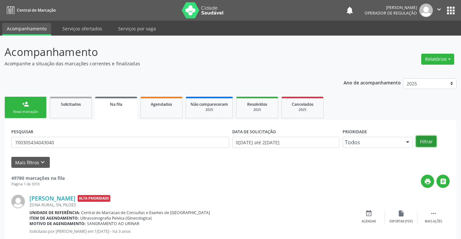
click at [428, 142] on button "Filtrar" at bounding box center [426, 141] width 20 height 11
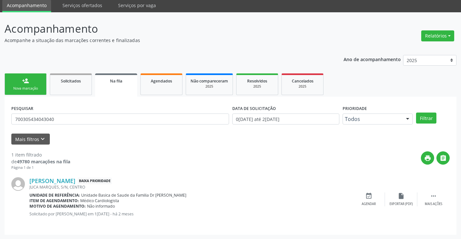
scroll to position [24, 0]
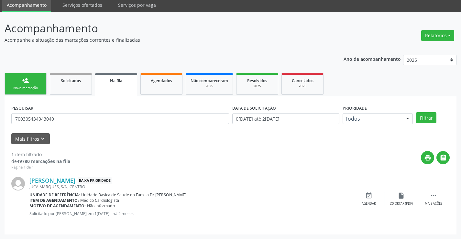
click at [122, 90] on link "Na fila" at bounding box center [116, 84] width 42 height 23
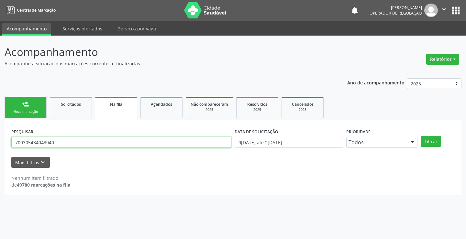
click at [79, 143] on input "700305434043040" at bounding box center [121, 142] width 220 height 11
type input "7"
type input "704807585545940"
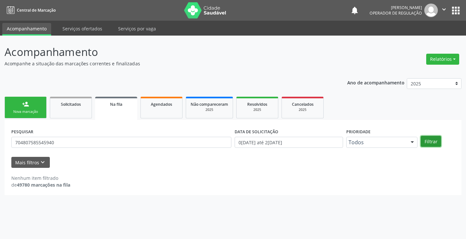
click at [431, 140] on button "Filtrar" at bounding box center [431, 141] width 20 height 11
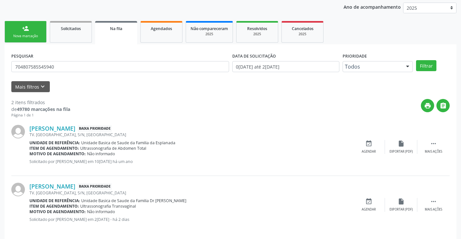
scroll to position [82, 0]
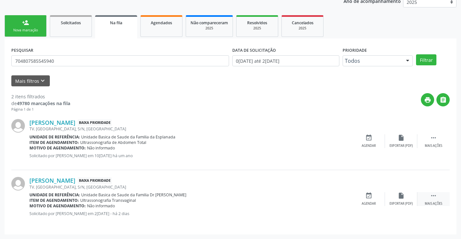
click at [432, 196] on icon "" at bounding box center [433, 195] width 7 height 7
click at [403, 196] on icon "edit" at bounding box center [401, 195] width 7 height 7
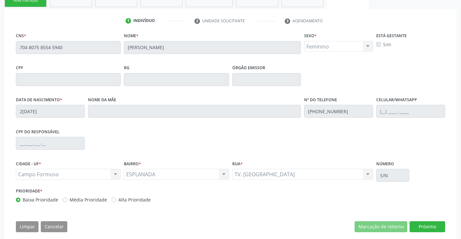
scroll to position [120, 0]
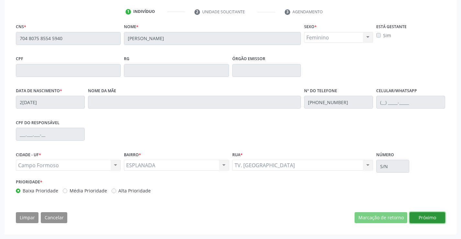
click at [437, 218] on button "Próximo" at bounding box center [428, 217] width 36 height 11
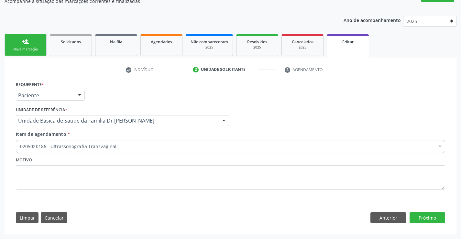
scroll to position [62, 0]
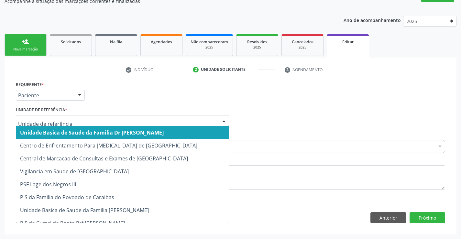
click at [223, 120] on div at bounding box center [224, 121] width 10 height 11
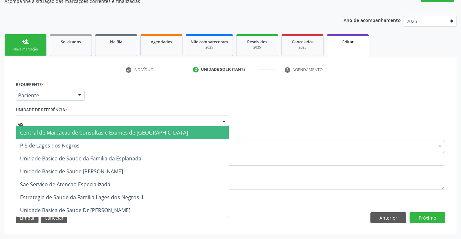
type input "esp"
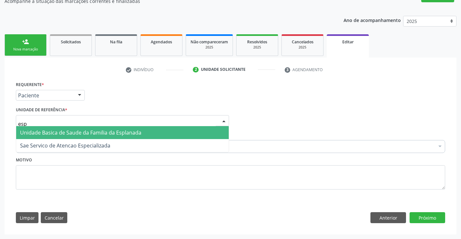
click at [194, 130] on span "Unidade Basica de Saude da Familia da Esplanada" at bounding box center [122, 132] width 213 height 13
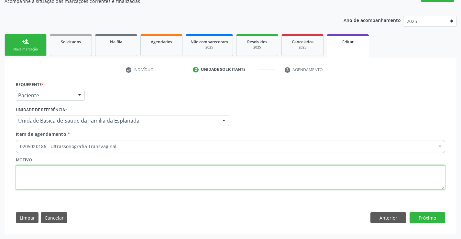
click at [84, 178] on textarea at bounding box center [230, 177] width 429 height 25
type textarea "7499138-0798"
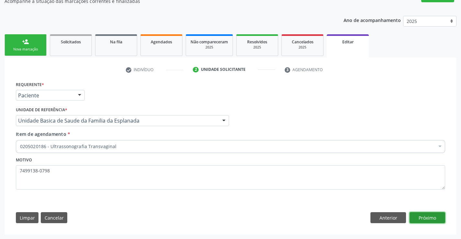
click at [427, 218] on button "Próximo" at bounding box center [428, 217] width 36 height 11
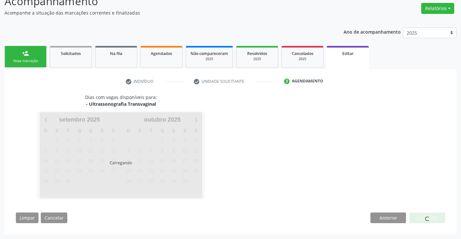
scroll to position [51, 0]
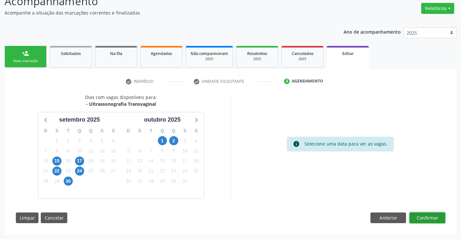
click at [427, 218] on button "Confirmar" at bounding box center [428, 218] width 36 height 11
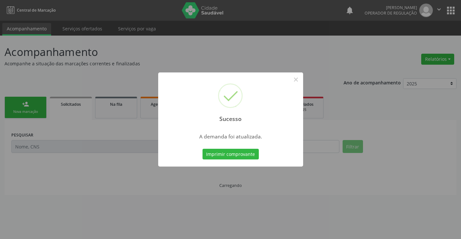
scroll to position [0, 0]
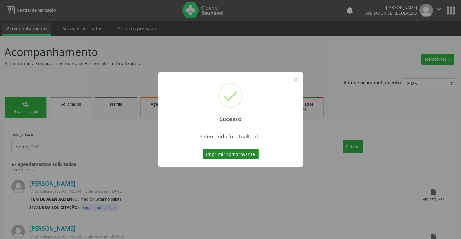
click at [247, 152] on button "Imprimir comprovante" at bounding box center [231, 154] width 56 height 11
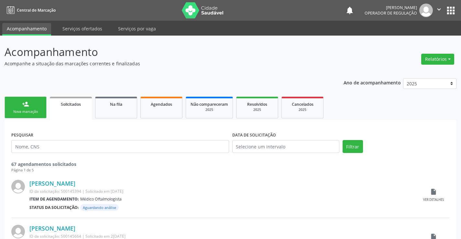
click at [42, 112] on link "person_add Nova marcação" at bounding box center [26, 108] width 42 height 22
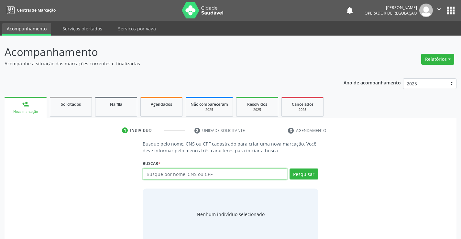
click at [169, 172] on input "text" at bounding box center [215, 174] width 144 height 11
type input "700003100574405"
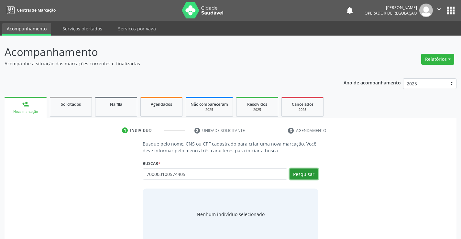
click at [298, 173] on button "Pesquisar" at bounding box center [304, 174] width 29 height 11
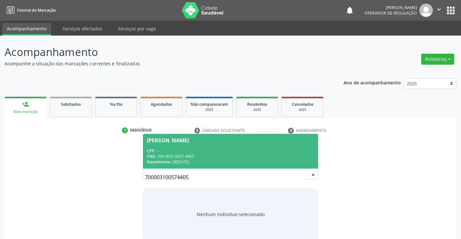
click at [223, 154] on div "CNS: 700 0031 0057 4405" at bounding box center [230, 157] width 167 height 6
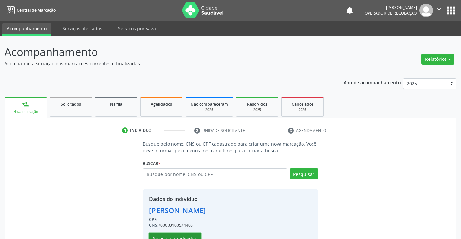
click at [193, 233] on button "Selecionar indivíduo" at bounding box center [175, 238] width 52 height 11
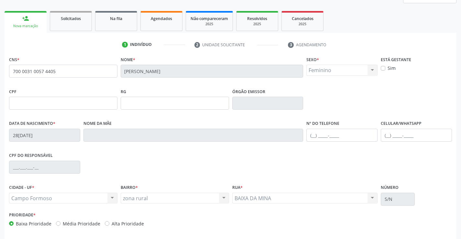
scroll to position [97, 0]
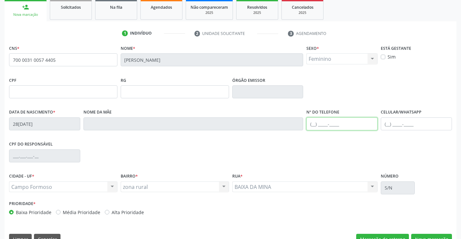
click at [313, 125] on input "text" at bounding box center [341, 123] width 71 height 13
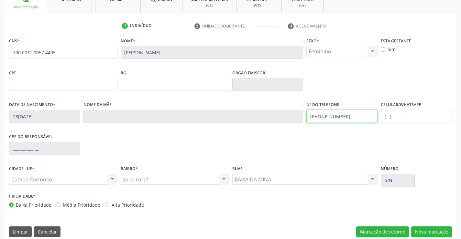
scroll to position [112, 0]
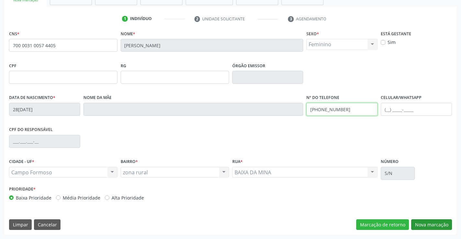
type input "(74) 98828-2588"
click at [421, 225] on button "Nova marcação" at bounding box center [431, 224] width 41 height 11
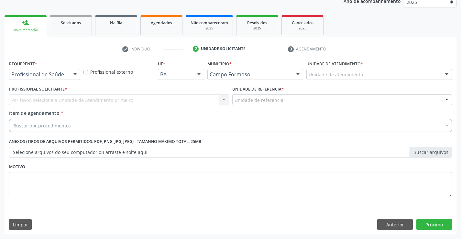
scroll to position [82, 0]
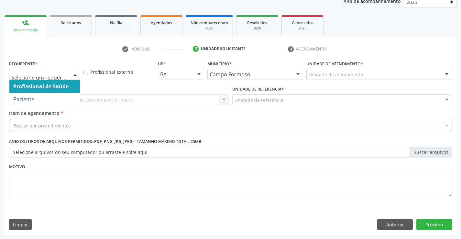
click at [76, 73] on div at bounding box center [75, 74] width 10 height 11
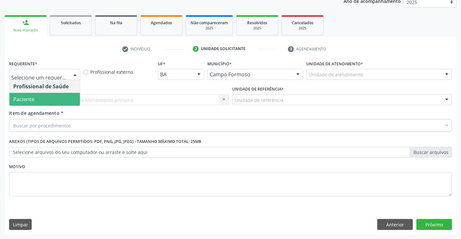
click at [54, 102] on span "Paciente" at bounding box center [44, 99] width 71 height 13
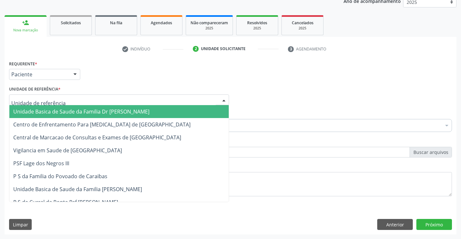
click at [73, 103] on div at bounding box center [119, 99] width 220 height 11
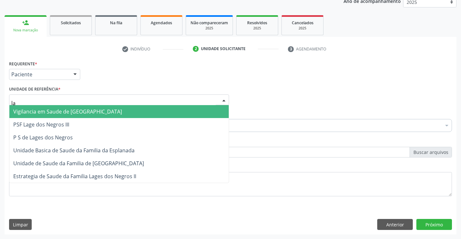
type input "lag"
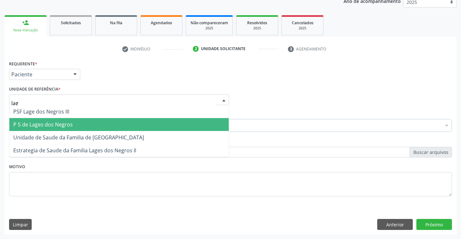
click at [71, 126] on span "P S de Lages dos Negros" at bounding box center [43, 124] width 60 height 7
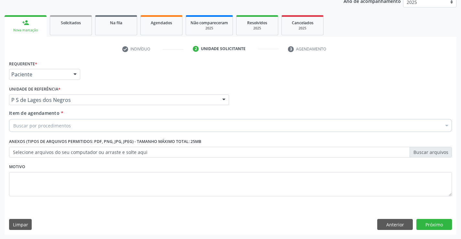
click at [71, 126] on div "Buscar por procedimentos" at bounding box center [230, 125] width 443 height 13
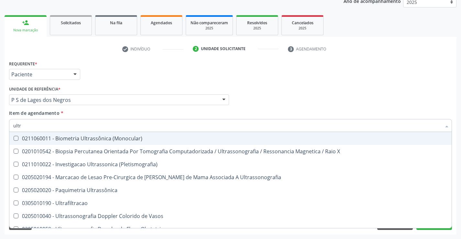
type input "ultra"
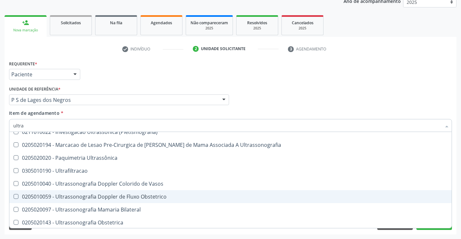
scroll to position [129, 0]
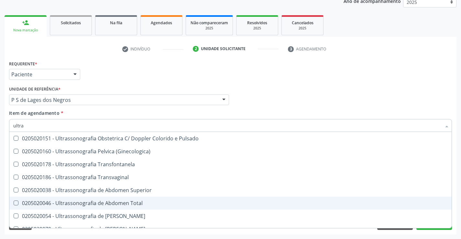
click at [81, 201] on div "0205020046 - Ultrassonografia de Abdomen Total" at bounding box center [230, 203] width 435 height 5
checkbox Total "true"
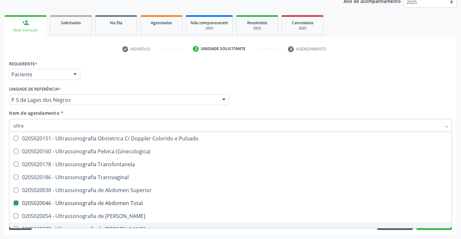
click at [107, 236] on div "Acompanhamento Acompanhe a situação das marcações correntes e finalizadas Relat…" at bounding box center [230, 96] width 461 height 285
checkbox X "true"
checkbox Total "false"
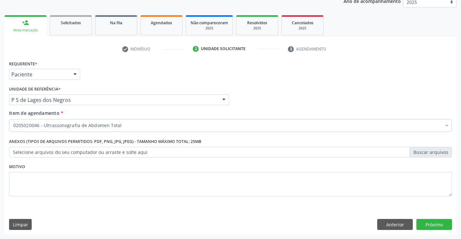
scroll to position [0, 0]
click at [441, 222] on button "Próximo" at bounding box center [434, 224] width 36 height 11
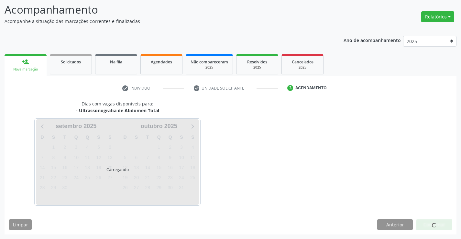
scroll to position [42, 0]
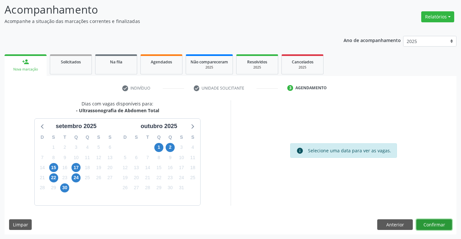
click at [432, 227] on button "Confirmar" at bounding box center [434, 224] width 36 height 11
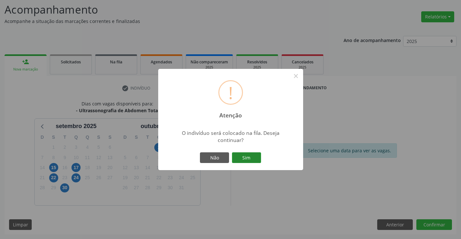
click at [248, 156] on button "Sim" at bounding box center [246, 157] width 29 height 11
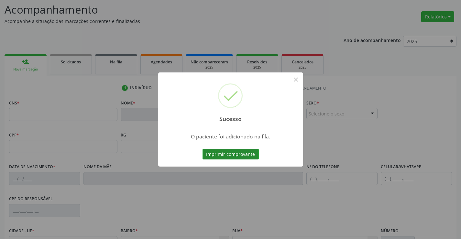
click at [246, 154] on button "Imprimir comprovante" at bounding box center [231, 154] width 56 height 11
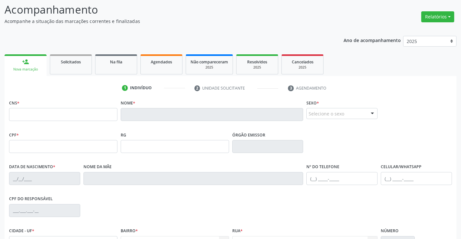
click at [37, 66] on link "person_add Nova marcação" at bounding box center [26, 65] width 42 height 22
click at [72, 67] on link "Solicitados" at bounding box center [71, 64] width 42 height 20
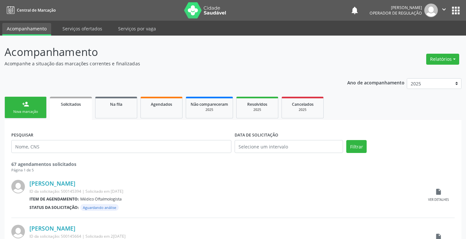
click at [40, 104] on link "person_add Nova marcação" at bounding box center [26, 108] width 42 height 22
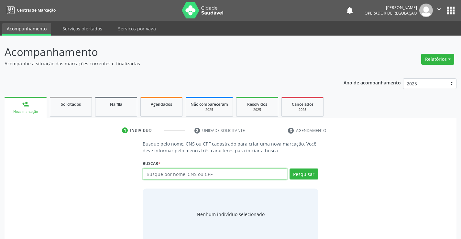
click at [196, 173] on input "text" at bounding box center [215, 174] width 144 height 11
type input "707606297987099"
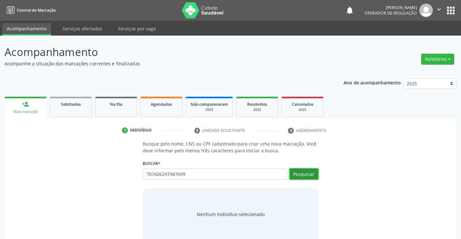
click at [300, 175] on button "Pesquisar" at bounding box center [304, 174] width 29 height 11
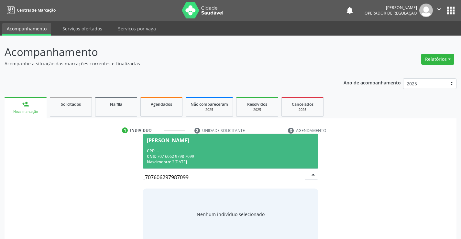
click at [249, 158] on div "CNS: 707 6062 9798 7099" at bounding box center [230, 157] width 167 height 6
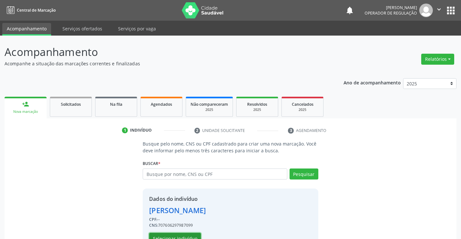
click at [189, 236] on button "Selecionar indivíduo" at bounding box center [175, 238] width 52 height 11
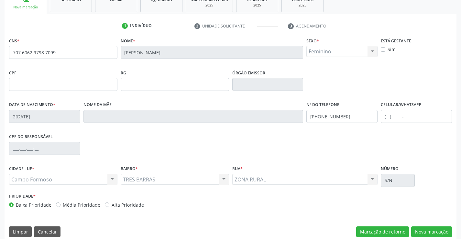
scroll to position [112, 0]
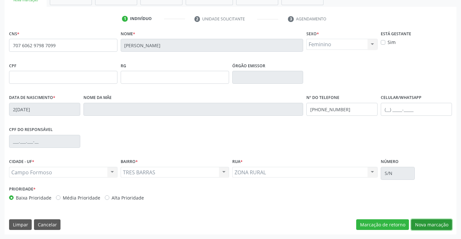
click at [424, 223] on button "Nova marcação" at bounding box center [431, 224] width 41 height 11
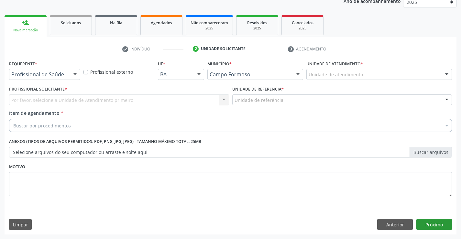
scroll to position [82, 0]
click at [382, 225] on button "Anterior" at bounding box center [395, 224] width 36 height 11
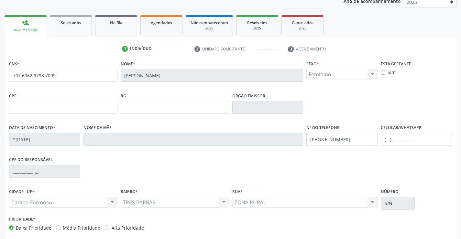
scroll to position [112, 0]
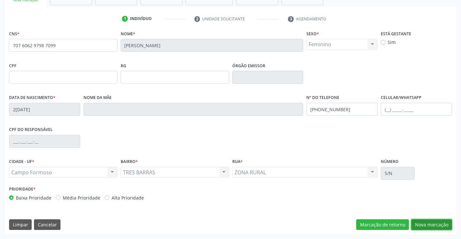
click at [417, 223] on button "Nova marcação" at bounding box center [431, 224] width 41 height 11
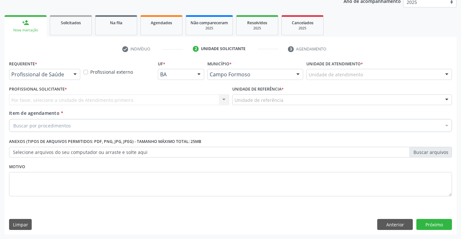
scroll to position [82, 0]
click at [77, 74] on div at bounding box center [75, 74] width 10 height 11
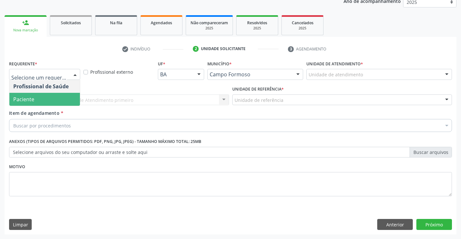
click at [57, 98] on span "Paciente" at bounding box center [44, 99] width 71 height 13
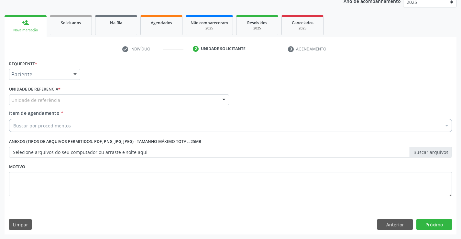
click at [109, 98] on div "Unidade de referência" at bounding box center [119, 99] width 220 height 11
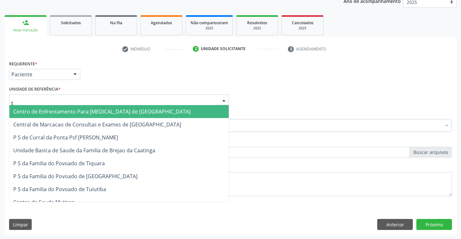
type input "ti"
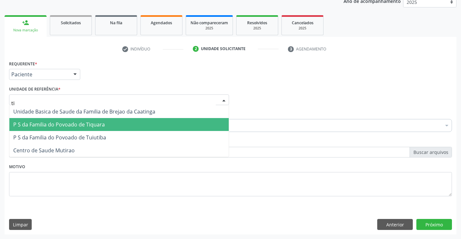
click at [98, 123] on span "P S da Familia do Povoado de Tiquara" at bounding box center [59, 124] width 92 height 7
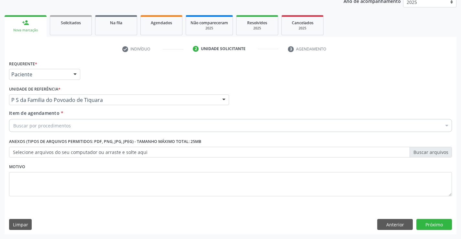
click at [89, 128] on div "Buscar por procedimentos" at bounding box center [230, 125] width 443 height 13
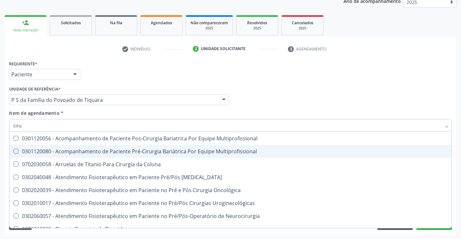
type input "cirurgião"
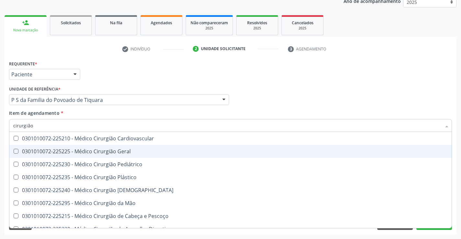
click at [99, 151] on div "0301010072-225225 - Médico Cirurgião Geral" at bounding box center [230, 151] width 435 height 5
checkbox Geral "true"
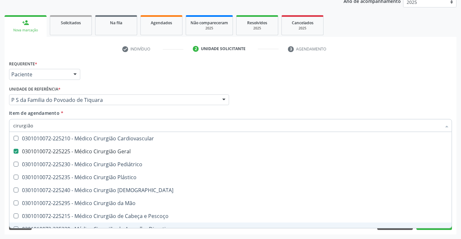
click at [132, 232] on div "Requerente * Paciente Profissional de Saúde Paciente Nenhum resultado encontrad…" at bounding box center [231, 147] width 452 height 176
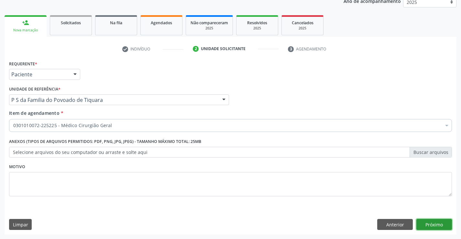
click at [436, 222] on button "Próximo" at bounding box center [434, 224] width 36 height 11
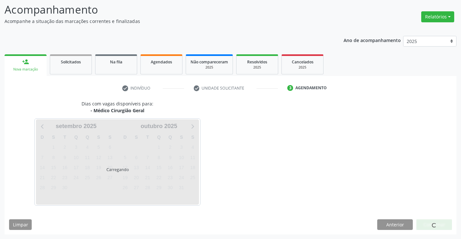
scroll to position [42, 0]
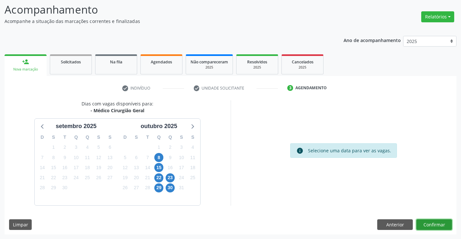
click at [435, 222] on button "Confirmar" at bounding box center [434, 224] width 36 height 11
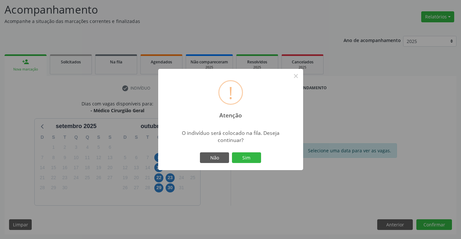
drag, startPoint x: 250, startPoint y: 158, endPoint x: 259, endPoint y: 152, distance: 10.2
click at [251, 158] on button "Sim" at bounding box center [246, 157] width 29 height 11
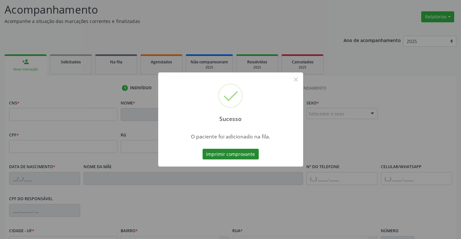
click at [239, 153] on button "Imprimir comprovante" at bounding box center [231, 154] width 56 height 11
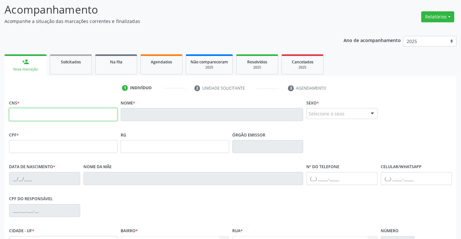
click at [62, 116] on input "text" at bounding box center [63, 114] width 108 height 13
click at [34, 60] on link "person_add Nova marcação" at bounding box center [26, 65] width 42 height 22
click at [75, 65] on link "Solicitados" at bounding box center [71, 64] width 42 height 20
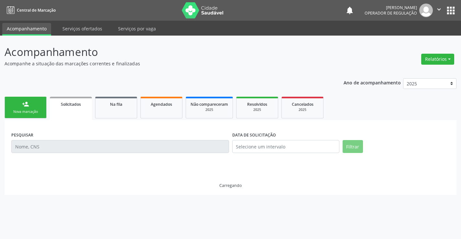
scroll to position [0, 0]
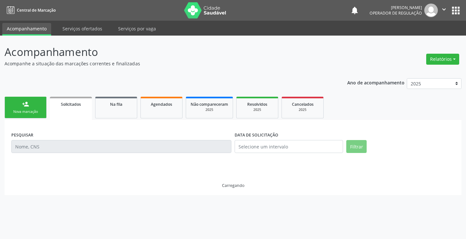
click at [34, 105] on link "person_add Nova marcação" at bounding box center [26, 108] width 42 height 22
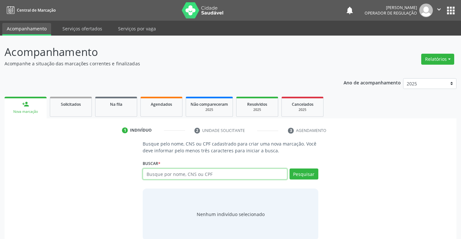
click at [179, 174] on input "text" at bounding box center [215, 174] width 144 height 11
type input "704300571137991"
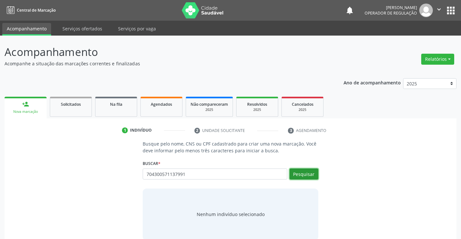
click at [302, 172] on button "Pesquisar" at bounding box center [304, 174] width 29 height 11
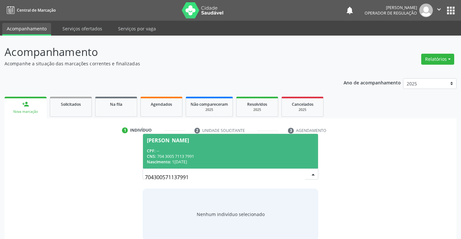
click at [244, 152] on div "CPF: --" at bounding box center [230, 151] width 167 height 6
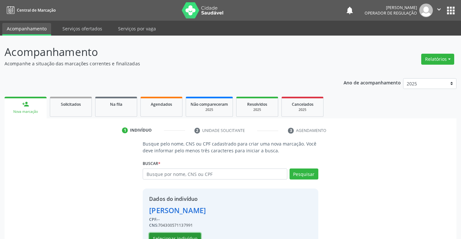
click at [180, 234] on button "Selecionar indivíduo" at bounding box center [175, 238] width 52 height 11
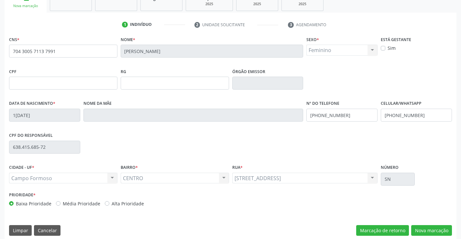
scroll to position [112, 0]
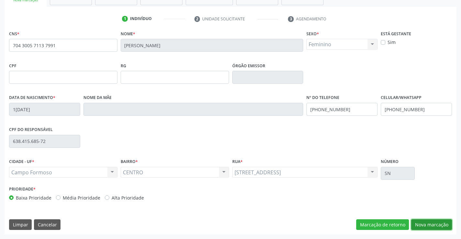
click at [436, 223] on button "Nova marcação" at bounding box center [431, 224] width 41 height 11
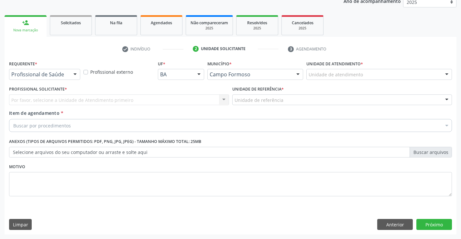
scroll to position [82, 0]
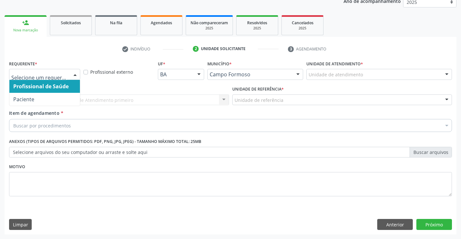
click at [74, 74] on div at bounding box center [75, 74] width 10 height 11
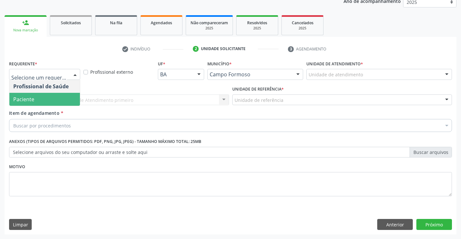
click at [59, 101] on span "Paciente" at bounding box center [44, 99] width 71 height 13
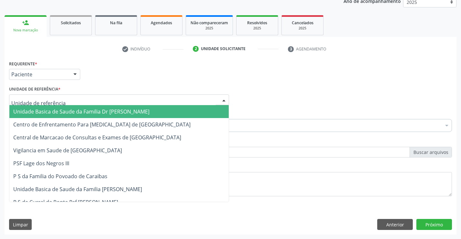
click at [72, 99] on div at bounding box center [119, 99] width 220 height 11
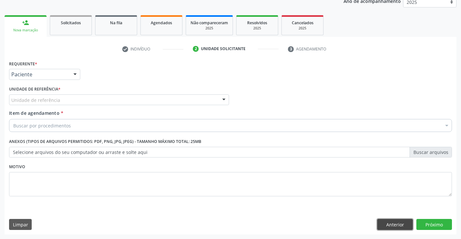
click at [393, 223] on button "Anterior" at bounding box center [395, 224] width 36 height 11
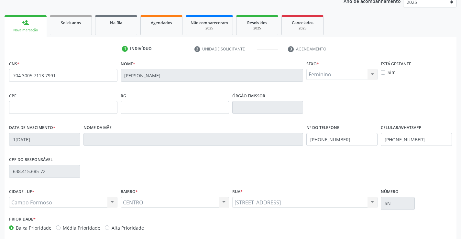
scroll to position [112, 0]
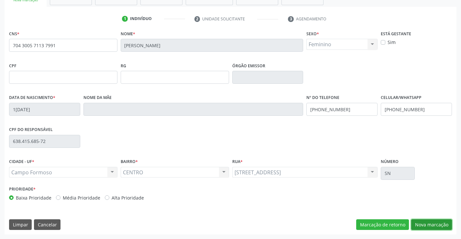
click at [426, 225] on button "Nova marcação" at bounding box center [431, 224] width 41 height 11
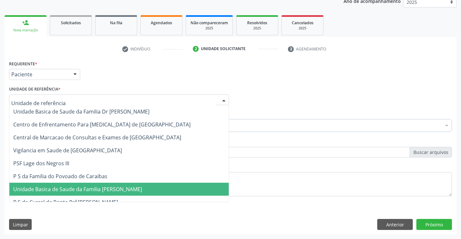
click at [76, 102] on div at bounding box center [119, 99] width 220 height 11
click at [103, 189] on span "Unidade Basica de Saude da Familia [PERSON_NAME]" at bounding box center [77, 189] width 129 height 7
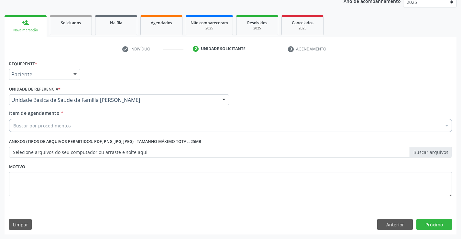
click at [91, 127] on div "Buscar por procedimentos" at bounding box center [230, 125] width 443 height 13
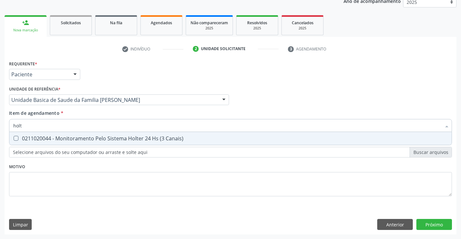
type input "holte"
click at [99, 137] on div "0211020044 - Monitoramento Pelo Sistema Holter 24 Hs (3 Canais)" at bounding box center [230, 138] width 435 height 5
checkbox Canais\) "true"
type input "holte"
click at [101, 164] on div "Requerente * Paciente Profissional de Saúde Paciente Nenhum resultado encontrad…" at bounding box center [230, 132] width 443 height 147
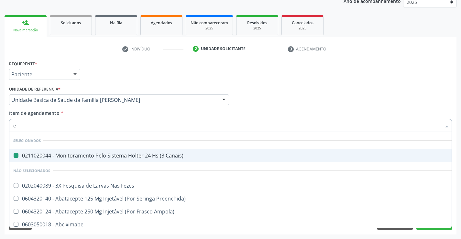
type input "ec"
checkbox Canais\) "false"
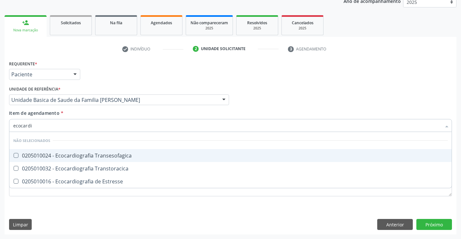
type input "ecocardio"
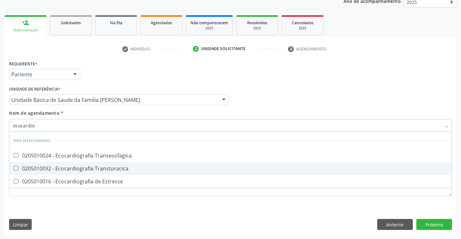
click at [115, 168] on div "0205010032 - Ecocardiografia Transtoracica" at bounding box center [230, 168] width 435 height 5
checkbox Transtoracica "true"
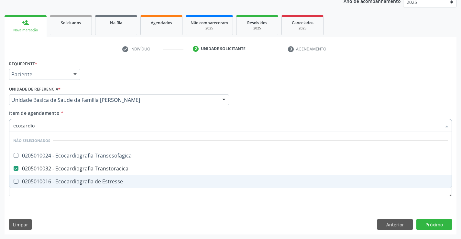
click at [97, 199] on div "Requerente * Paciente Profissional de Saúde Paciente Nenhum resultado encontrad…" at bounding box center [230, 132] width 443 height 147
checkbox Transesofagica "true"
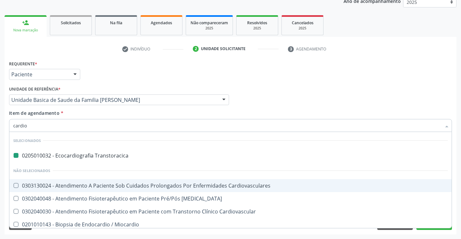
type input "cardiol"
checkbox Transtoracica "false"
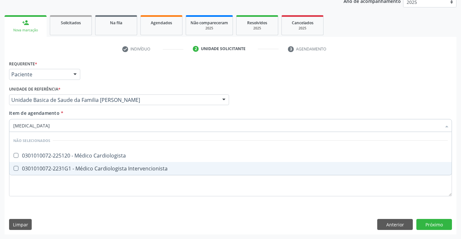
type input "cardiologista"
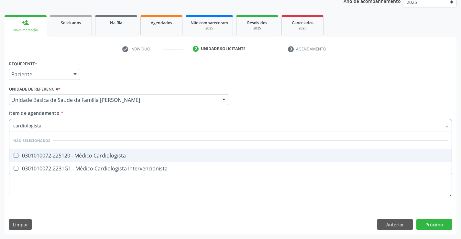
click at [97, 153] on div "0301010072-225120 - Médico Cardiologista" at bounding box center [230, 155] width 435 height 5
checkbox Cardiologista "true"
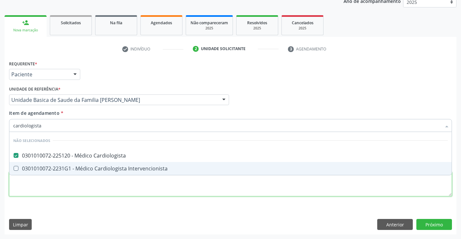
click at [112, 190] on div "Requerente * Paciente Profissional de Saúde Paciente Nenhum resultado encontrad…" at bounding box center [230, 132] width 443 height 147
checkbox Intervencionista "true"
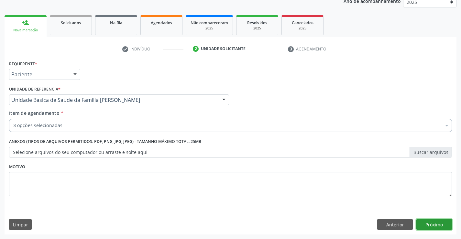
click at [423, 226] on button "Próximo" at bounding box center [434, 224] width 36 height 11
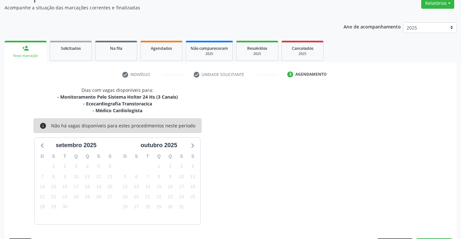
scroll to position [75, 0]
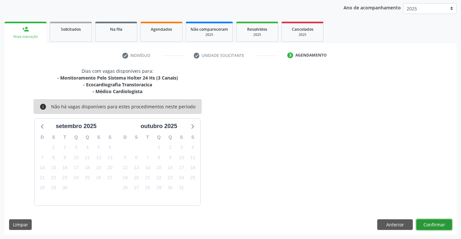
click at [423, 225] on button "Confirmar" at bounding box center [434, 224] width 36 height 11
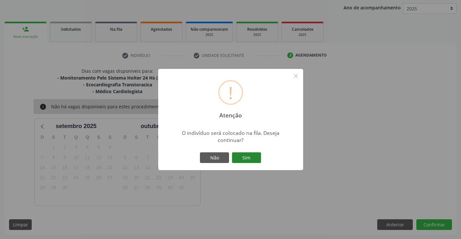
click at [252, 158] on button "Sim" at bounding box center [246, 157] width 29 height 11
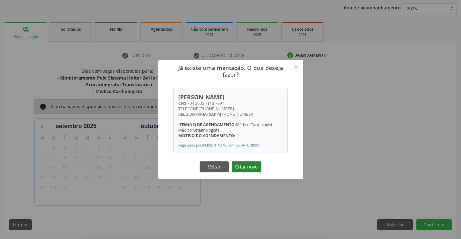
click at [251, 165] on button "Criar novo" at bounding box center [247, 166] width 30 height 11
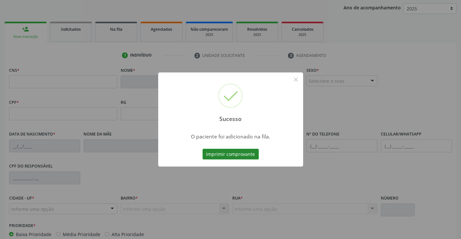
click at [246, 152] on button "Imprimir comprovante" at bounding box center [231, 154] width 56 height 11
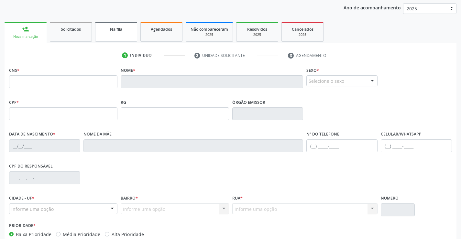
click at [115, 33] on link "Na fila" at bounding box center [116, 32] width 42 height 20
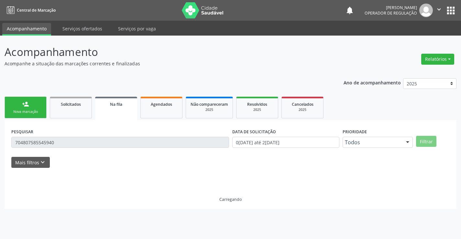
scroll to position [0, 0]
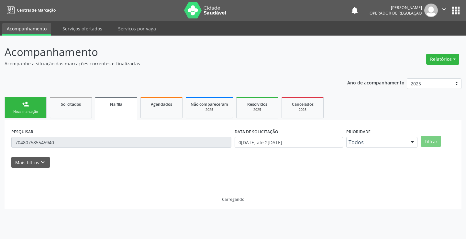
click at [41, 107] on link "person_add Nova marcação" at bounding box center [26, 108] width 42 height 22
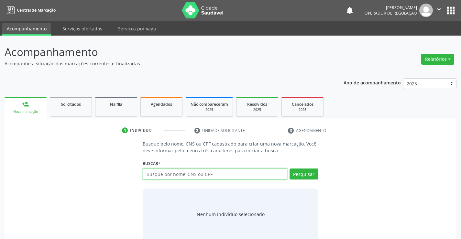
click at [225, 174] on input "text" at bounding box center [215, 174] width 144 height 11
type input "700203476640925"
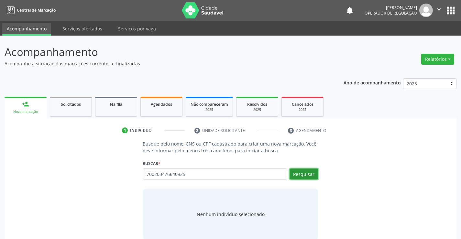
click at [309, 173] on button "Pesquisar" at bounding box center [304, 174] width 29 height 11
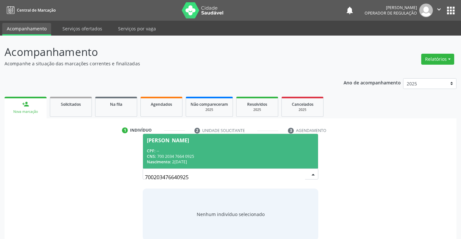
click at [279, 153] on div "CPF: --" at bounding box center [230, 151] width 167 height 6
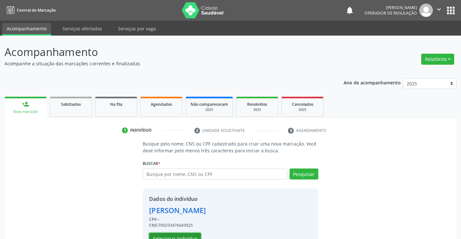
click at [190, 234] on button "Selecionar indivíduo" at bounding box center [175, 238] width 52 height 11
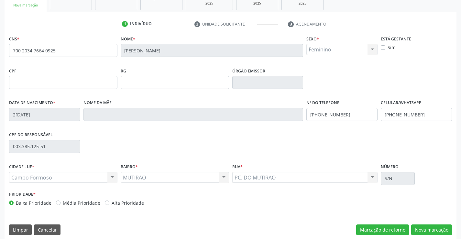
scroll to position [112, 0]
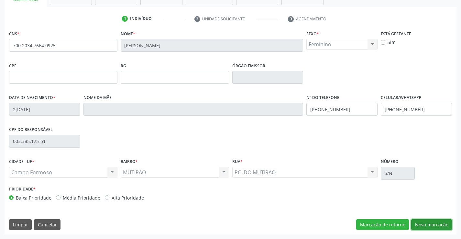
click at [437, 223] on button "Nova marcação" at bounding box center [431, 224] width 41 height 11
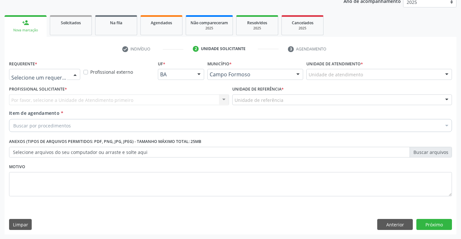
click at [76, 74] on div at bounding box center [75, 74] width 10 height 11
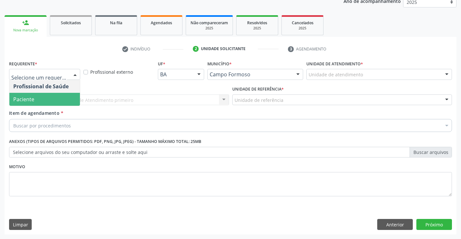
click at [55, 100] on span "Paciente" at bounding box center [44, 99] width 71 height 13
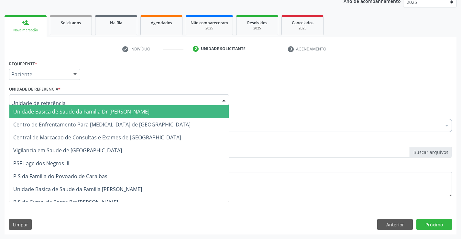
click at [77, 99] on div at bounding box center [119, 99] width 220 height 11
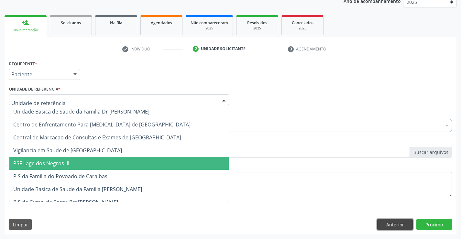
click at [391, 224] on button "Anterior" at bounding box center [395, 224] width 36 height 11
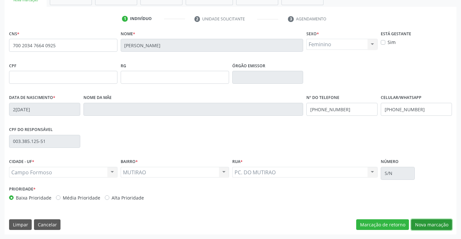
click at [428, 224] on button "Nova marcação" at bounding box center [431, 224] width 41 height 11
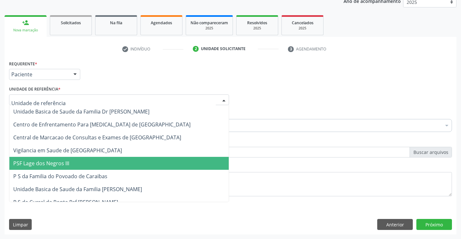
click at [72, 100] on div at bounding box center [119, 99] width 220 height 11
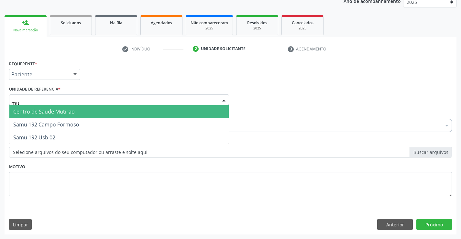
type input "mut"
click at [60, 111] on span "Centro de Saude Mutirao" at bounding box center [43, 111] width 61 height 7
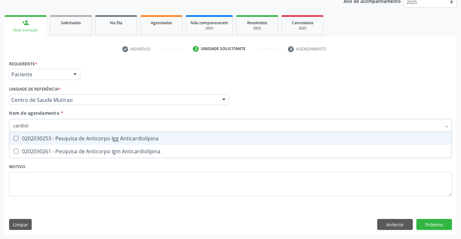
type input "cardio"
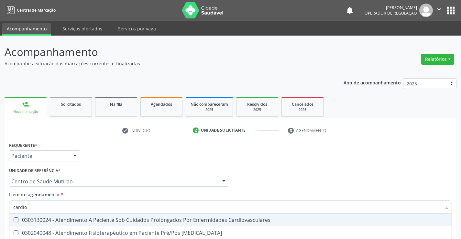
scroll to position [82, 0]
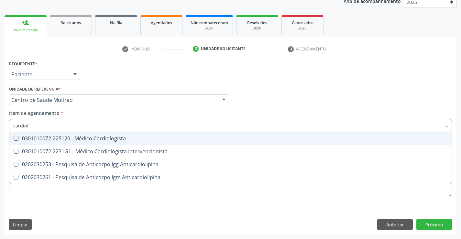
type input "cardiolo"
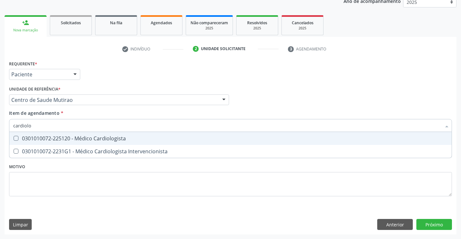
drag, startPoint x: 83, startPoint y: 135, endPoint x: 83, endPoint y: 140, distance: 5.2
click at [83, 136] on div "0301010072-225120 - Médico Cardiologista" at bounding box center [230, 138] width 435 height 5
checkbox Cardiologista "true"
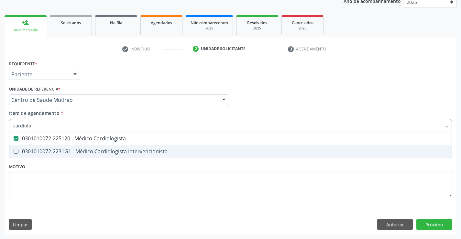
type input "cardiolo"
click at [88, 171] on div "Requerente * Paciente Profissional de Saúde Paciente Nenhum resultado encontrad…" at bounding box center [230, 132] width 443 height 147
checkbox Intervencionista "true"
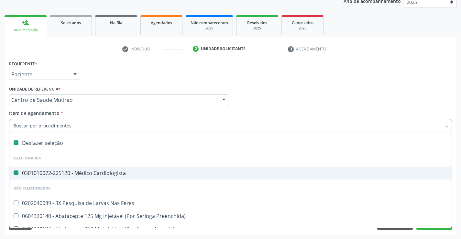
type input "e"
checkbox Cardiologista "false"
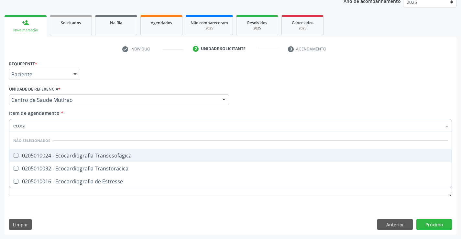
type input "ecocar"
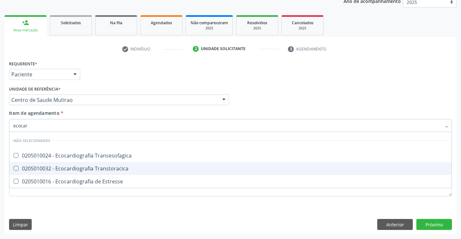
click at [106, 169] on div "0205010032 - Ecocardiografia Transtoracica" at bounding box center [230, 168] width 435 height 5
checkbox Transtoracica "true"
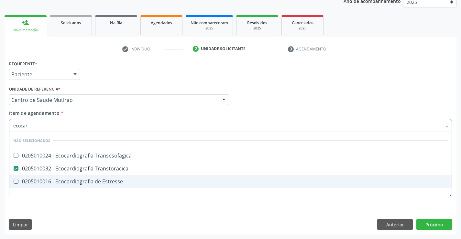
type input "ecocar"
click at [106, 201] on div "Requerente * Paciente Profissional de Saúde Paciente Nenhum resultado encontrad…" at bounding box center [230, 132] width 443 height 147
checkbox Transesofagica "true"
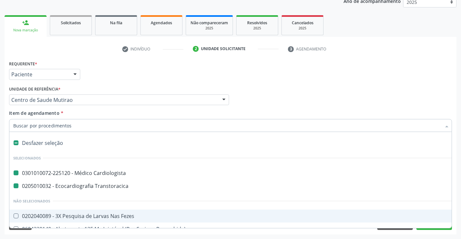
type input "h"
checkbox Cardiologista "false"
checkbox Transtoracica "false"
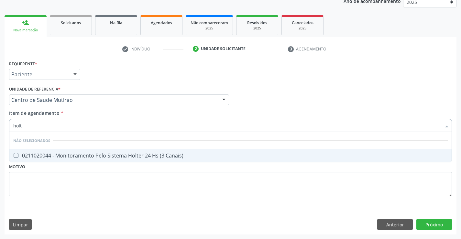
type input "holte"
click at [116, 156] on div "0211020044 - Monitoramento Pelo Sistema Holter 24 Hs (3 Canais)" at bounding box center [230, 155] width 435 height 5
checkbox Canais\) "true"
click at [123, 182] on div "Requerente * Paciente Profissional de Saúde Paciente Nenhum resultado encontrad…" at bounding box center [230, 132] width 443 height 147
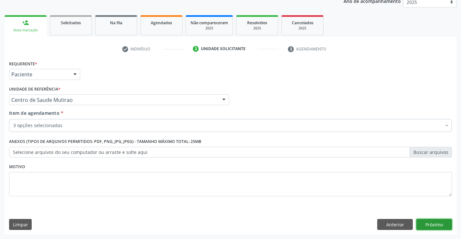
click at [425, 227] on button "Próximo" at bounding box center [434, 224] width 36 height 11
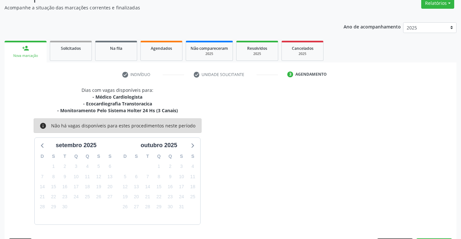
scroll to position [75, 0]
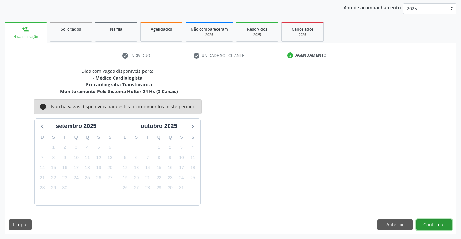
click at [442, 221] on button "Confirmar" at bounding box center [434, 224] width 36 height 11
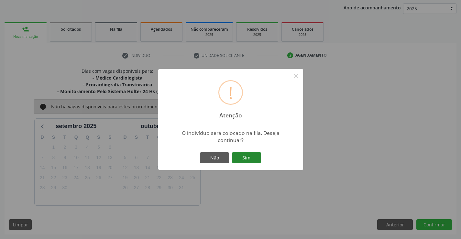
click at [249, 155] on button "Sim" at bounding box center [246, 157] width 29 height 11
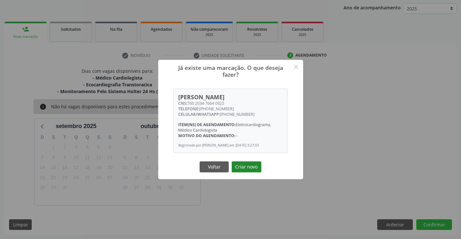
drag, startPoint x: 249, startPoint y: 165, endPoint x: 249, endPoint y: 168, distance: 3.3
click at [249, 168] on div "Voltar Criar novo" at bounding box center [230, 167] width 65 height 14
click at [249, 168] on button "Criar novo" at bounding box center [247, 166] width 30 height 11
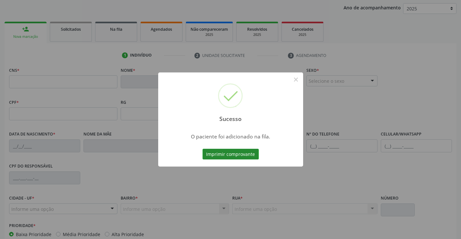
click at [249, 153] on button "Imprimir comprovante" at bounding box center [231, 154] width 56 height 11
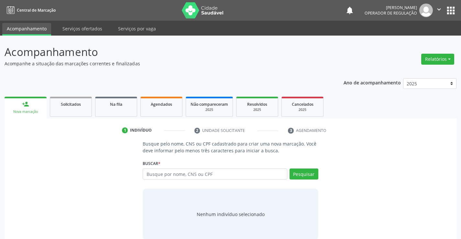
click at [200, 175] on input "text" at bounding box center [215, 174] width 144 height 11
type input "701203059717711"
click at [305, 175] on button "Pesquisar" at bounding box center [304, 174] width 29 height 11
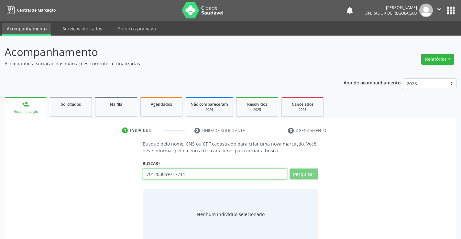
click at [220, 176] on input "701203059717711" at bounding box center [215, 174] width 144 height 11
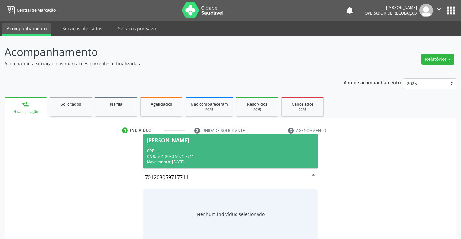
click at [232, 155] on div "CNS: 701 2030 5971 7711" at bounding box center [230, 157] width 167 height 6
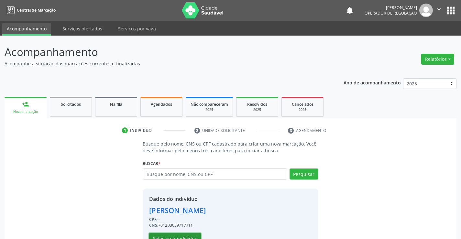
click at [183, 236] on button "Selecionar indivíduo" at bounding box center [175, 238] width 52 height 11
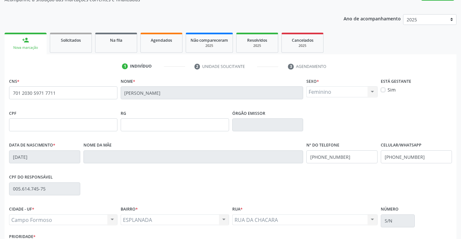
scroll to position [65, 0]
click at [418, 157] on input "[PHONE_NUMBER]" at bounding box center [416, 156] width 71 height 13
type input "[PHONE_NUMBER]"
click at [349, 156] on input "[PHONE_NUMBER]" at bounding box center [341, 156] width 71 height 13
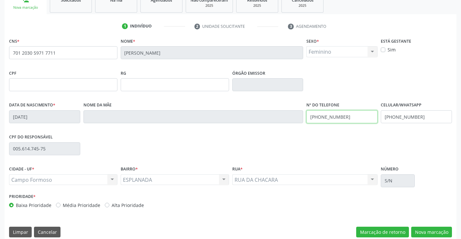
scroll to position [112, 0]
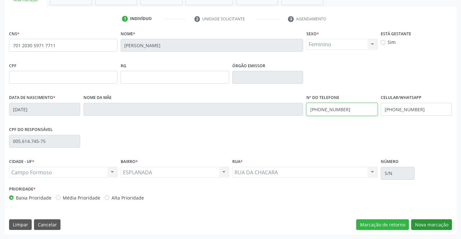
type input "[PHONE_NUMBER]"
click at [420, 225] on button "Nova marcação" at bounding box center [431, 224] width 41 height 11
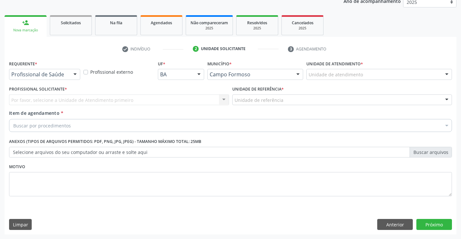
scroll to position [82, 0]
click at [75, 74] on div at bounding box center [75, 74] width 10 height 11
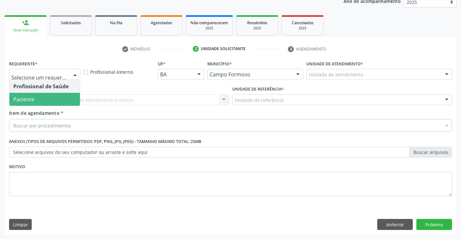
click at [50, 103] on span "Paciente" at bounding box center [44, 99] width 71 height 13
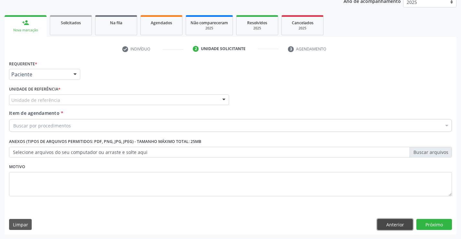
click at [390, 222] on button "Anterior" at bounding box center [395, 224] width 36 height 11
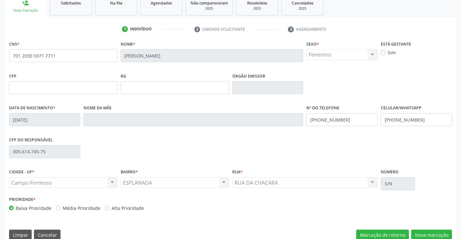
scroll to position [112, 0]
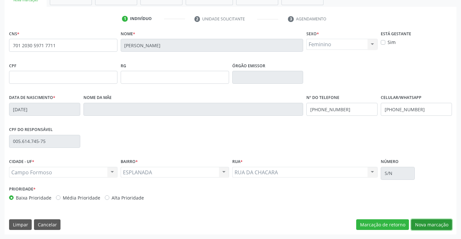
click at [434, 223] on button "Nova marcação" at bounding box center [431, 224] width 41 height 11
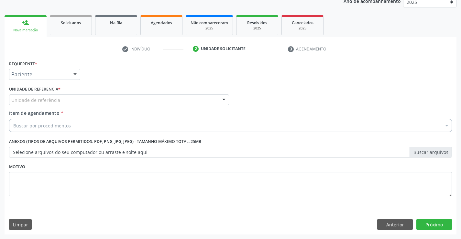
scroll to position [82, 0]
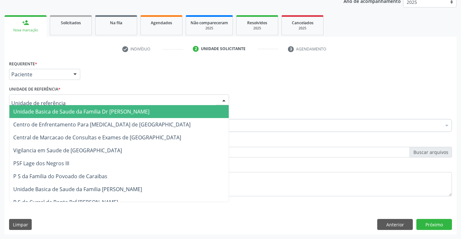
click at [88, 99] on div at bounding box center [119, 99] width 220 height 11
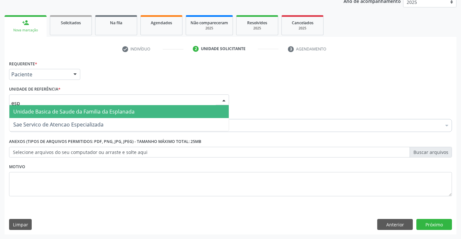
type input "espl"
click at [88, 112] on span "Unidade Basica de Saude da Familia da Esplanada" at bounding box center [73, 111] width 121 height 7
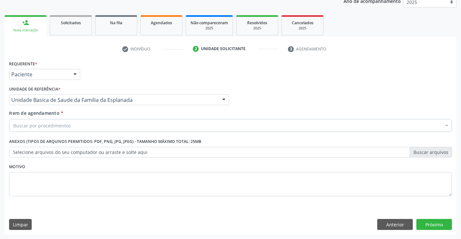
click at [80, 126] on div "Buscar por procedimentos" at bounding box center [230, 125] width 443 height 13
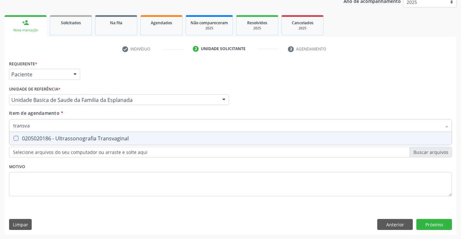
type input "transvag"
click at [85, 138] on div "0205020186 - Ultrassonografia Transvaginal" at bounding box center [230, 138] width 435 height 5
checkbox Transvaginal "true"
click at [85, 169] on div "Requerente * Paciente Profissional de Saúde Paciente Nenhum resultado encontrad…" at bounding box center [230, 132] width 443 height 147
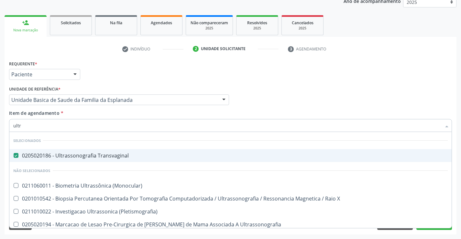
type input "ultra"
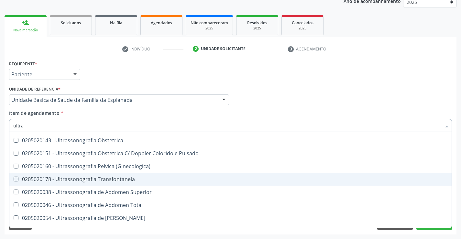
scroll to position [129, 0]
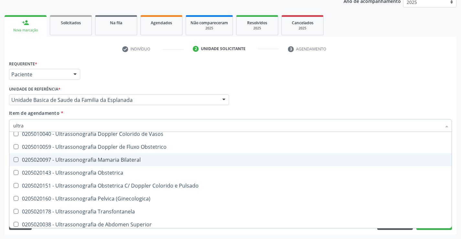
click at [130, 160] on div "0205020097 - Ultrassonografia Mamaria Bilateral" at bounding box center [230, 159] width 435 height 5
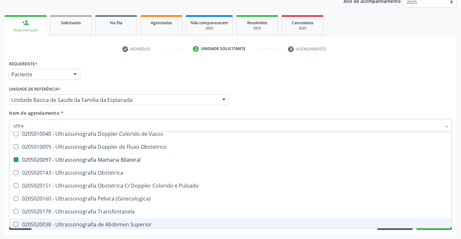
click at [156, 231] on div "Requerente * Paciente Profissional de Saúde Paciente Nenhum resultado encontrad…" at bounding box center [231, 147] width 452 height 176
checkbox Bilateral "false"
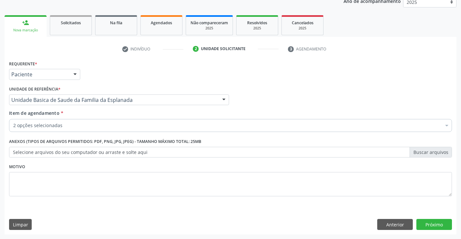
scroll to position [0, 0]
click at [422, 221] on button "Próximo" at bounding box center [434, 224] width 36 height 11
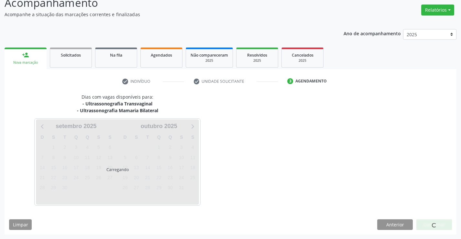
scroll to position [49, 0]
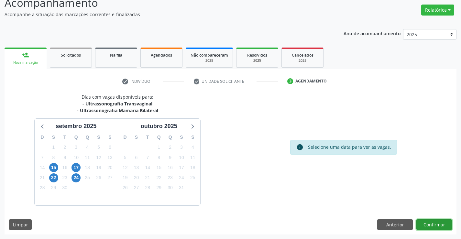
click at [422, 221] on button "Confirmar" at bounding box center [434, 224] width 36 height 11
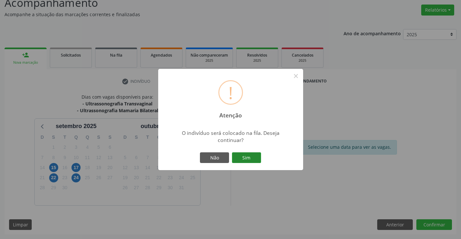
click at [254, 156] on button "Sim" at bounding box center [246, 157] width 29 height 11
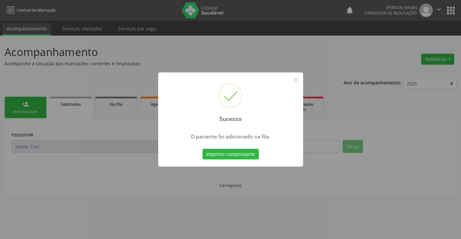
scroll to position [0, 0]
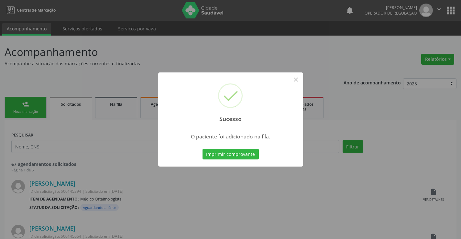
click at [203, 149] on button "Imprimir comprovante" at bounding box center [231, 154] width 56 height 11
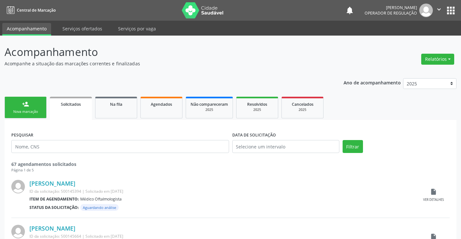
click at [439, 7] on icon "" at bounding box center [439, 9] width 7 height 7
click at [410, 40] on link "Sair" at bounding box center [422, 39] width 45 height 9
